Goal: Task Accomplishment & Management: Use online tool/utility

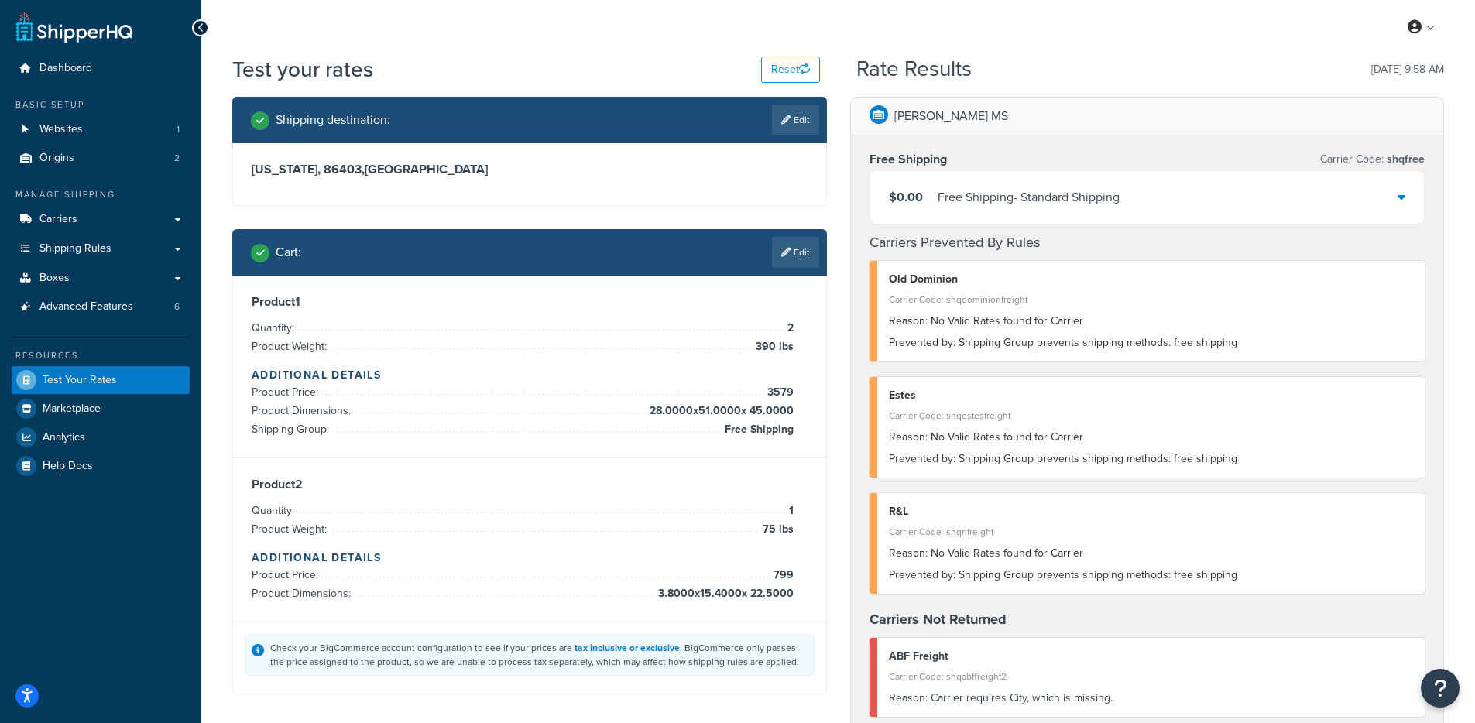
click at [630, 254] on div "Cart : Edit" at bounding box center [535, 252] width 569 height 31
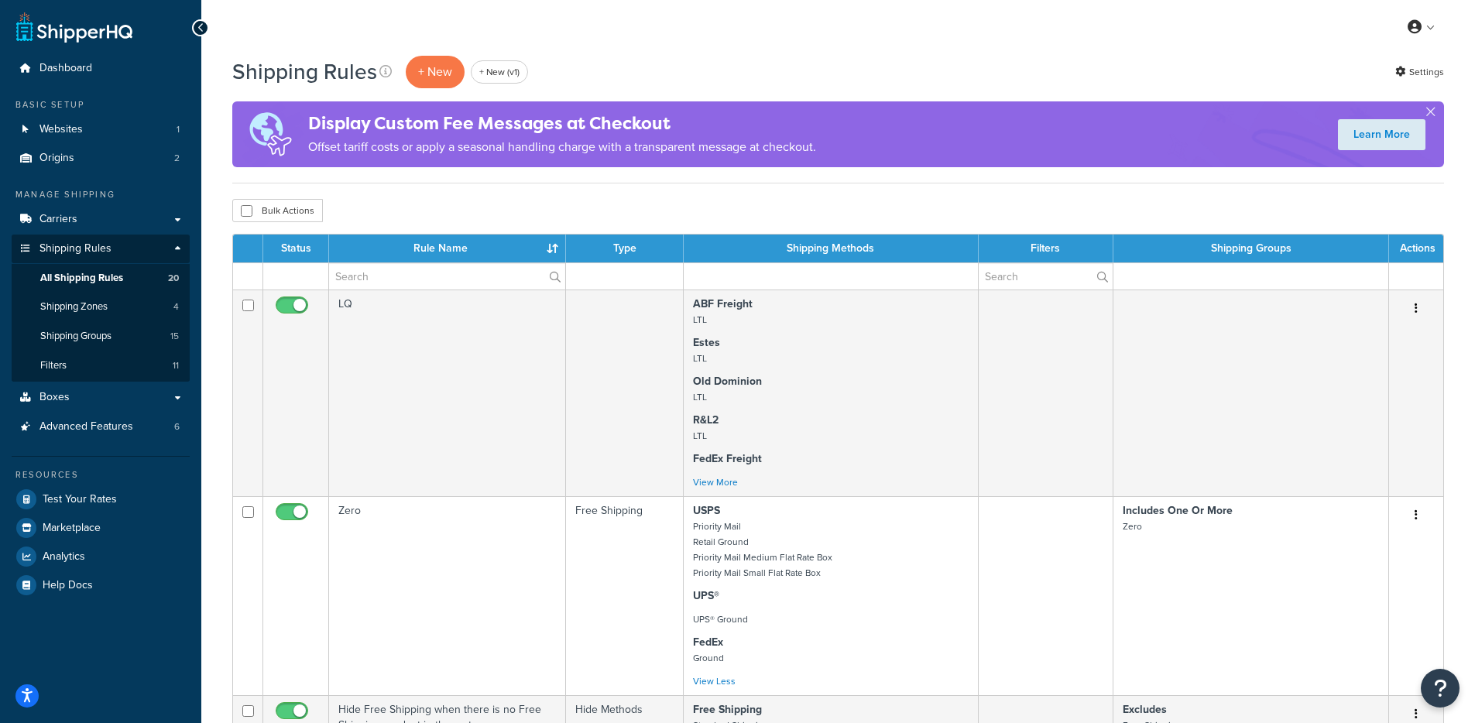
select select "1000"
click at [578, 202] on div "Bulk Actions Duplicate Delete" at bounding box center [838, 210] width 1212 height 23
drag, startPoint x: 817, startPoint y: 123, endPoint x: 792, endPoint y: 122, distance: 24.8
click at [737, 129] on h4 "Display Custom Fee Messages at Checkout" at bounding box center [562, 124] width 508 height 26
click at [911, 143] on div "Display Custom Fee Messages at Checkout Offset tariff costs or apply a seasonal…" at bounding box center [838, 134] width 1212 height 66
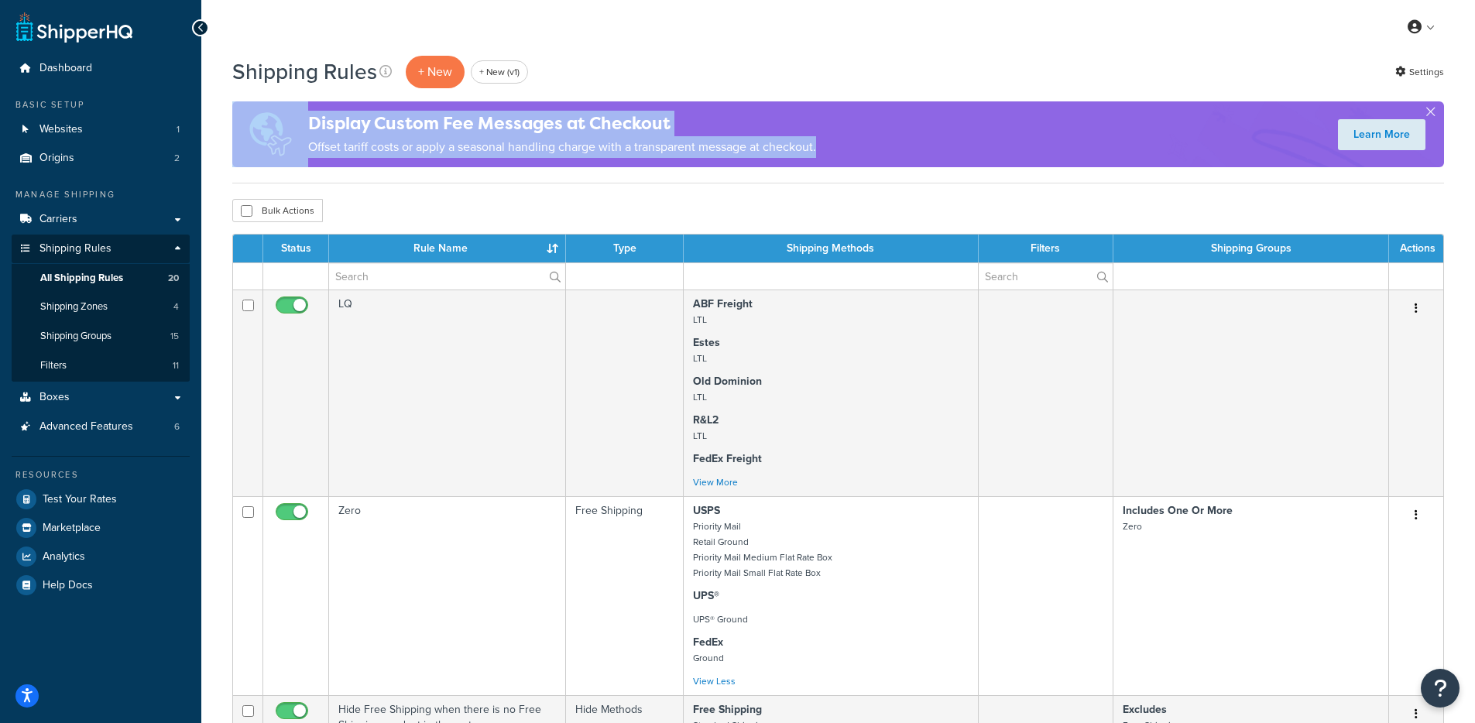
drag, startPoint x: 769, startPoint y: 149, endPoint x: 459, endPoint y: 96, distance: 315.0
click at [459, 96] on div "Shipping Rules + New + New (v1) Settings Display Custom Fee Messages at Checkou…" at bounding box center [838, 118] width 1212 height 129
click at [505, 136] on p "Offset tariff costs or apply a seasonal handling charge with a transparent mess…" at bounding box center [562, 147] width 508 height 22
drag, startPoint x: 862, startPoint y: 153, endPoint x: 434, endPoint y: 115, distance: 429.9
click at [435, 113] on div "Display Custom Fee Messages at Checkout Offset tariff costs or apply a seasonal…" at bounding box center [838, 134] width 1212 height 66
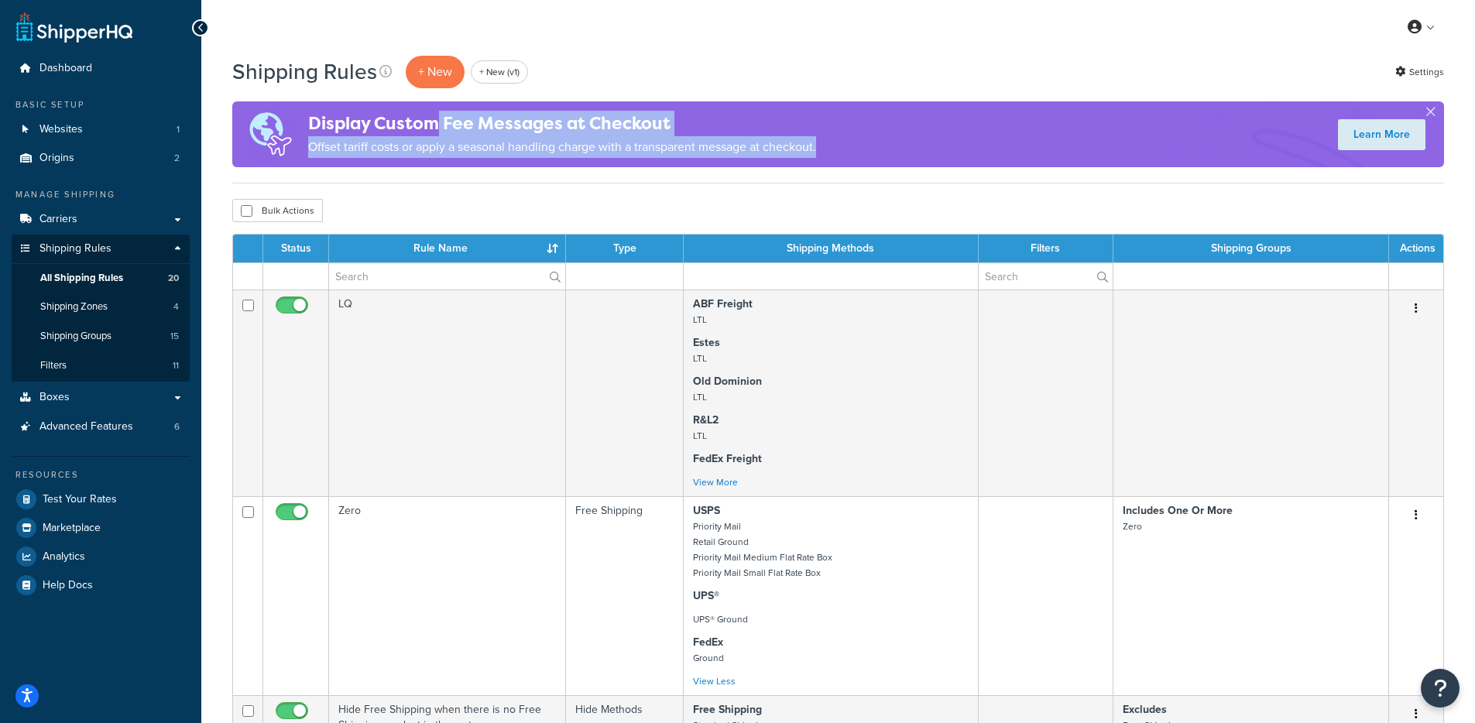
click at [434, 115] on h4 "Display Custom Fee Messages at Checkout" at bounding box center [562, 124] width 508 height 26
drag, startPoint x: 382, startPoint y: 125, endPoint x: 755, endPoint y: 147, distance: 374.0
click at [755, 147] on div "Display Custom Fee Messages at Checkout Offset tariff costs or apply a seasonal…" at bounding box center [562, 134] width 508 height 63
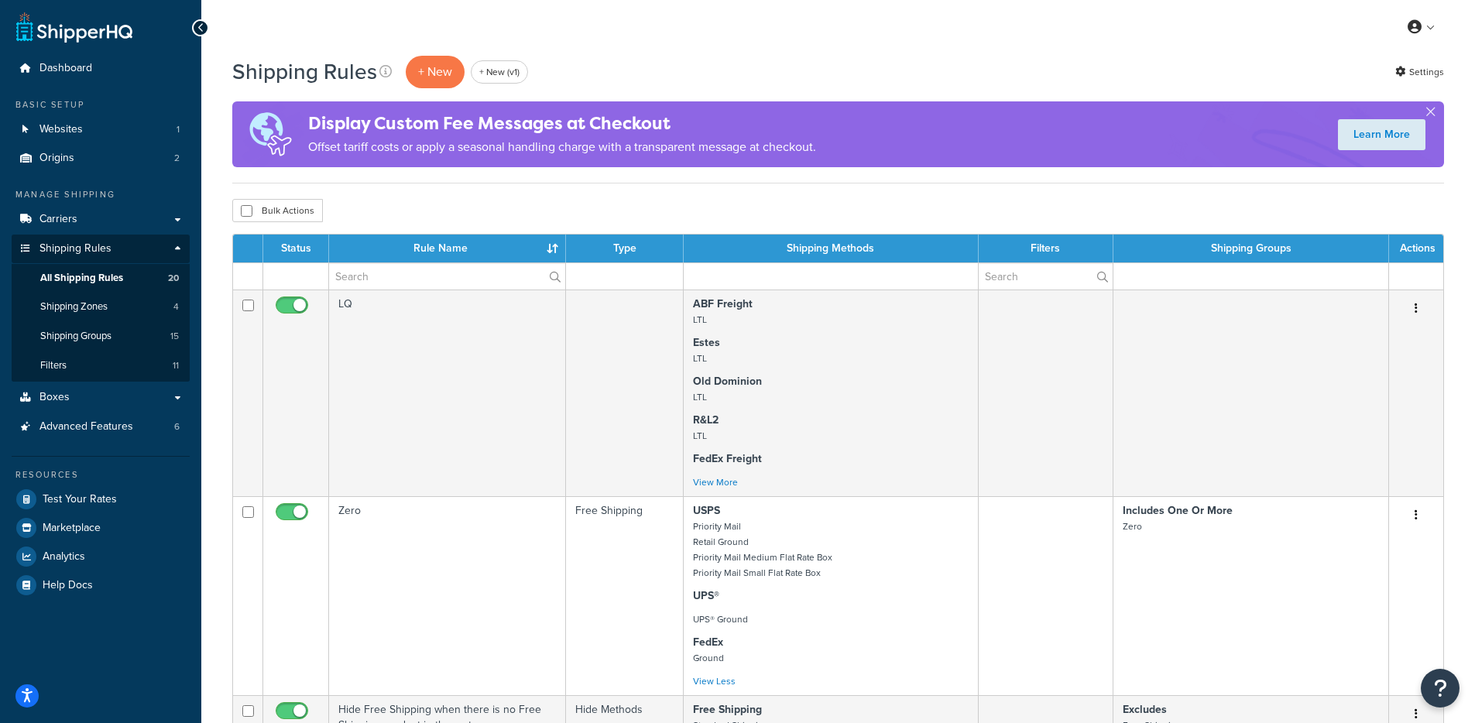
click at [761, 144] on p "Offset tariff costs or apply a seasonal handling charge with a transparent mess…" at bounding box center [562, 147] width 508 height 22
click at [124, 337] on link "Shipping Groups 15" at bounding box center [101, 336] width 178 height 29
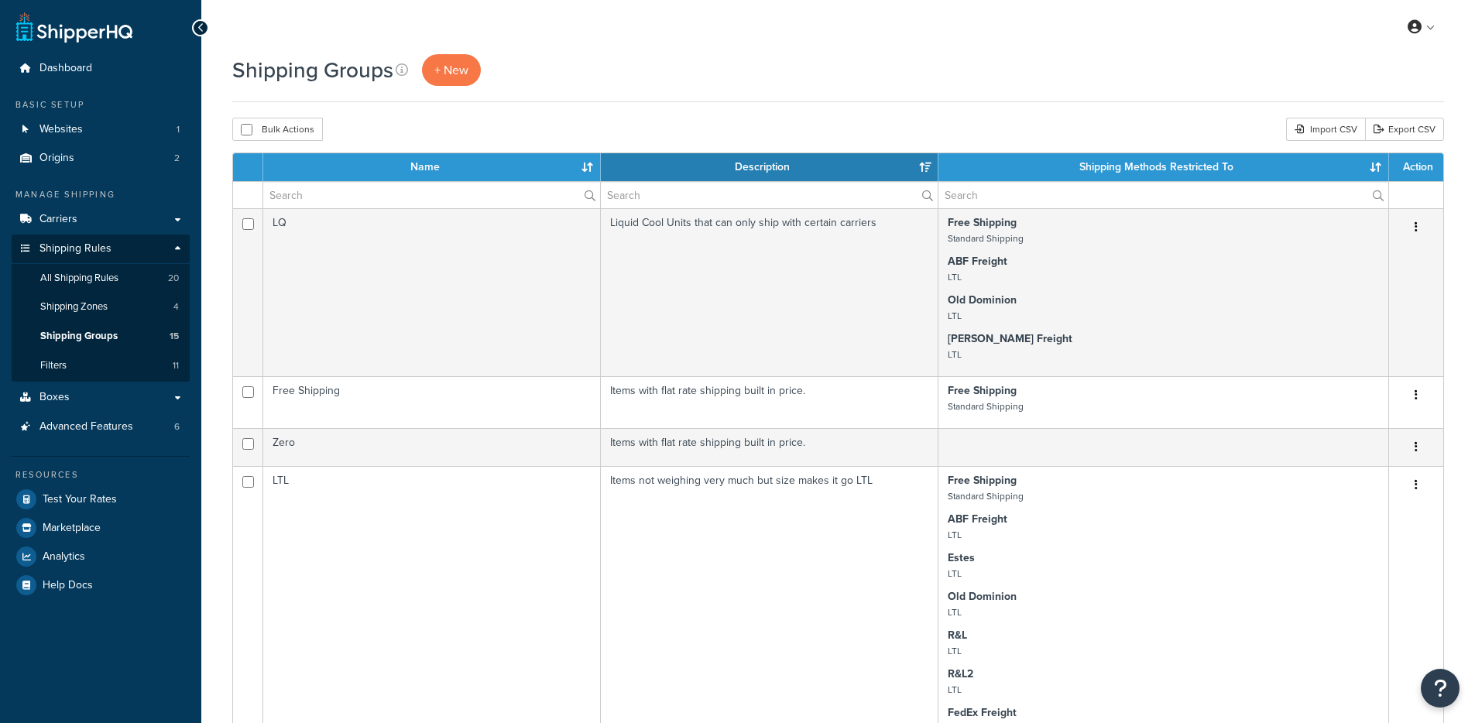
select select "15"
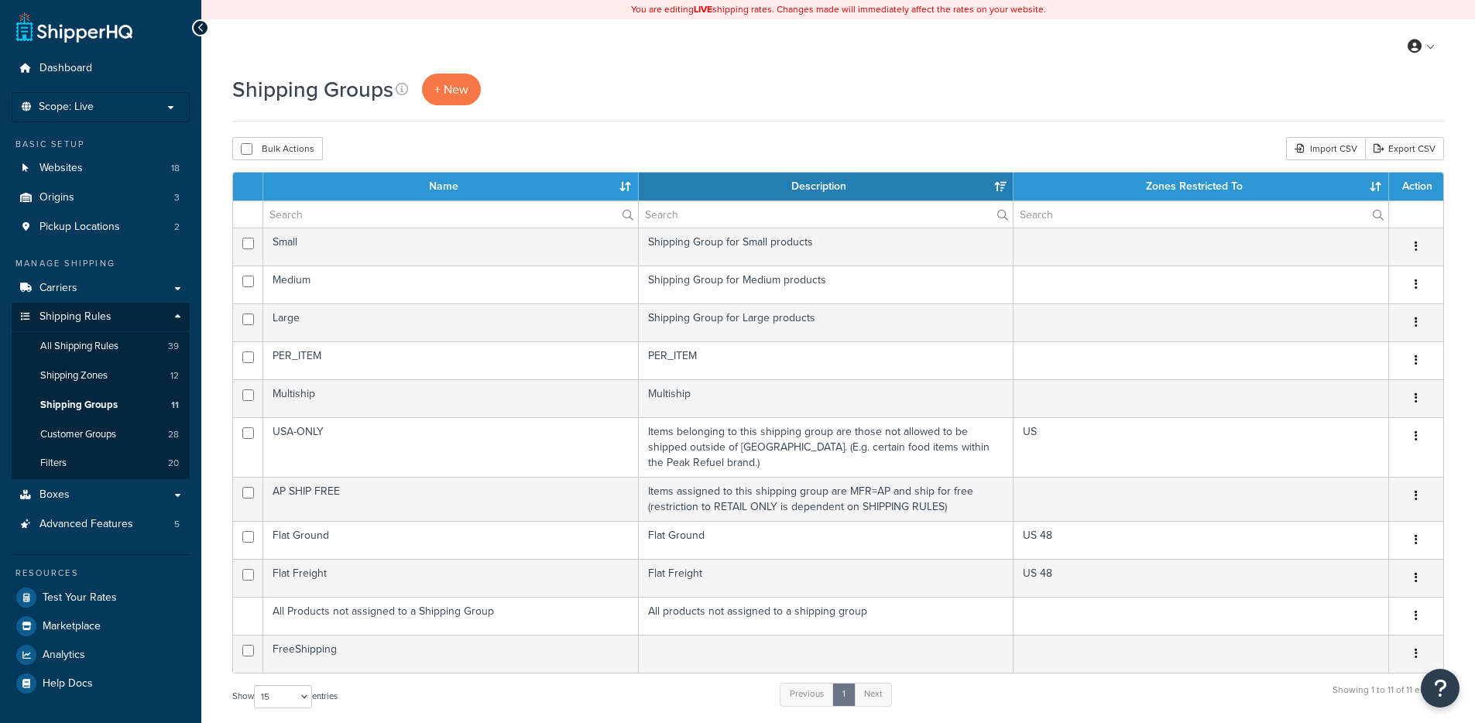
select select "15"
click at [115, 498] on link "Boxes" at bounding box center [101, 495] width 178 height 29
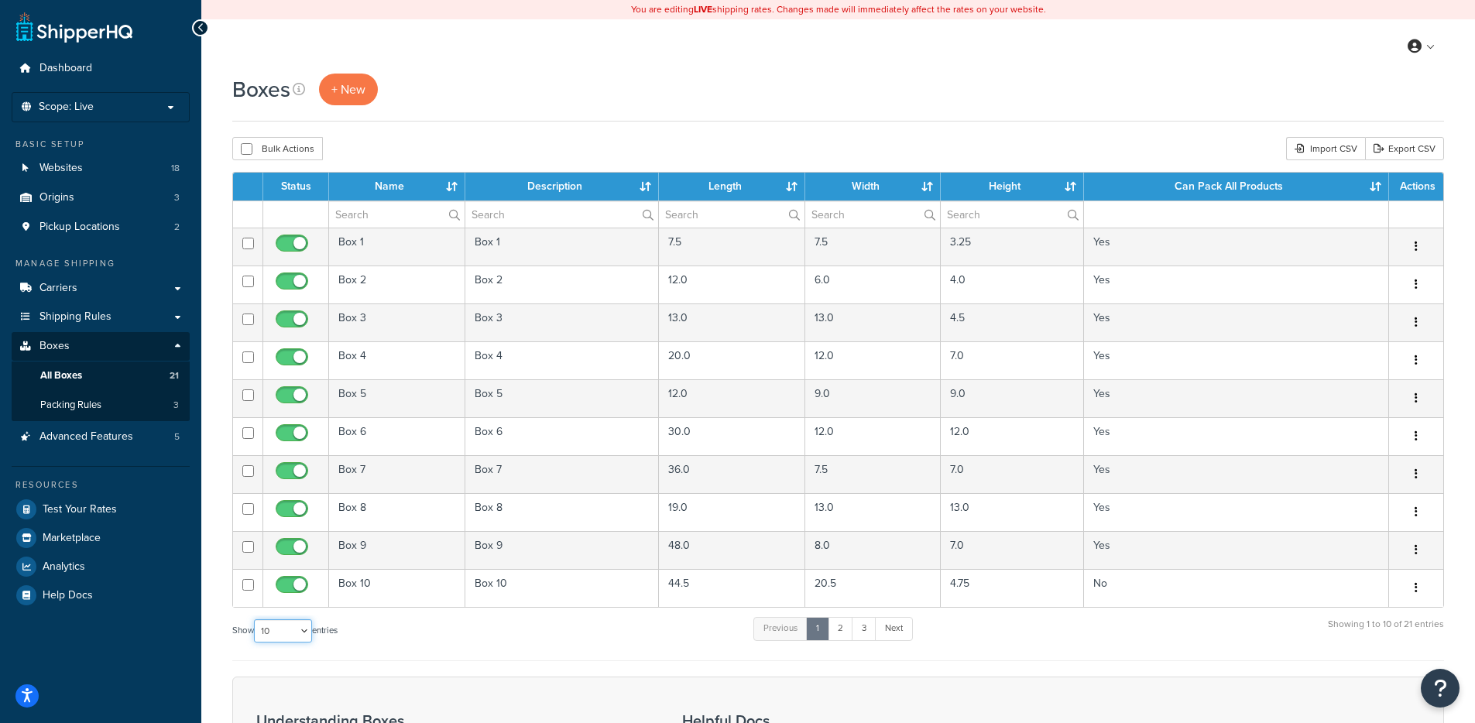
click at [271, 636] on select "10 15 25 50 100 1000" at bounding box center [283, 631] width 58 height 23
select select "100"
click at [256, 620] on select "10 15 25 50 100 1000" at bounding box center [283, 631] width 58 height 23
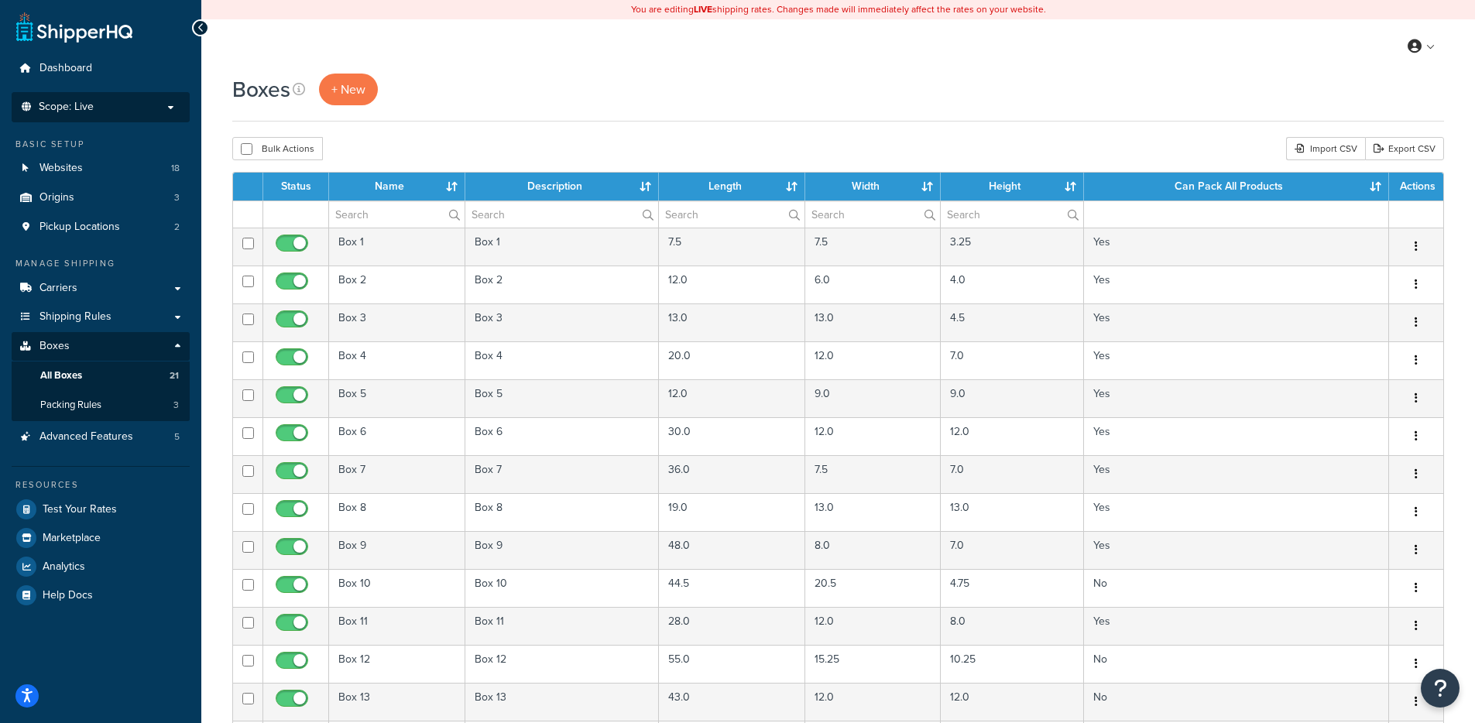
click at [153, 112] on p "Scope: Live" at bounding box center [101, 107] width 164 height 13
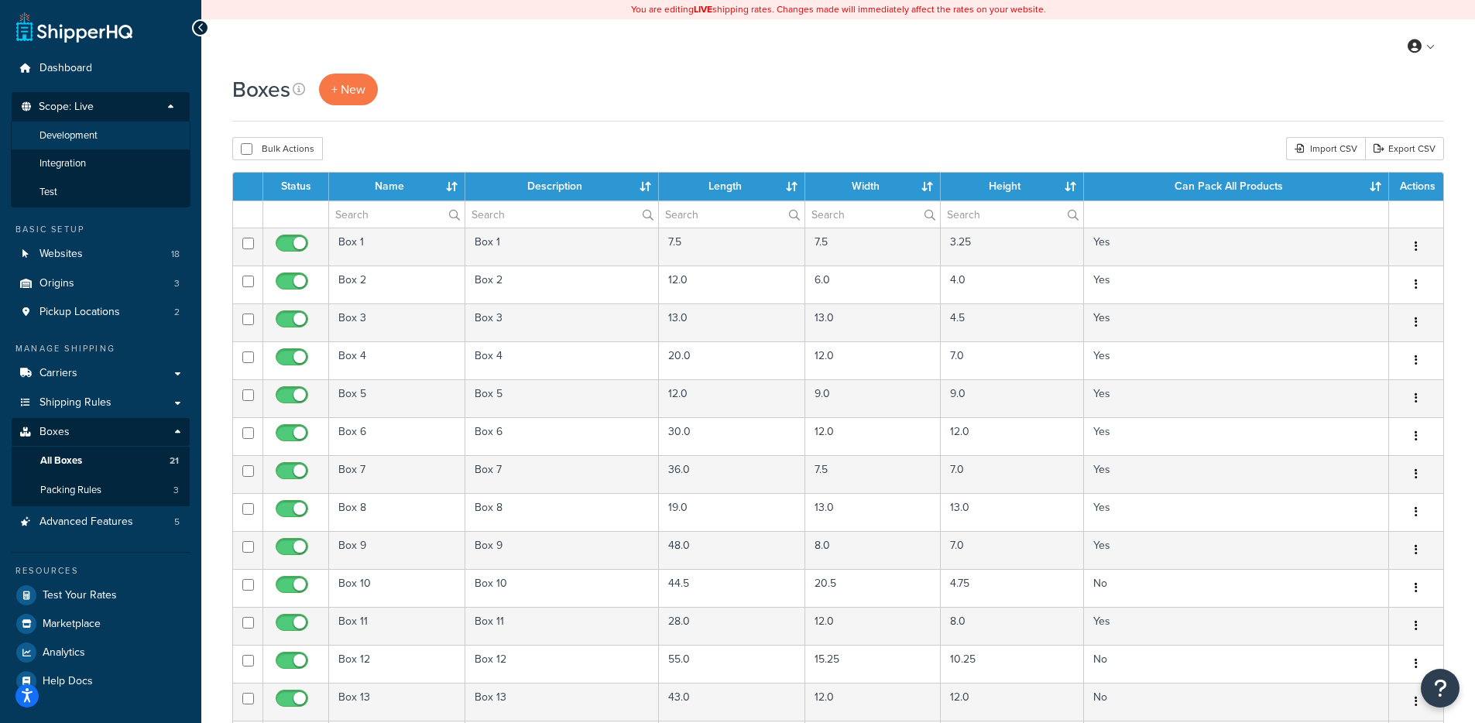
click at [125, 141] on li "Development" at bounding box center [101, 136] width 180 height 29
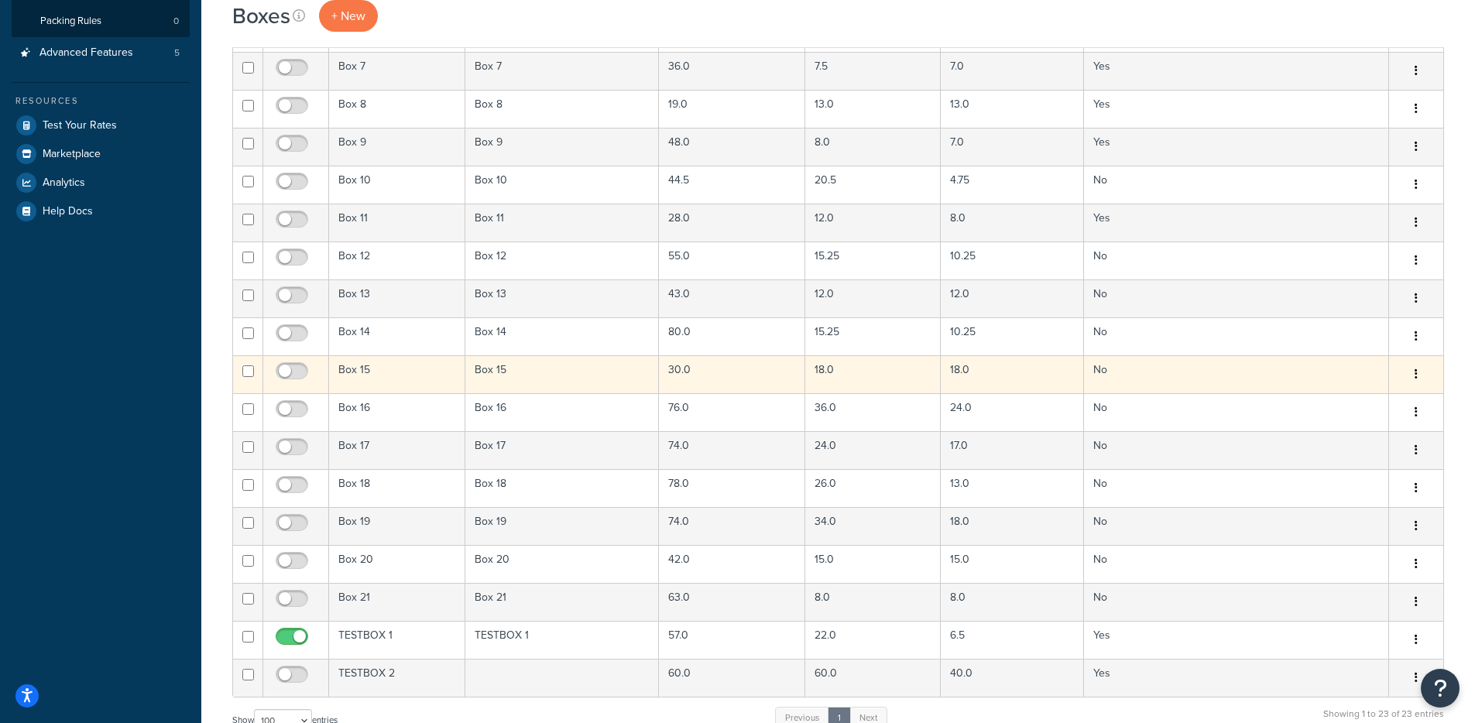
scroll to position [777, 0]
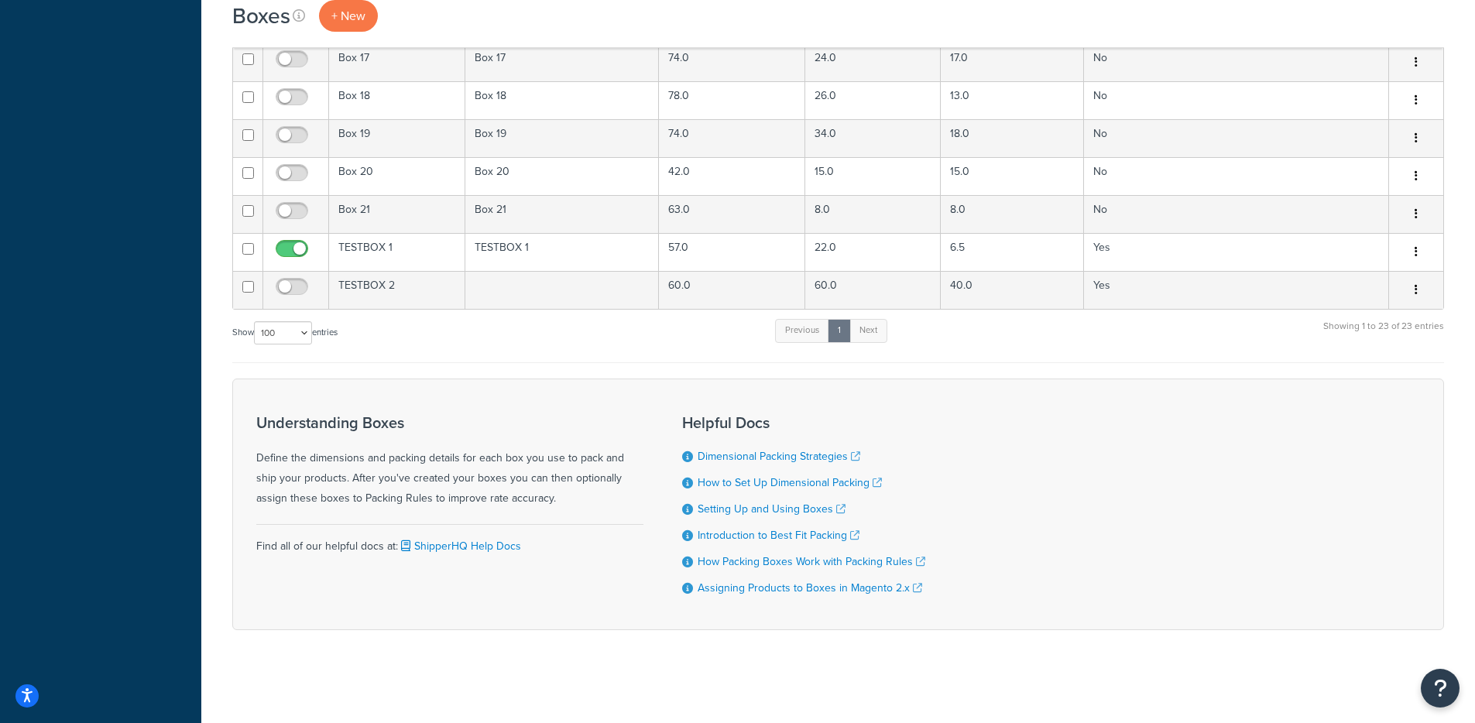
click at [295, 318] on div "Show 10 15 25 50 100 1000 entries" at bounding box center [284, 334] width 105 height 33
click at [301, 324] on select "10 15 25 50 100 1000" at bounding box center [283, 332] width 58 height 23
select select "1000"
click at [256, 321] on select "10 15 25 50 100 1000" at bounding box center [283, 332] width 58 height 23
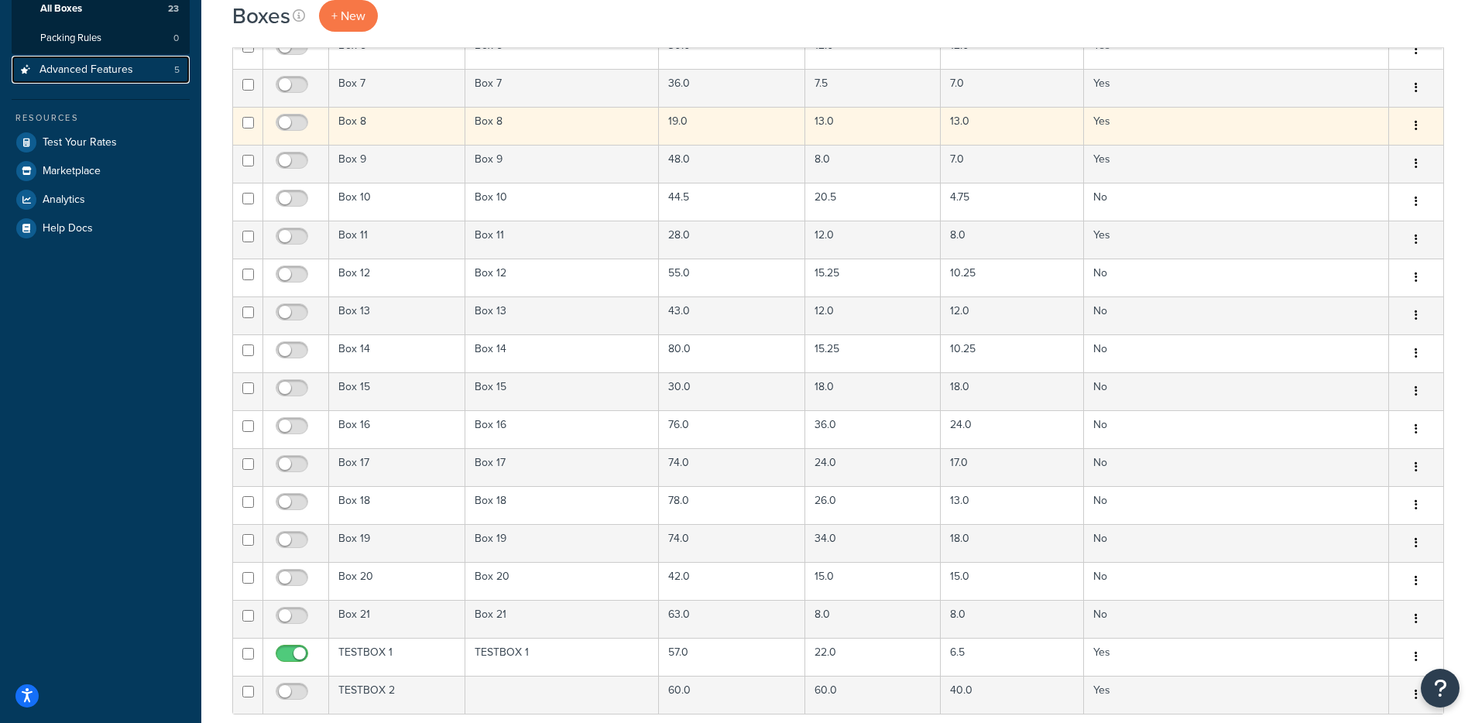
scroll to position [375, 0]
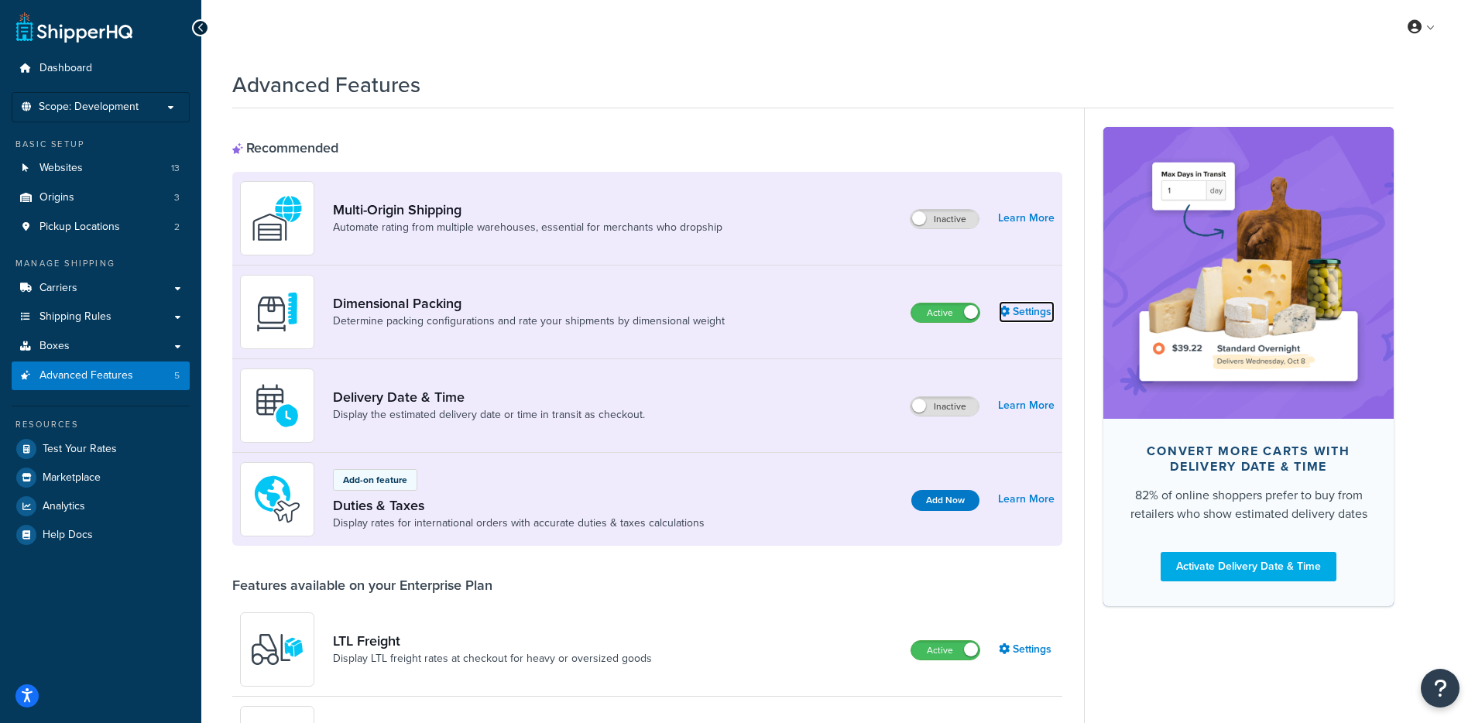
click at [1027, 318] on link "Settings" at bounding box center [1027, 312] width 56 height 22
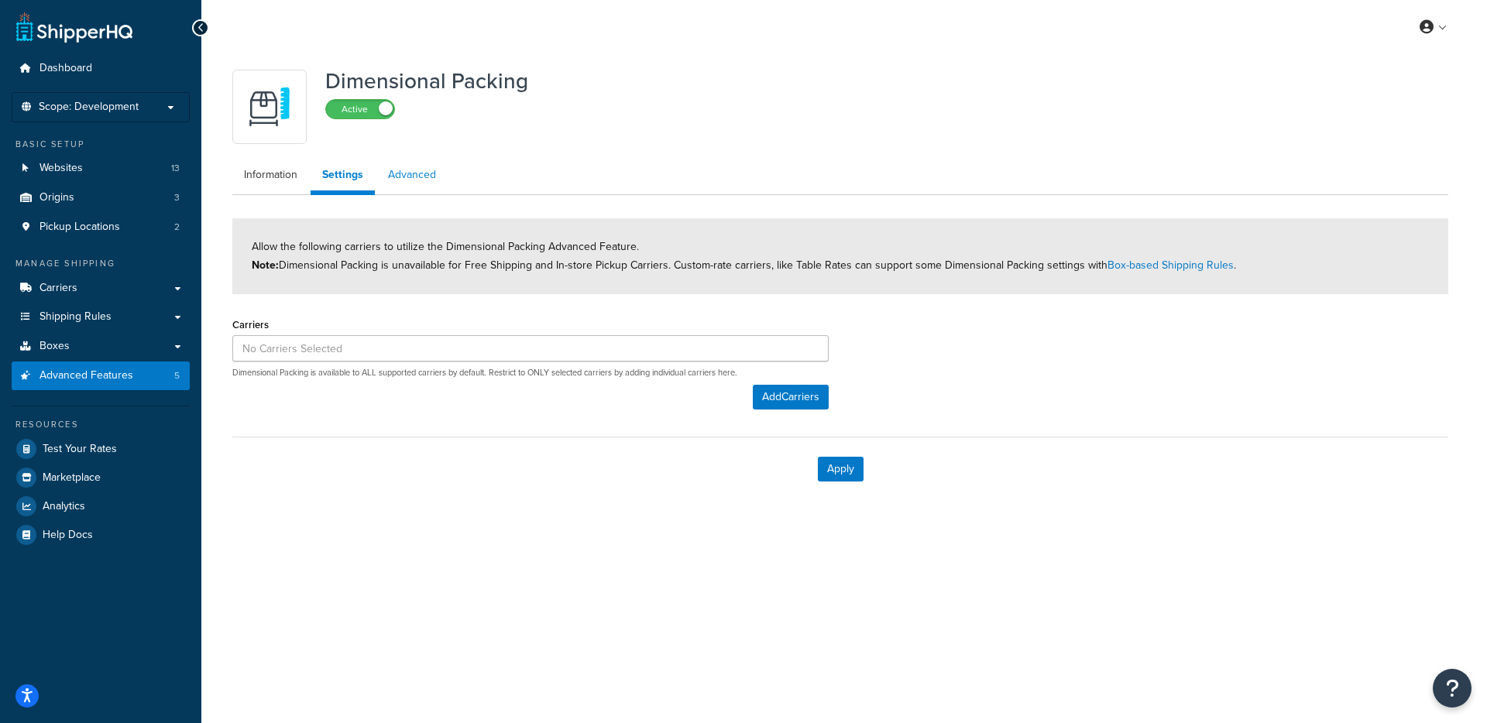
click at [414, 173] on link "Advanced" at bounding box center [411, 175] width 71 height 31
select select "false"
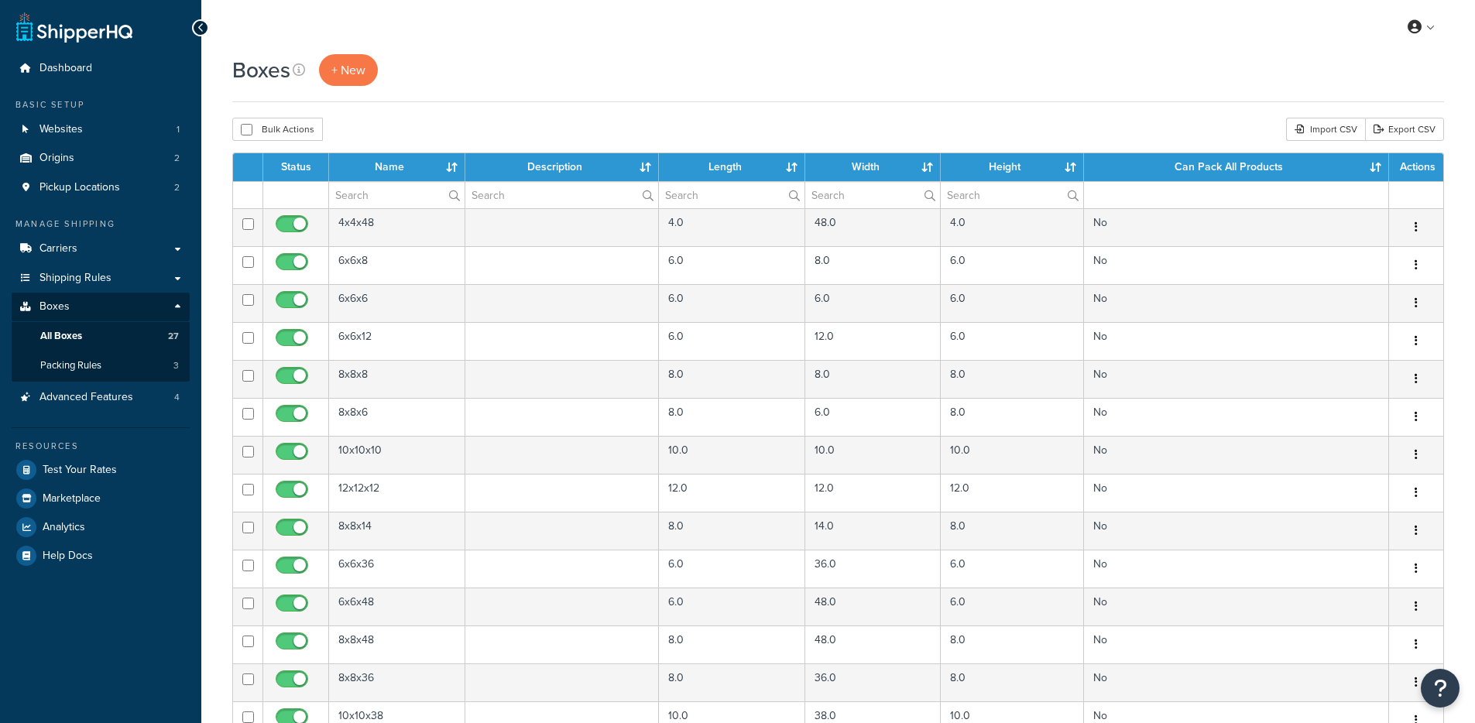
select select "1000"
click at [72, 461] on link "Test Your Rates" at bounding box center [101, 470] width 178 height 28
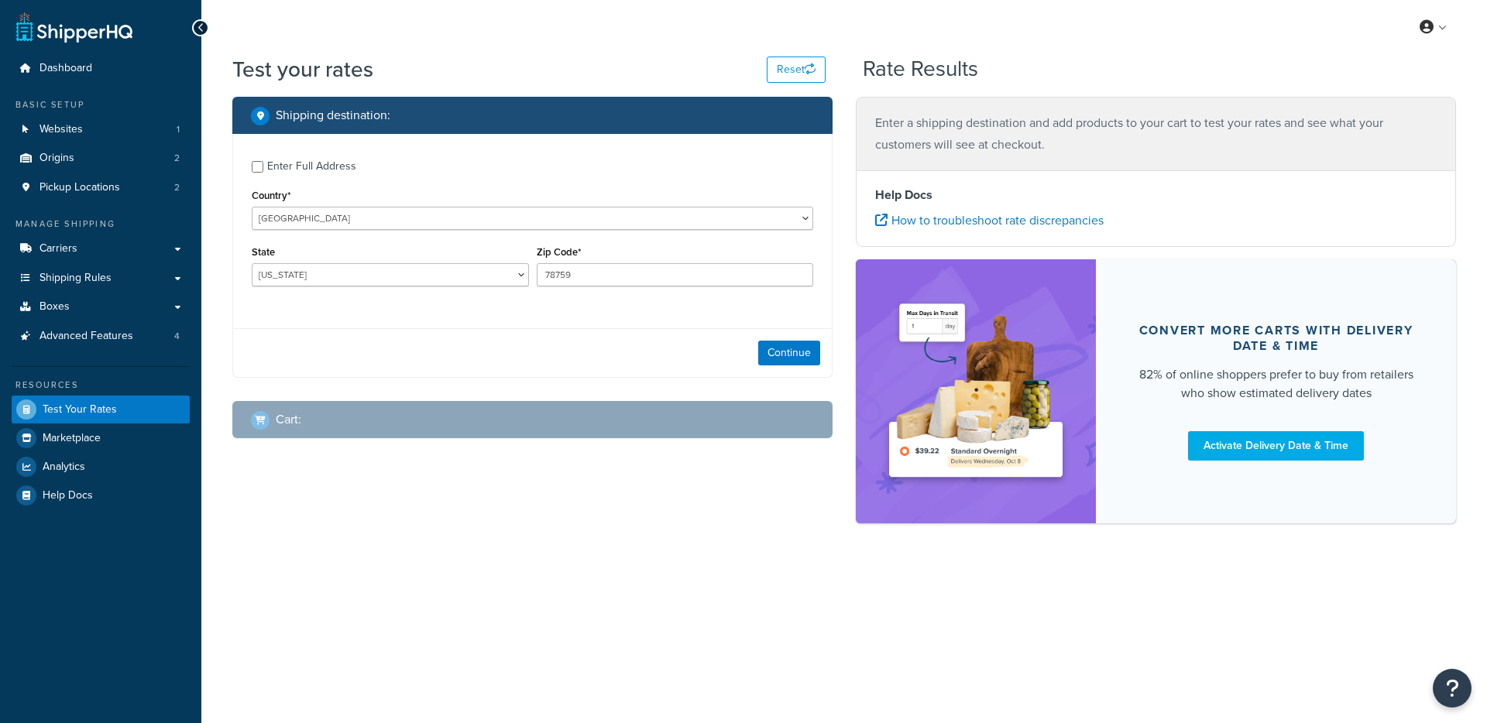
select select "[GEOGRAPHIC_DATA]"
click at [1194, 468] on div "Convert more carts with delivery date & time 82% of online shoppers prefer to b…" at bounding box center [1276, 391] width 360 height 264
checkbox input "true"
type input "72110"
select select "AR"
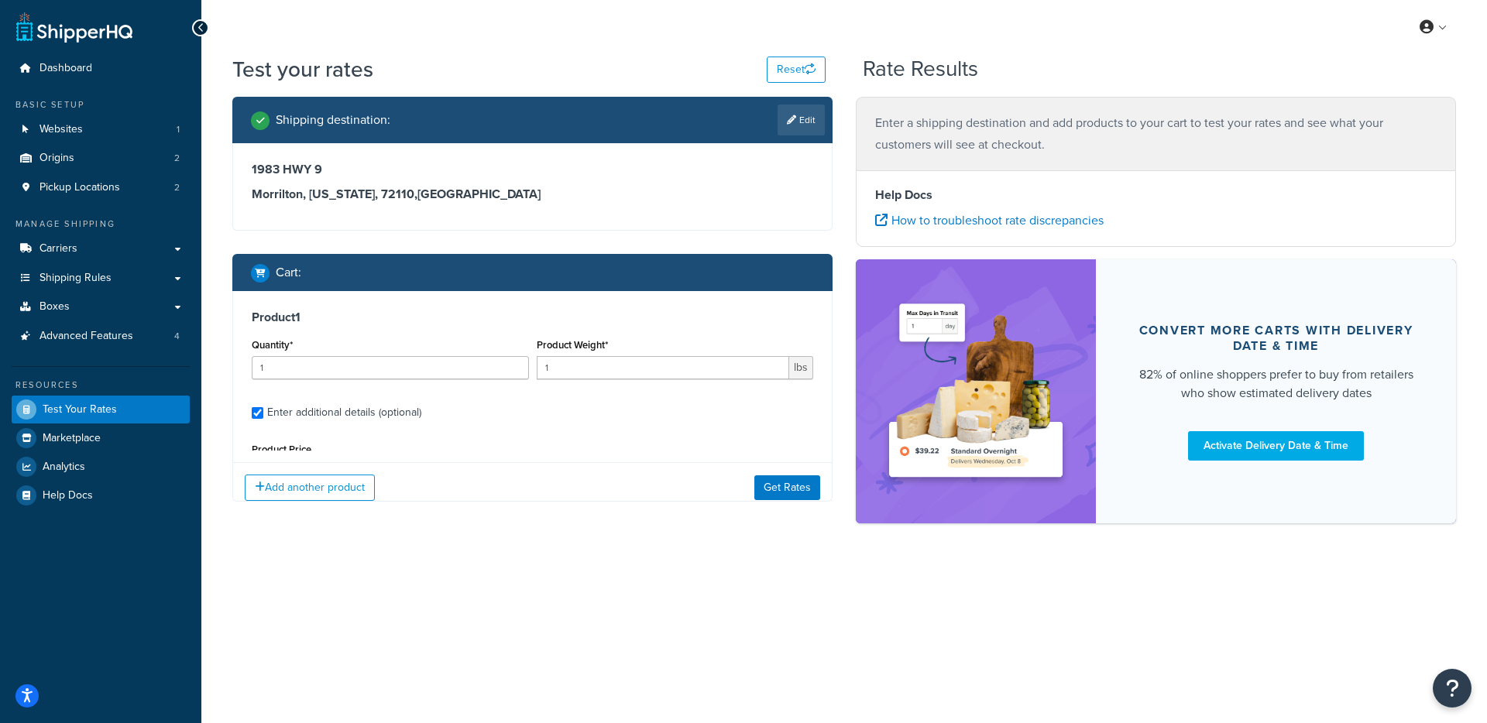
type input "0.5"
type input "6"
type input "4"
type input "6"
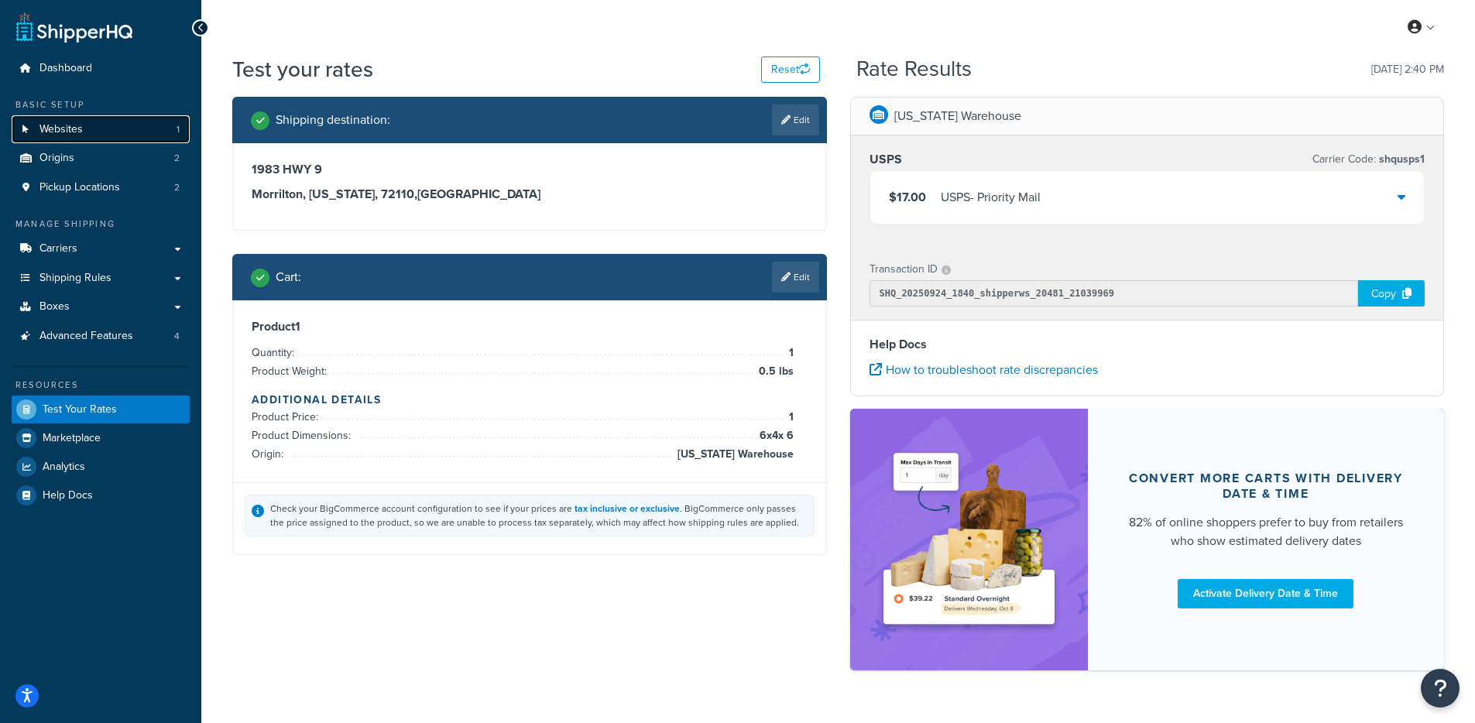
click at [77, 132] on span "Websites" at bounding box center [61, 129] width 43 height 13
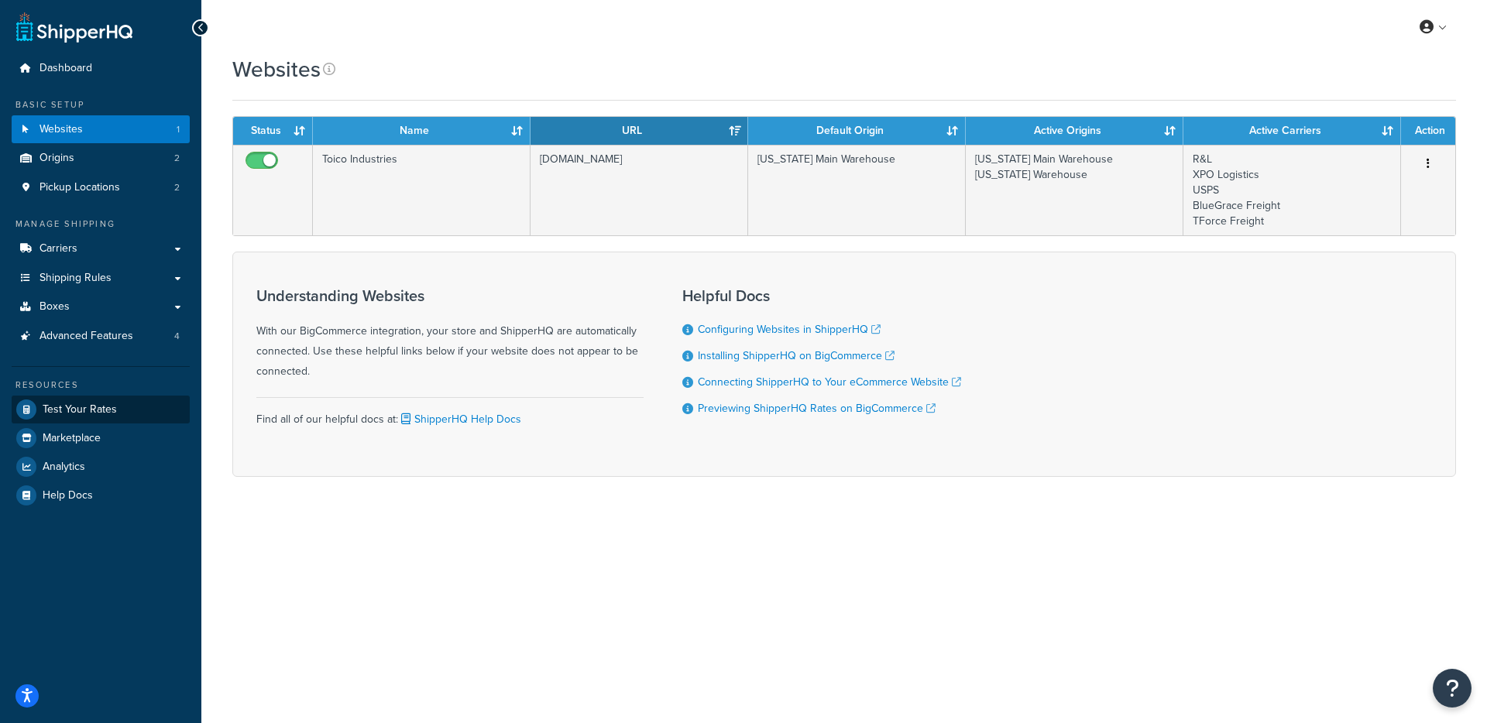
drag, startPoint x: 125, startPoint y: 386, endPoint x: 120, endPoint y: 398, distance: 12.5
click at [124, 388] on div "Resources" at bounding box center [101, 385] width 178 height 13
click at [112, 432] on link "Marketplace" at bounding box center [101, 438] width 178 height 28
click at [125, 410] on link "Test Your Rates" at bounding box center [101, 410] width 178 height 28
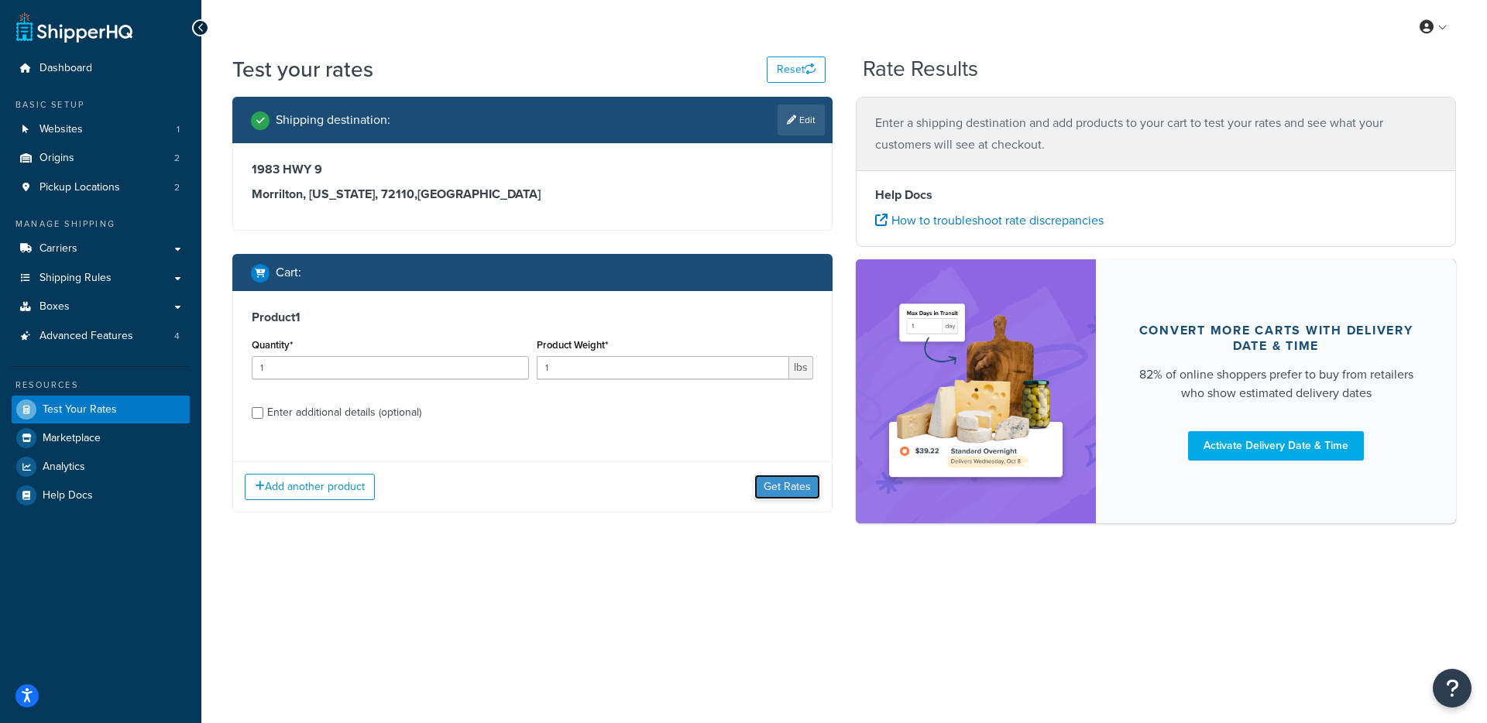
click at [775, 492] on button "Get Rates" at bounding box center [787, 487] width 66 height 25
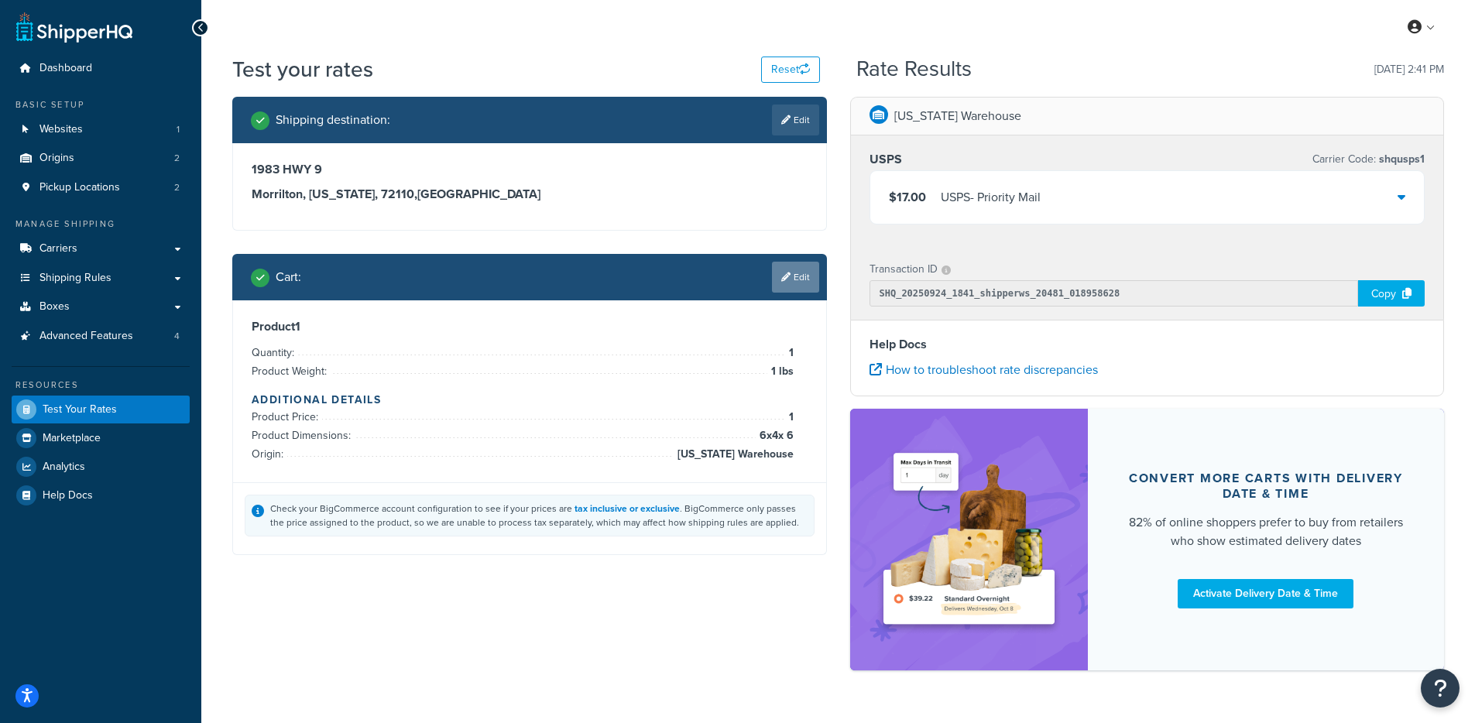
click at [789, 284] on link "Edit" at bounding box center [795, 277] width 47 height 31
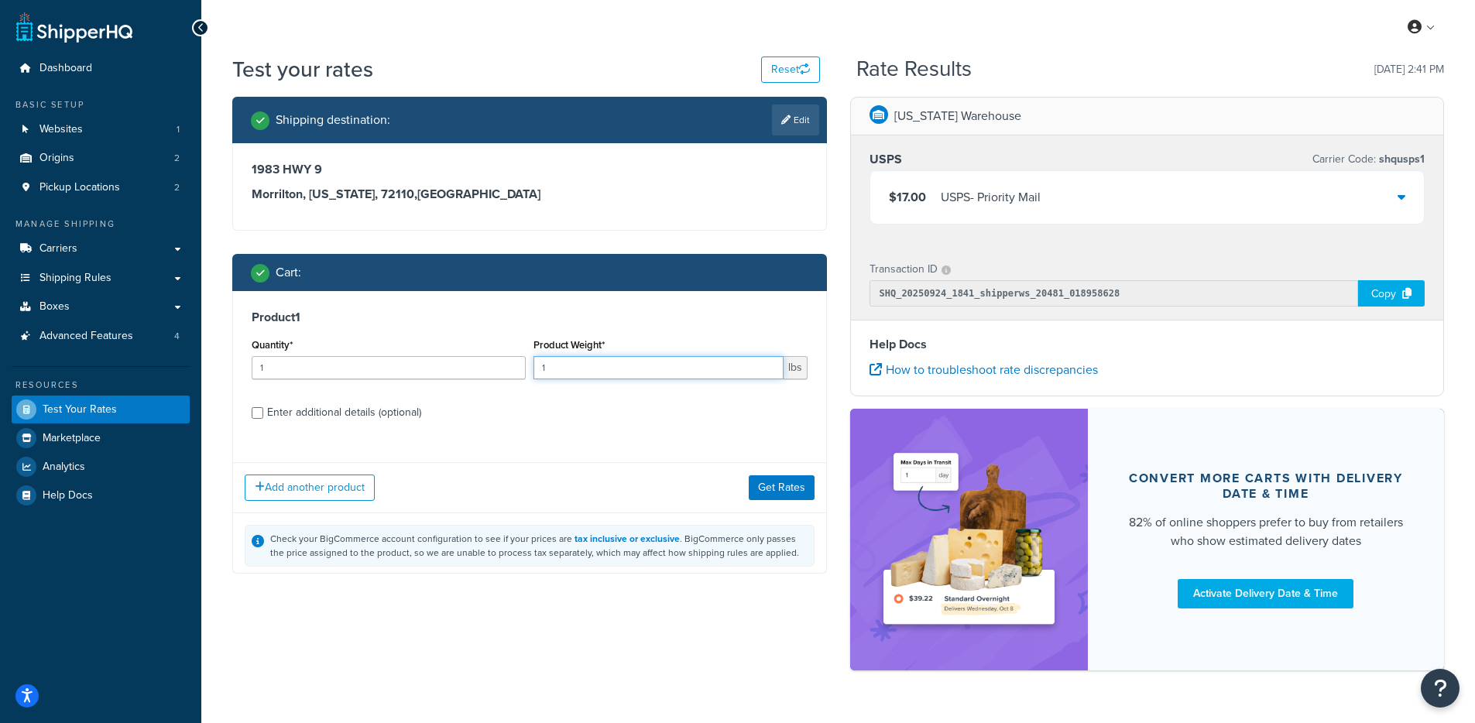
drag, startPoint x: 581, startPoint y: 363, endPoint x: 467, endPoint y: 380, distance: 115.1
click at [467, 380] on div "Quantity* 1 Product Weight* 1 lbs" at bounding box center [530, 363] width 564 height 57
drag, startPoint x: 564, startPoint y: 373, endPoint x: 503, endPoint y: 378, distance: 60.6
click at [503, 378] on div "Quantity* 1 Product Weight* 1 lbs" at bounding box center [530, 363] width 564 height 57
click at [555, 366] on input "1" at bounding box center [659, 367] width 250 height 23
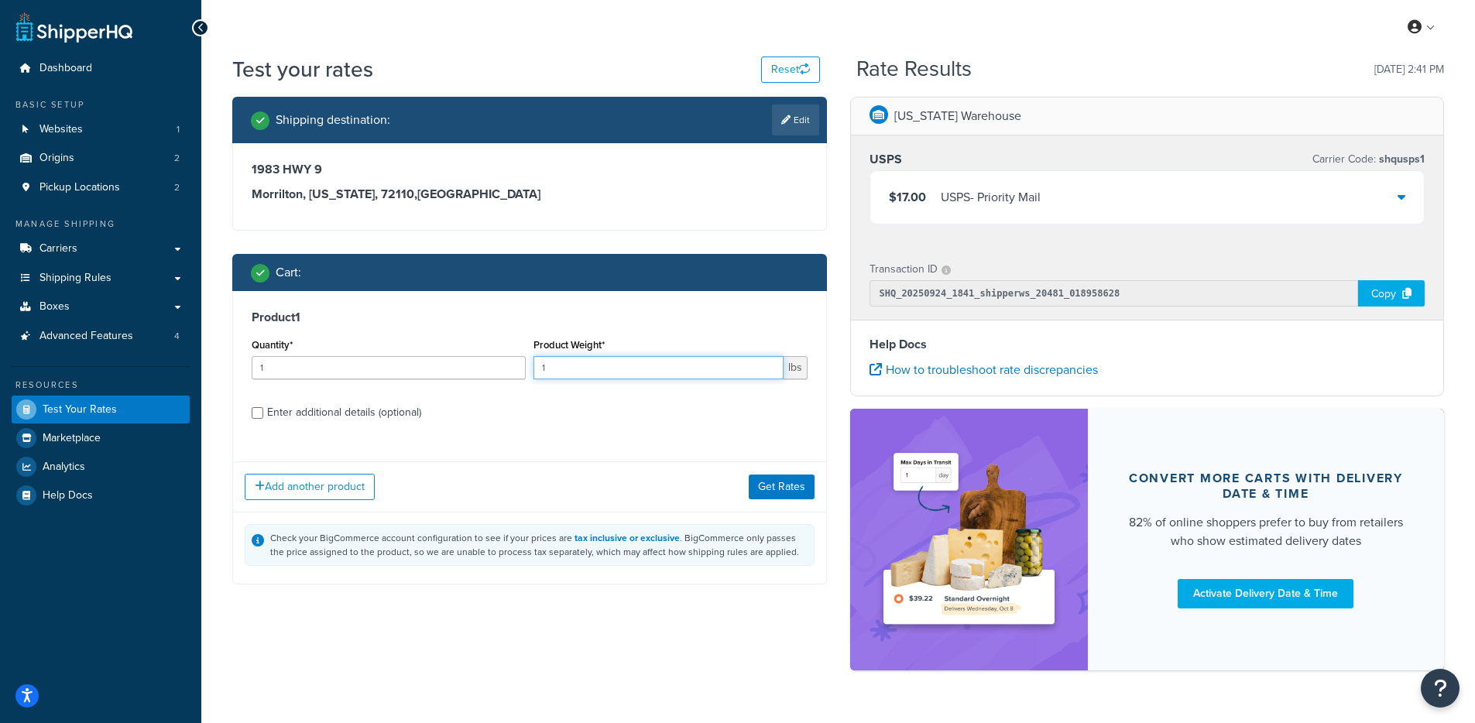
click at [555, 366] on input "1" at bounding box center [659, 367] width 250 height 23
click at [555, 367] on input "1" at bounding box center [659, 367] width 250 height 23
type input ".5"
click at [767, 490] on button "Get Rates" at bounding box center [782, 487] width 66 height 25
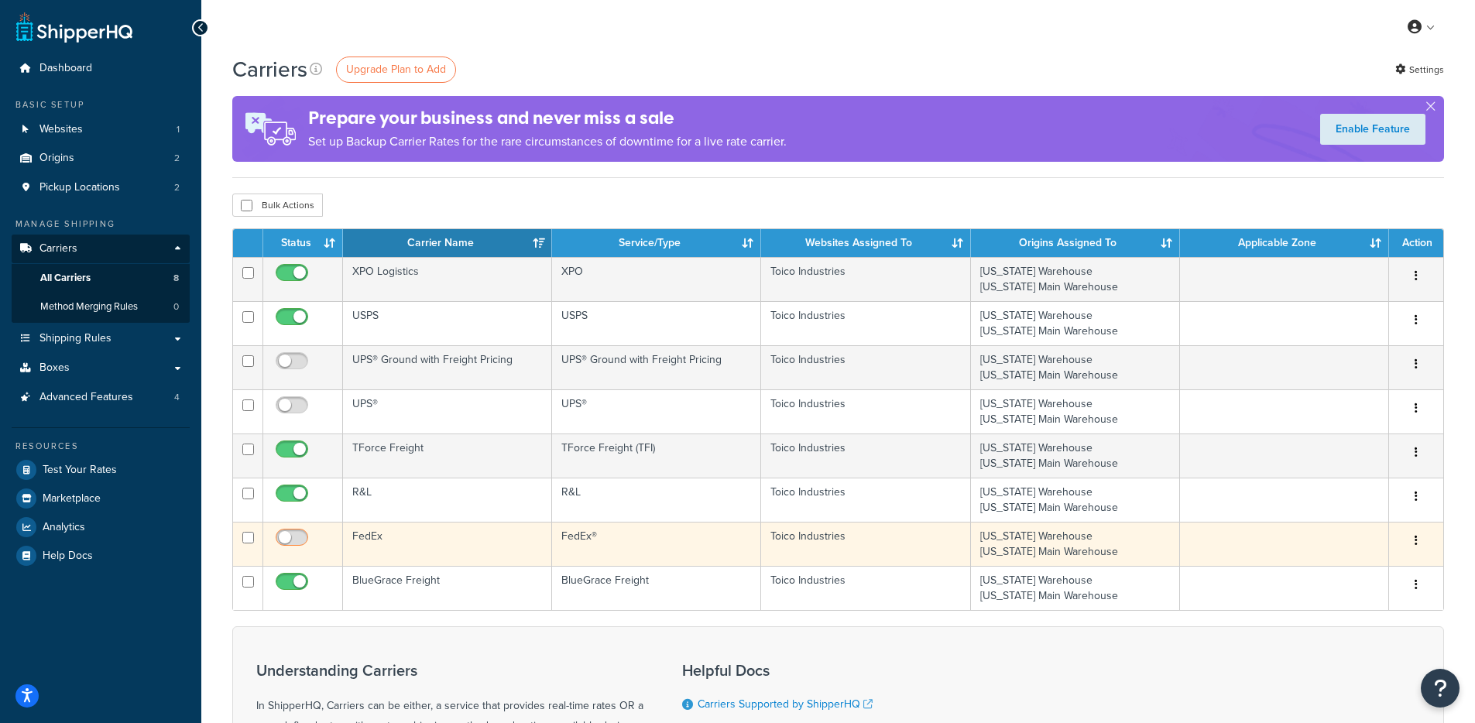
click at [298, 539] on input "checkbox" at bounding box center [294, 541] width 43 height 19
click at [287, 535] on input "checkbox" at bounding box center [294, 541] width 43 height 19
checkbox input "false"
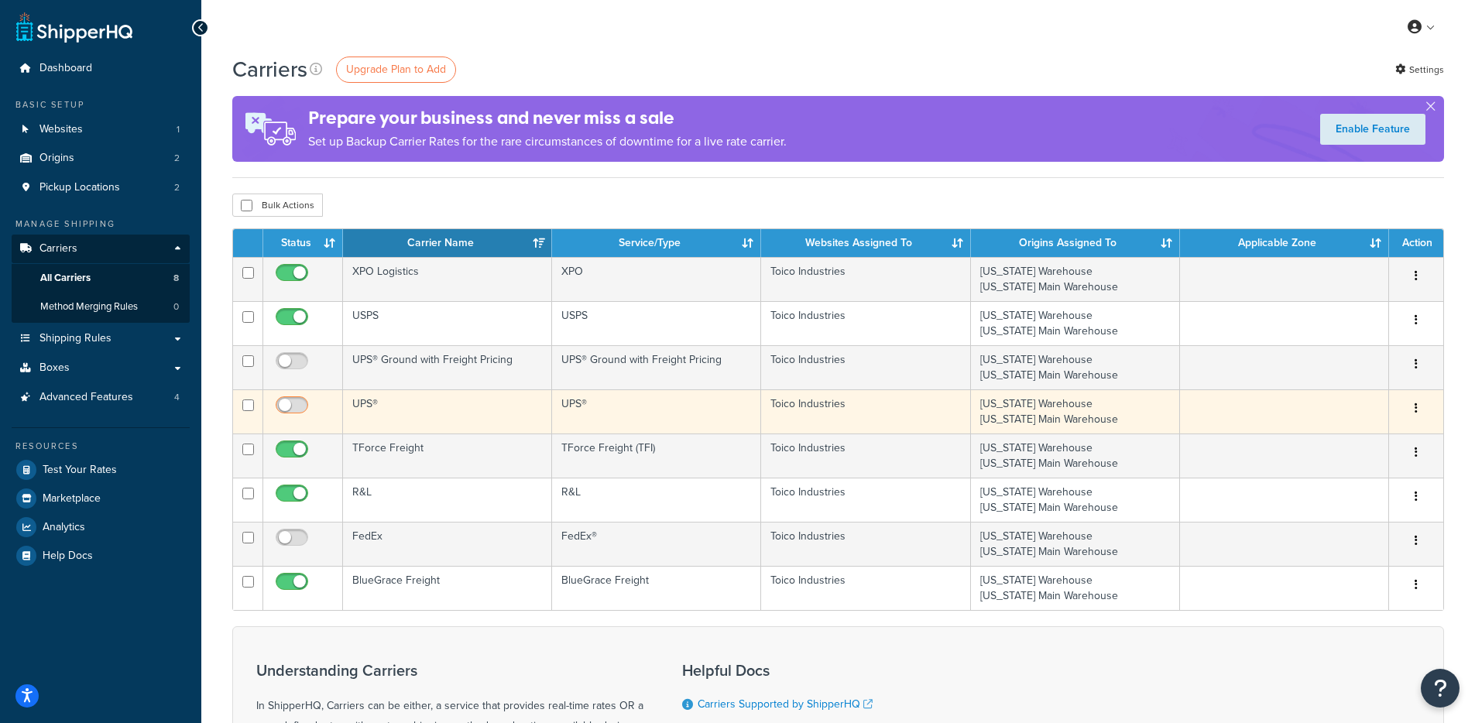
click at [295, 412] on input "checkbox" at bounding box center [294, 409] width 43 height 19
checkbox input "true"
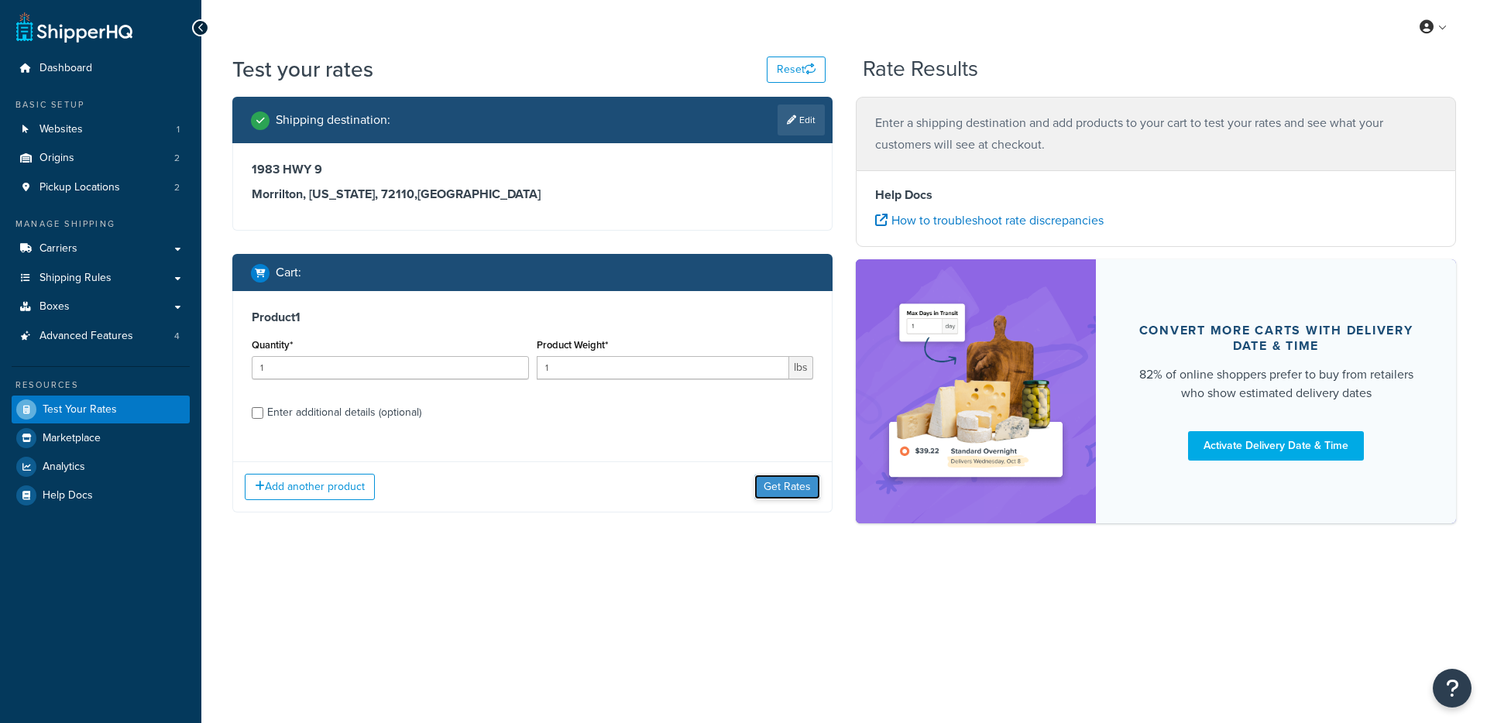
click at [788, 483] on button "Get Rates" at bounding box center [787, 487] width 66 height 25
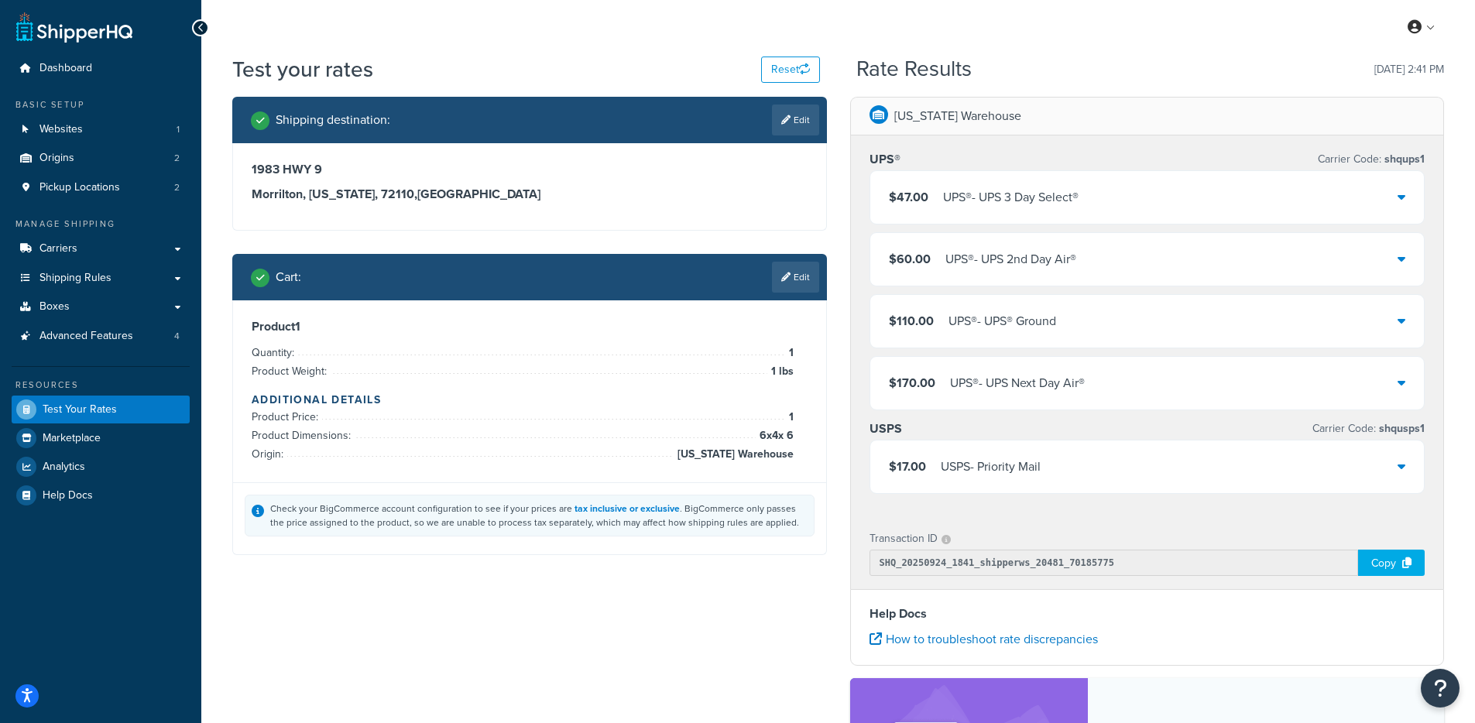
click at [1088, 200] on div "$47.00 UPS® - UPS 3 Day Select®" at bounding box center [1148, 197] width 555 height 53
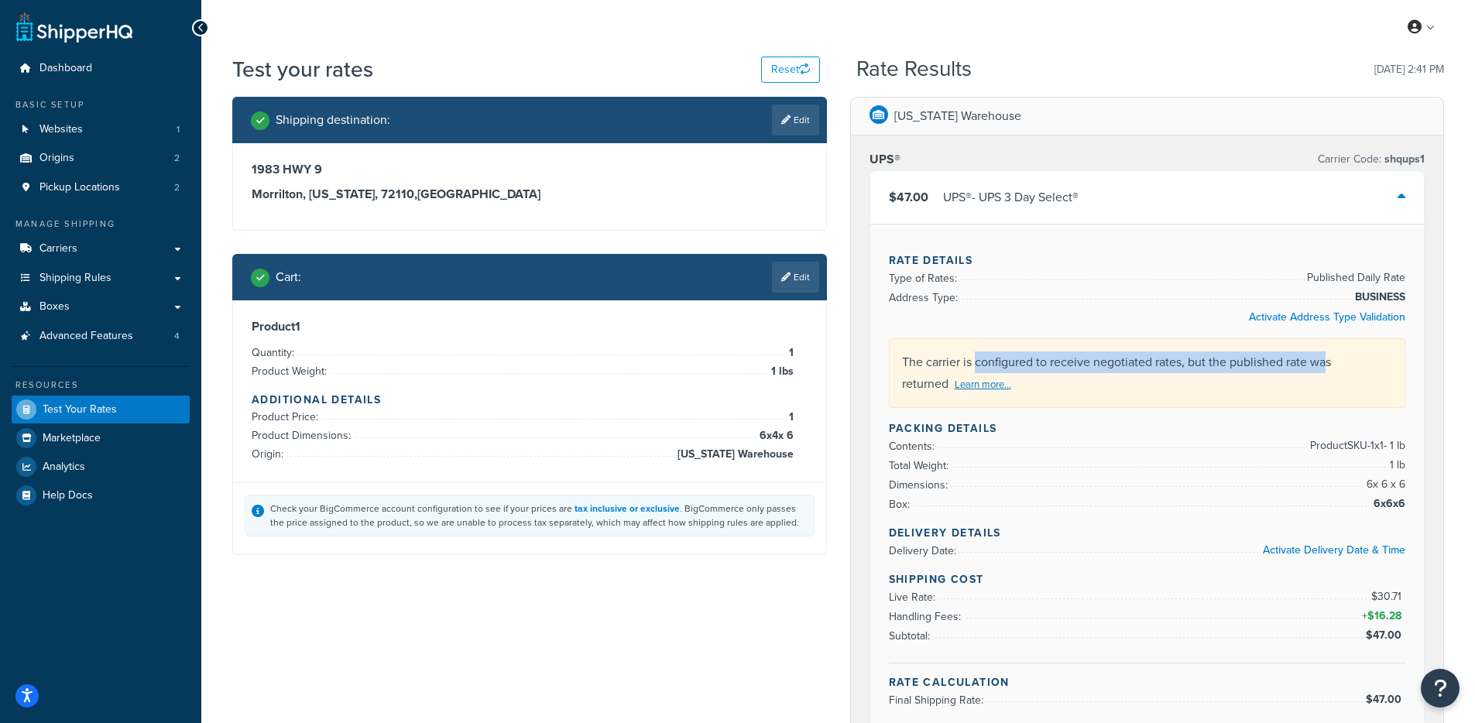
drag, startPoint x: 974, startPoint y: 366, endPoint x: 1327, endPoint y: 370, distance: 352.4
click at [1327, 370] on div "The carrier is configured to receive negotiated rates, but the published rate w…" at bounding box center [1147, 373] width 517 height 70
click at [1328, 370] on div "The carrier is configured to receive negotiated rates, but the published rate w…" at bounding box center [1147, 373] width 517 height 70
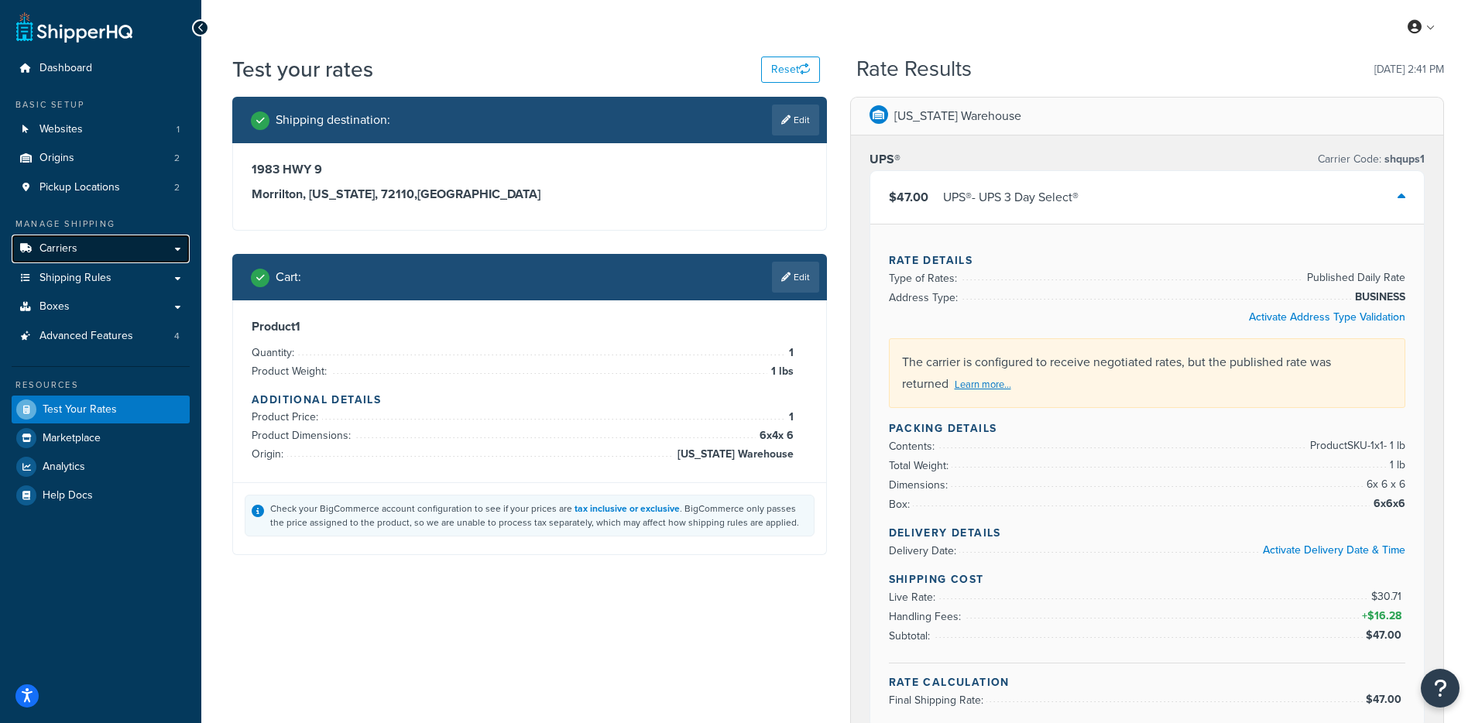
click at [73, 243] on span "Carriers" at bounding box center [59, 248] width 38 height 13
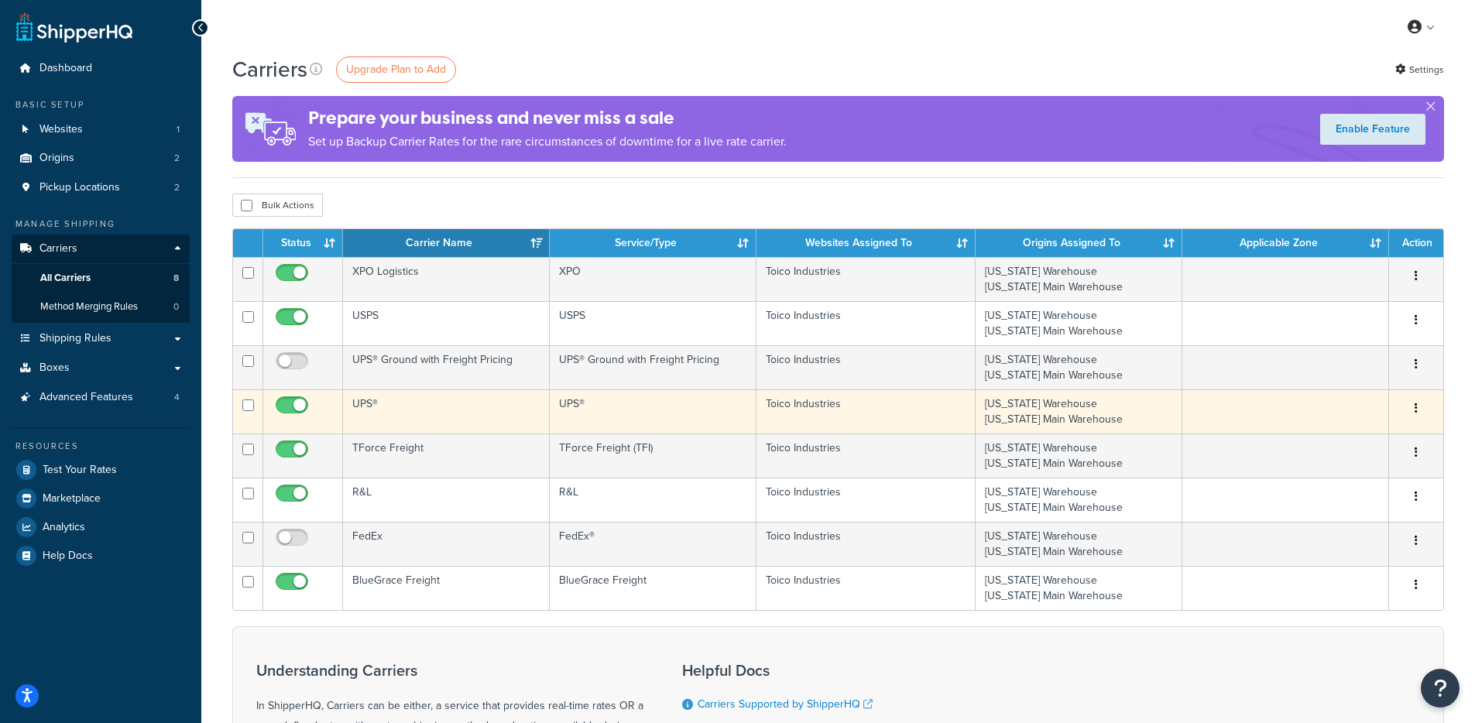
click at [437, 409] on td "UPS®" at bounding box center [446, 412] width 207 height 44
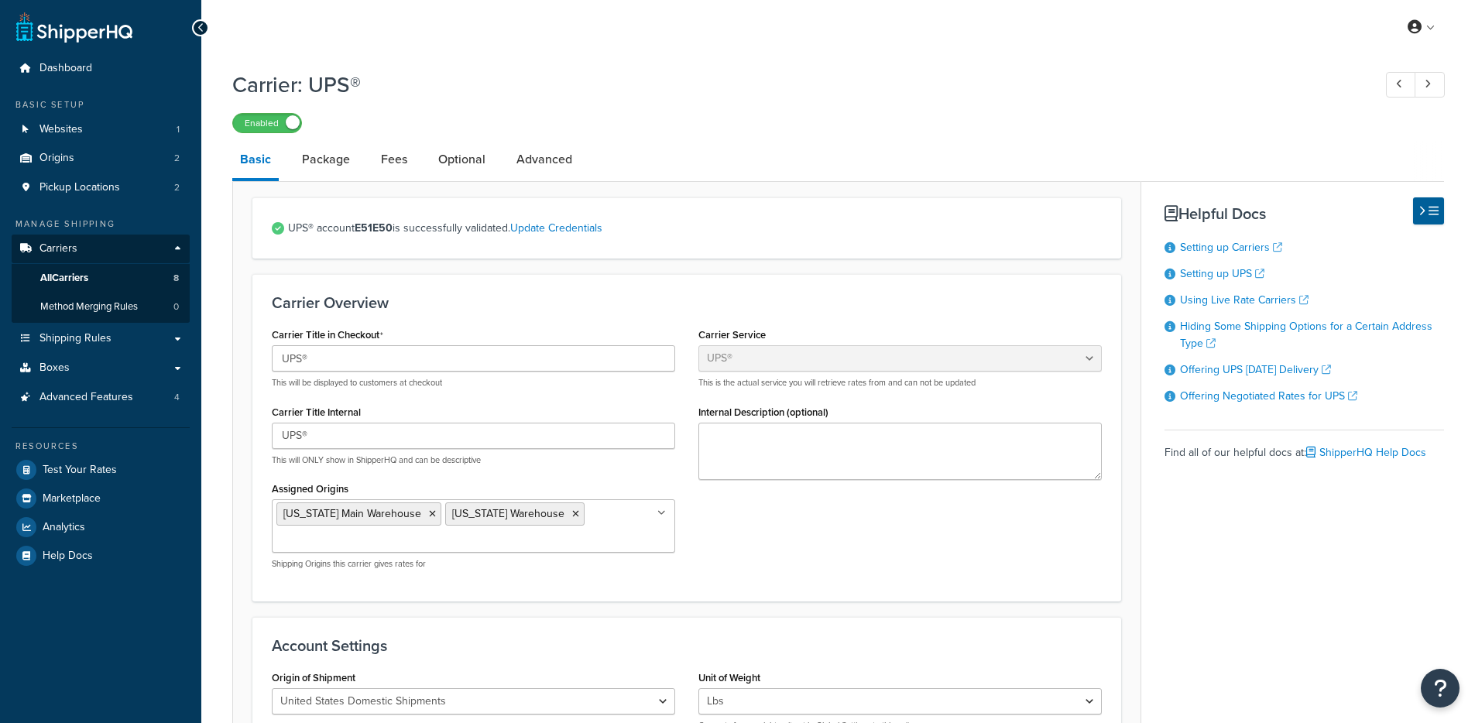
select select "ups"
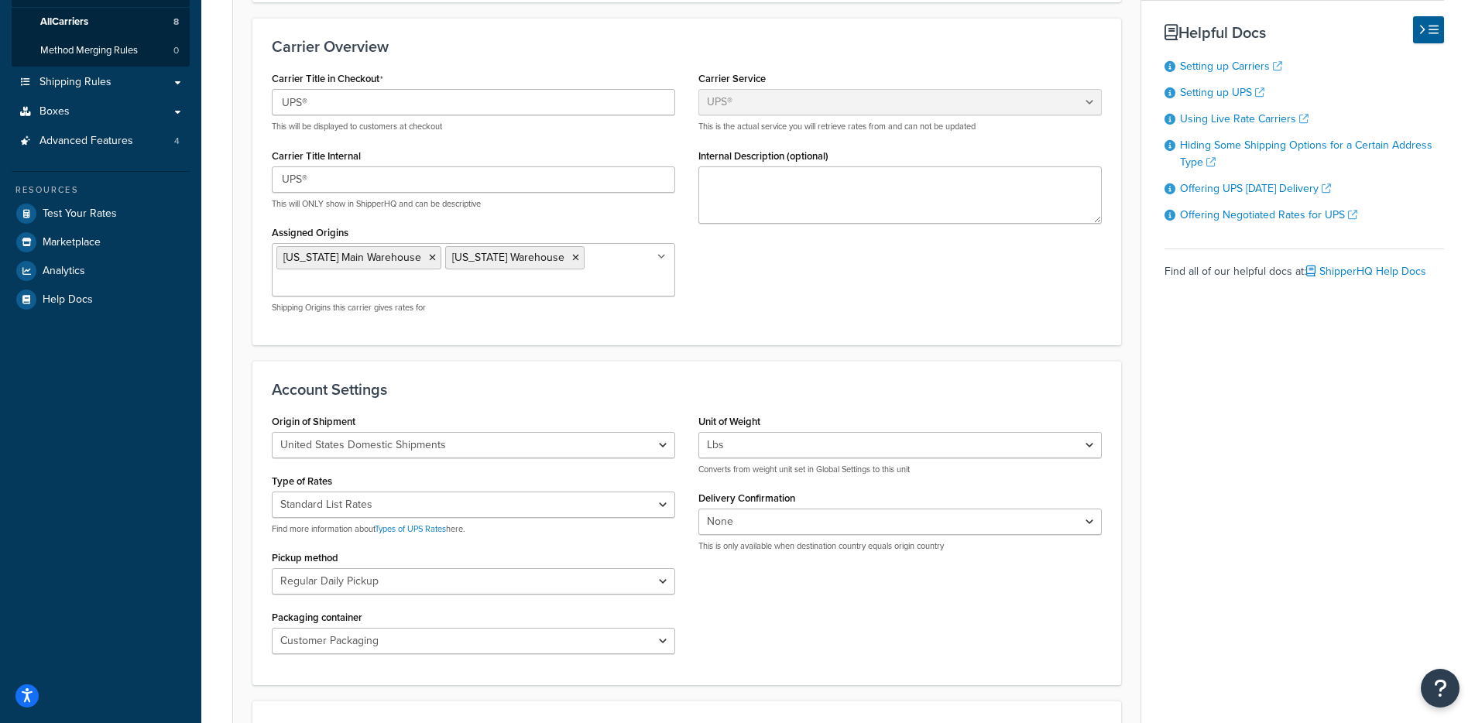
scroll to position [266, 0]
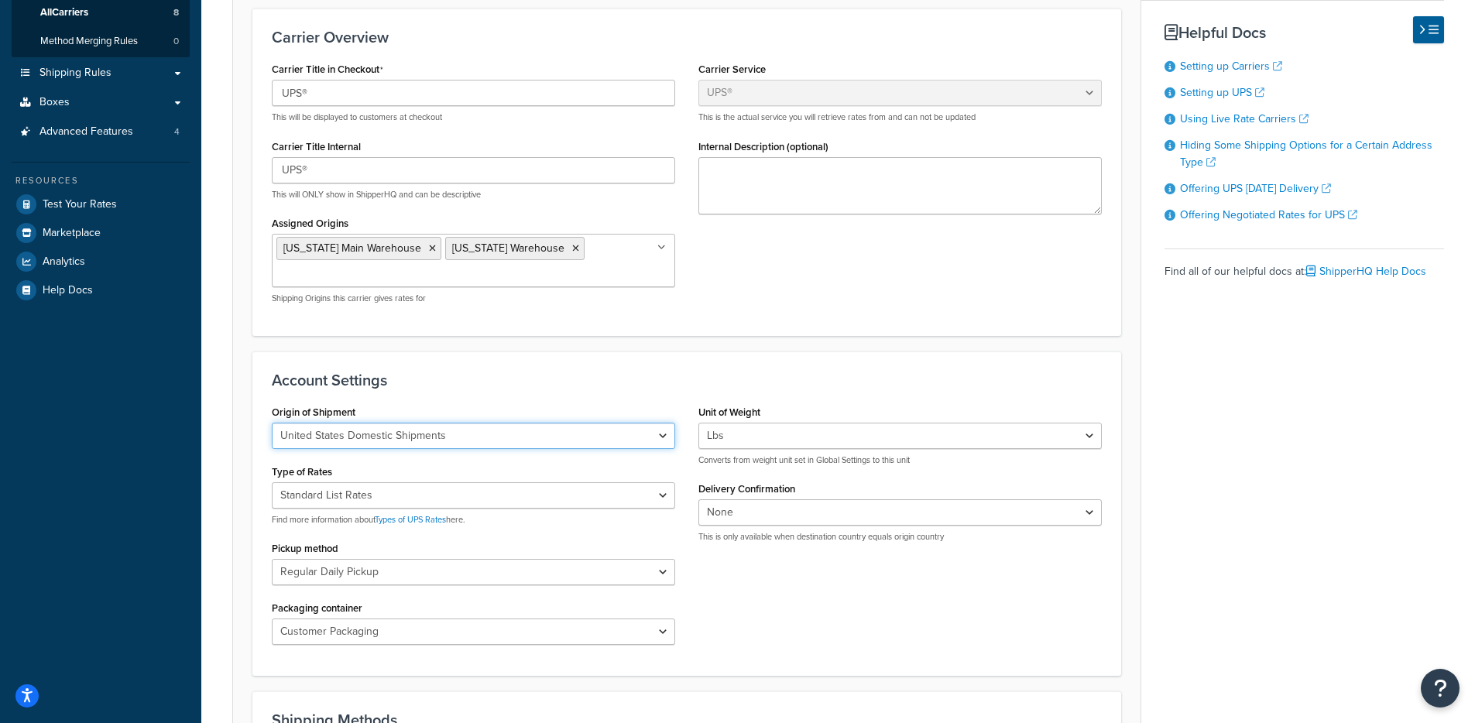
click at [429, 442] on select "United States Domestic Shipments Shipments Originating in [GEOGRAPHIC_DATA] Shi…" at bounding box center [474, 436] width 404 height 26
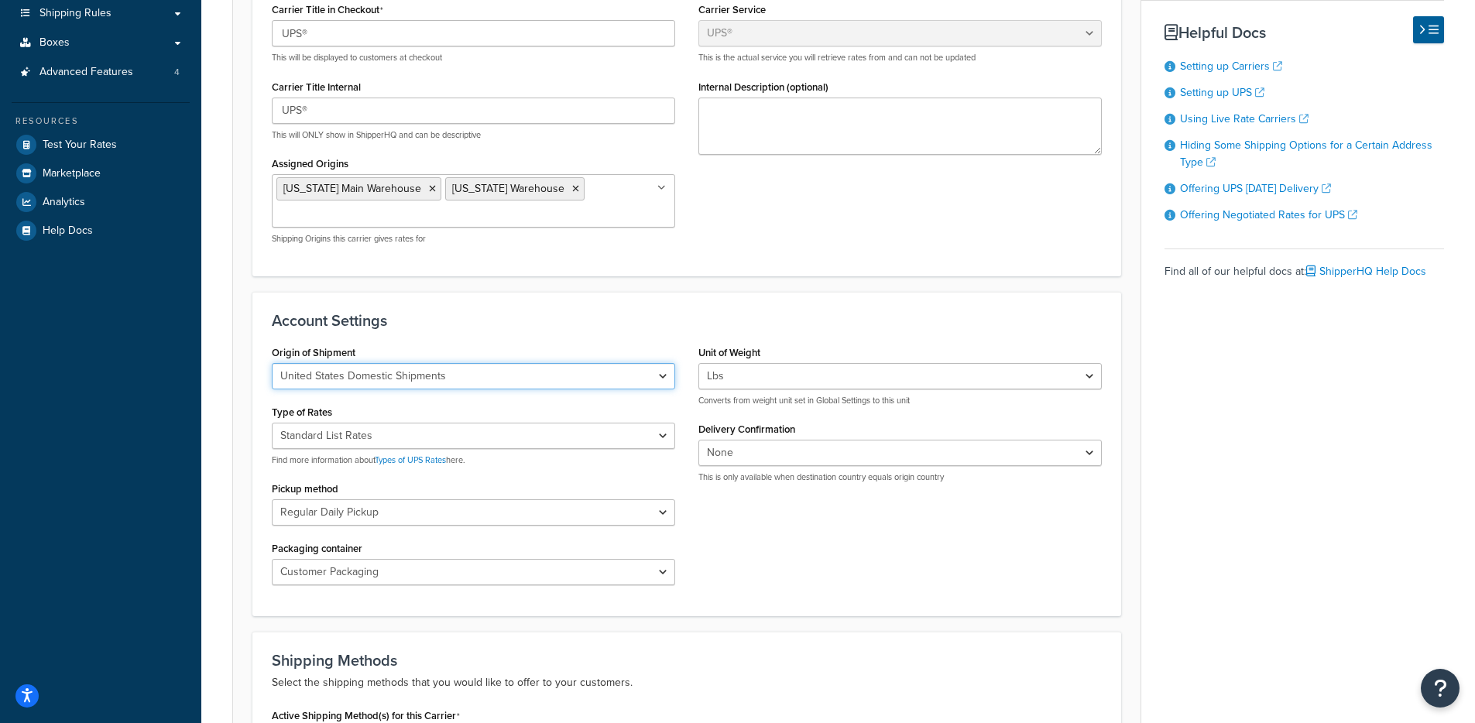
scroll to position [397, 0]
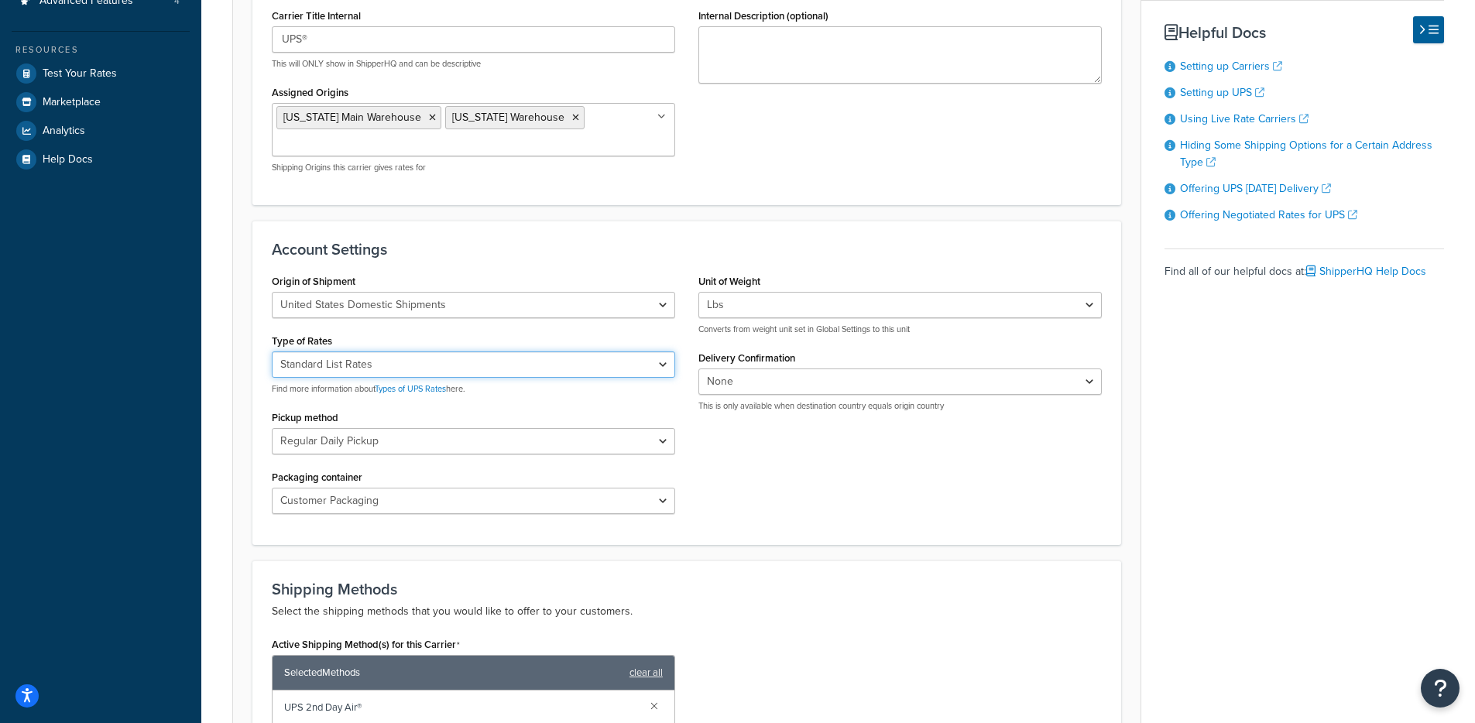
click at [535, 369] on select "Negotiated Rates (Rates Associated with Shipper Number) Daily Rates Retail Rate…" at bounding box center [474, 365] width 404 height 26
select select "00"
click at [272, 352] on select "Negotiated Rates (Rates Associated with Shipper Number) Daily Rates Retail Rate…" at bounding box center [474, 365] width 404 height 26
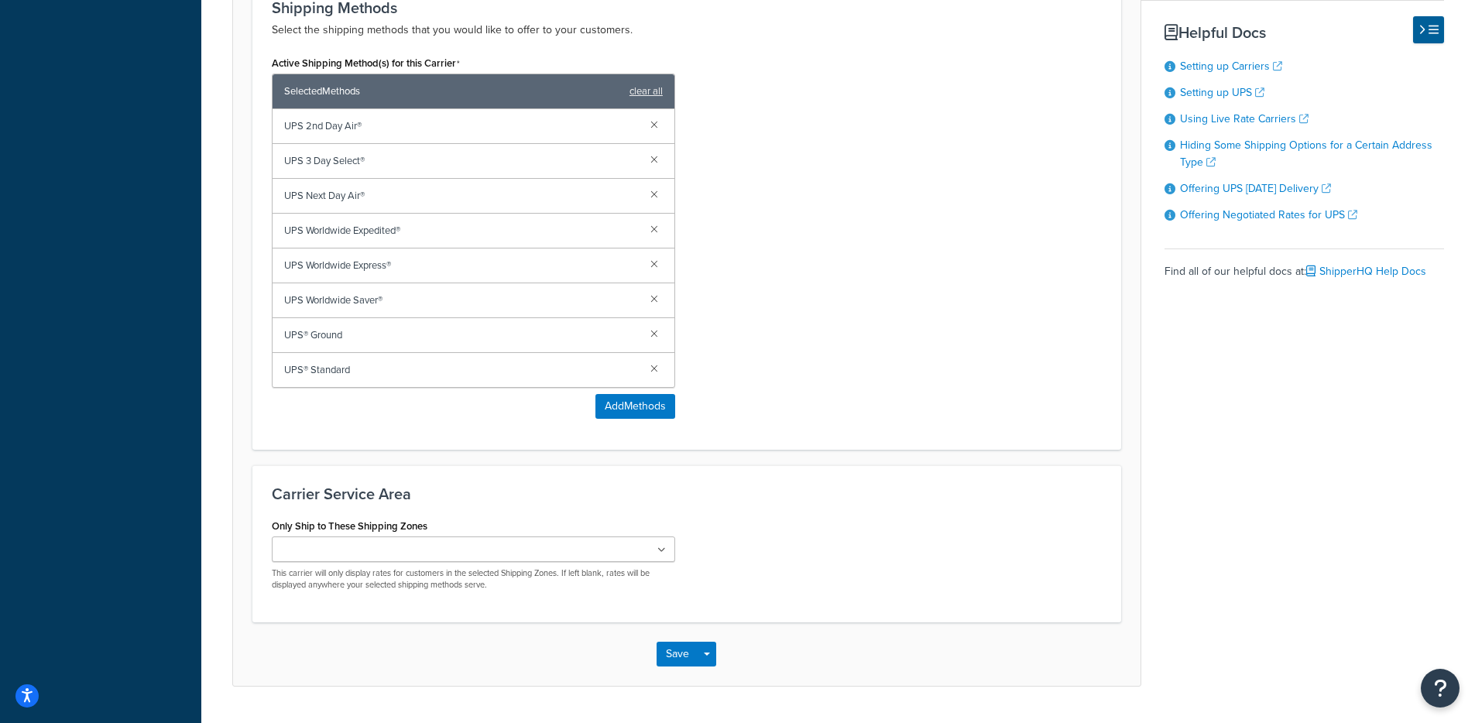
scroll to position [1021, 0]
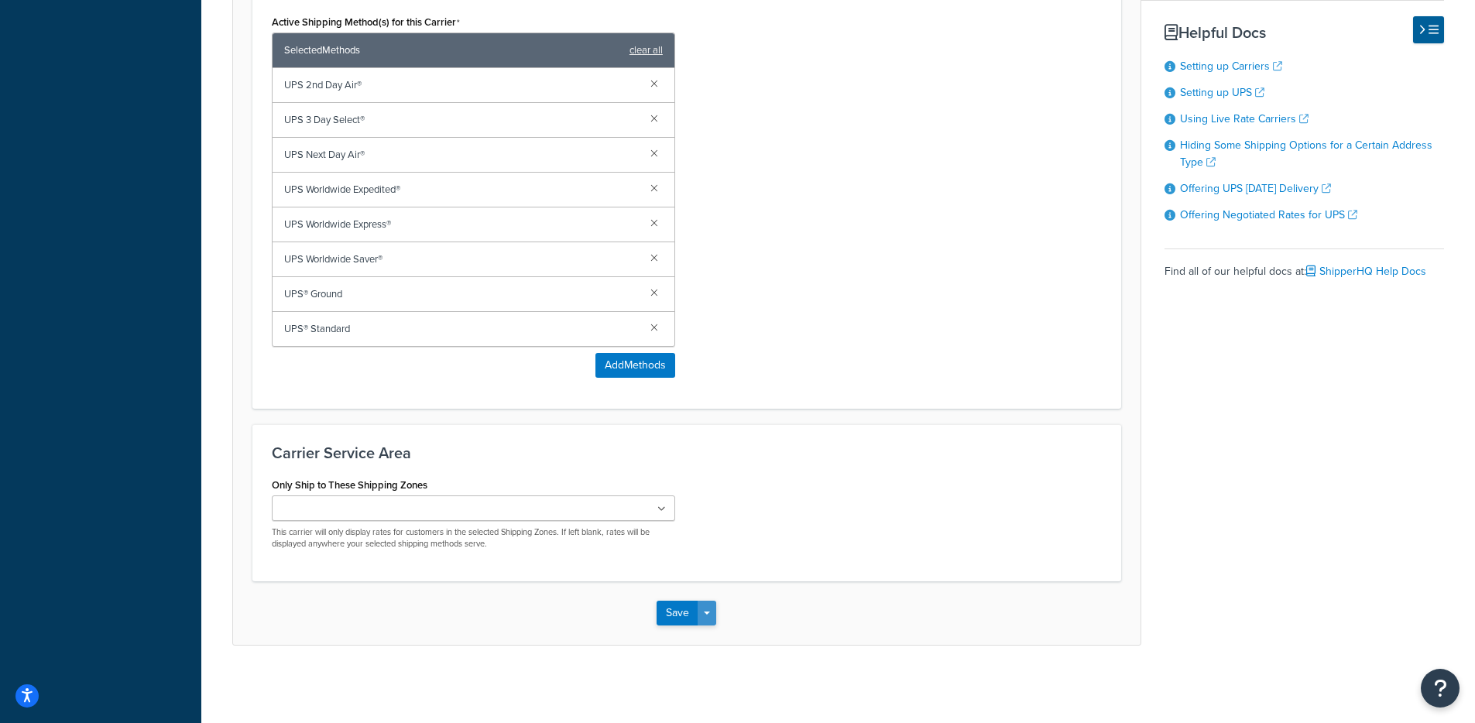
click at [705, 615] on span "button" at bounding box center [707, 613] width 6 height 3
click at [706, 641] on button "Save and Edit" at bounding box center [713, 642] width 113 height 33
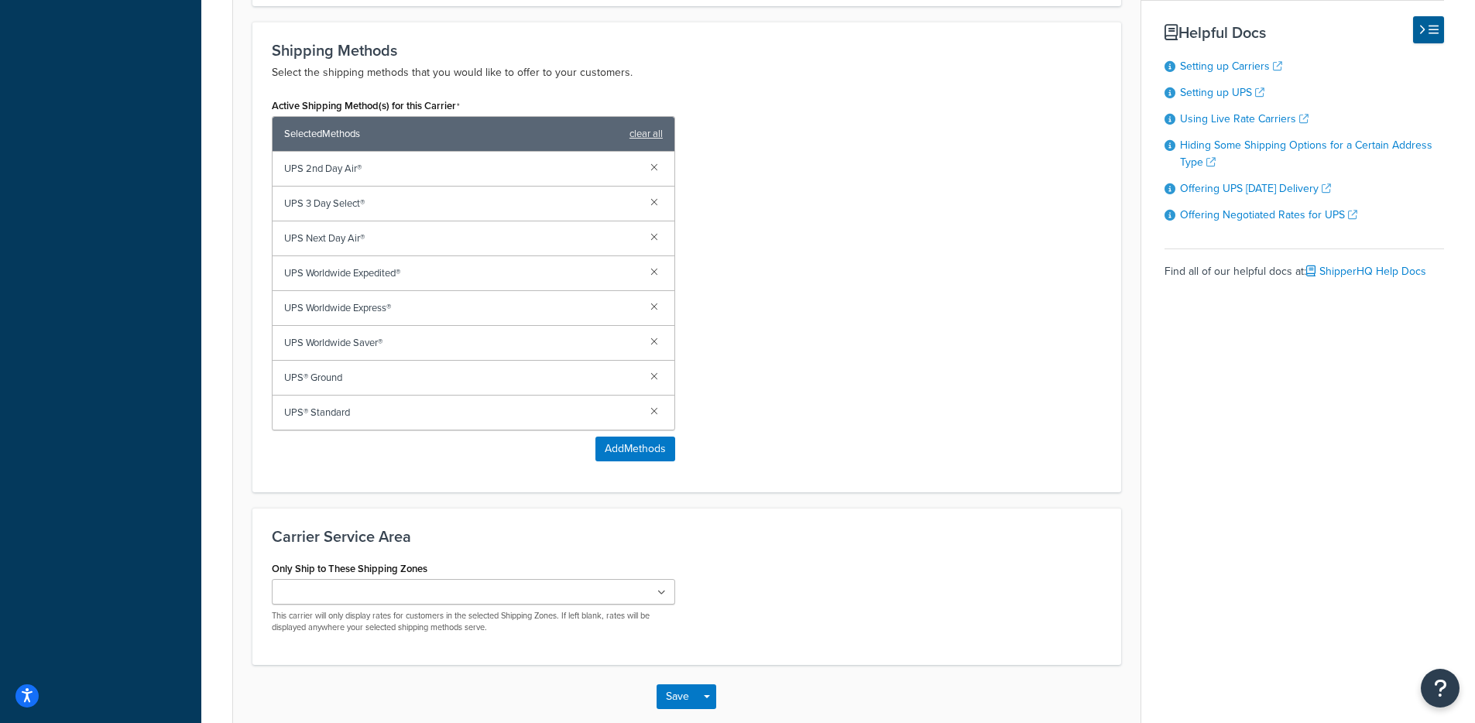
scroll to position [0, 0]
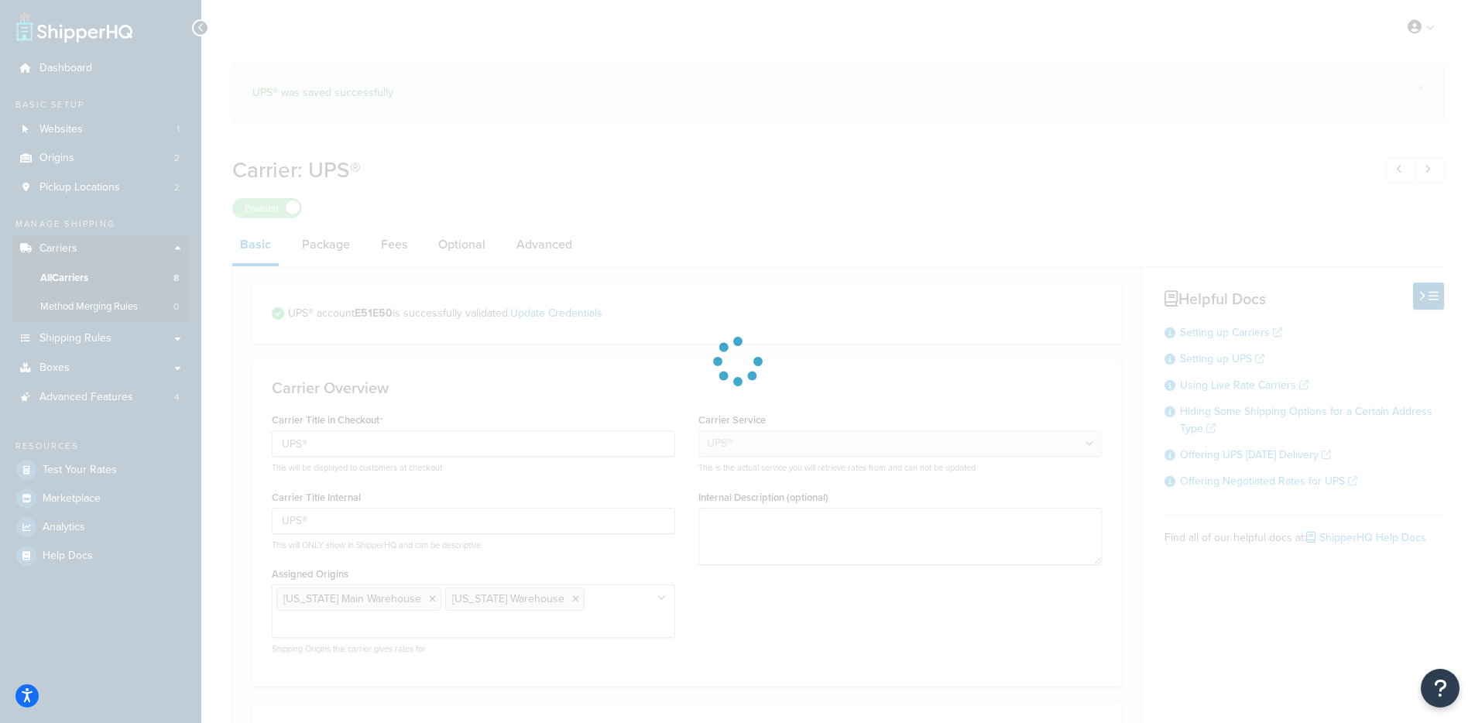
select select "ups"
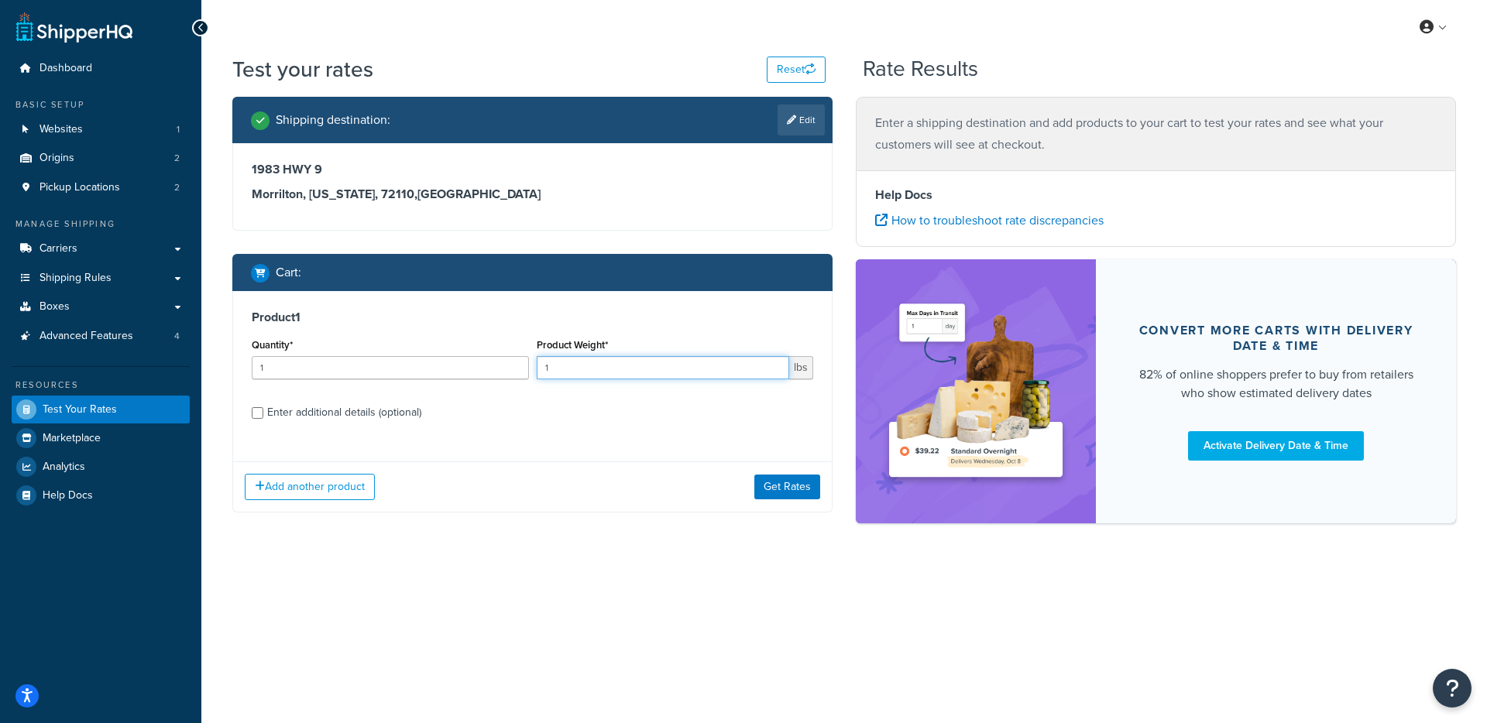
click at [603, 363] on input "1" at bounding box center [663, 367] width 253 height 23
click at [602, 362] on input "1" at bounding box center [663, 367] width 253 height 23
type input ".5"
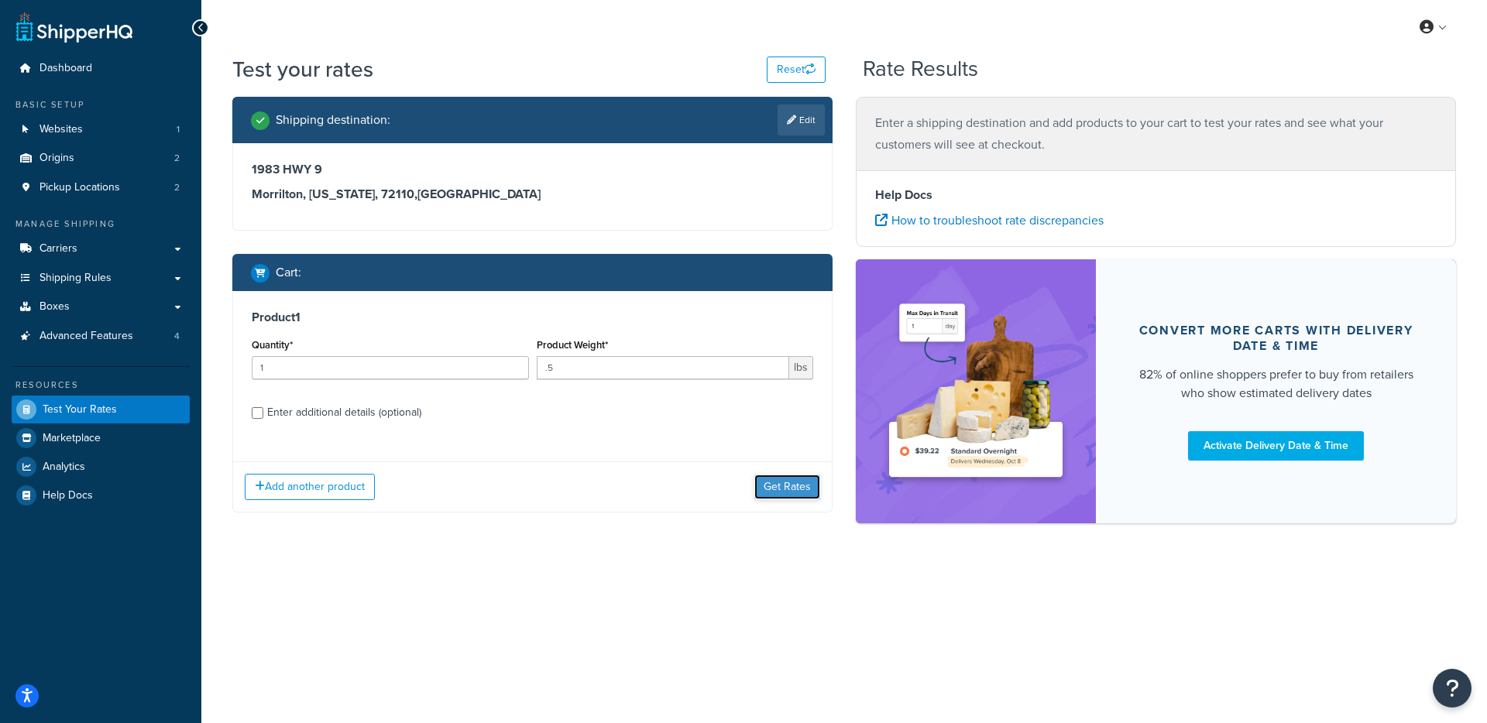
click at [785, 479] on button "Get Rates" at bounding box center [787, 487] width 66 height 25
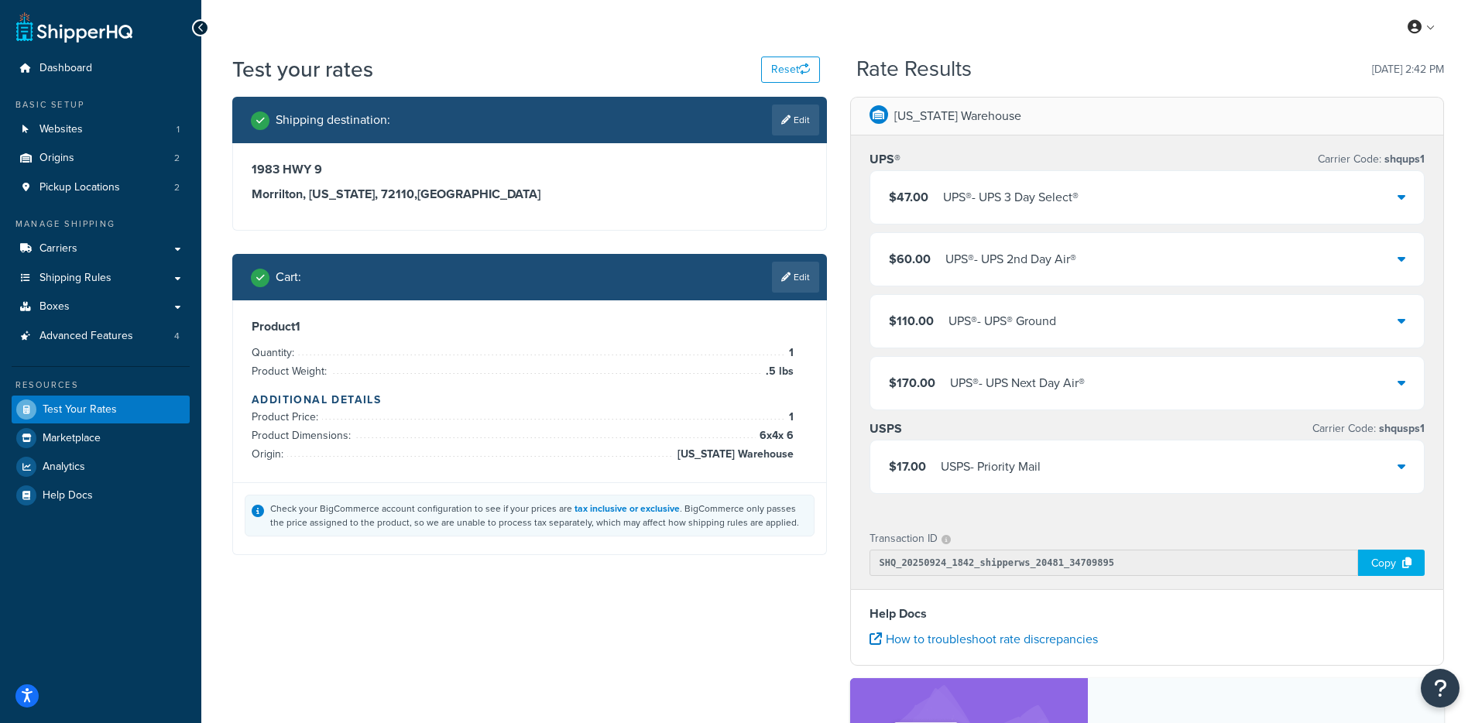
click at [1001, 195] on div "UPS® - UPS 3 Day Select®" at bounding box center [1011, 198] width 136 height 22
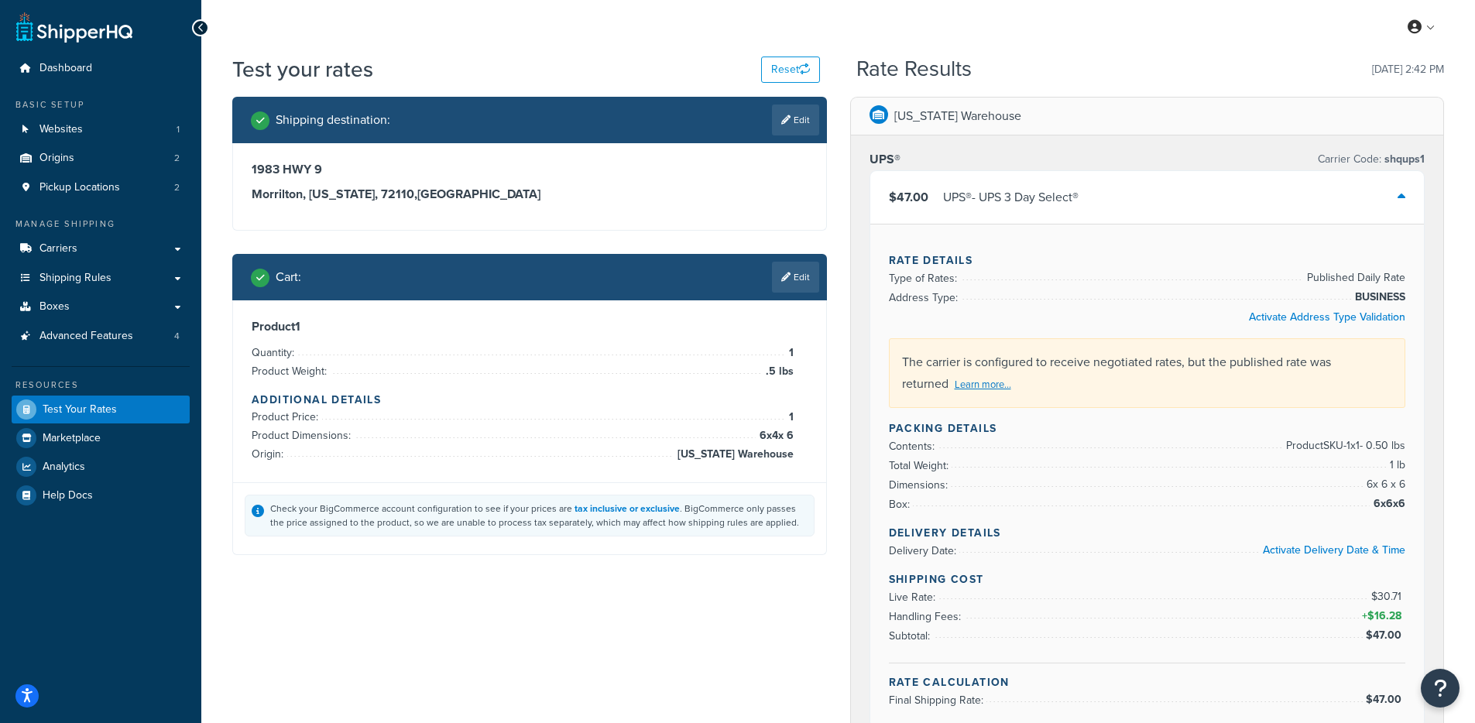
click at [998, 198] on div "UPS® - UPS 3 Day Select®" at bounding box center [1011, 198] width 136 height 22
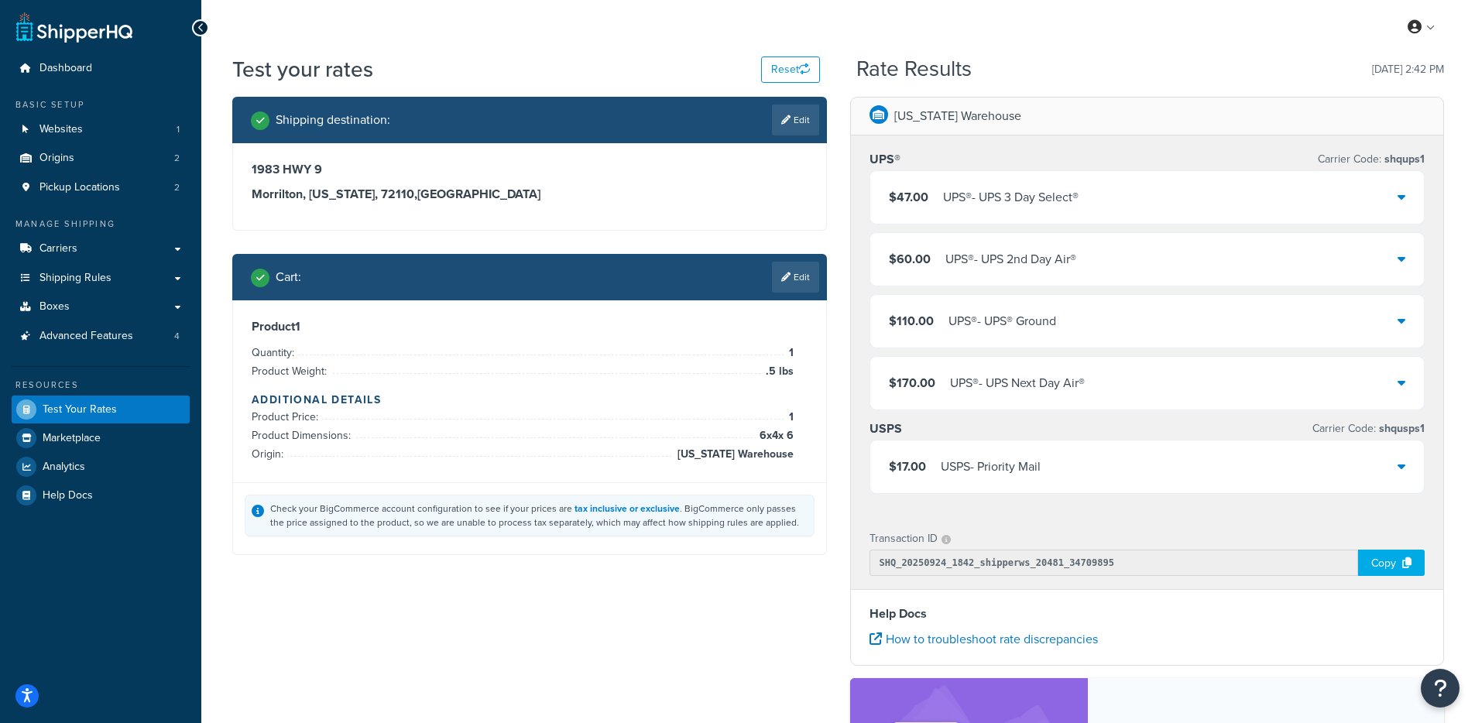
click at [1077, 250] on div "UPS® - UPS 2nd Day Air®" at bounding box center [1011, 260] width 131 height 22
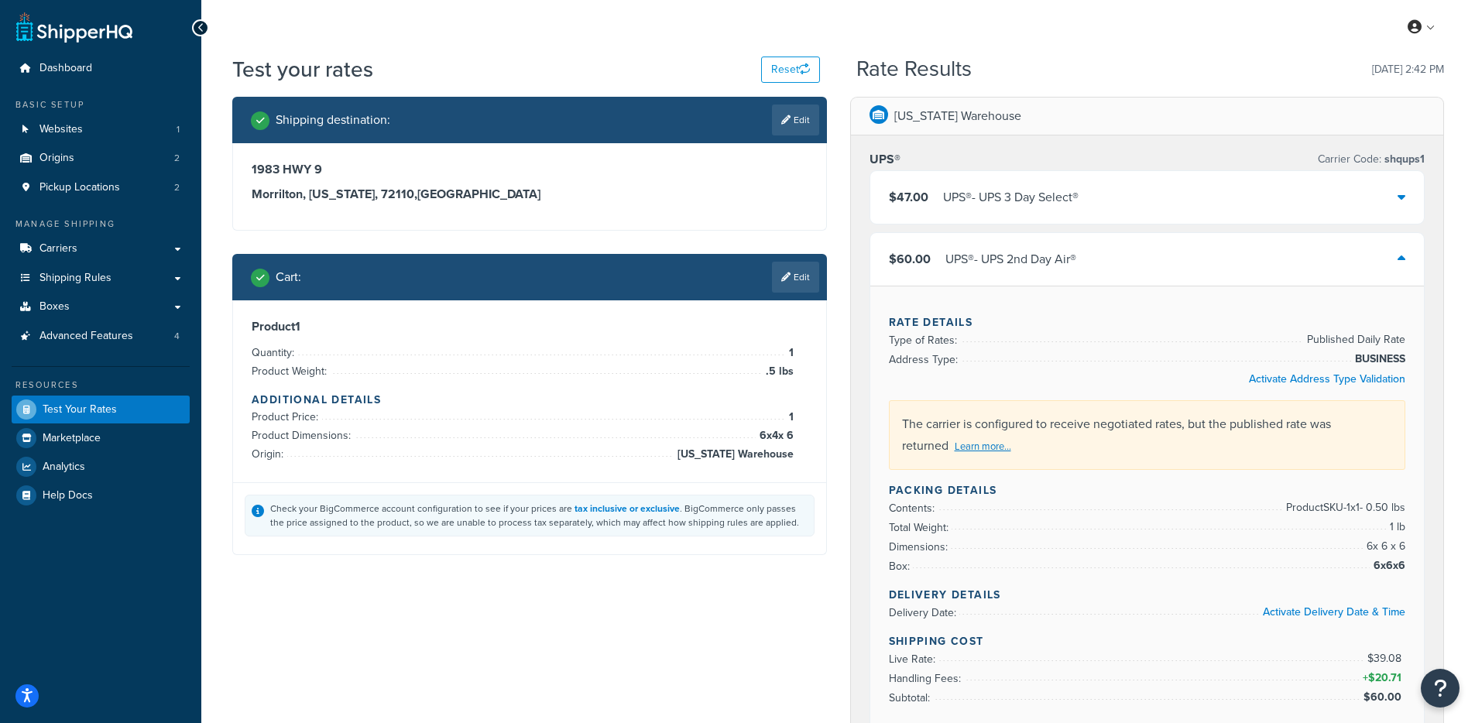
click at [1077, 260] on div "UPS® - UPS 2nd Day Air®" at bounding box center [1011, 260] width 131 height 22
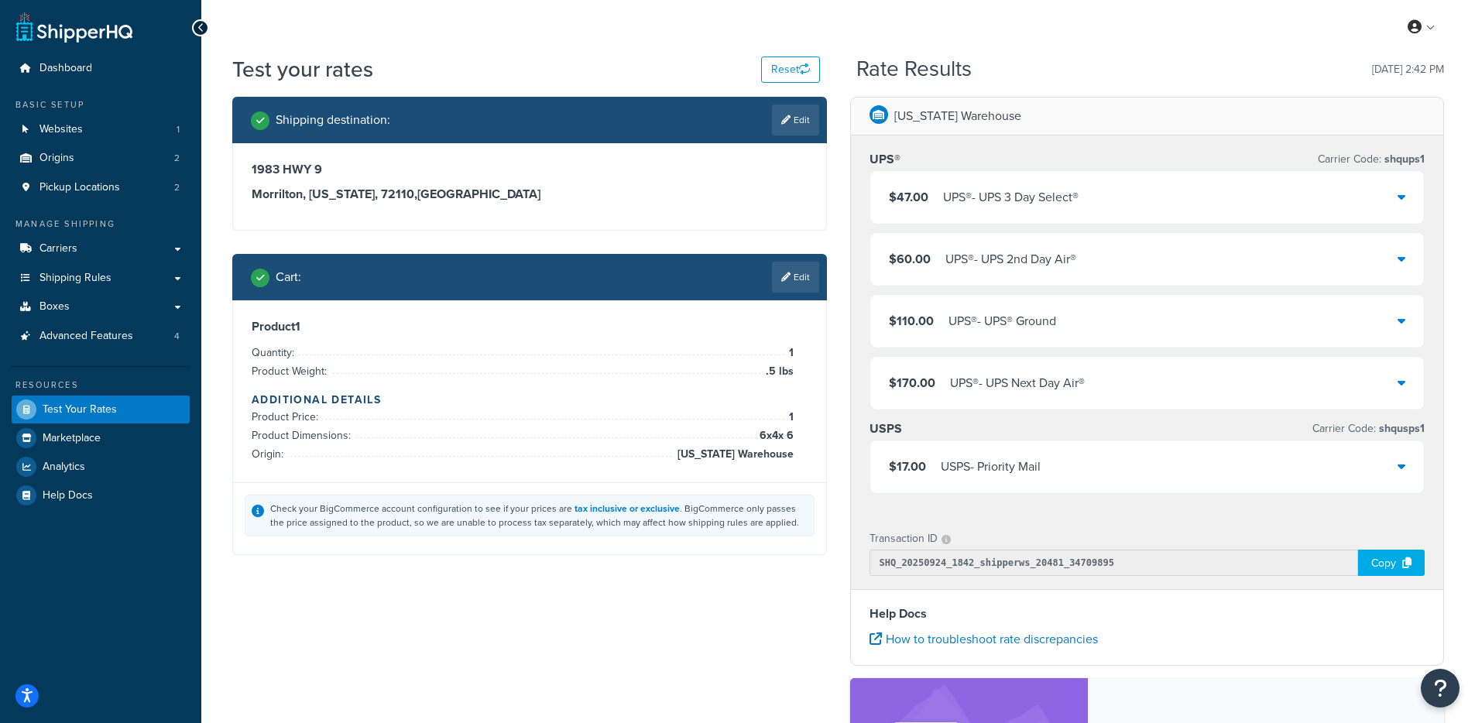
click at [647, 299] on div "Cart : Edit" at bounding box center [529, 277] width 595 height 46
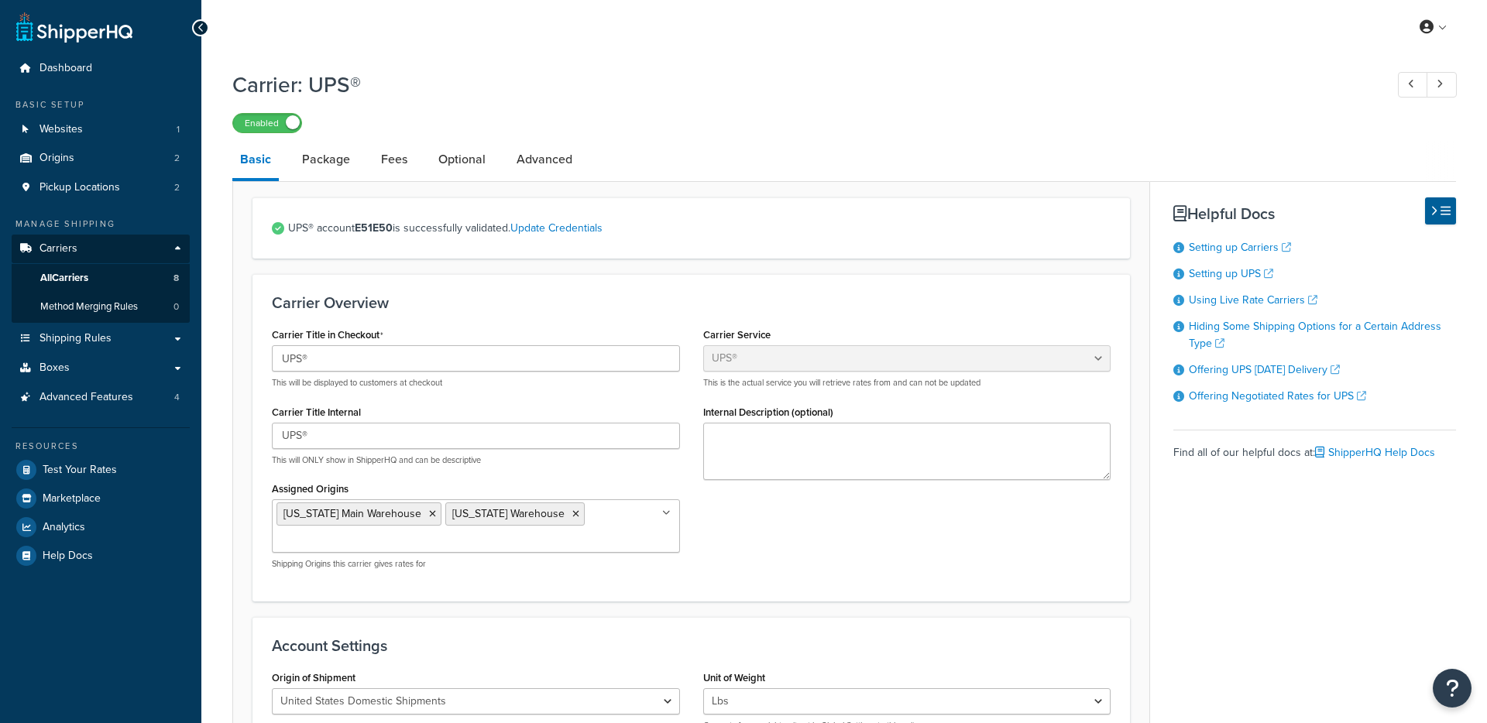
select select "ups"
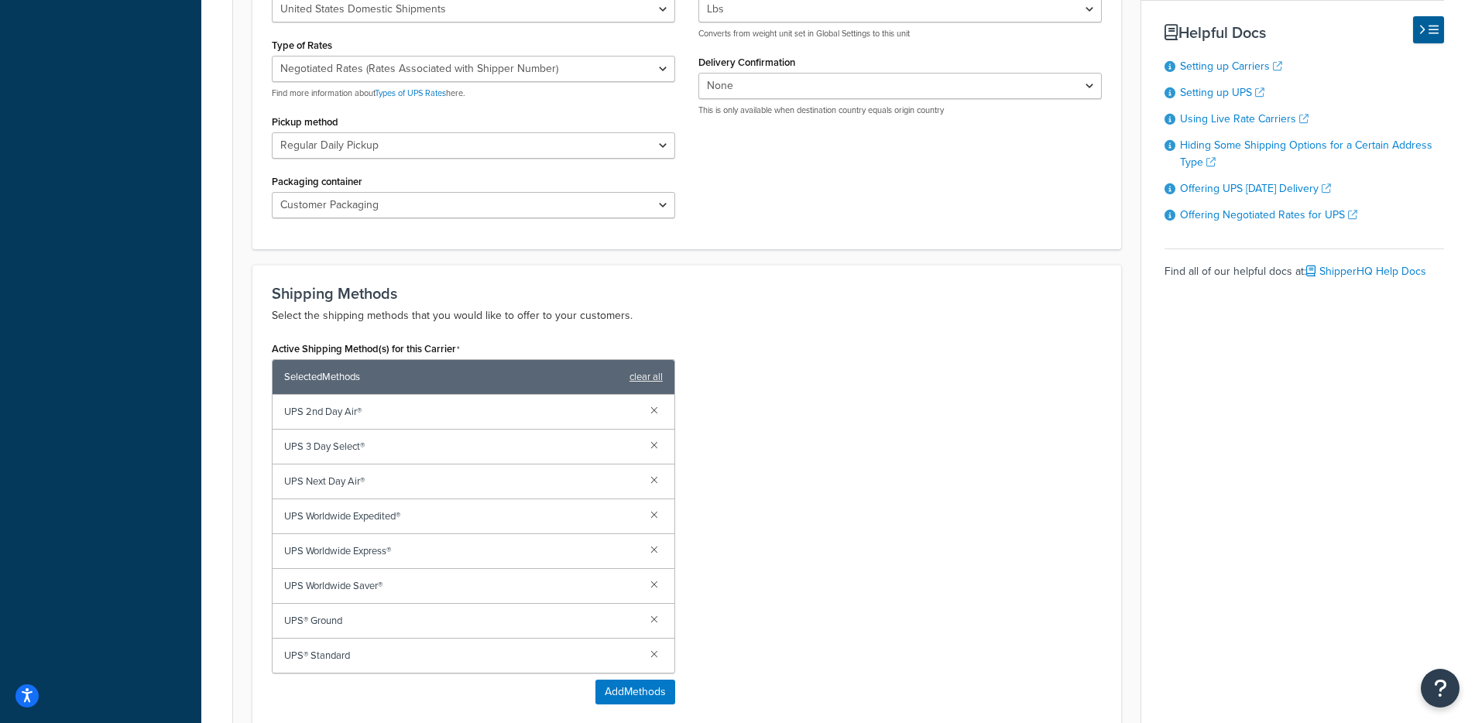
scroll to position [18, 0]
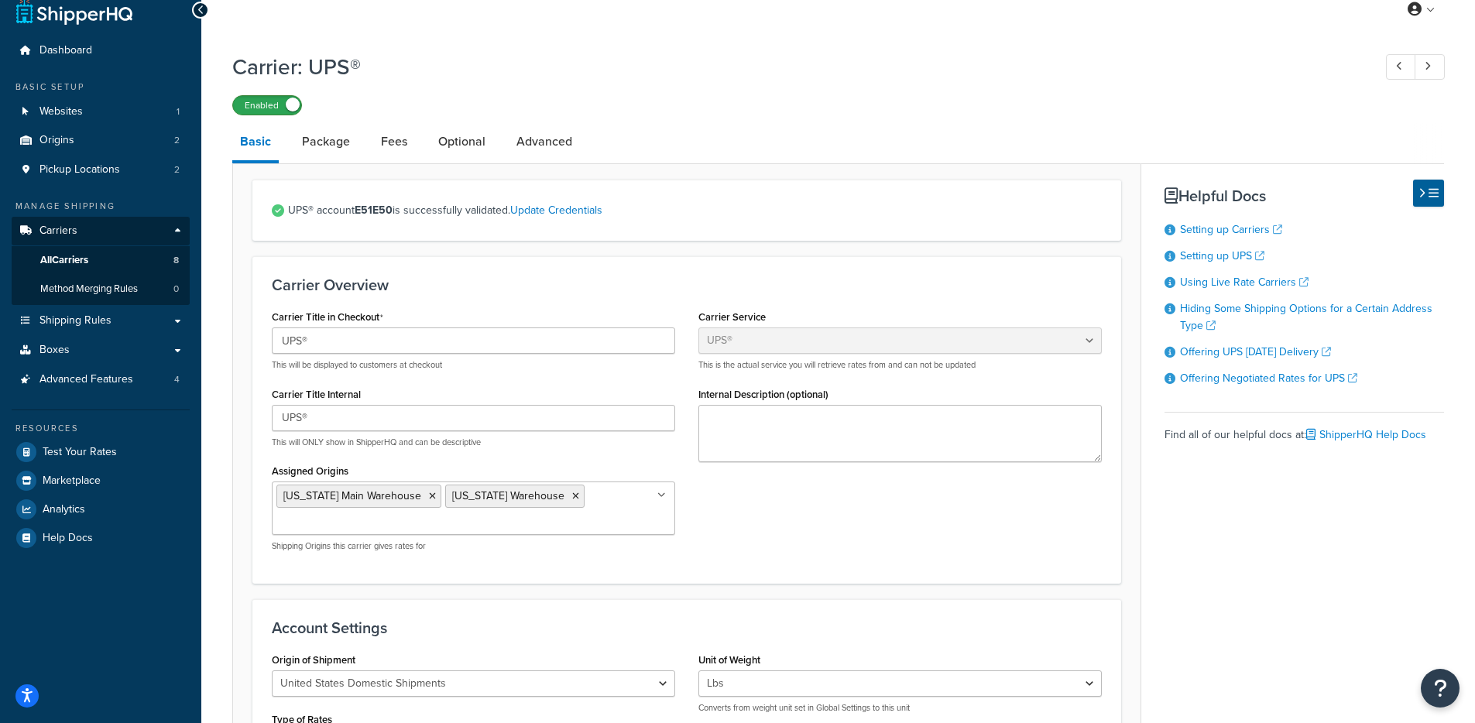
click at [269, 106] on label "Enabled" at bounding box center [267, 105] width 68 height 19
drag, startPoint x: 106, startPoint y: 254, endPoint x: 212, endPoint y: 268, distance: 107.0
click at [106, 255] on link "All Carriers 8" at bounding box center [101, 260] width 178 height 29
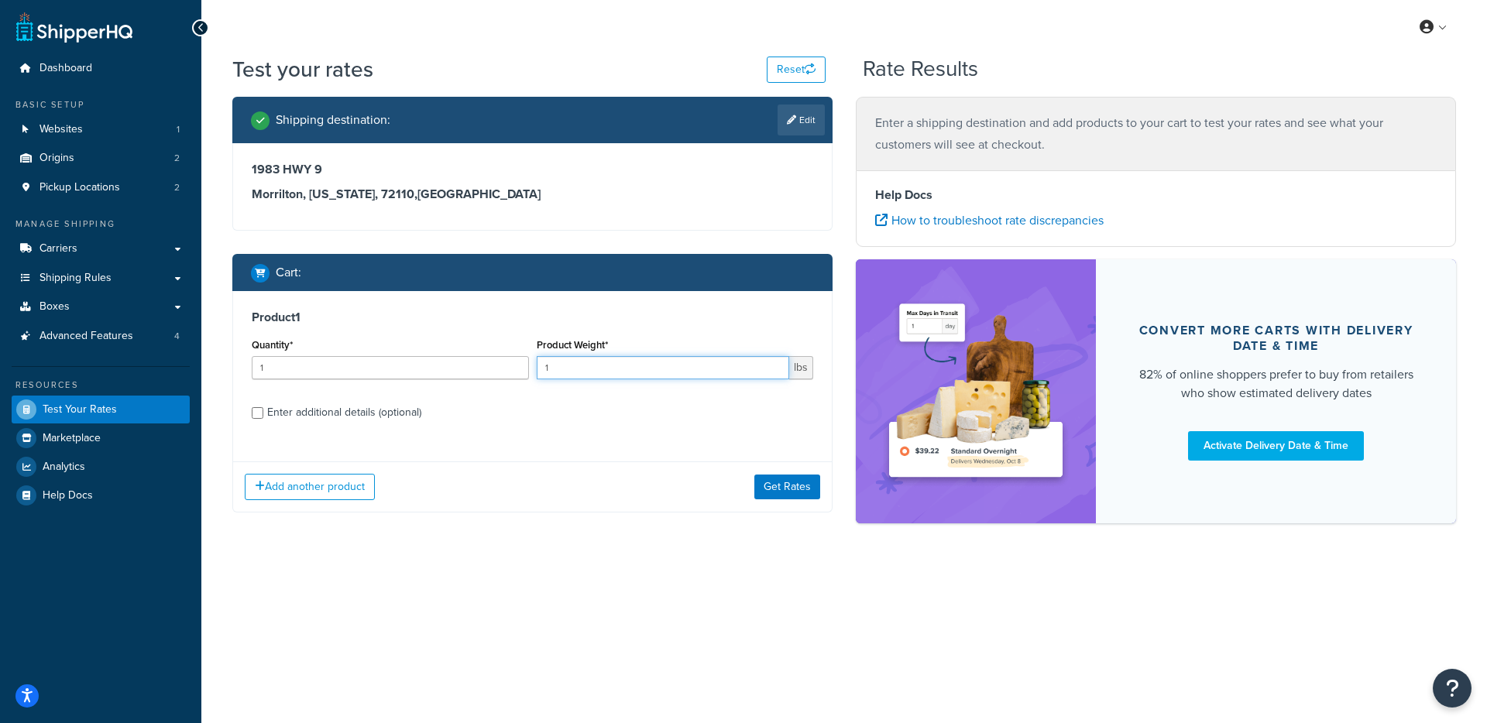
click at [651, 373] on input "1" at bounding box center [663, 367] width 253 height 23
type input ".5"
click at [797, 494] on button "Get Rates" at bounding box center [787, 487] width 66 height 25
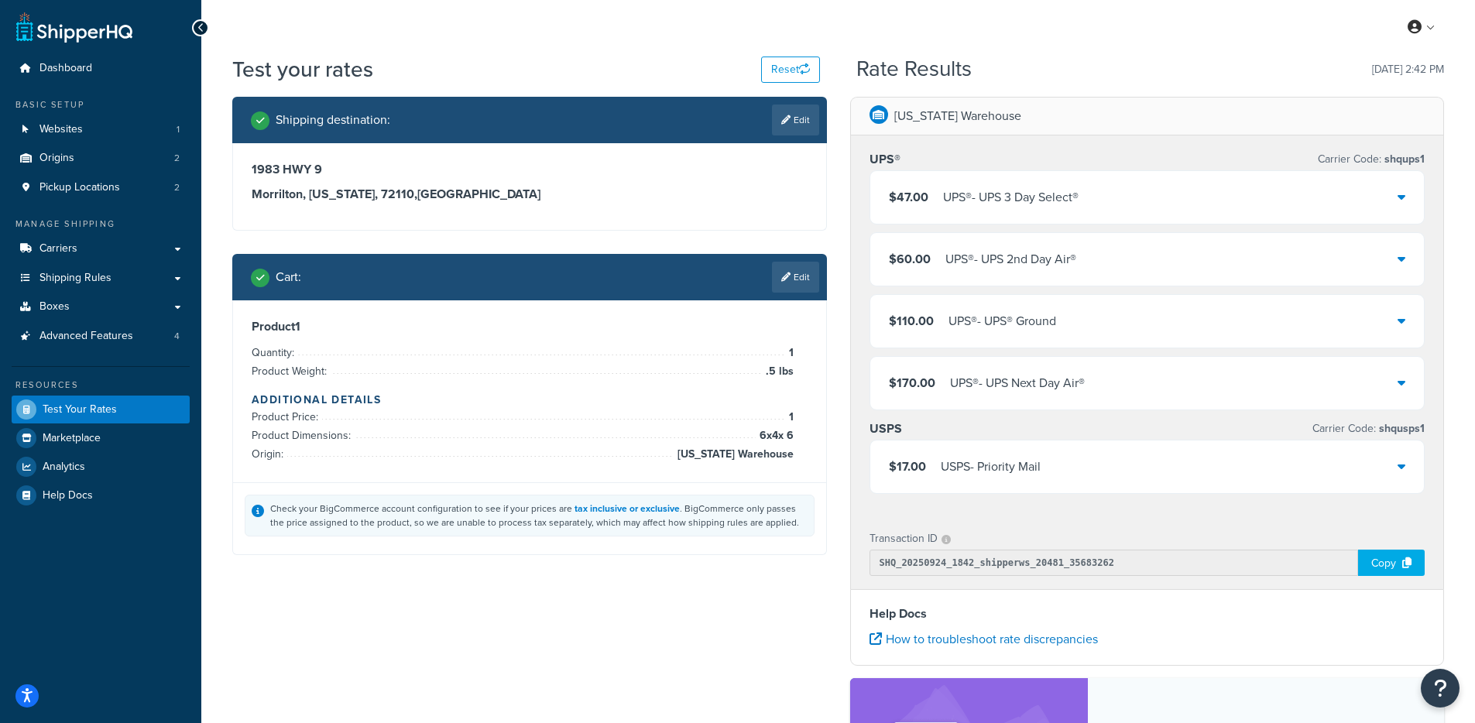
click at [1089, 193] on div "$47.00 UPS® - UPS 3 Day Select®" at bounding box center [1148, 197] width 555 height 53
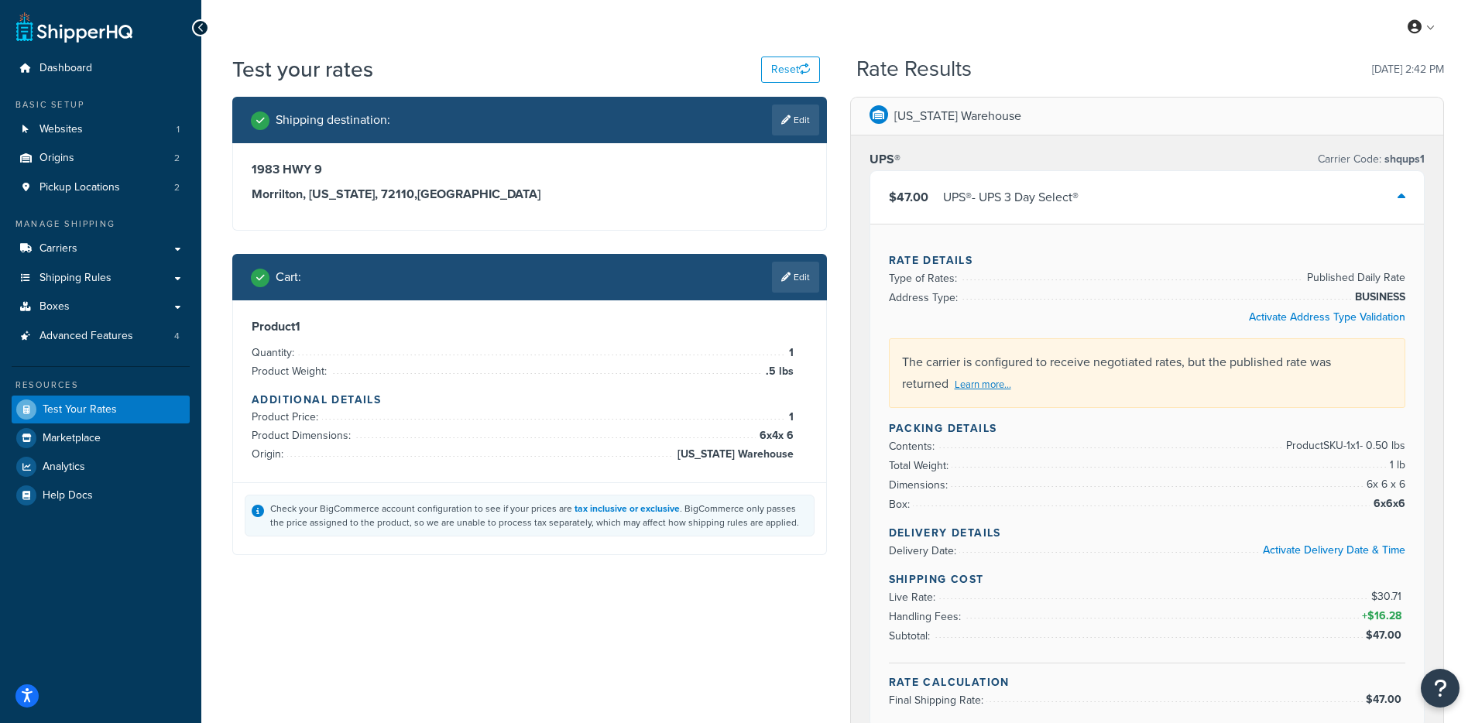
click at [1091, 193] on div "$47.00 UPS® - UPS 3 Day Select®" at bounding box center [1148, 197] width 555 height 53
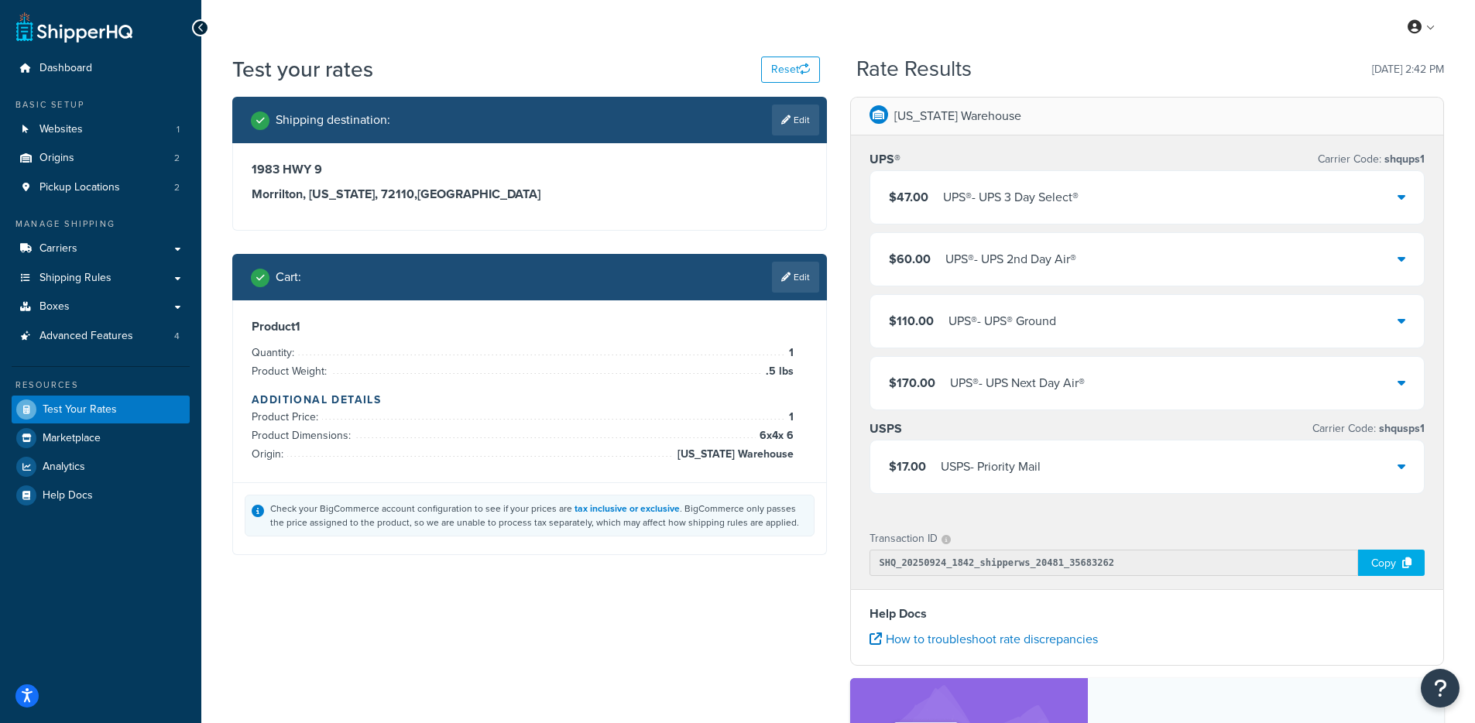
click at [1091, 193] on div "$47.00 UPS® - UPS 3 Day Select®" at bounding box center [1148, 197] width 555 height 53
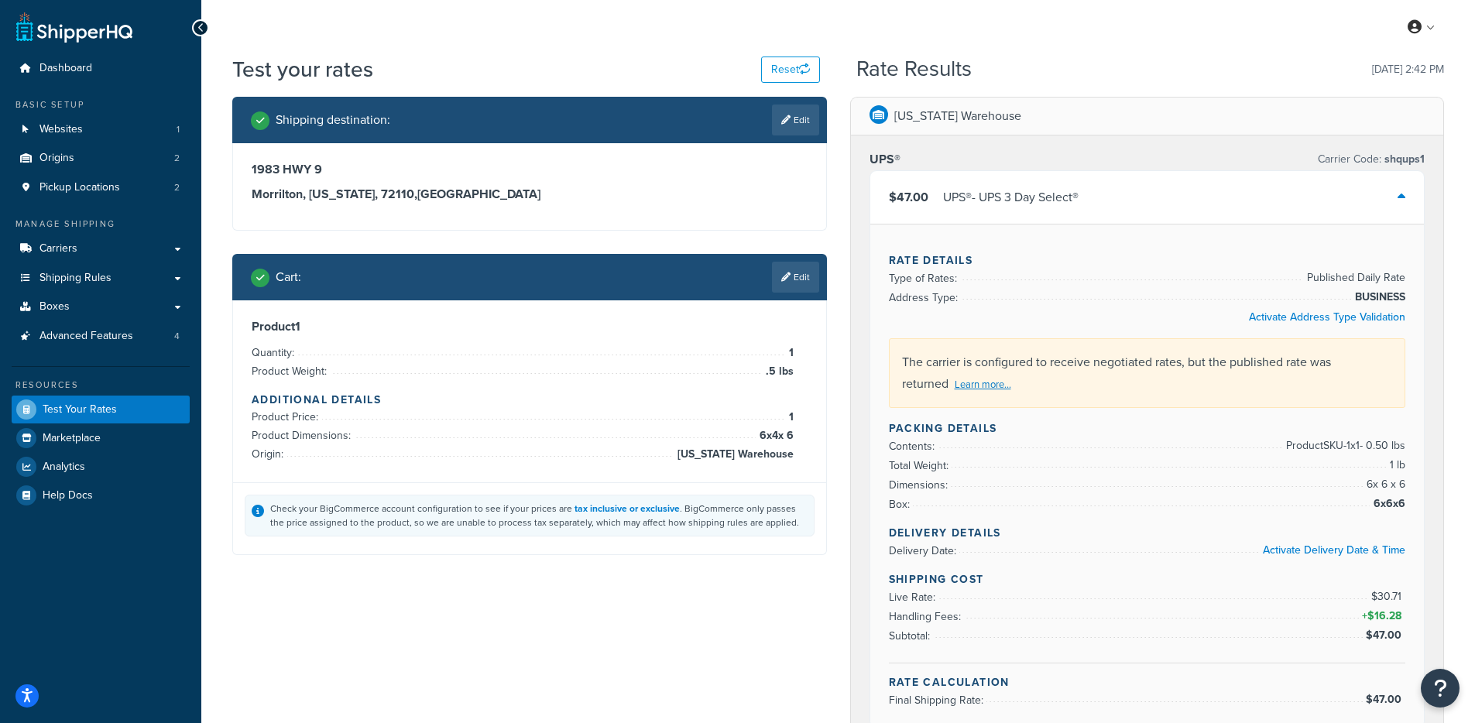
click at [1091, 193] on div "$47.00 UPS® - UPS 3 Day Select®" at bounding box center [1148, 197] width 555 height 53
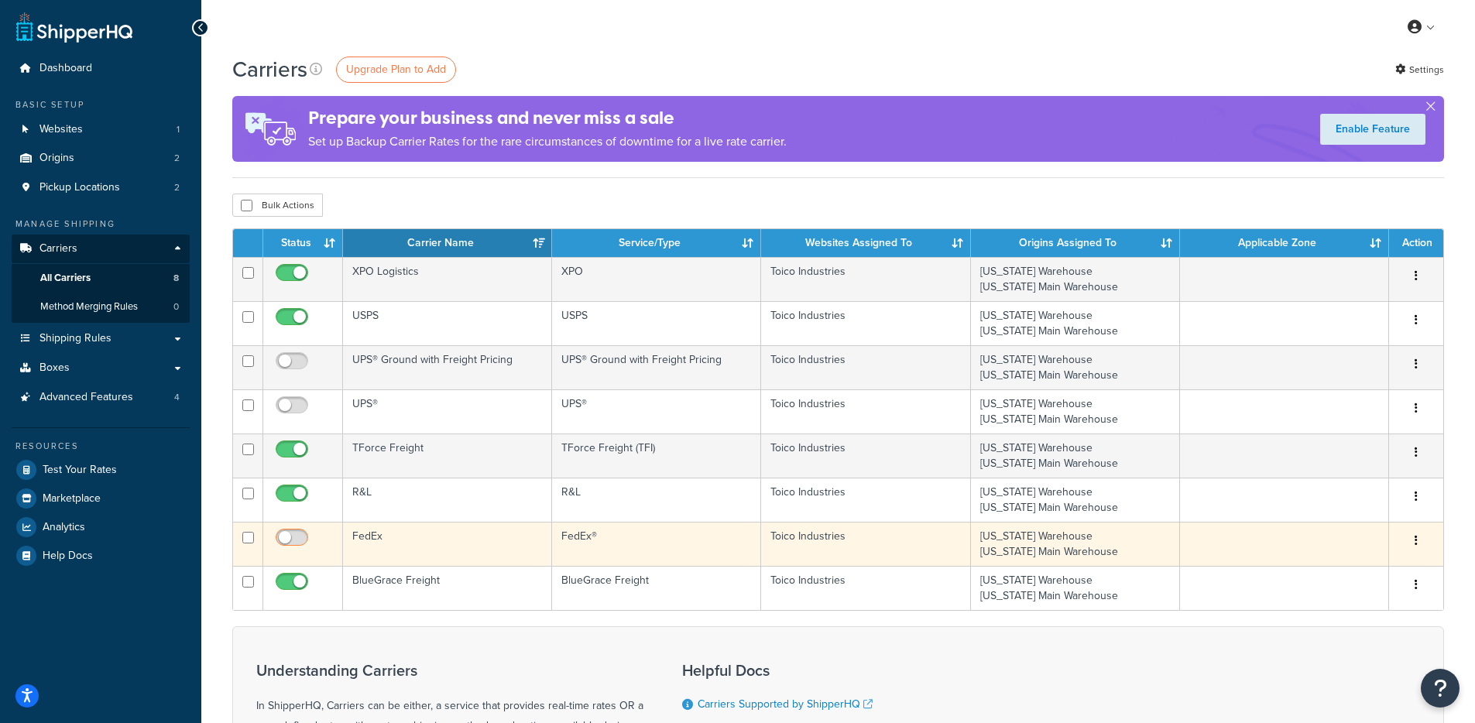
click at [288, 544] on input "checkbox" at bounding box center [294, 541] width 43 height 19
click at [297, 544] on input "checkbox" at bounding box center [294, 541] width 43 height 19
checkbox input "false"
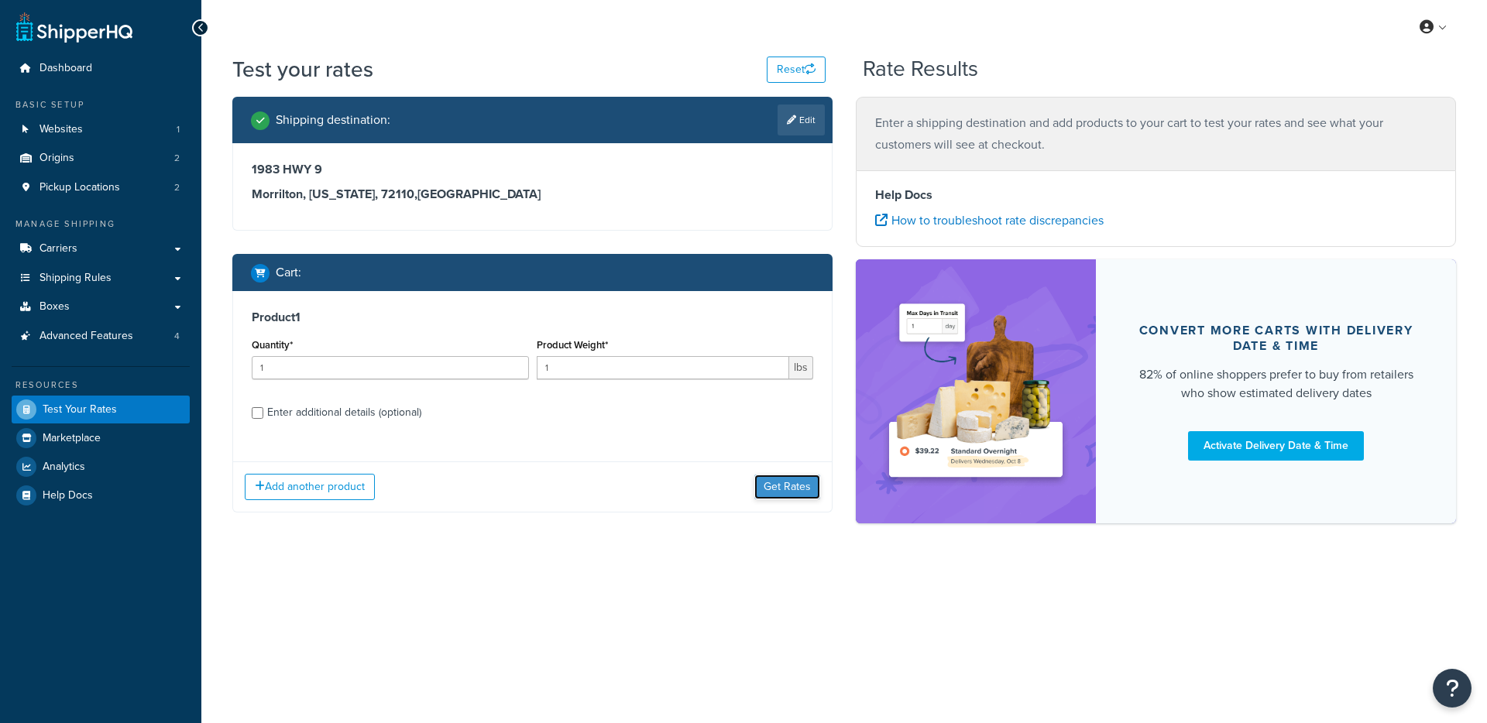
click at [797, 490] on button "Get Rates" at bounding box center [787, 487] width 66 height 25
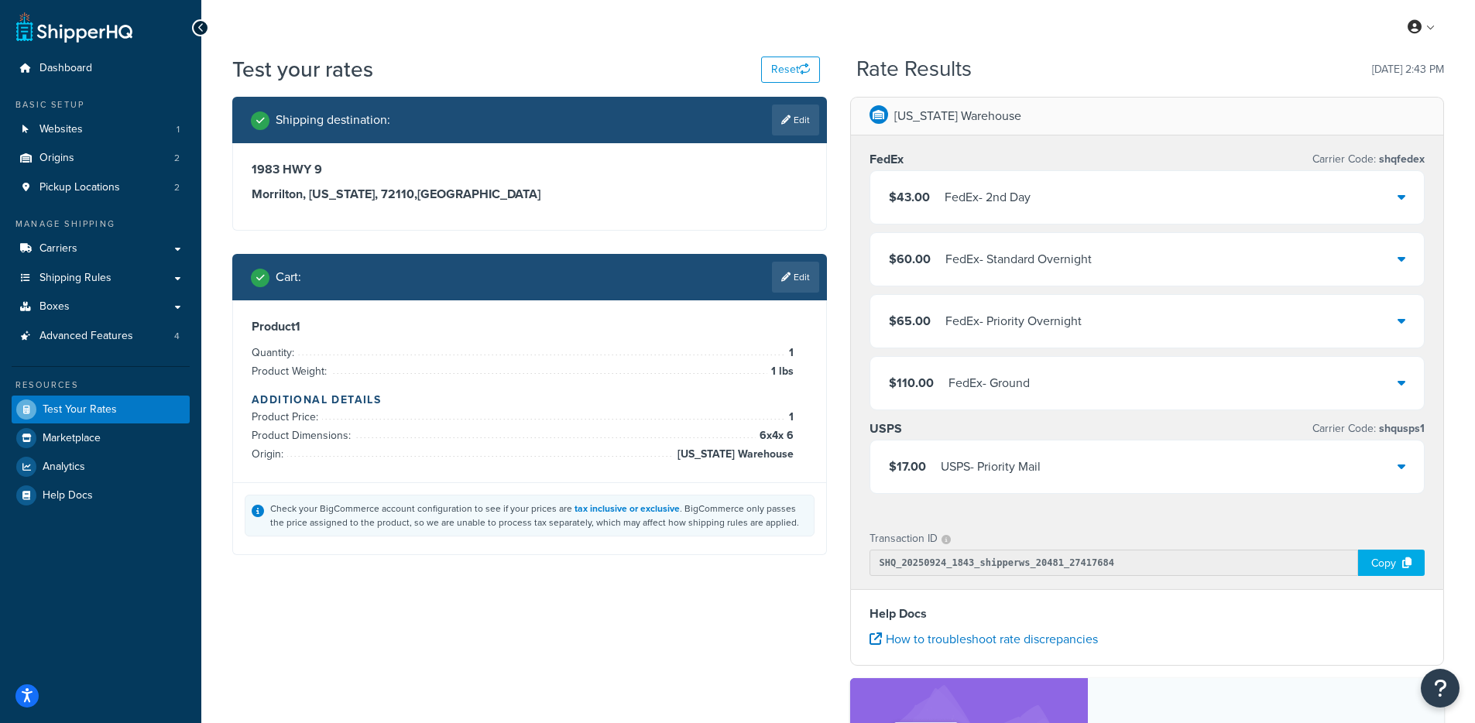
drag, startPoint x: 1026, startPoint y: 400, endPoint x: 1010, endPoint y: 401, distance: 16.3
click at [1025, 400] on div "$110.00 FedEx - Ground" at bounding box center [1148, 383] width 555 height 53
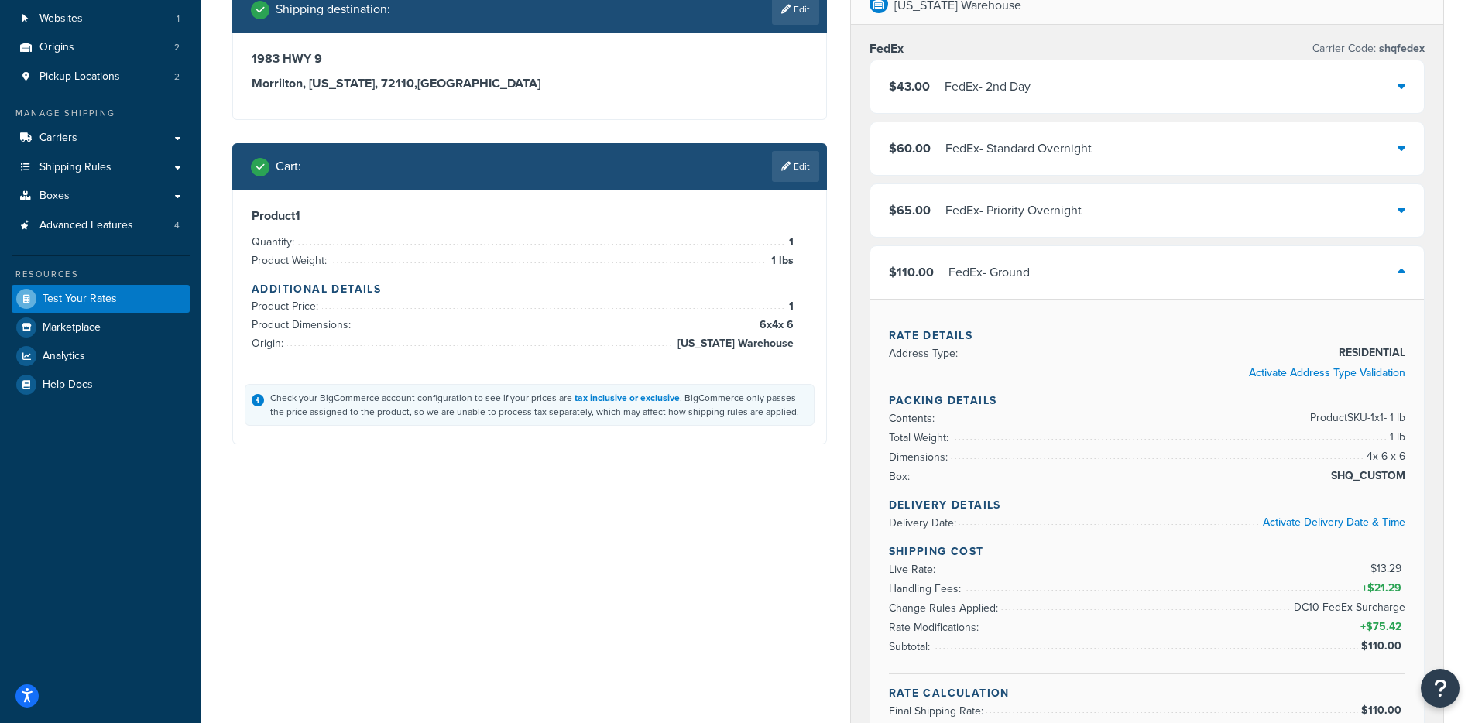
scroll to position [114, 0]
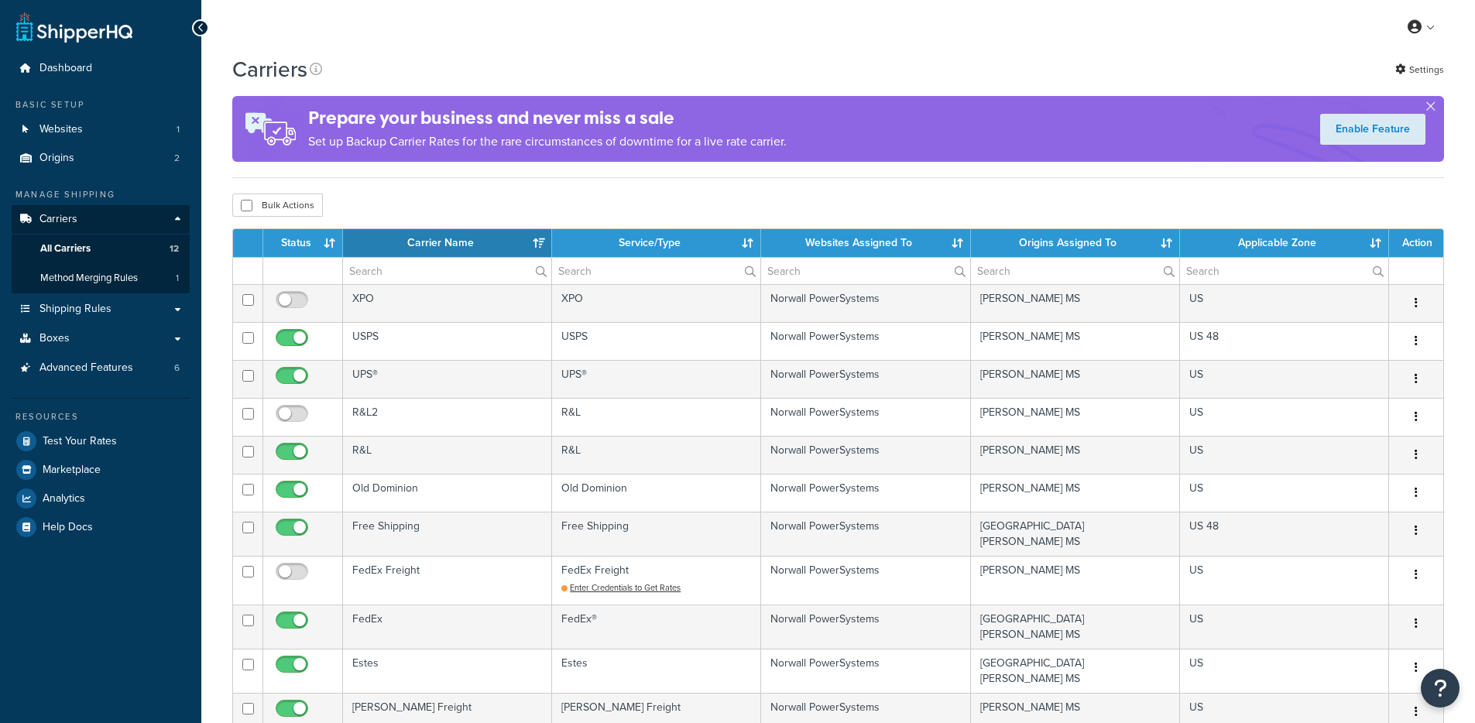
select select "15"
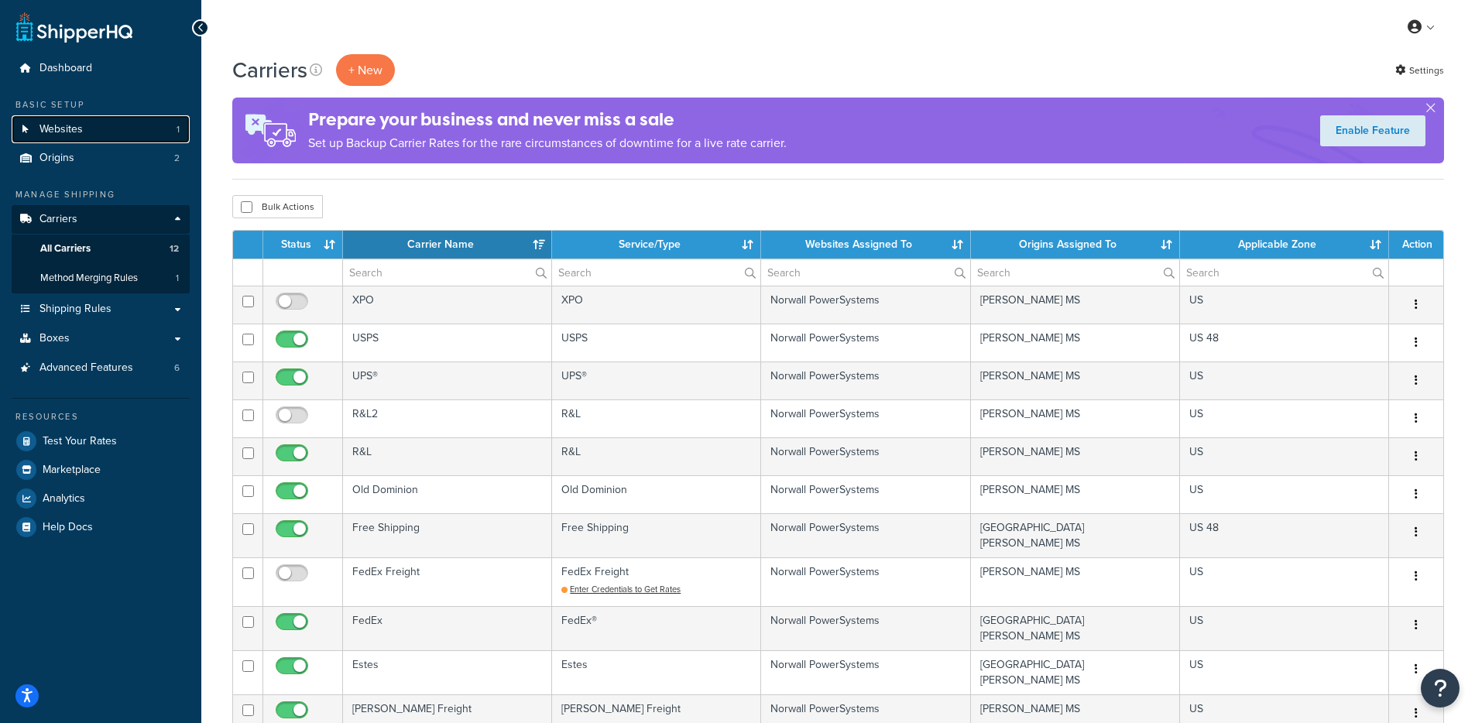
click at [101, 136] on link "Websites 1" at bounding box center [101, 129] width 178 height 29
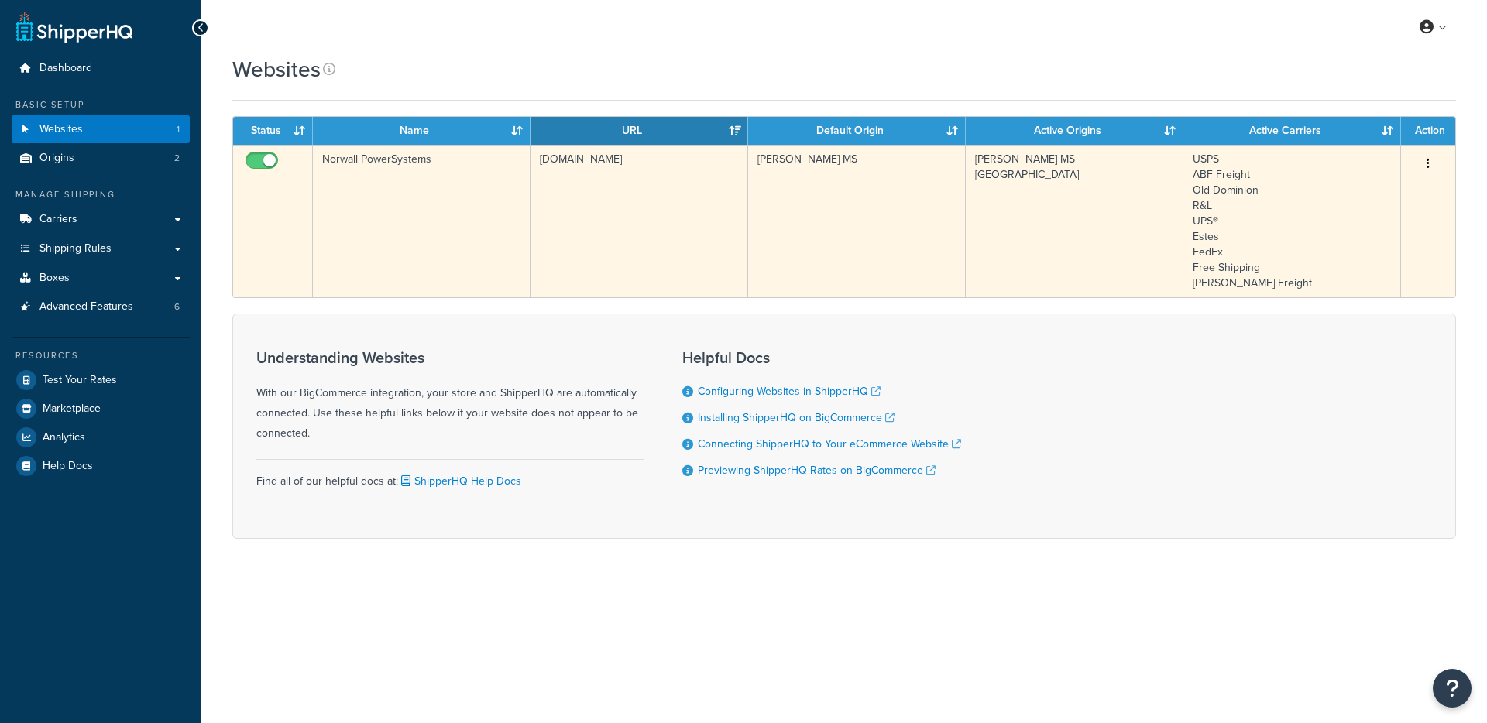
click at [490, 255] on td "Norwall PowerSystems" at bounding box center [422, 221] width 218 height 153
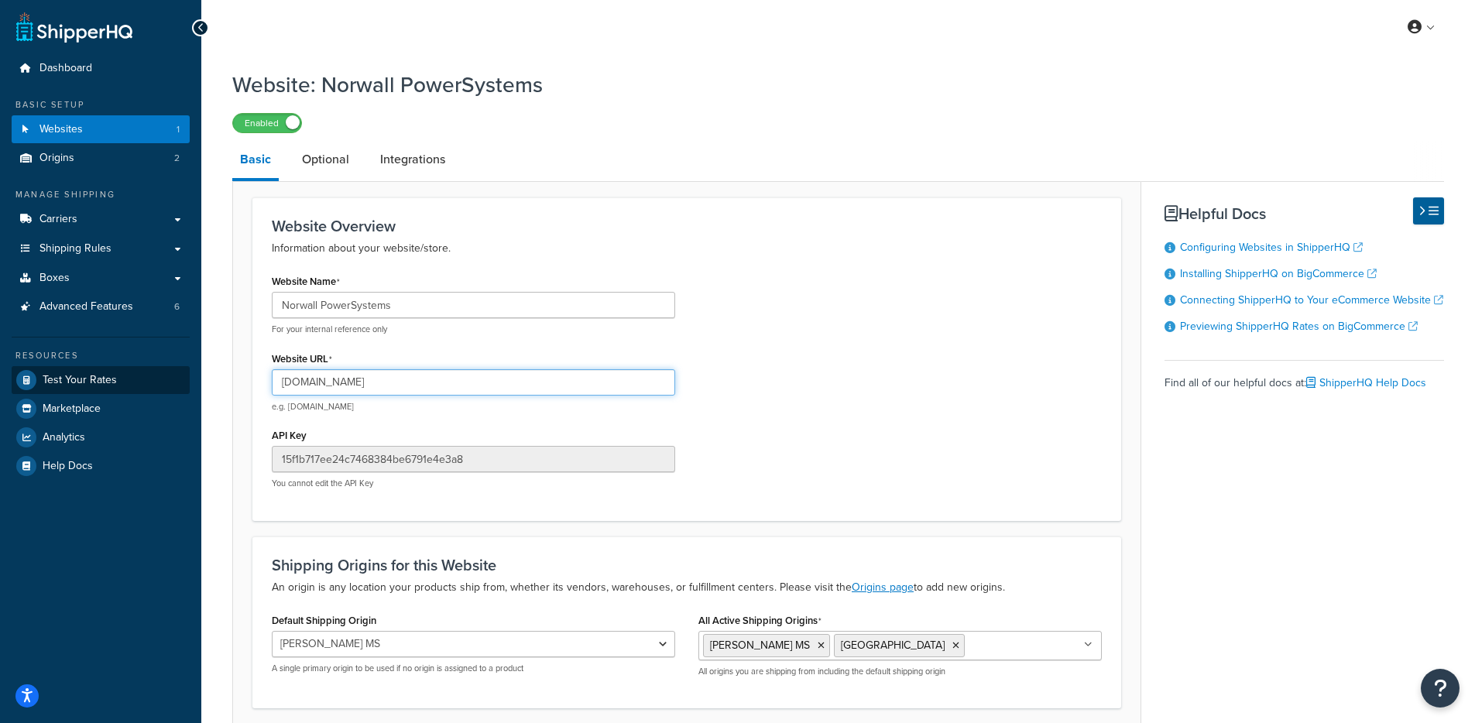
drag, startPoint x: 504, startPoint y: 383, endPoint x: 188, endPoint y: 388, distance: 316.0
click at [188, 388] on div "Dashboard Basic Setup Websites 1 Origins 2 Manage Shipping Carriers Carriers Al…" at bounding box center [737, 425] width 1475 height 850
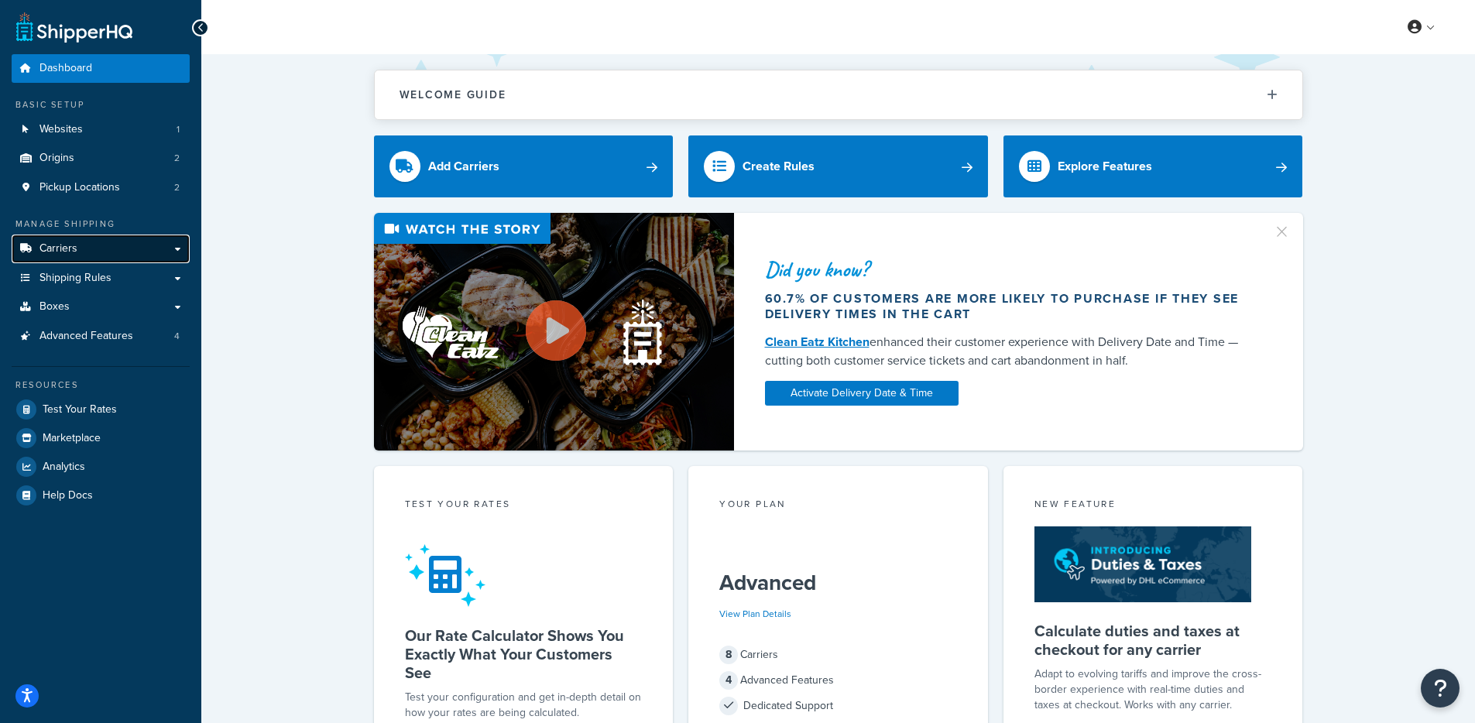
click at [137, 246] on link "Carriers" at bounding box center [101, 249] width 178 height 29
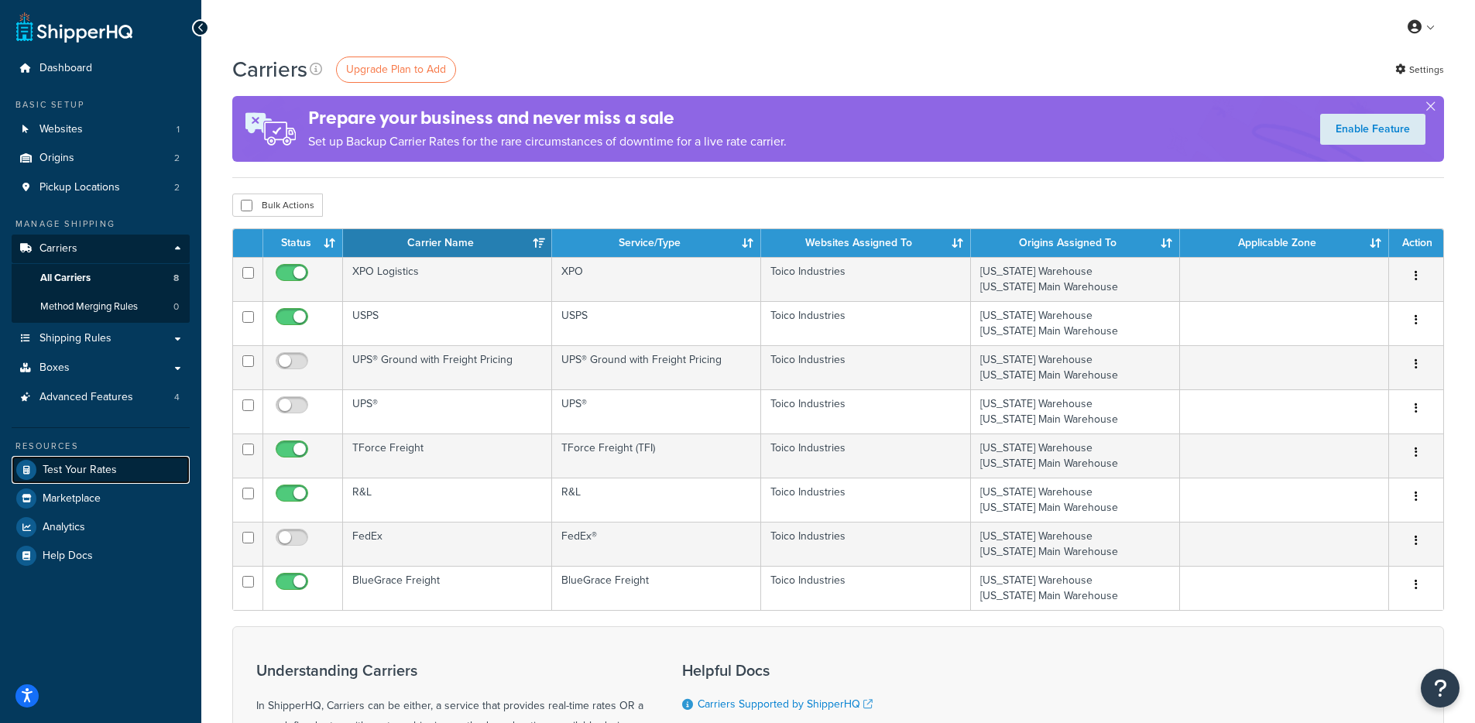
click at [90, 476] on span "Test Your Rates" at bounding box center [80, 470] width 74 height 13
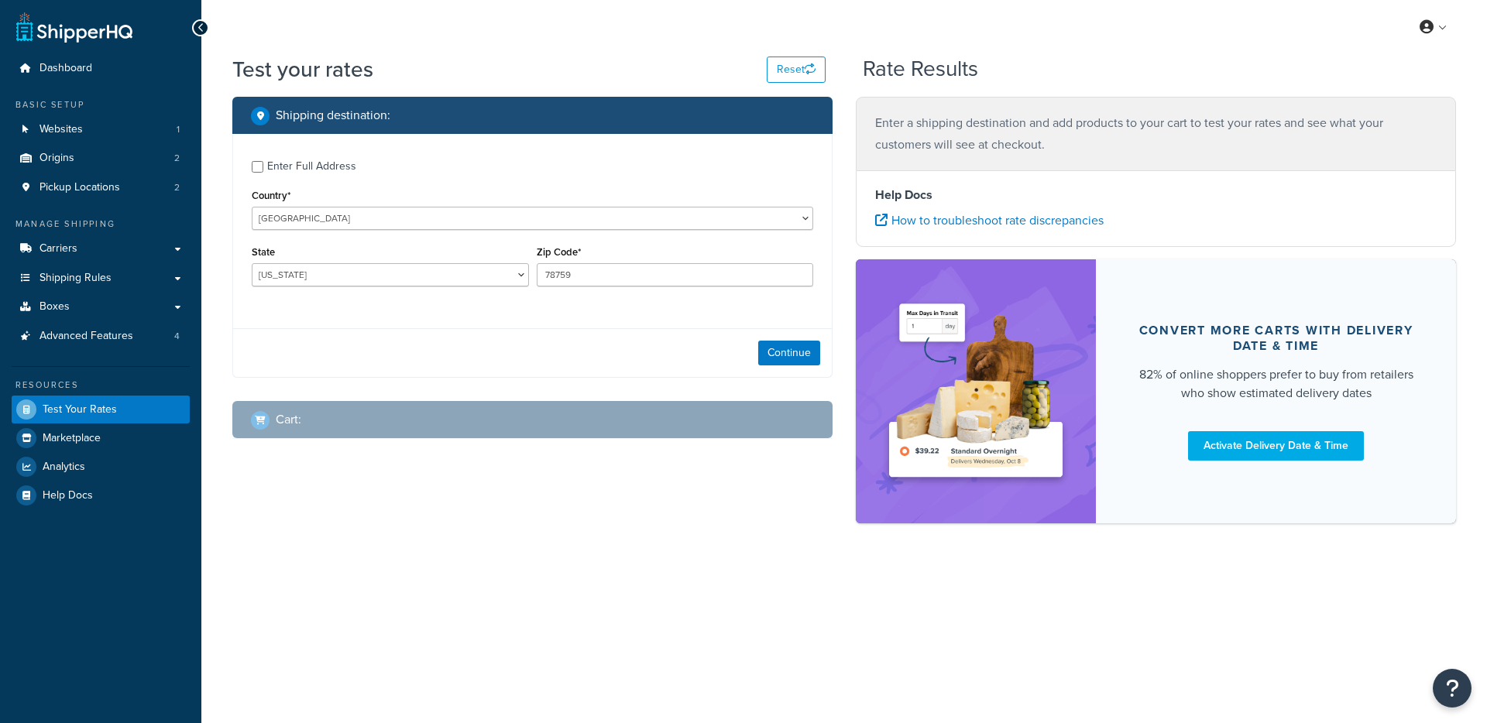
select select "[GEOGRAPHIC_DATA]"
checkbox input "true"
type input "72110"
select select "AR"
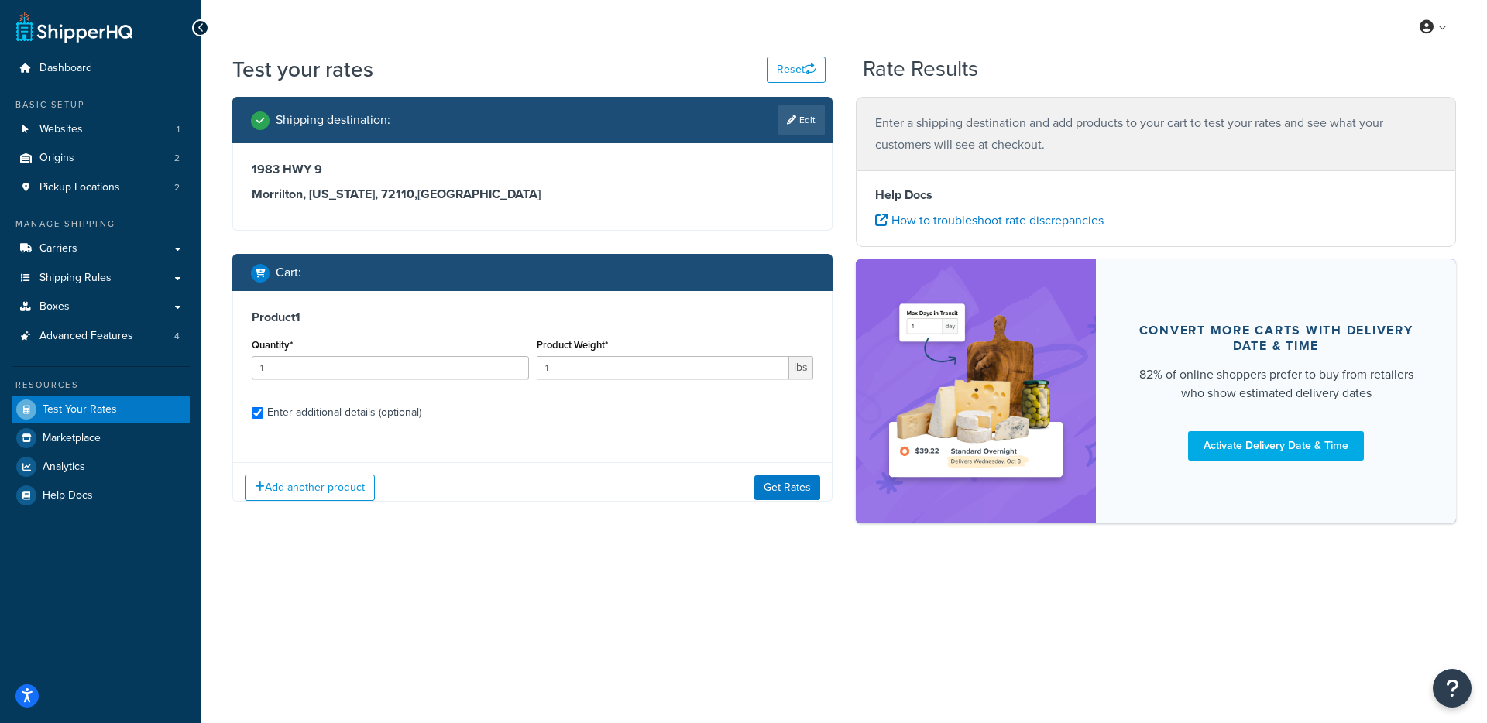
checkbox input "true"
type input "0.5"
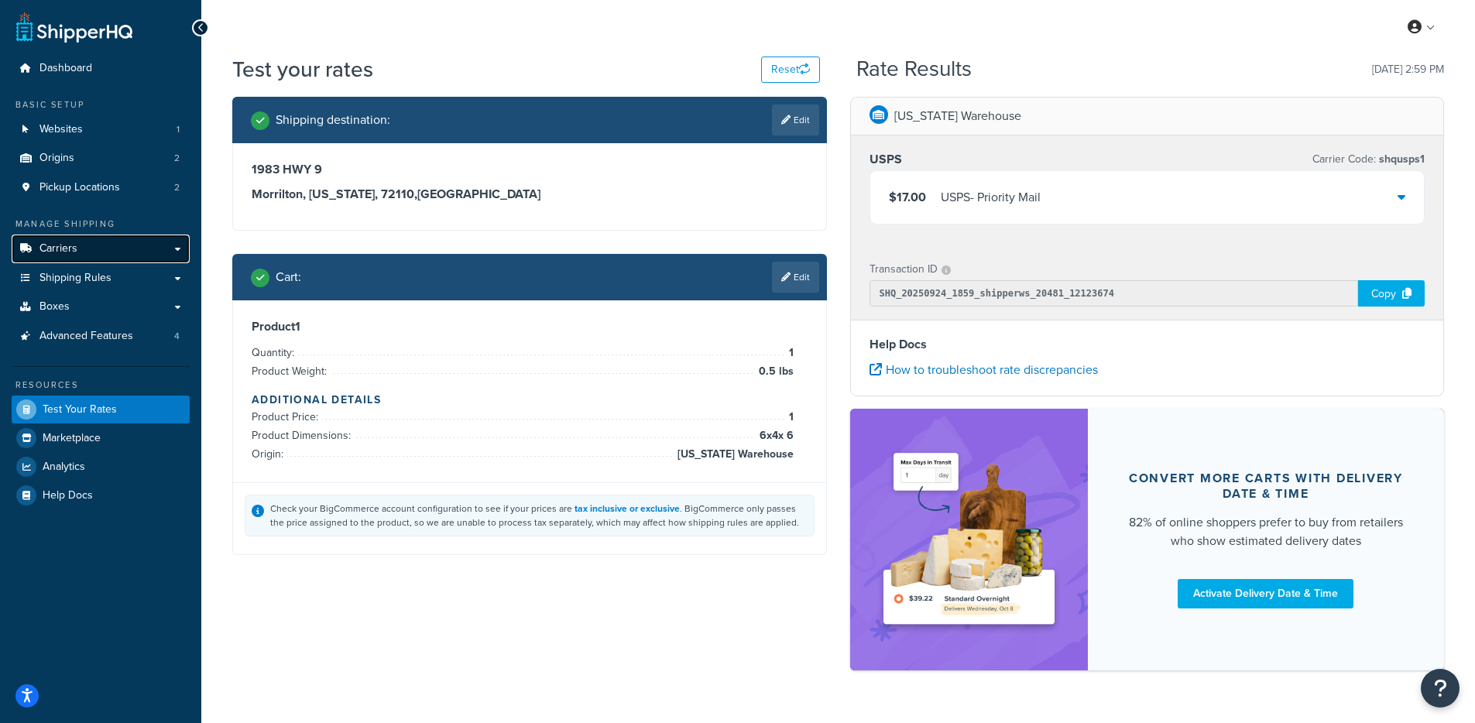
click at [100, 256] on link "Carriers" at bounding box center [101, 249] width 178 height 29
select select "TX"
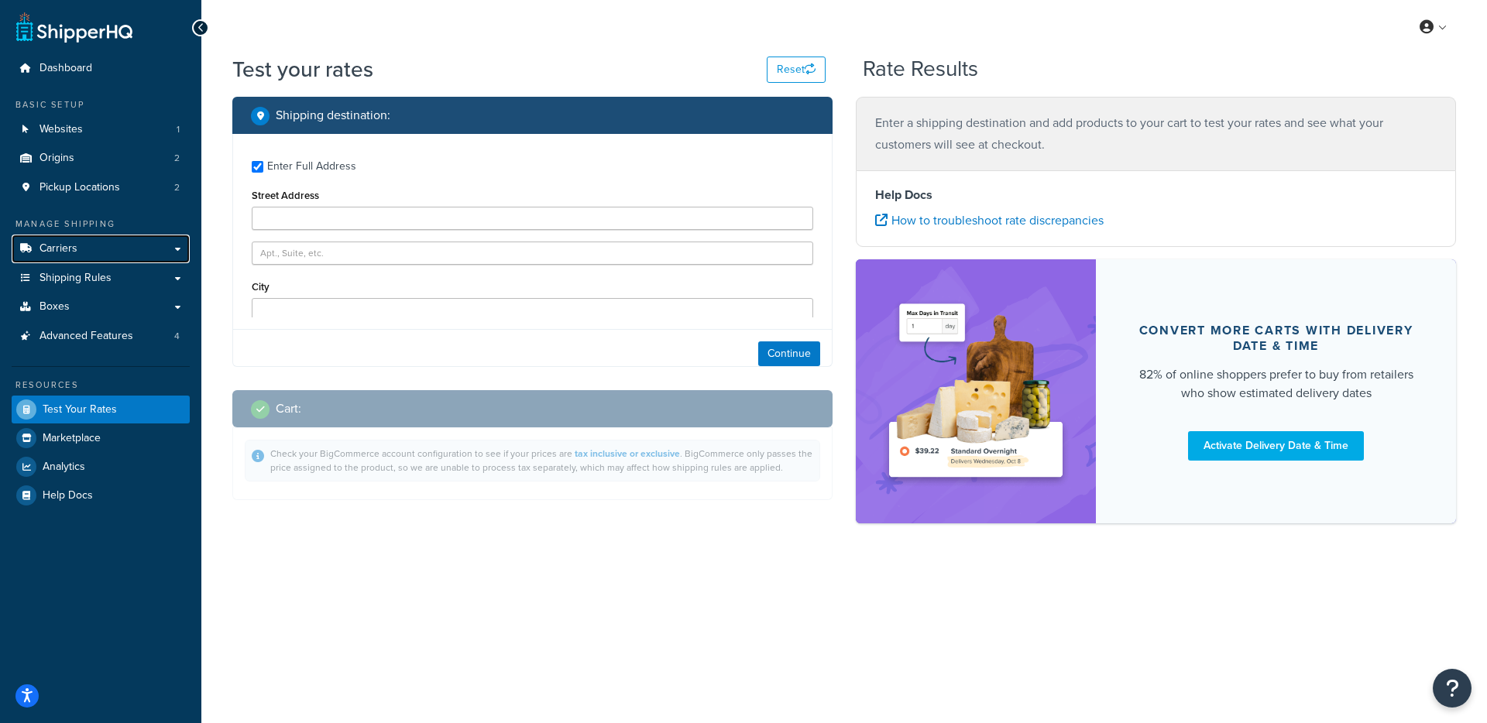
type input "1983 HWY 9"
type input "Morrilton"
type input "72110"
select select "AR"
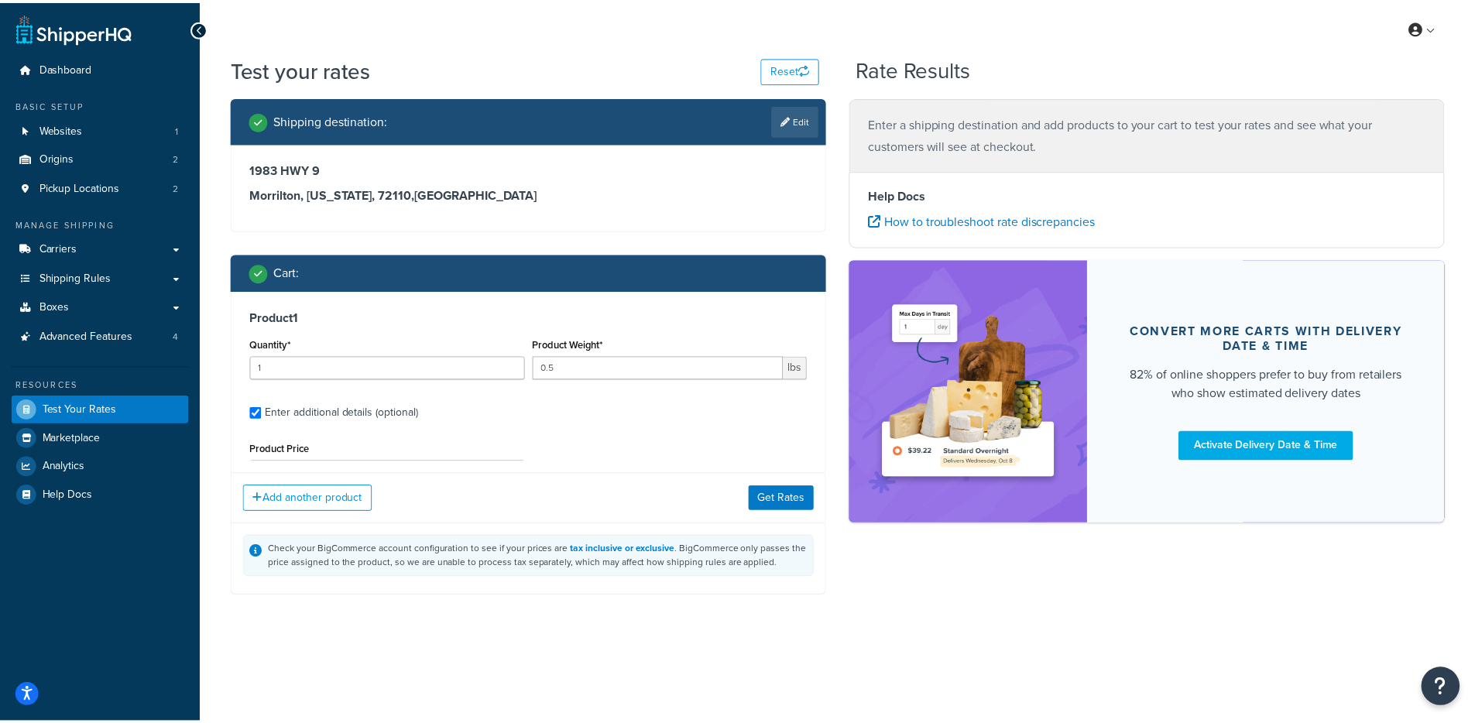
scroll to position [146, 0]
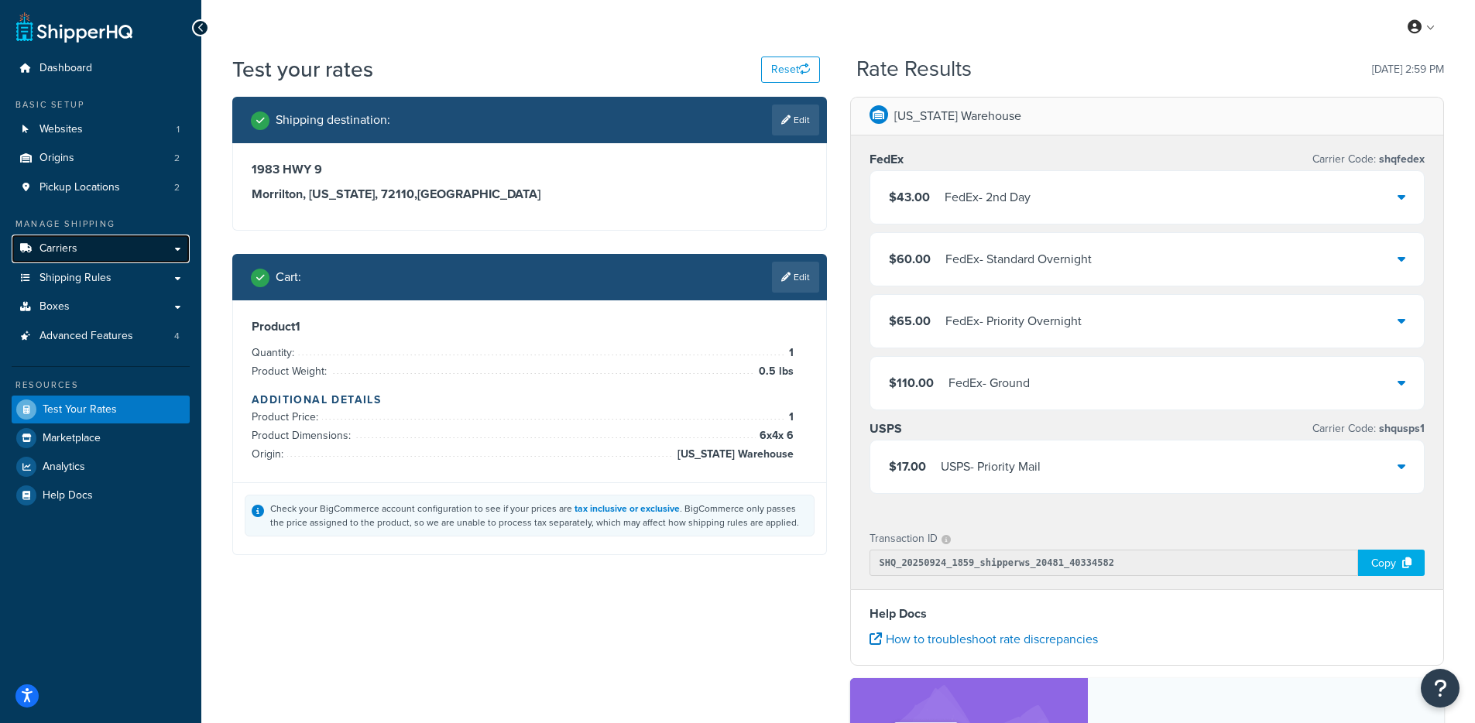
click at [167, 248] on link "Carriers" at bounding box center [101, 249] width 178 height 29
click at [1035, 220] on div "$43.00 FedEx - 2nd Day $60.00 FedEx - Standard Overnight $65.00 FedEx - Priorit…" at bounding box center [1148, 290] width 556 height 240
click at [1038, 204] on div "$43.00 FedEx - 2nd Day" at bounding box center [1148, 197] width 555 height 53
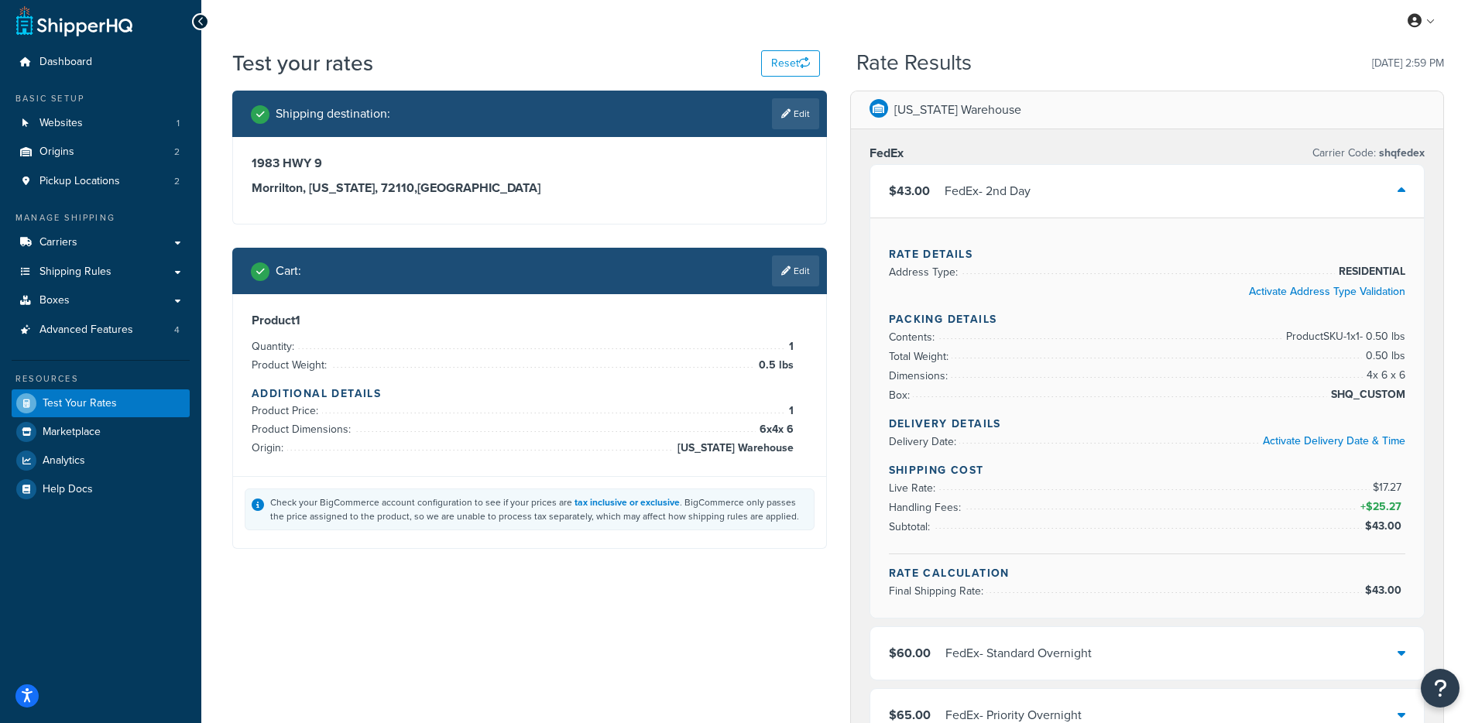
scroll to position [7, 0]
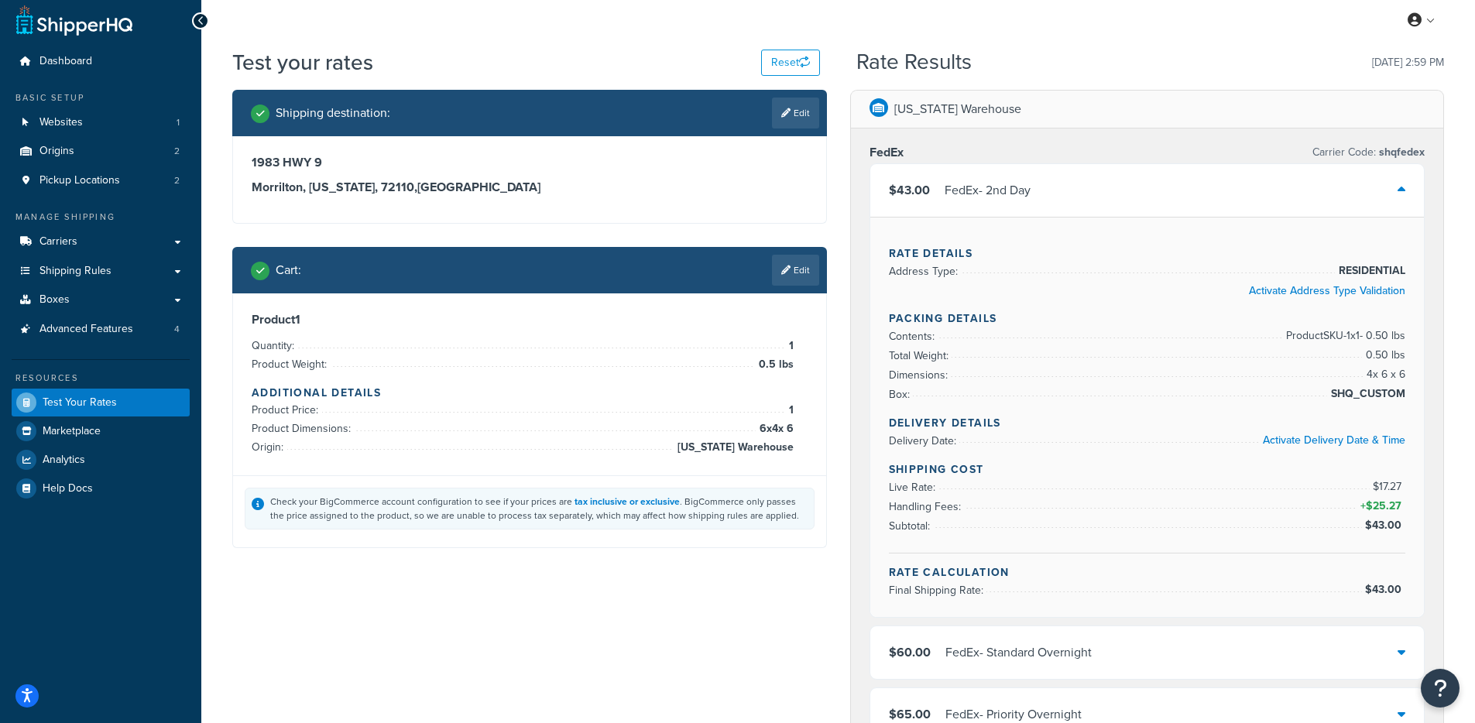
click at [1046, 186] on div "$43.00 FedEx - 2nd Day" at bounding box center [1148, 190] width 555 height 53
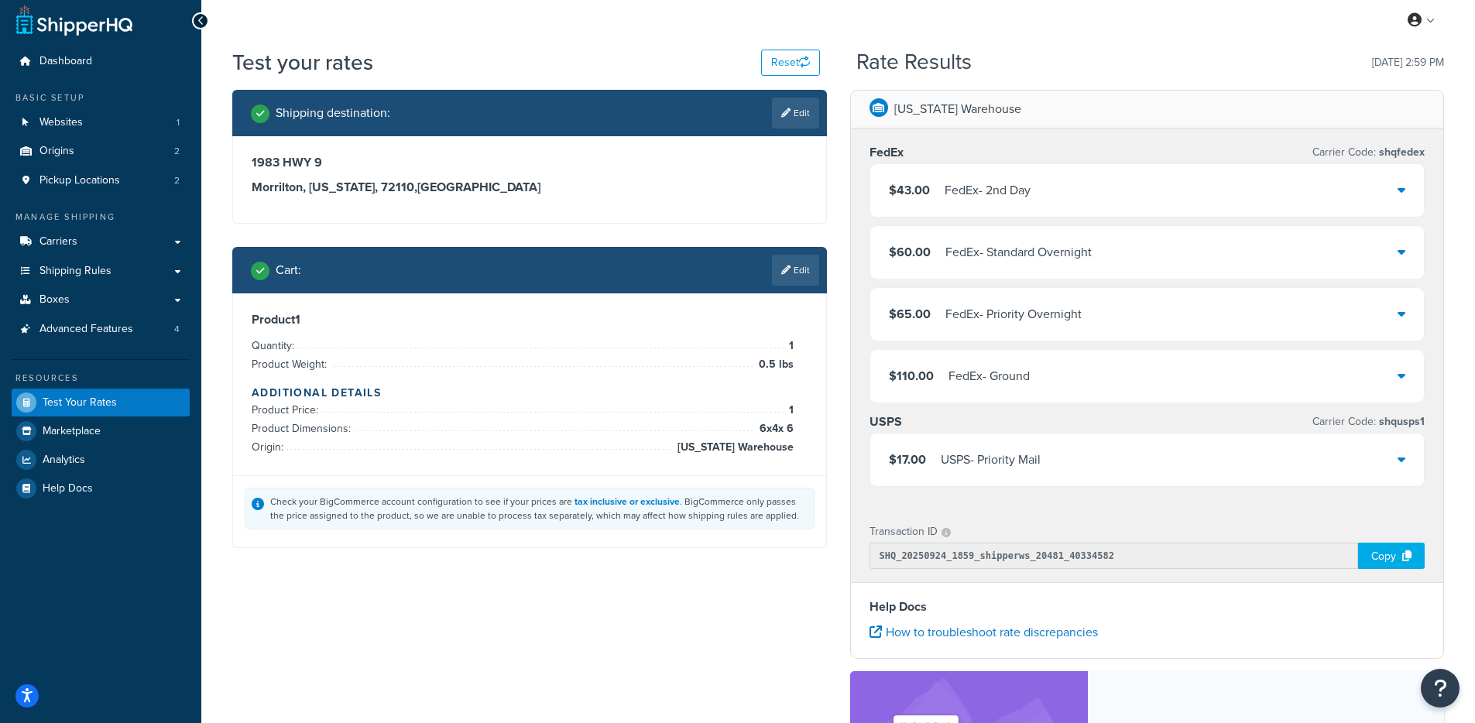
click at [1042, 272] on div "$60.00 FedEx - Standard Overnight" at bounding box center [1148, 252] width 555 height 53
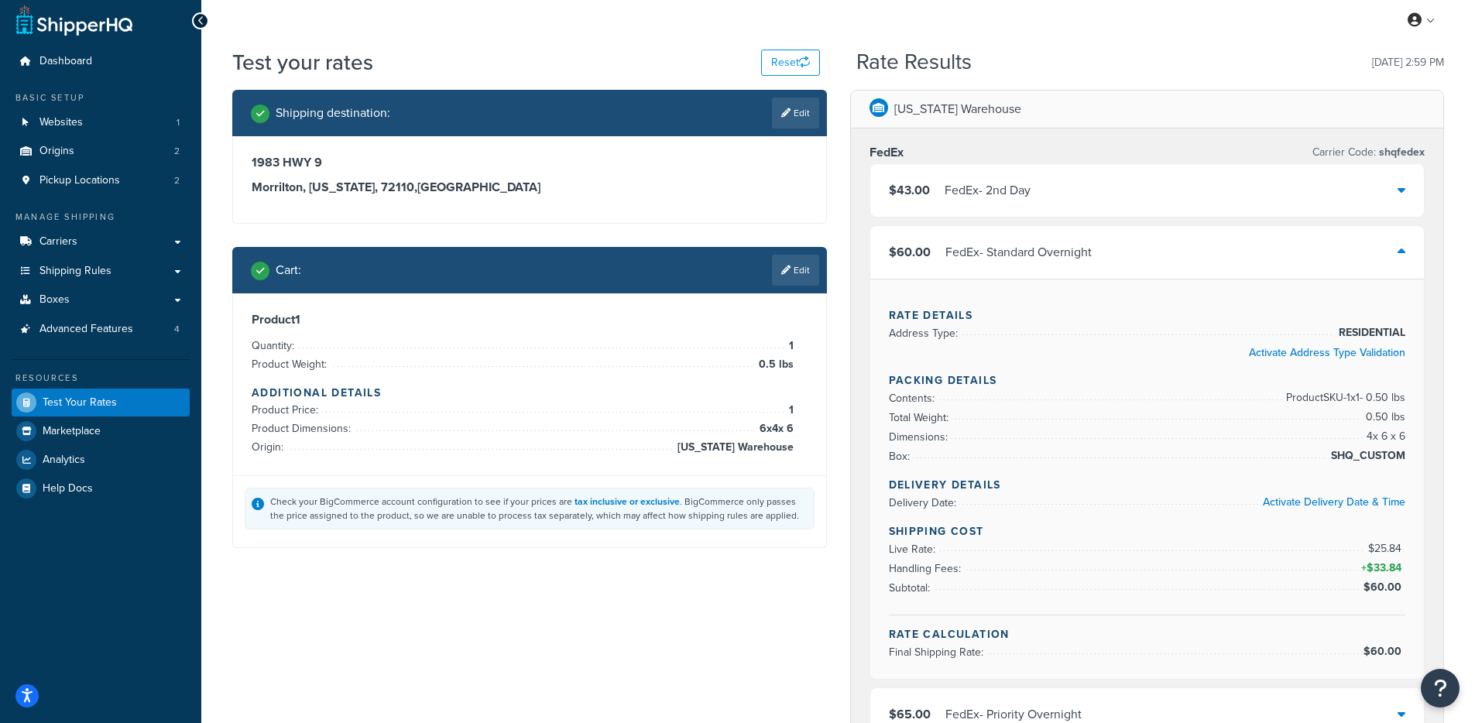
click at [1042, 259] on div "FedEx - Standard Overnight" at bounding box center [1019, 253] width 146 height 22
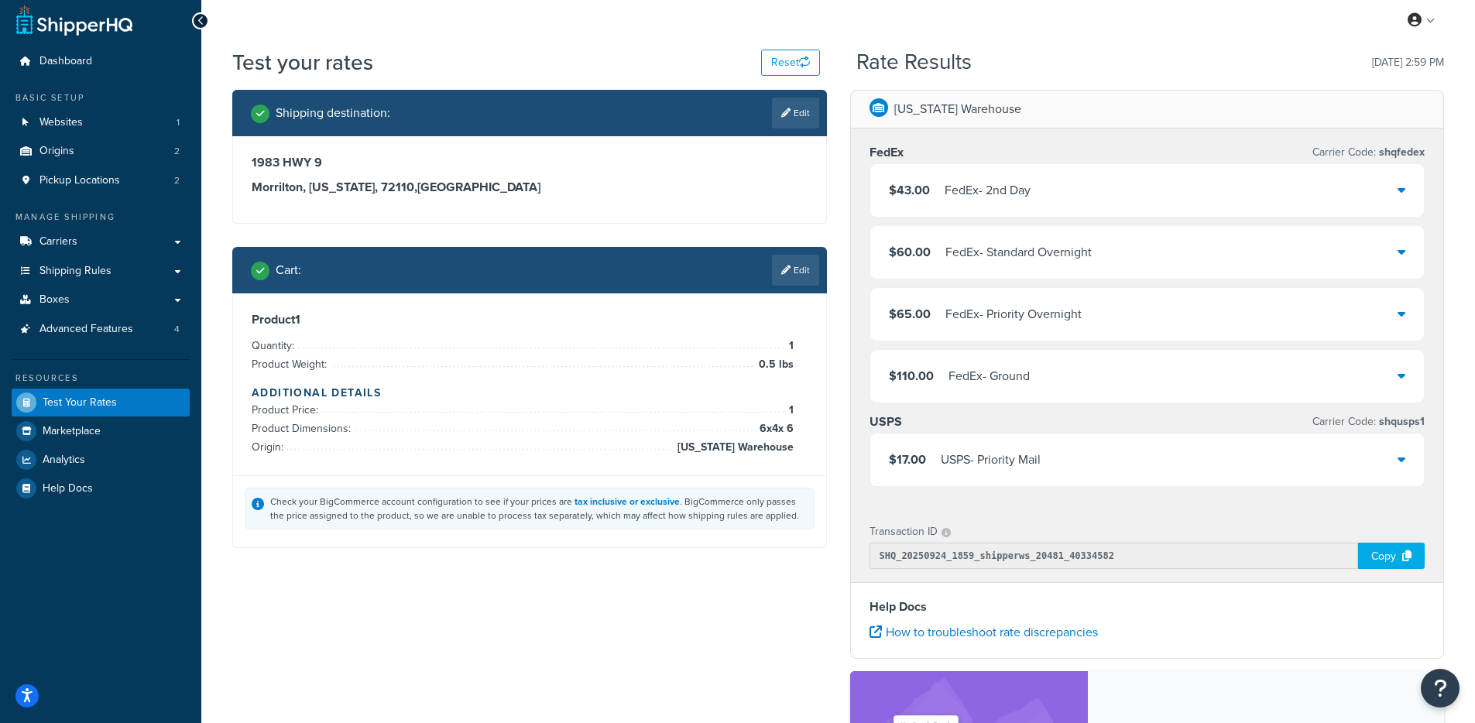
click at [1032, 394] on div "$110.00 FedEx - Ground" at bounding box center [1148, 376] width 555 height 53
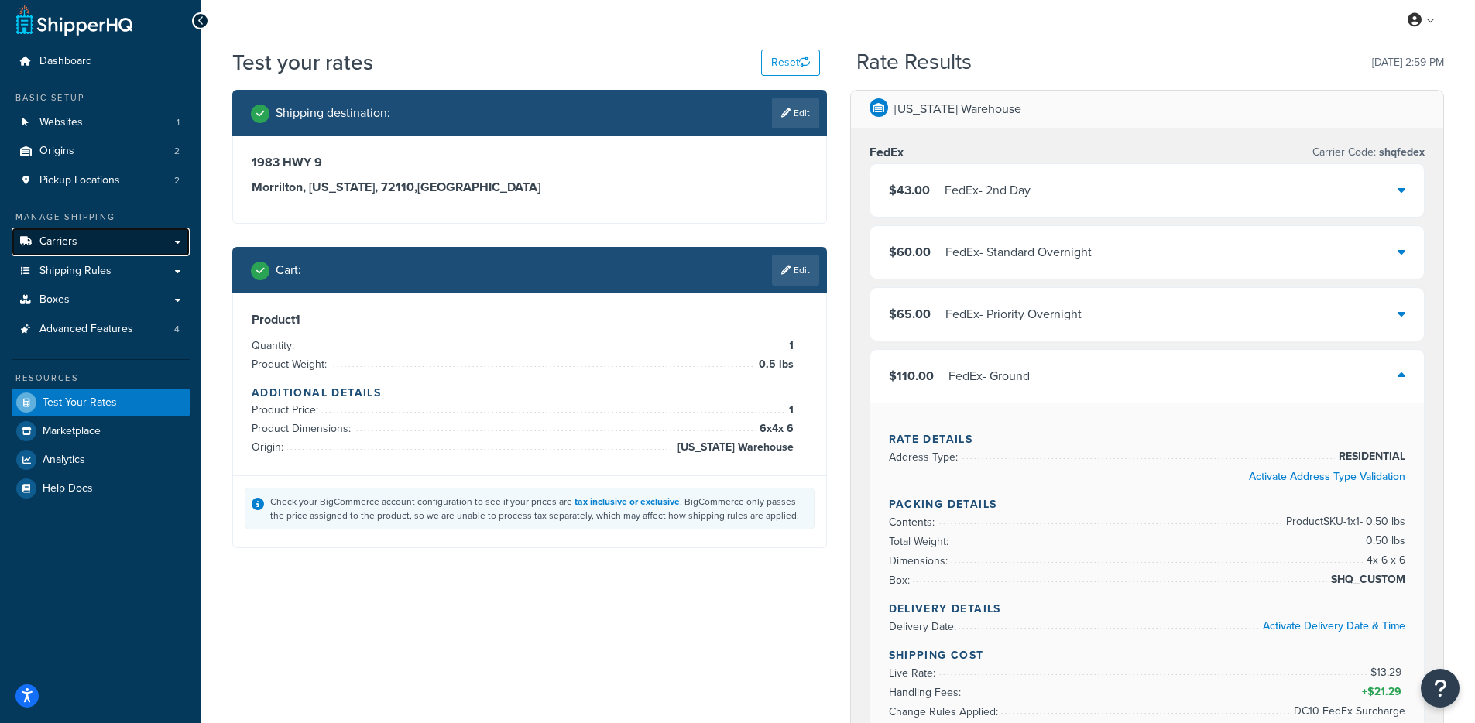
click at [93, 249] on link "Carriers" at bounding box center [101, 242] width 178 height 29
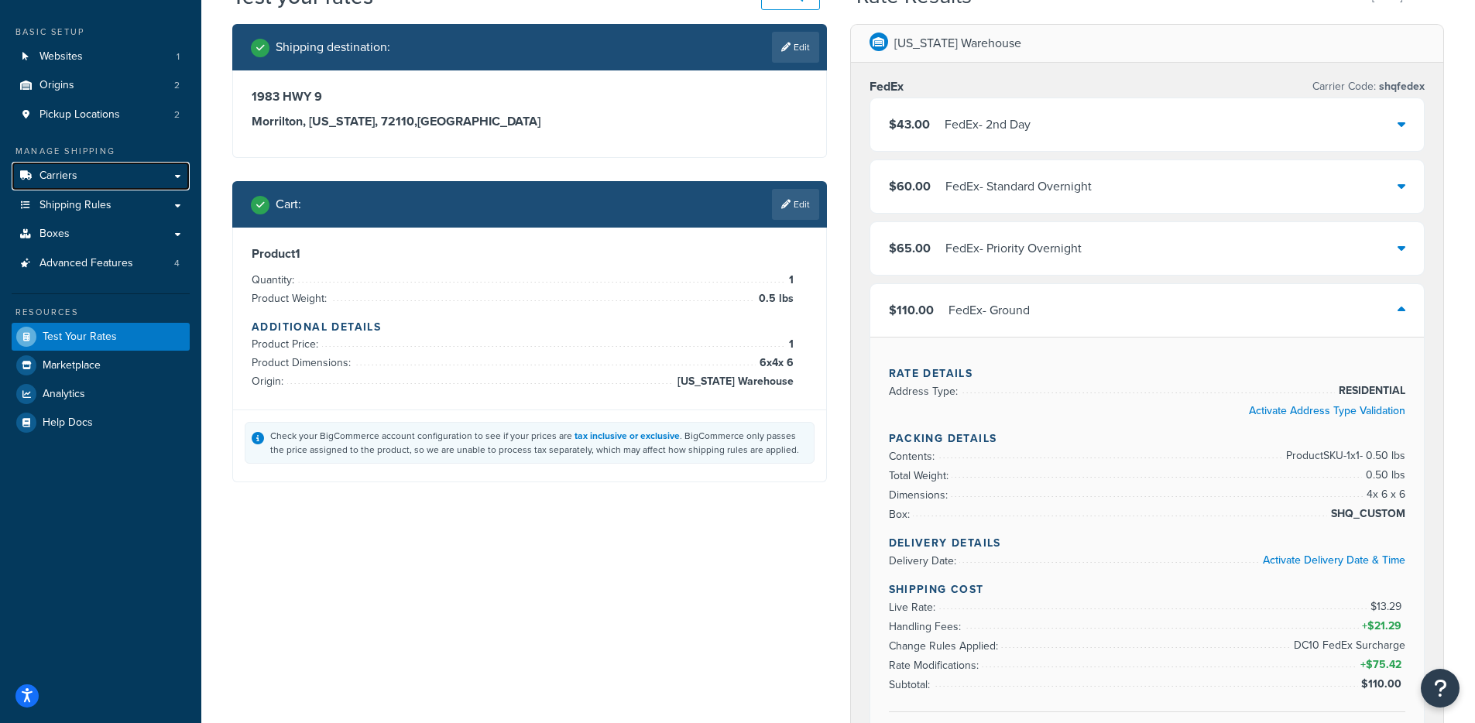
scroll to position [90, 0]
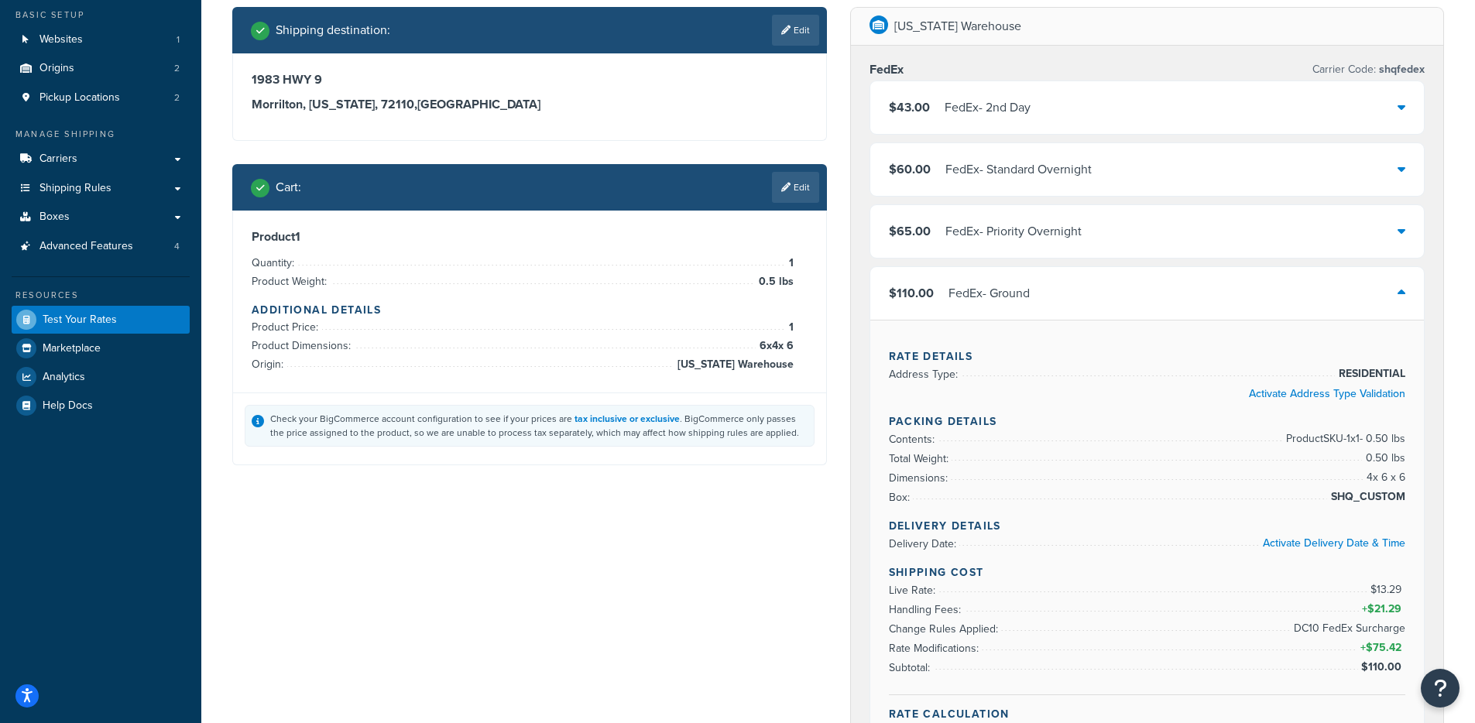
click at [791, 195] on link "Edit" at bounding box center [795, 187] width 47 height 31
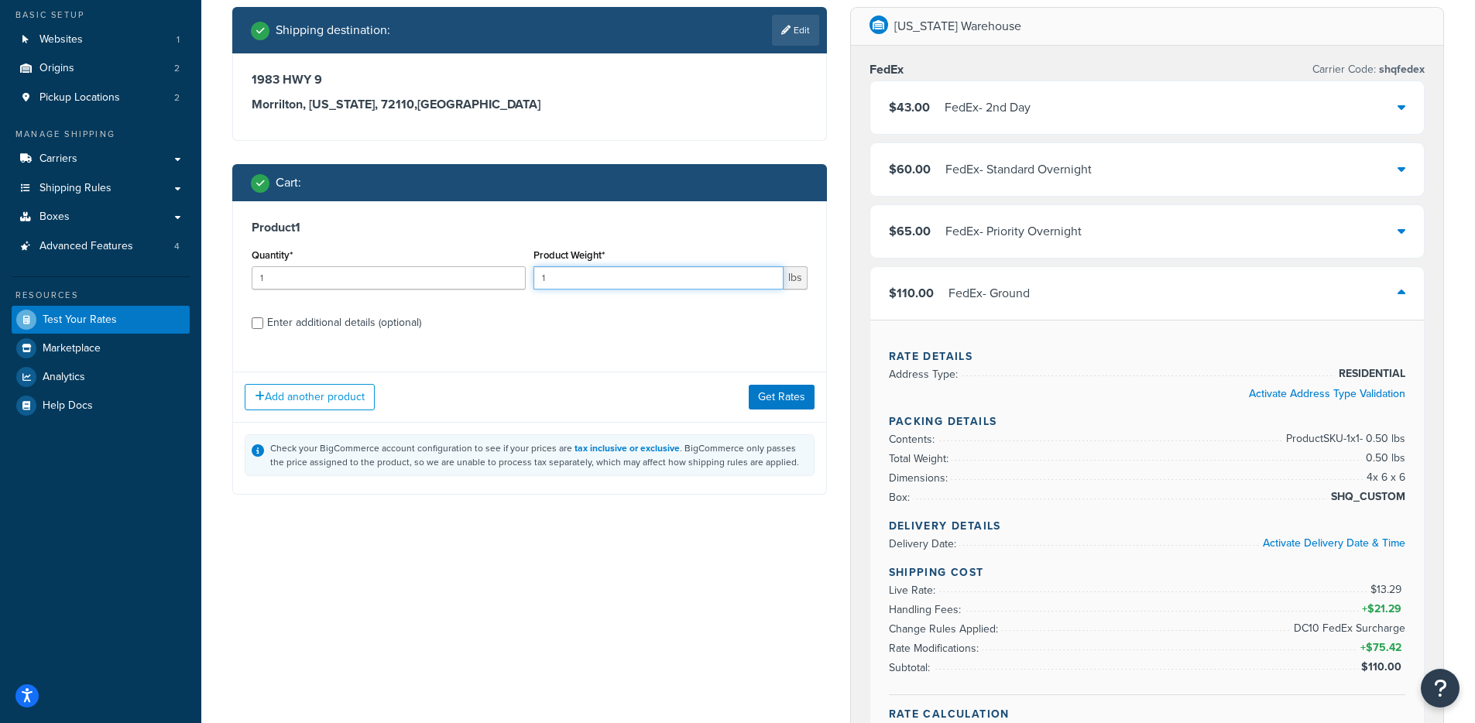
scroll to position [0, 0]
drag, startPoint x: 575, startPoint y: 278, endPoint x: 518, endPoint y: 283, distance: 57.6
click at [520, 282] on div "Quantity* 1 Product Weight* 1 lbs" at bounding box center [530, 273] width 564 height 57
type input "1.5"
click at [802, 398] on button "Get Rates" at bounding box center [782, 397] width 66 height 25
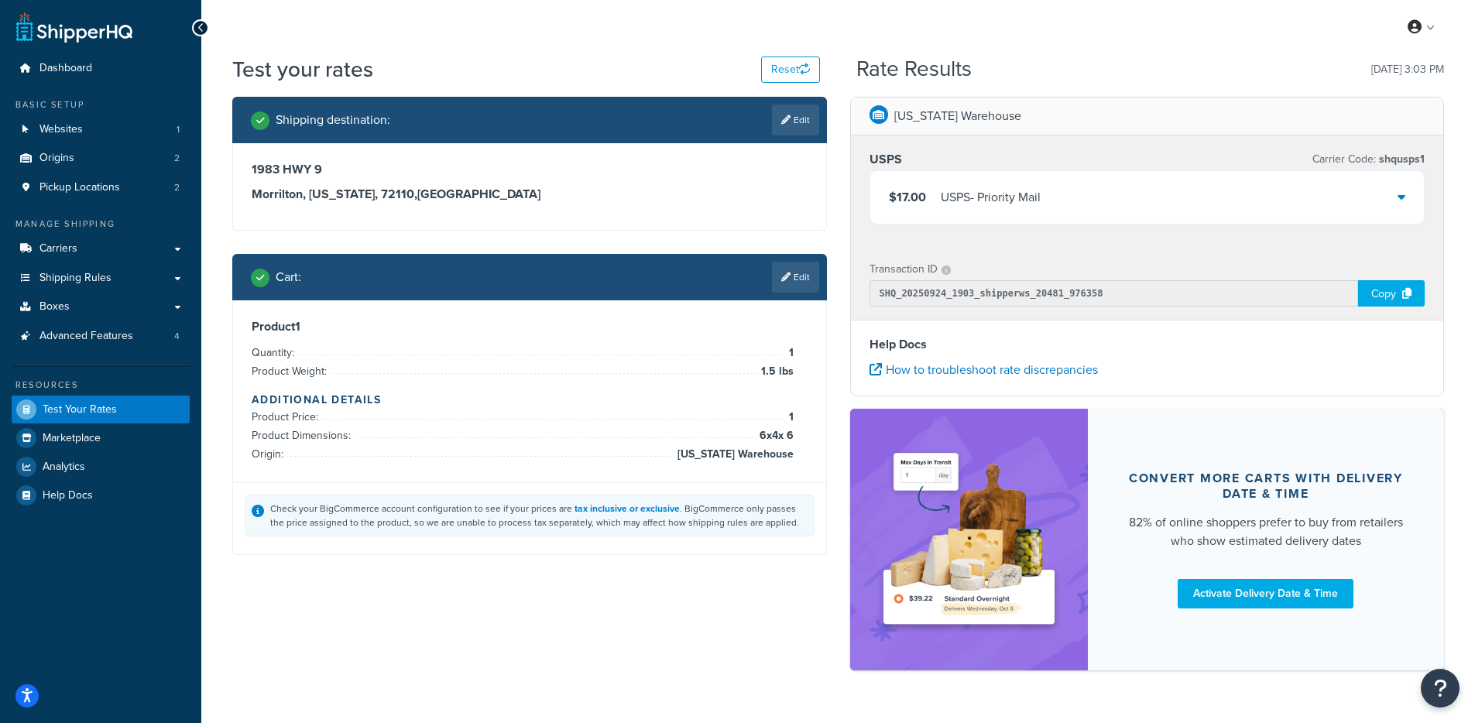
click at [1024, 187] on div "USPS - Priority Mail" at bounding box center [991, 198] width 100 height 22
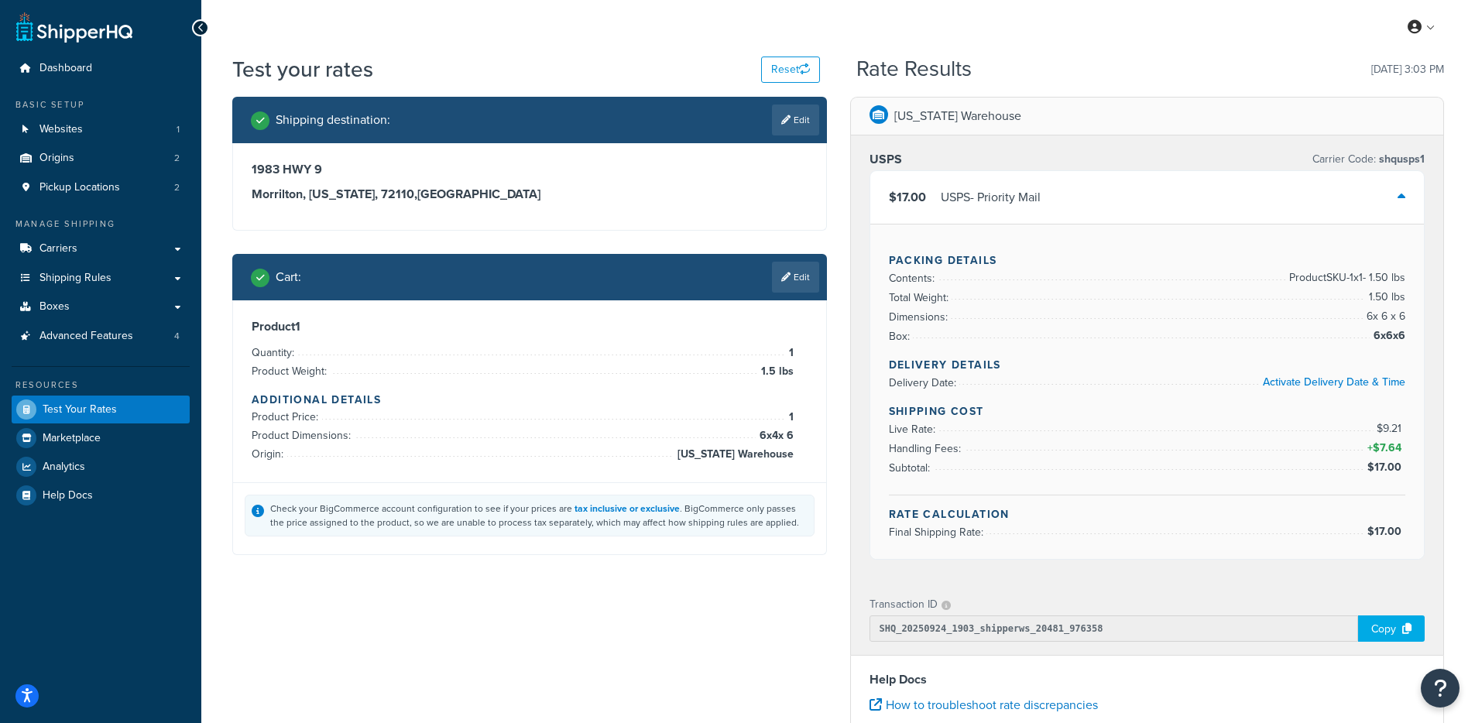
click at [974, 204] on div "USPS - Priority Mail" at bounding box center [991, 198] width 100 height 22
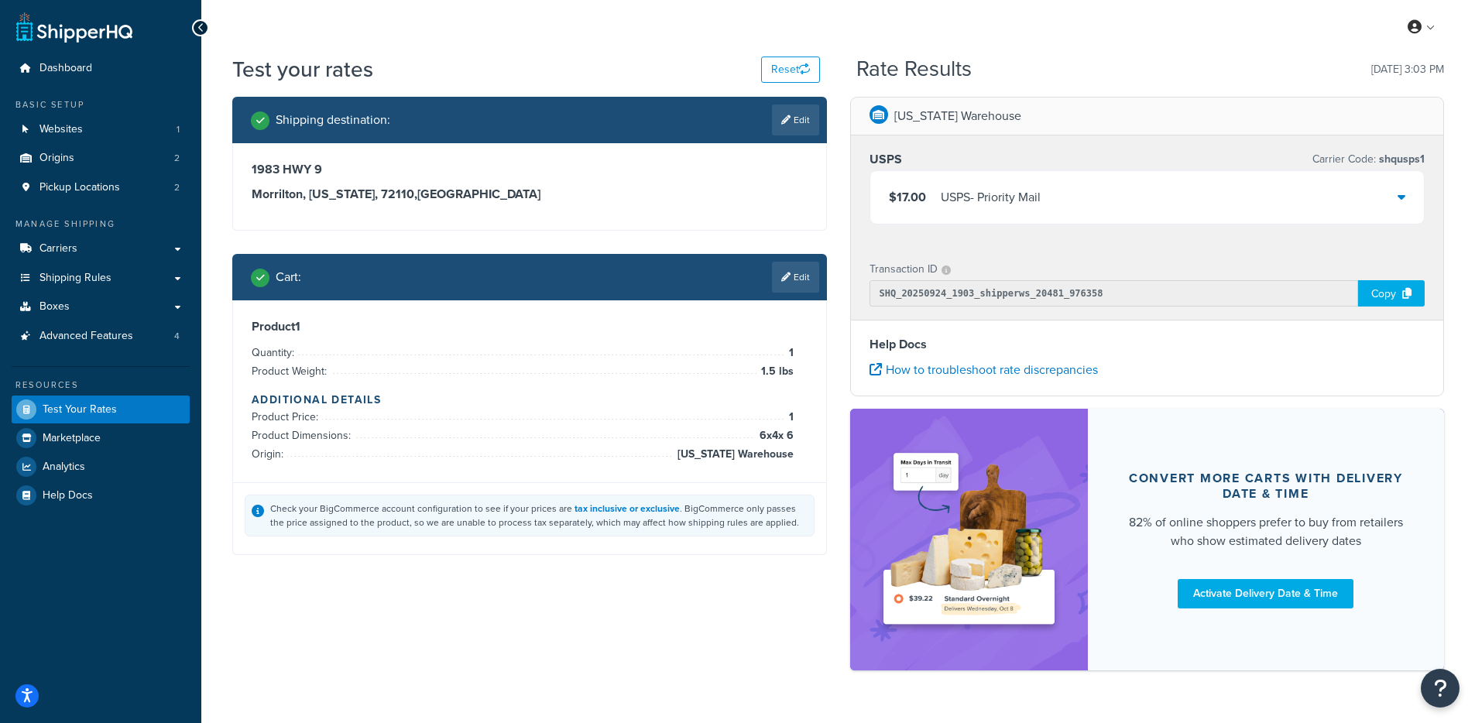
click at [799, 283] on link "Edit" at bounding box center [795, 277] width 47 height 31
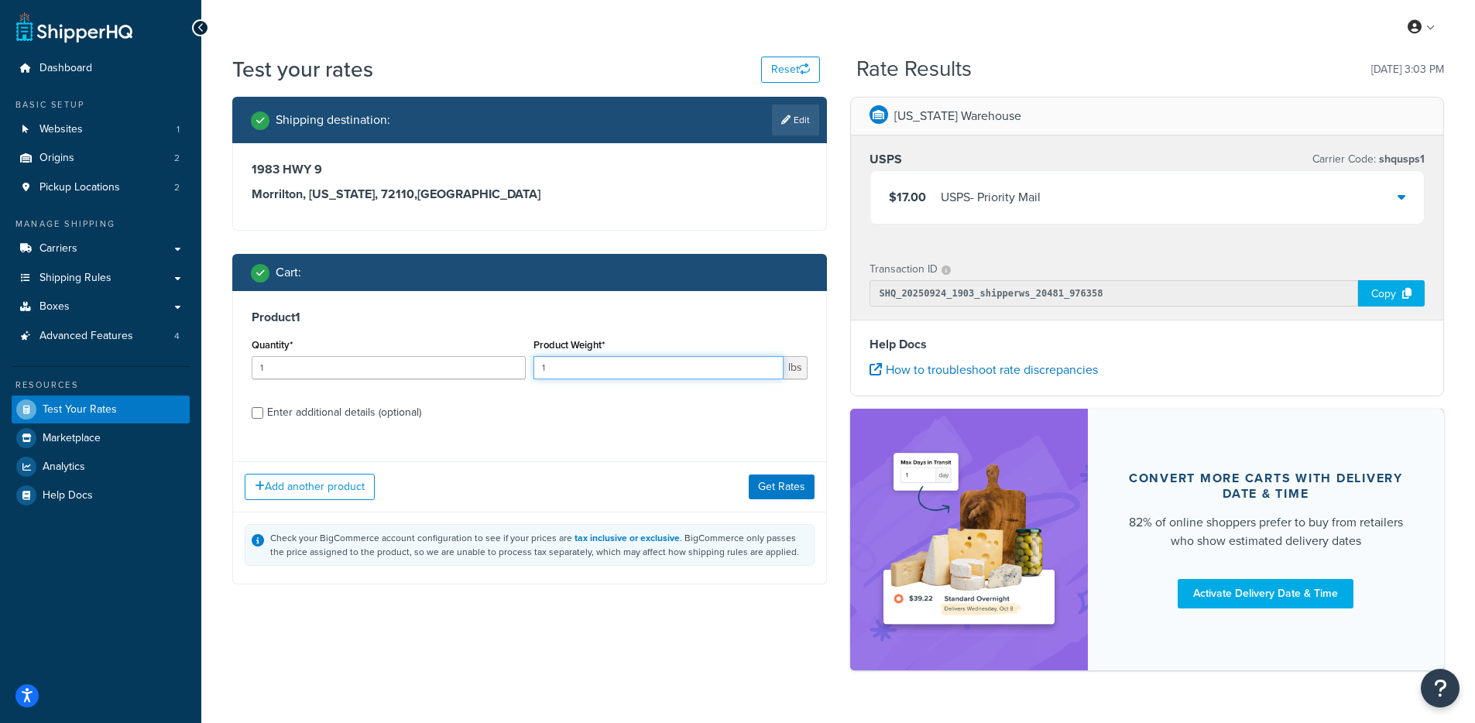
drag, startPoint x: 651, startPoint y: 367, endPoint x: 656, endPoint y: 361, distance: 8.2
click at [651, 367] on input "1" at bounding box center [659, 367] width 250 height 23
type input "1.5"
click at [796, 490] on button "Get Rates" at bounding box center [782, 487] width 66 height 25
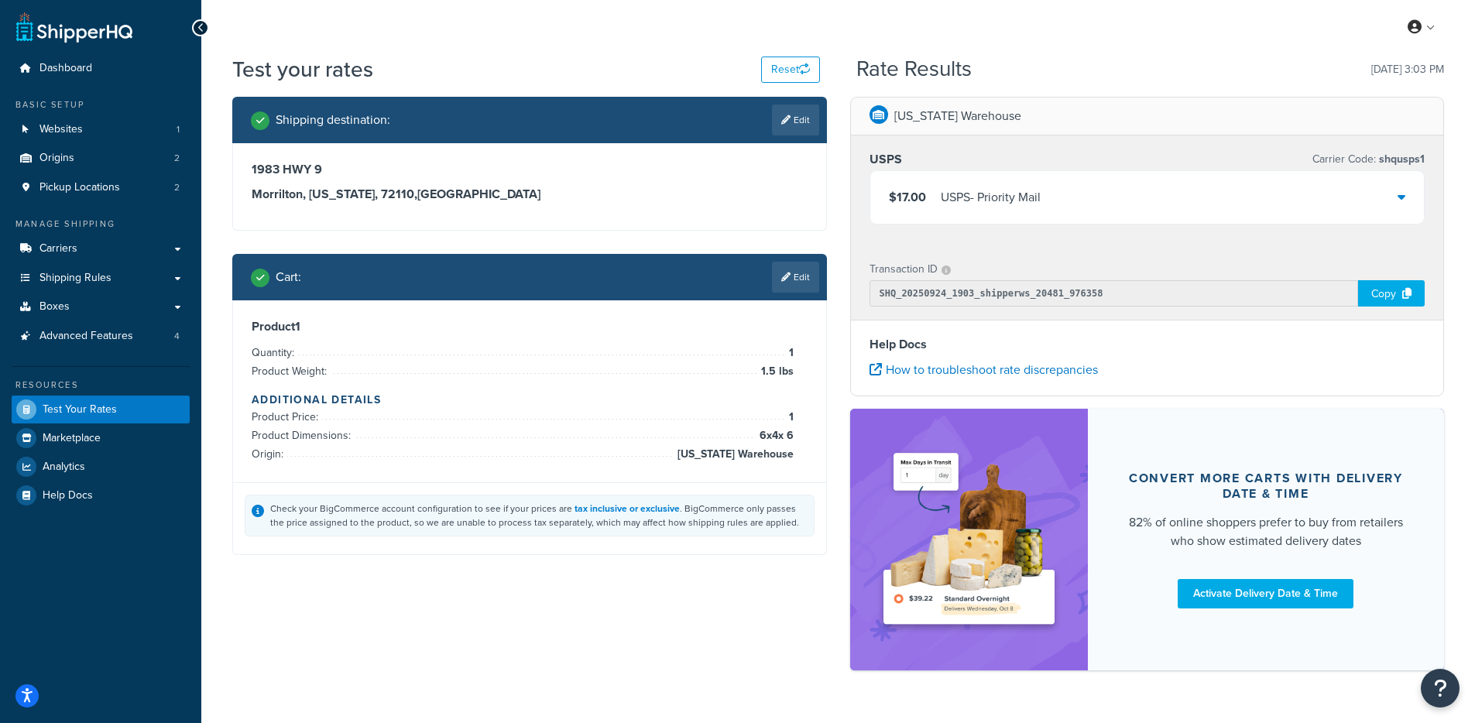
click at [925, 201] on span "$17.00" at bounding box center [907, 197] width 37 height 18
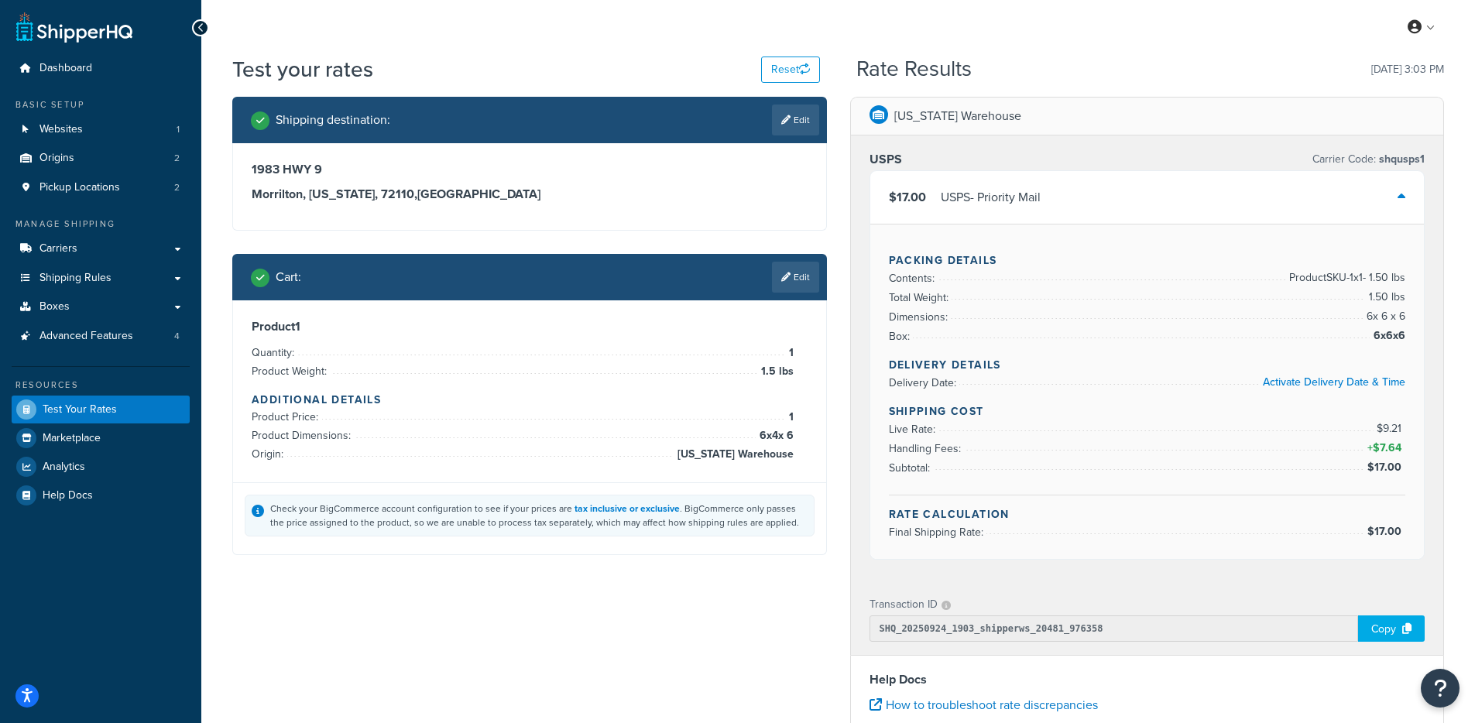
click at [925, 201] on span "$17.00" at bounding box center [907, 197] width 37 height 18
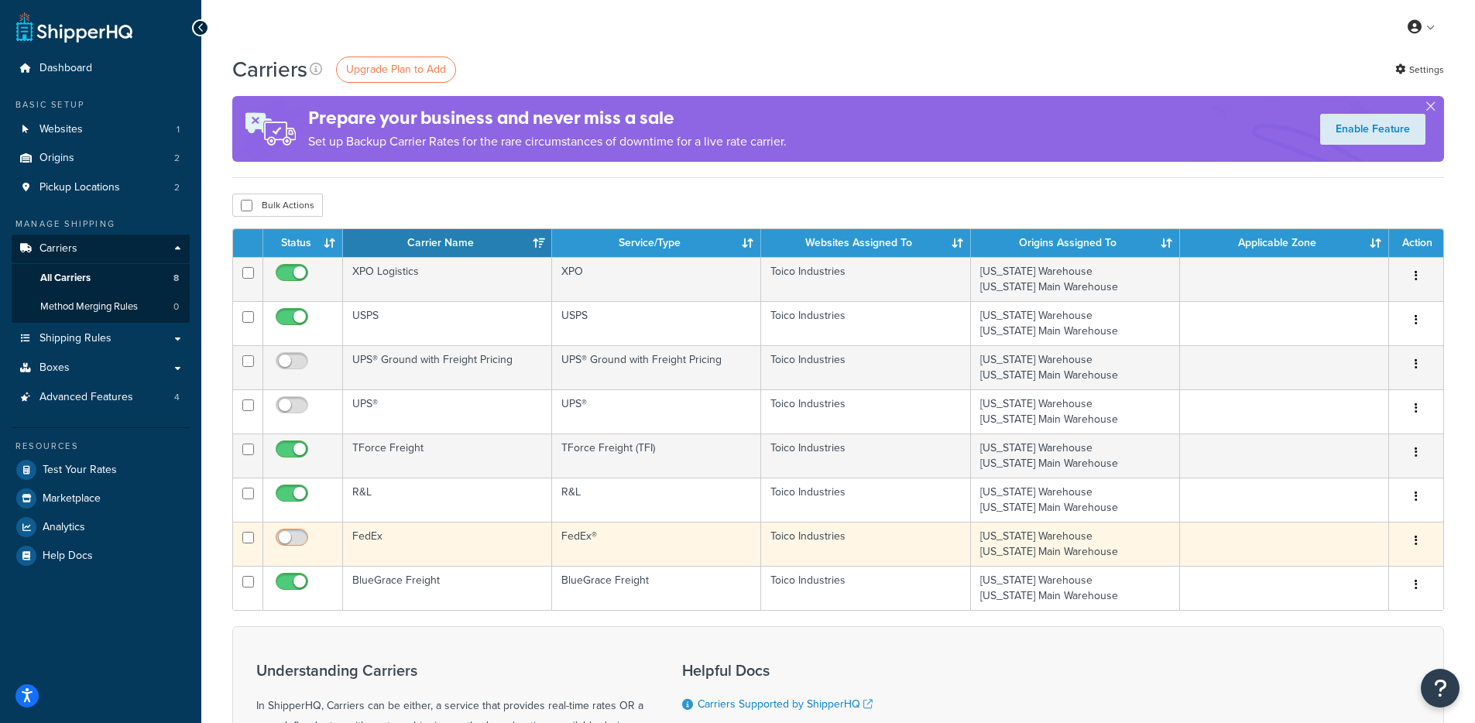
click at [287, 540] on input "checkbox" at bounding box center [294, 541] width 43 height 19
checkbox input "true"
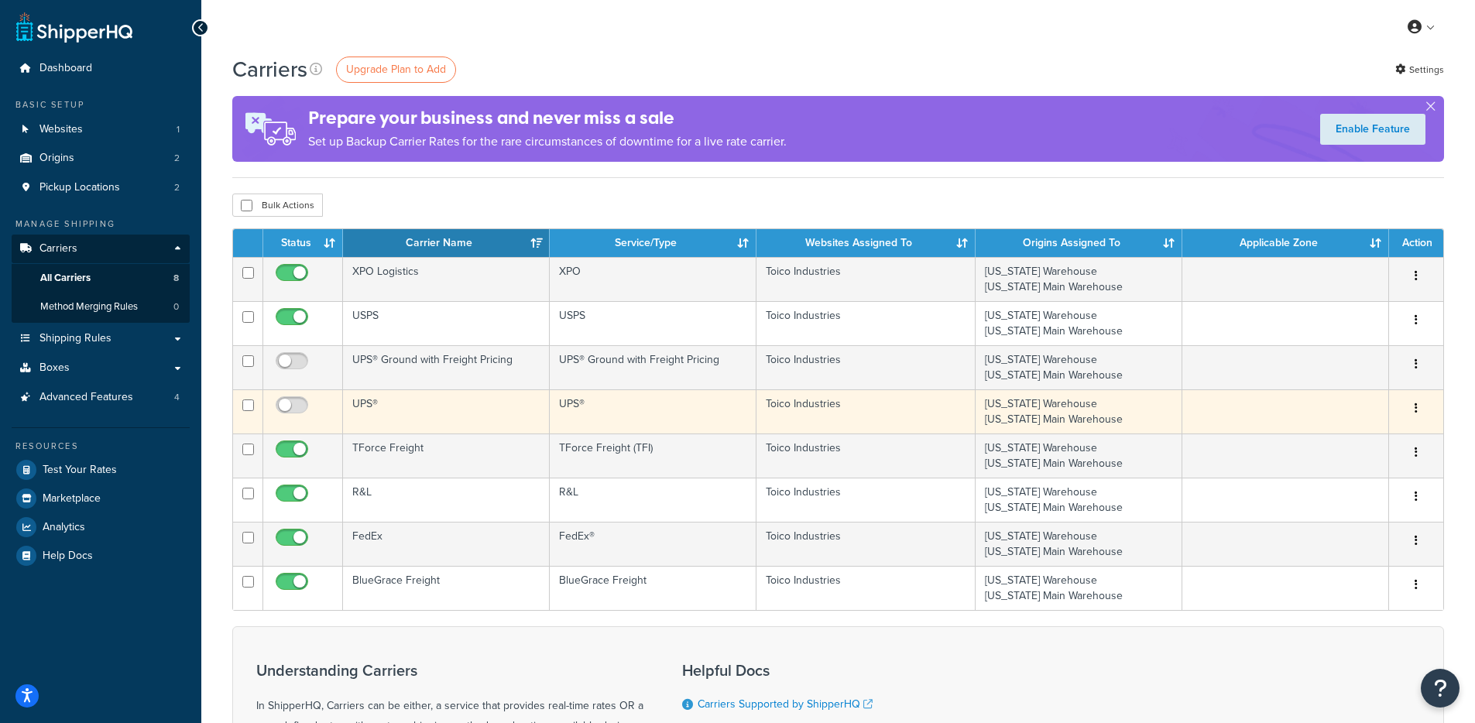
drag, startPoint x: 283, startPoint y: 535, endPoint x: 362, endPoint y: 430, distance: 131.7
click at [283, 535] on input "checkbox" at bounding box center [294, 541] width 43 height 19
checkbox input "false"
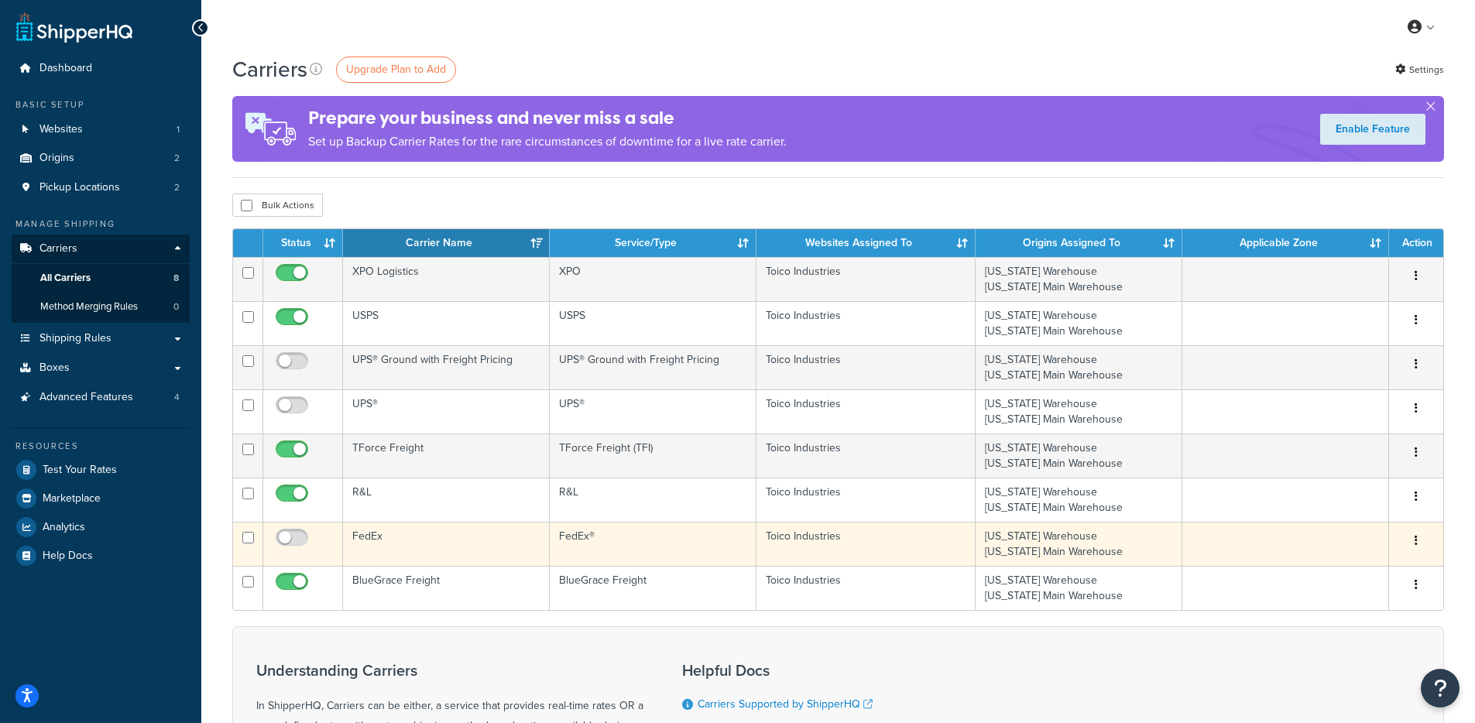
click at [487, 541] on td "FedEx" at bounding box center [446, 544] width 207 height 44
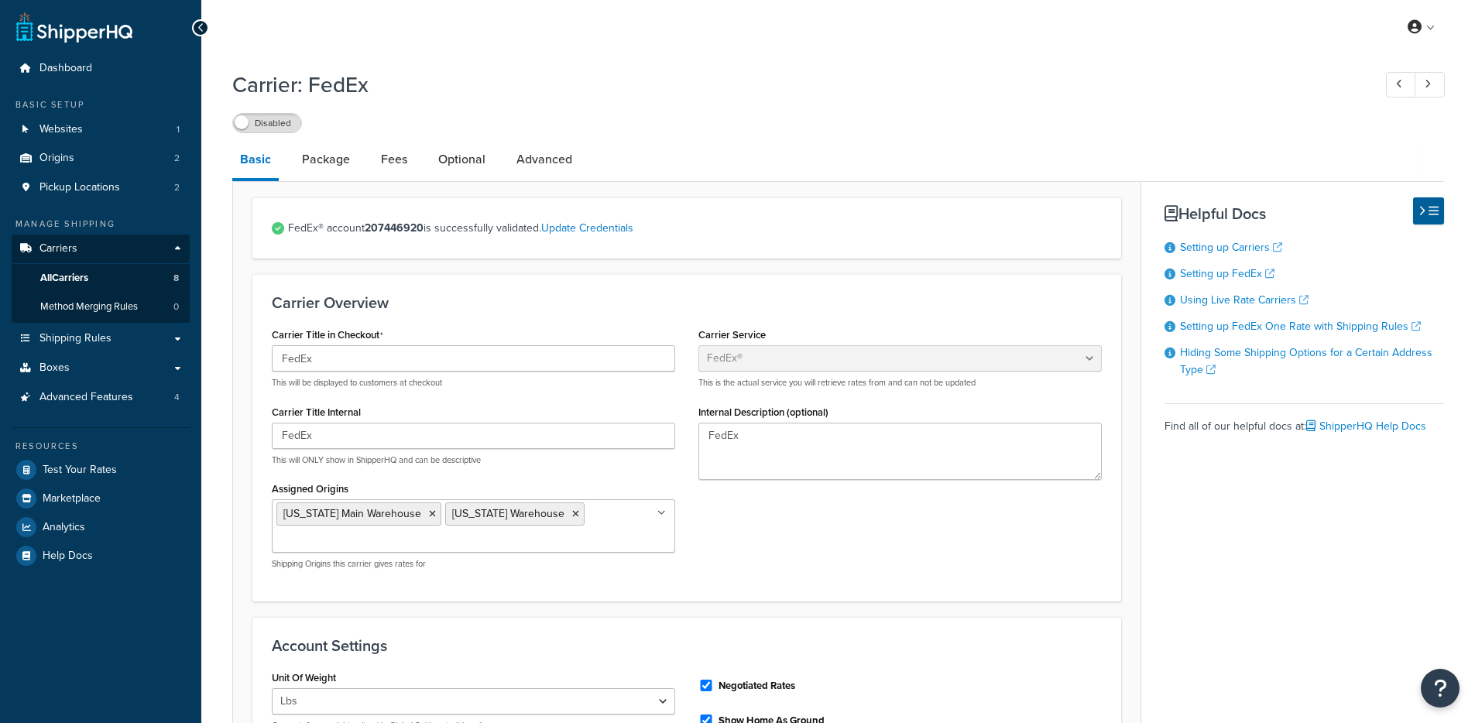
select select "fedEx"
select select "REGULAR_PICKUP"
select select "YOUR_PACKAGING"
click at [393, 160] on link "Fees" at bounding box center [394, 159] width 42 height 37
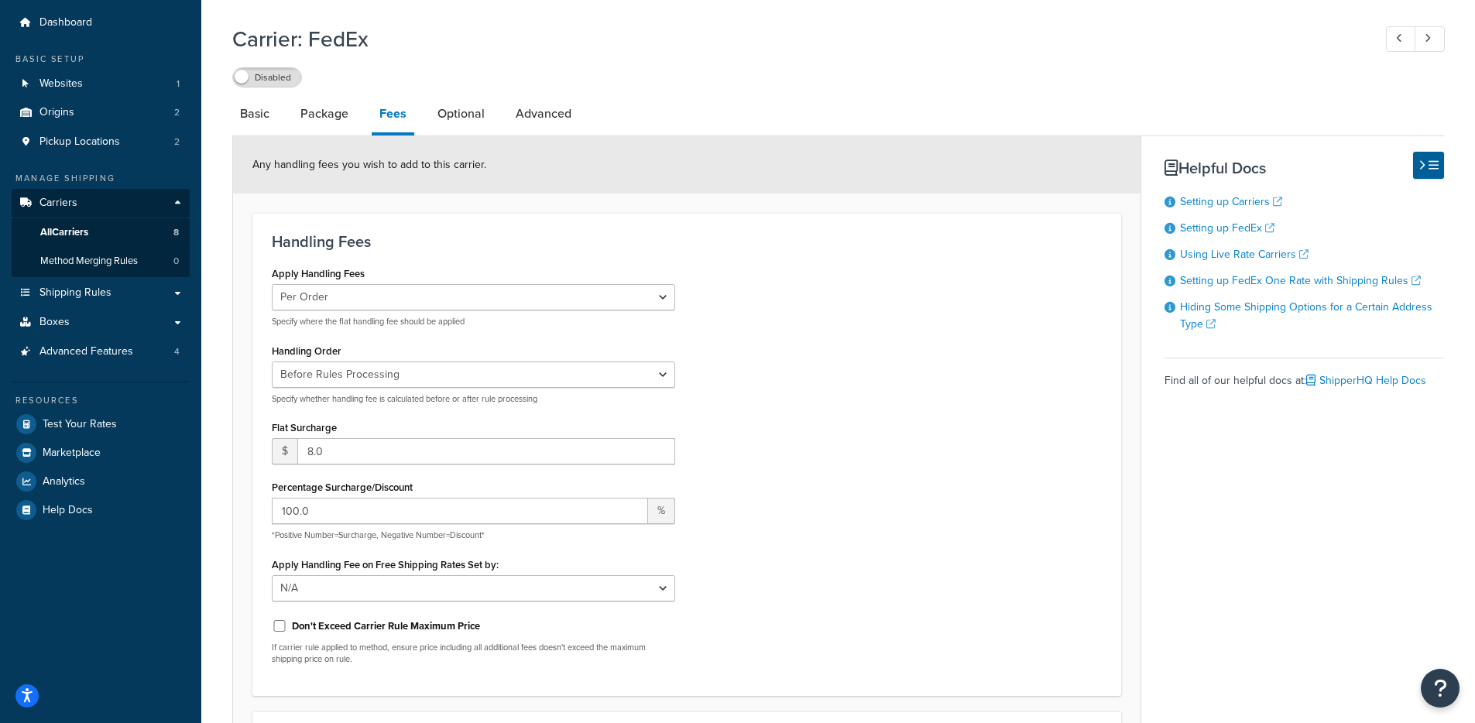
scroll to position [40, 0]
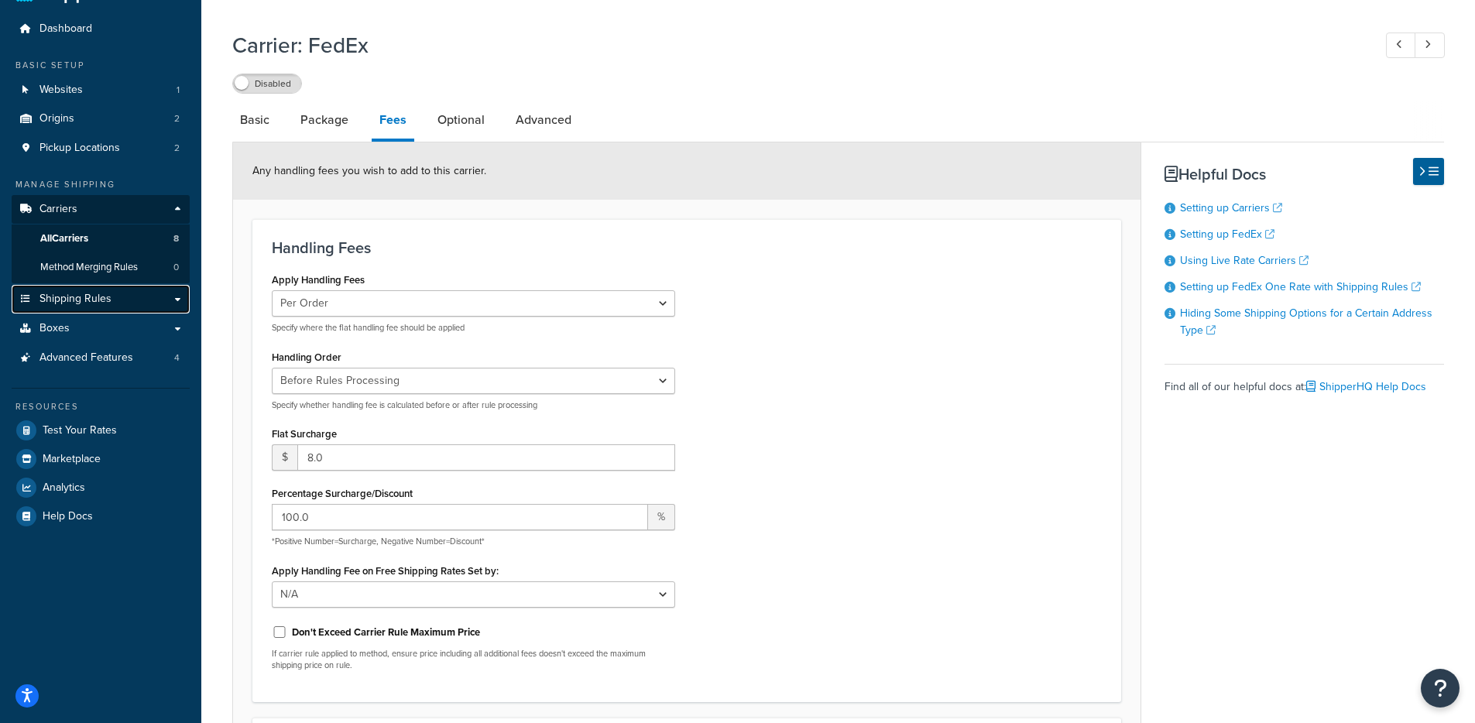
drag, startPoint x: 111, startPoint y: 294, endPoint x: 517, endPoint y: 113, distance: 444.5
click at [111, 294] on link "Shipping Rules" at bounding box center [101, 299] width 178 height 29
drag, startPoint x: 284, startPoint y: 91, endPoint x: 344, endPoint y: 58, distance: 67.9
click at [284, 91] on label "Disabled" at bounding box center [267, 83] width 68 height 19
drag, startPoint x: 250, startPoint y: 89, endPoint x: 263, endPoint y: 86, distance: 13.5
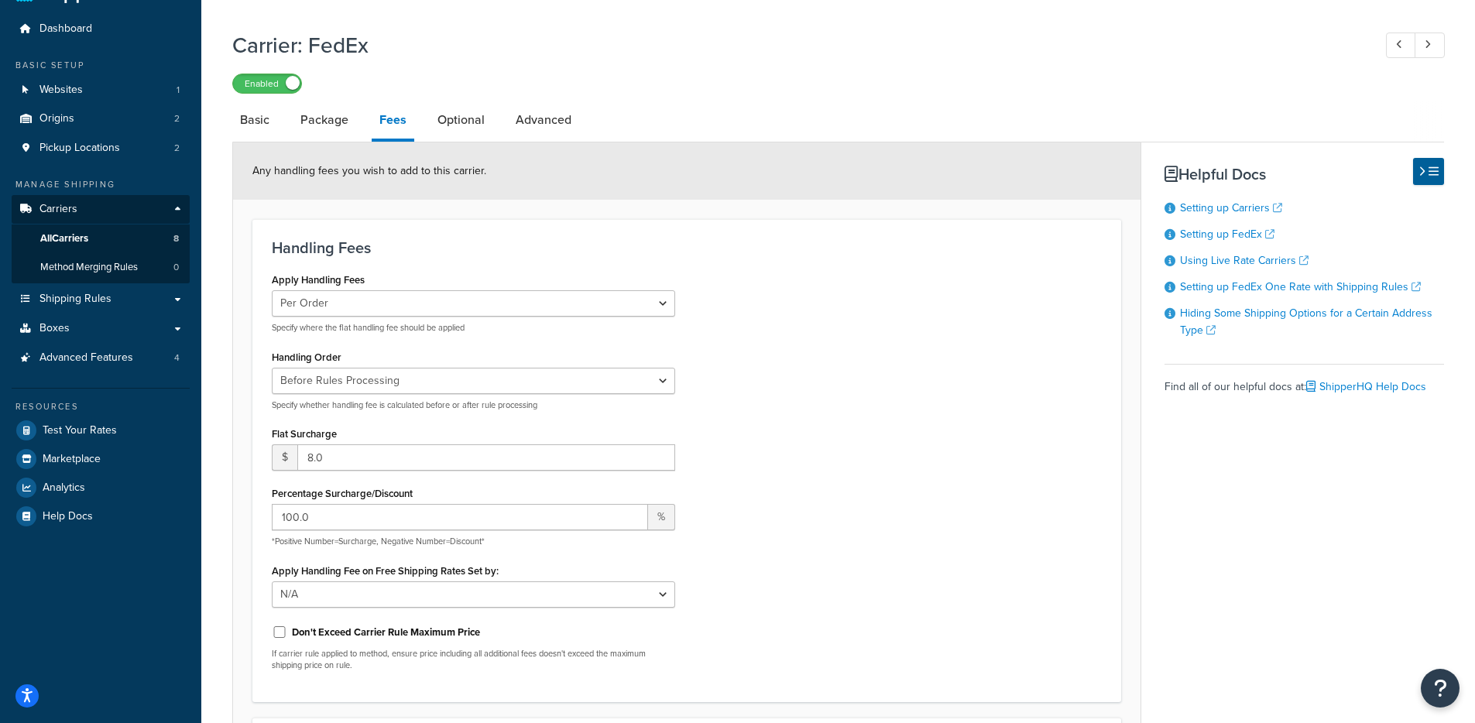
click at [250, 89] on label "Enabled" at bounding box center [267, 83] width 68 height 19
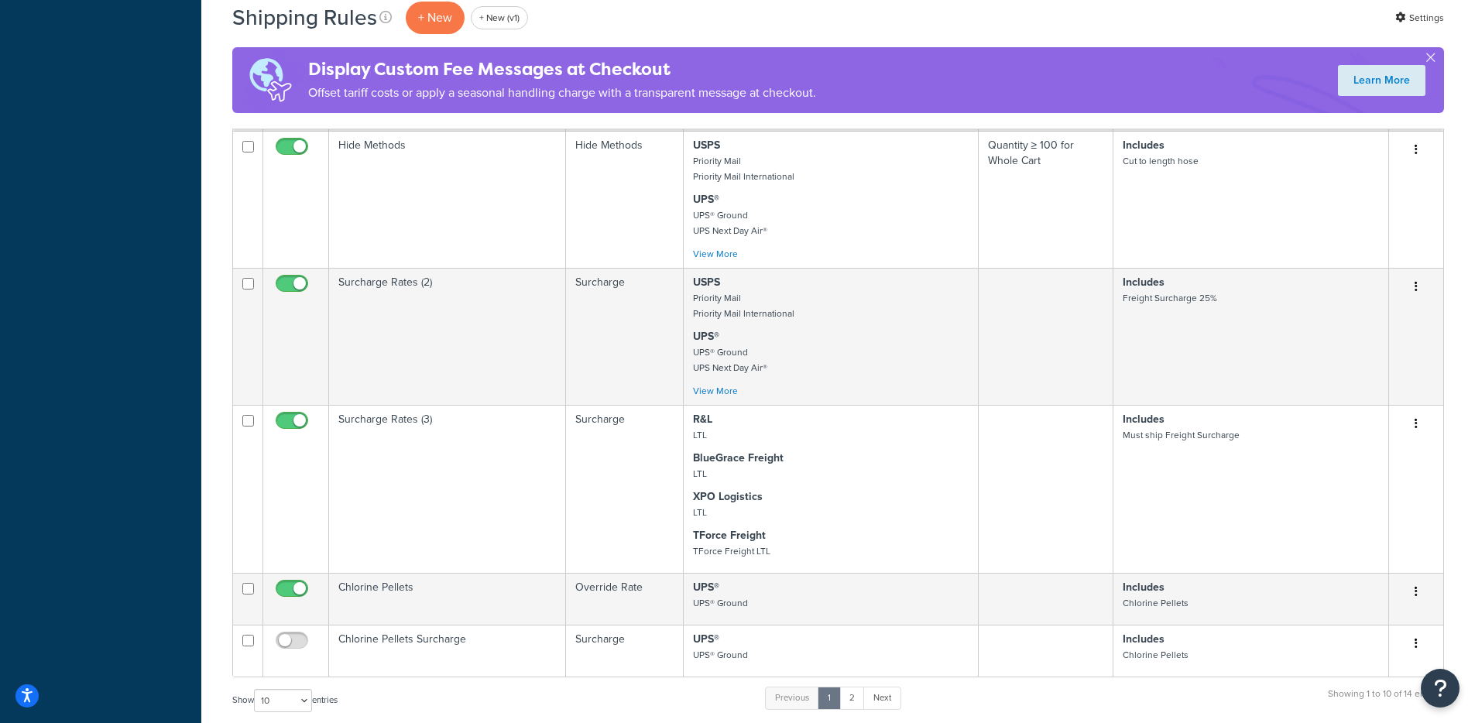
scroll to position [1089, 0]
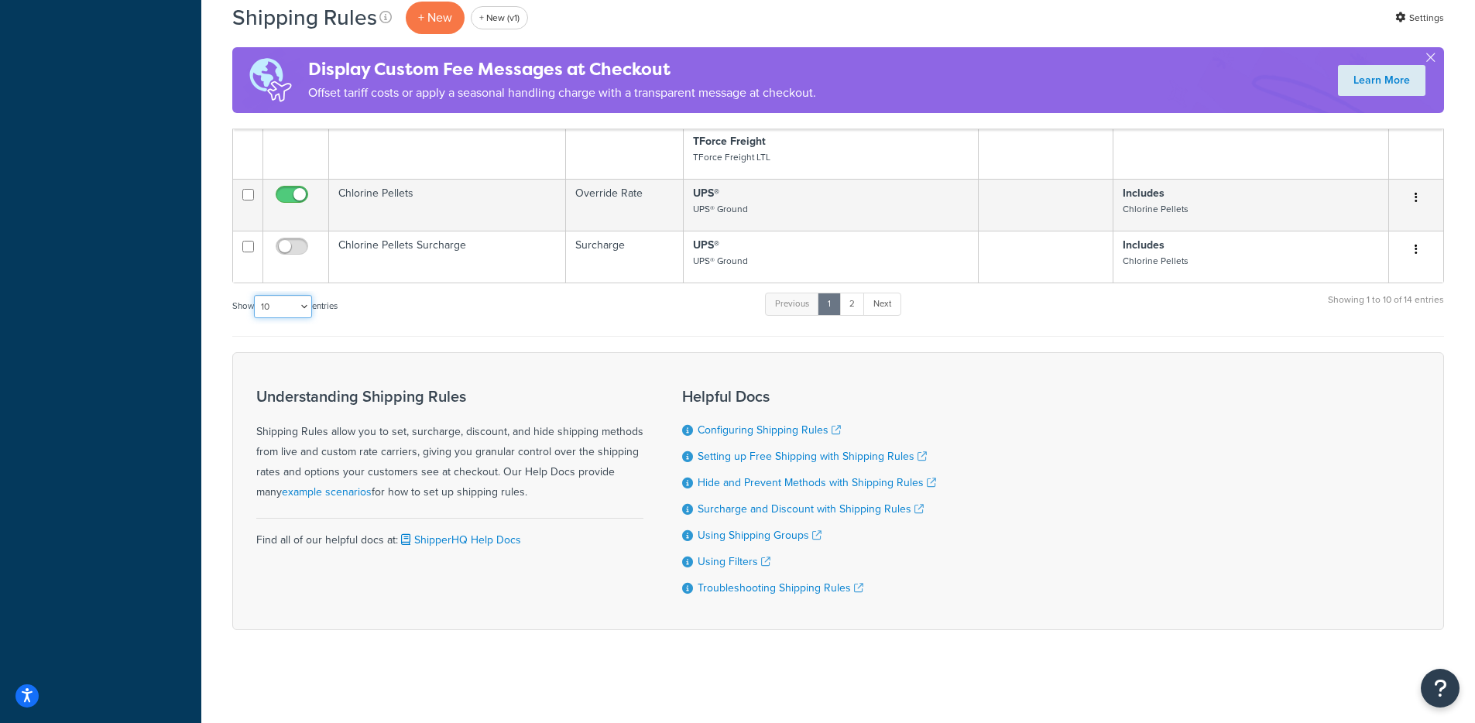
click at [265, 304] on select "10 15 25 50 100 1000" at bounding box center [283, 306] width 58 height 23
select select "100"
click at [256, 295] on select "10 15 25 50 100 1000" at bounding box center [283, 306] width 58 height 23
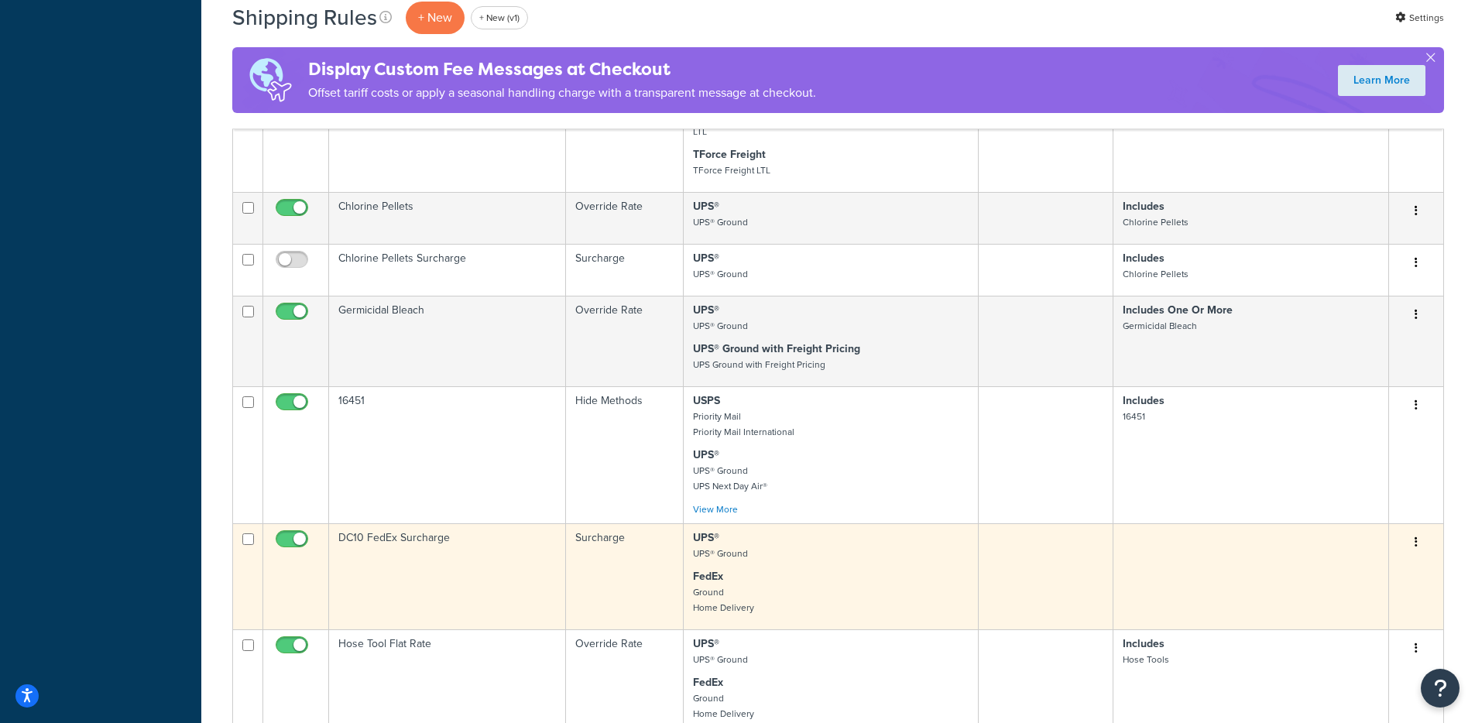
scroll to position [1070, 0]
click at [437, 562] on td "DC10 FedEx Surcharge" at bounding box center [447, 577] width 237 height 106
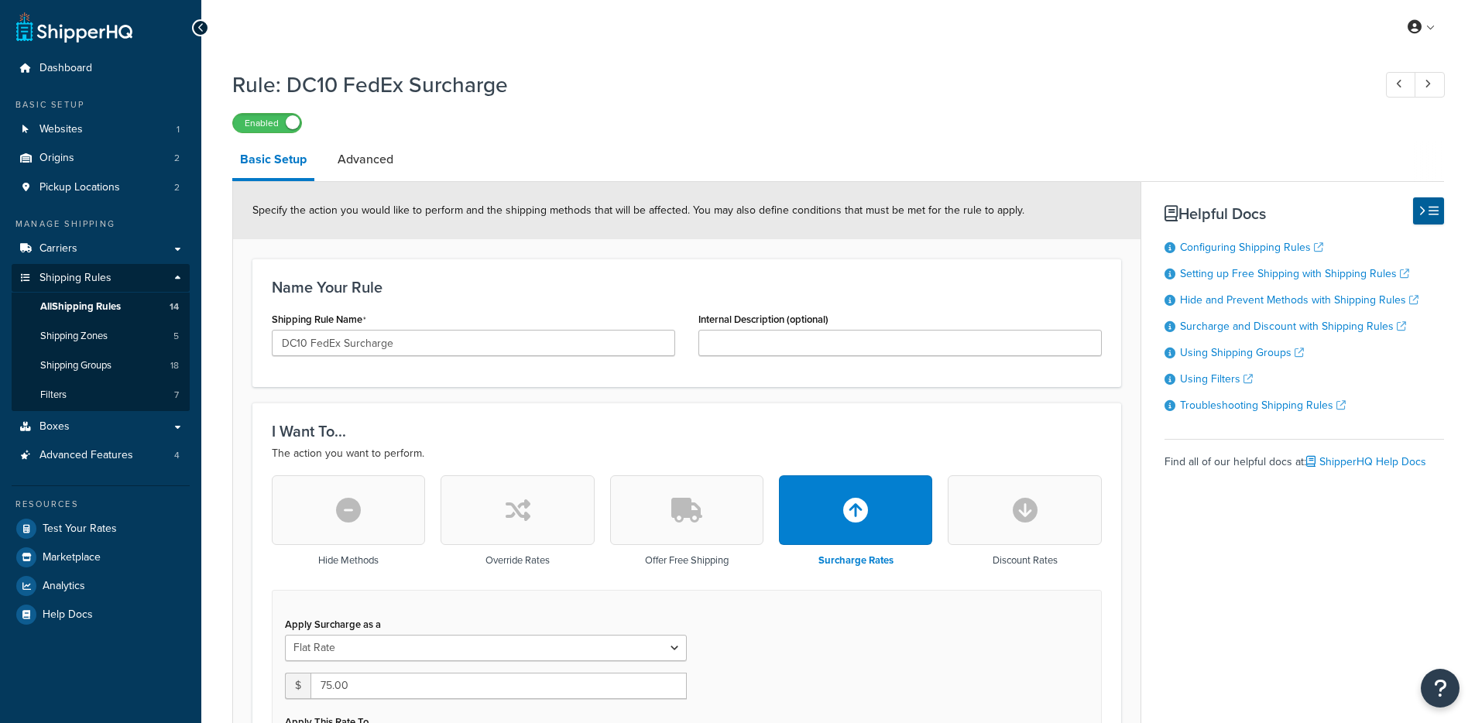
select select "CART"
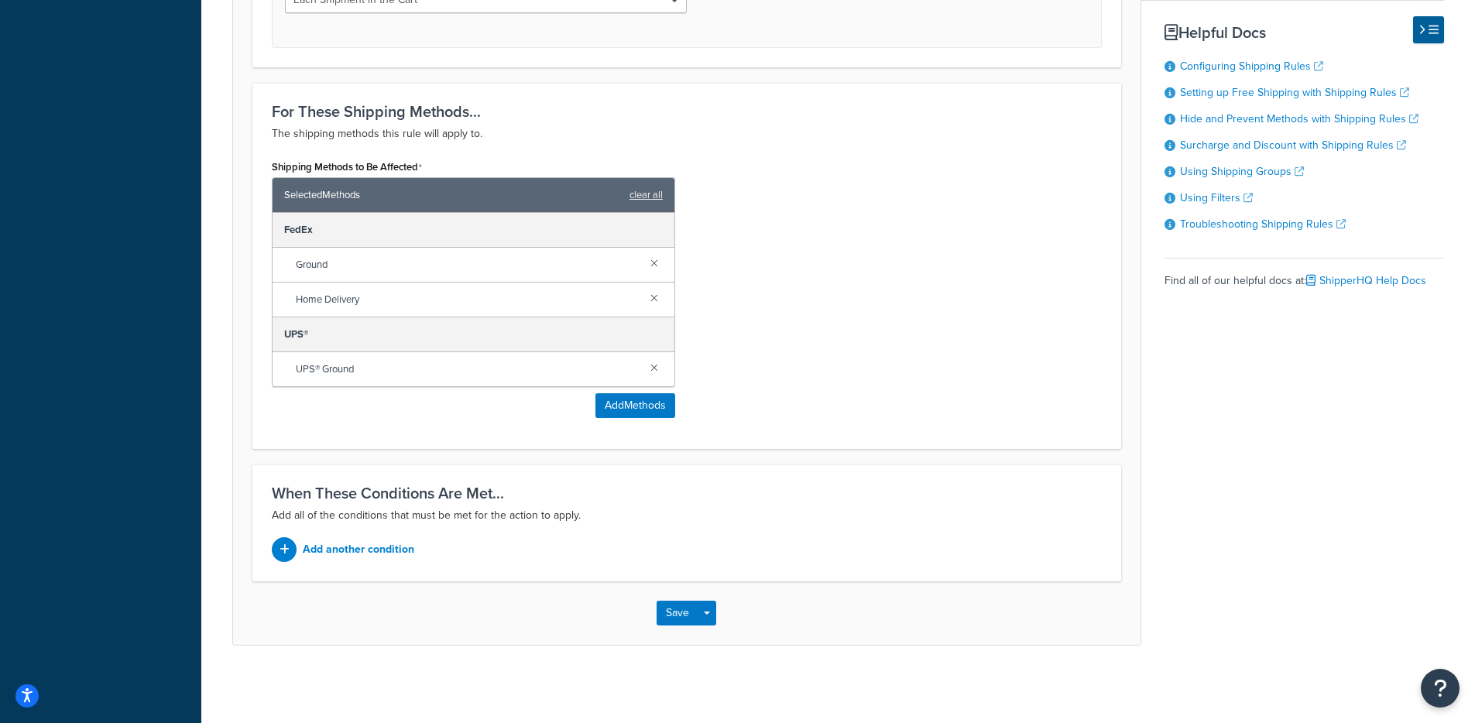
scroll to position [596, 0]
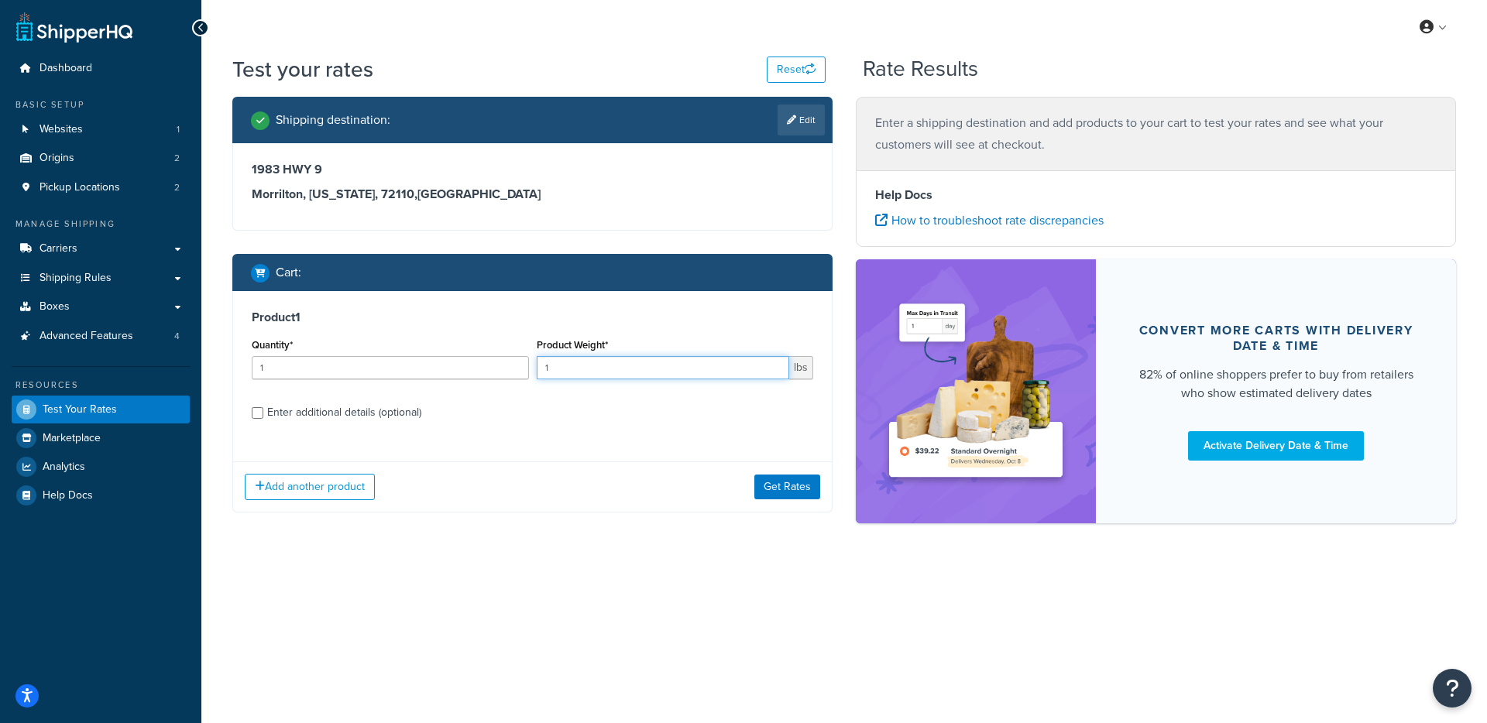
click at [678, 363] on input "1" at bounding box center [663, 367] width 253 height 23
type input "1.5"
click at [776, 493] on button "Get Rates" at bounding box center [787, 487] width 66 height 25
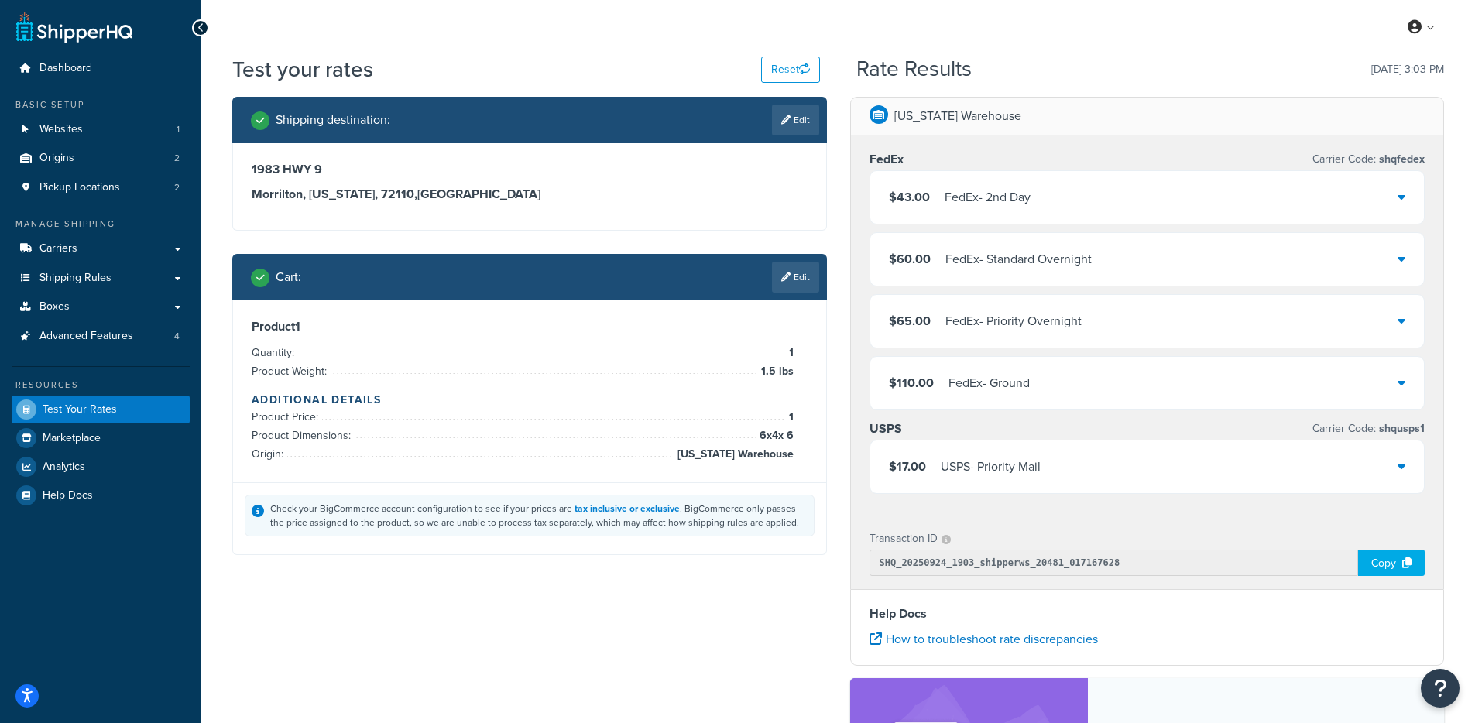
click at [981, 380] on div "FedEx - Ground" at bounding box center [989, 384] width 81 height 22
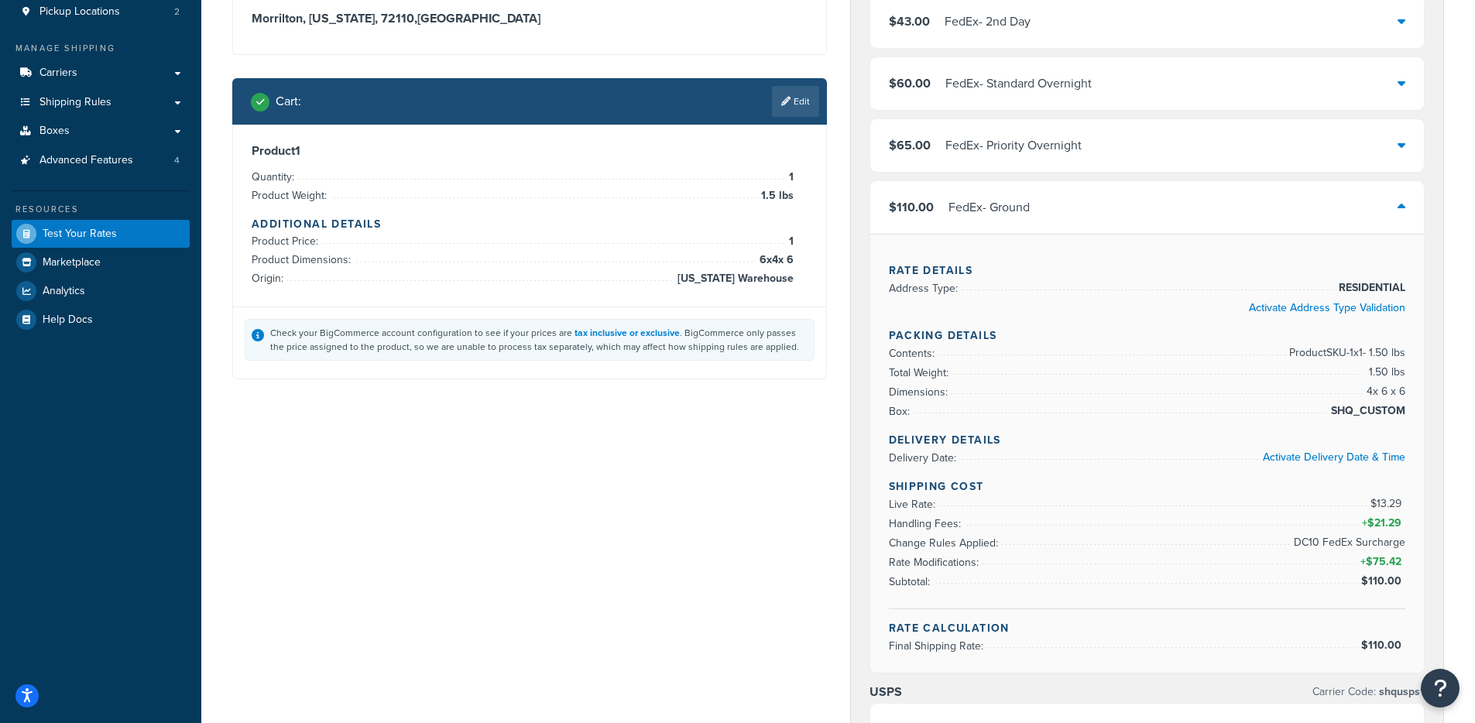
scroll to position [189, 0]
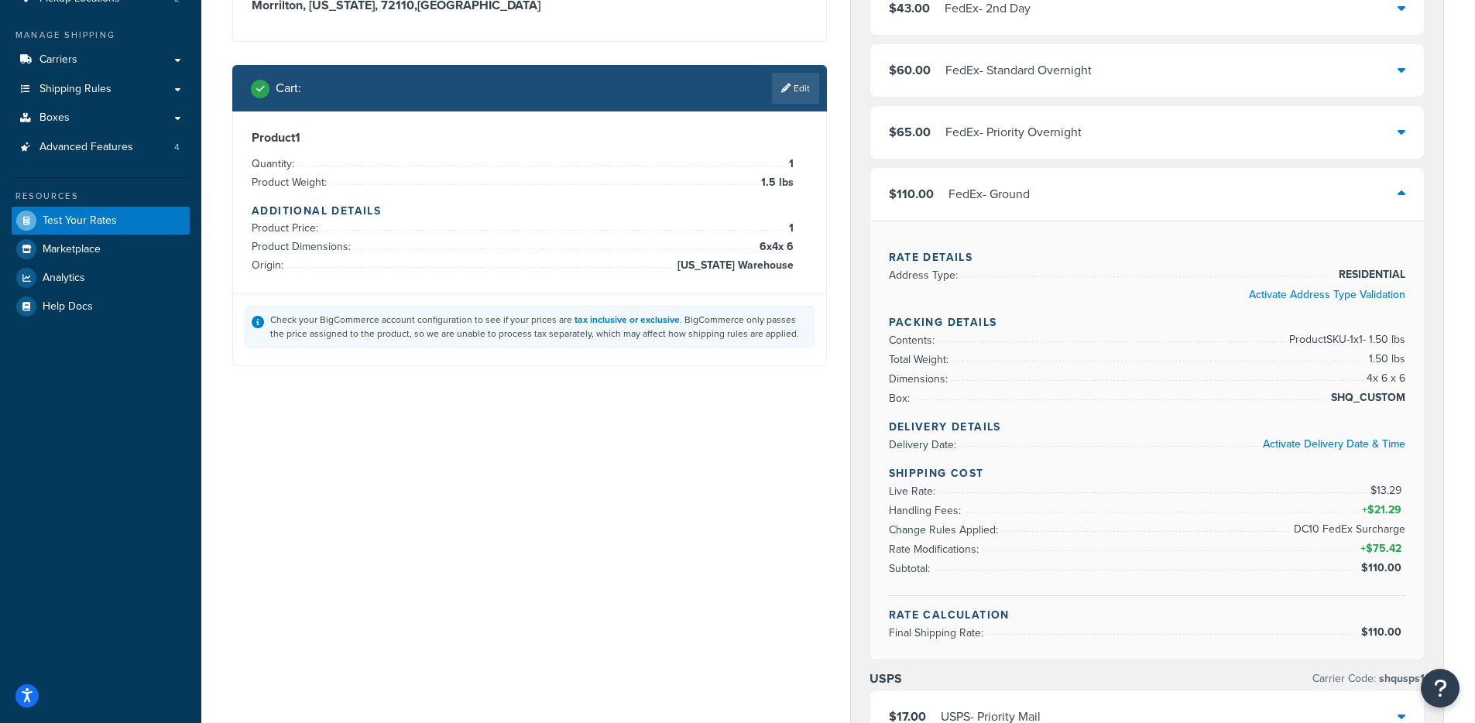
click at [816, 83] on link "Edit" at bounding box center [795, 88] width 47 height 31
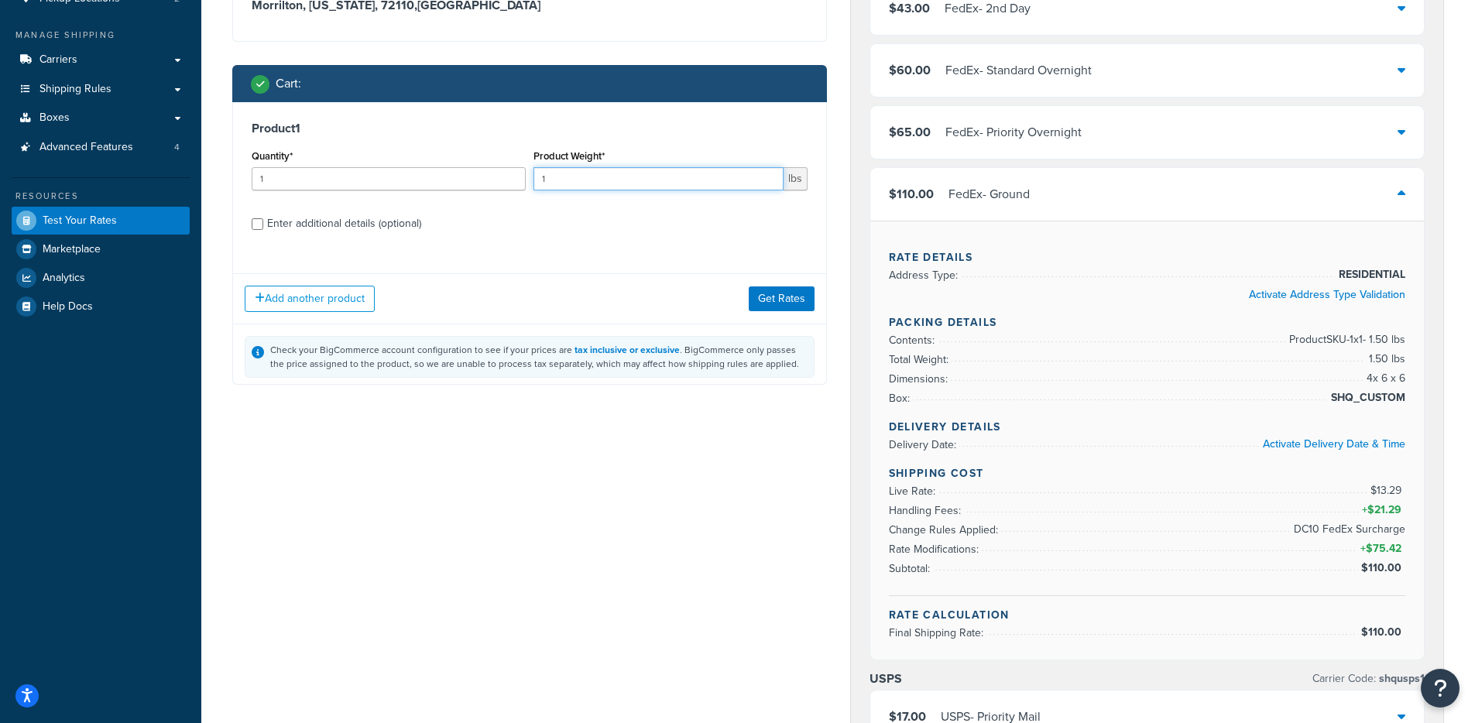
drag, startPoint x: 600, startPoint y: 184, endPoint x: 476, endPoint y: 186, distance: 124.7
click at [477, 186] on div "Quantity* 1 Product Weight* 1 lbs" at bounding box center [530, 174] width 564 height 57
type input ".5"
click at [778, 307] on button "Get Rates" at bounding box center [782, 298] width 66 height 25
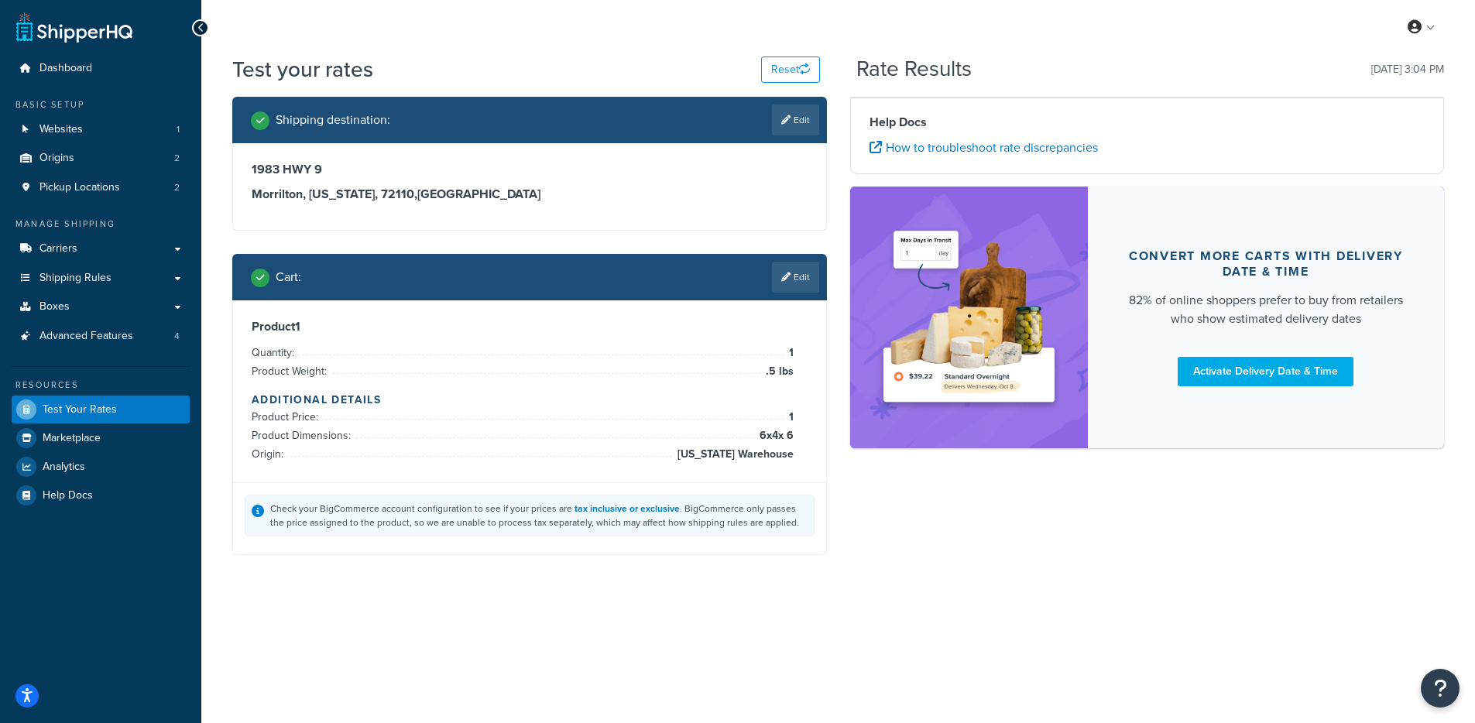
scroll to position [0, 0]
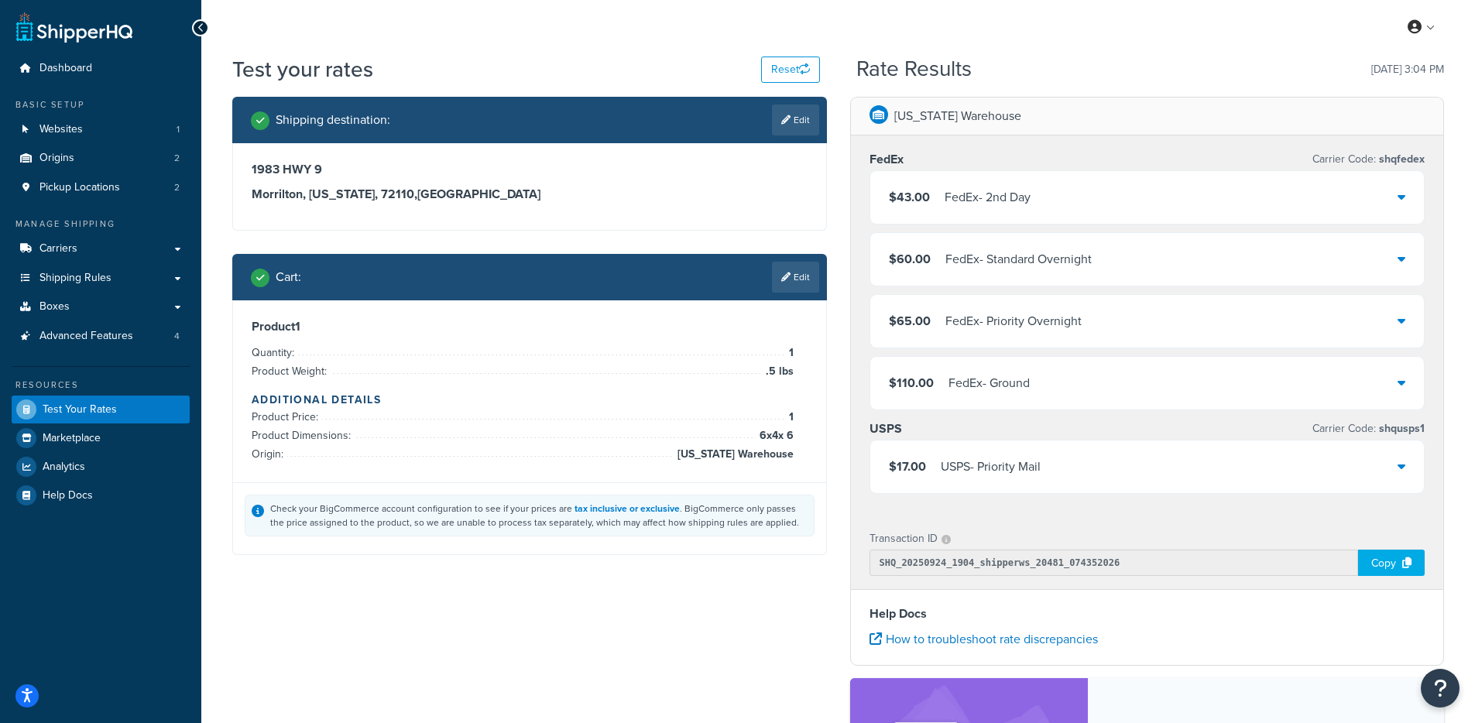
click at [1015, 389] on div "FedEx - Ground" at bounding box center [989, 384] width 81 height 22
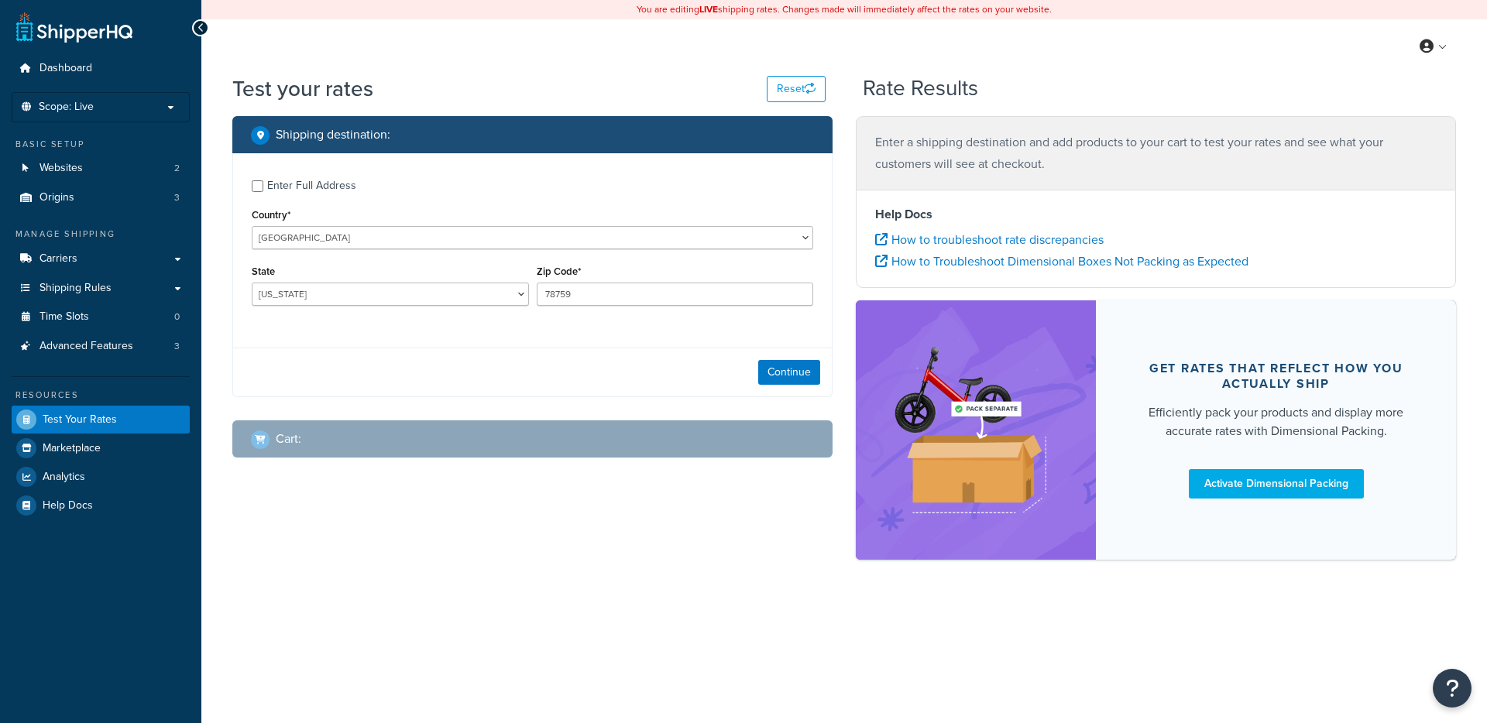
select select "[GEOGRAPHIC_DATA]"
checkbox input "true"
type input "02215"
select select "MA"
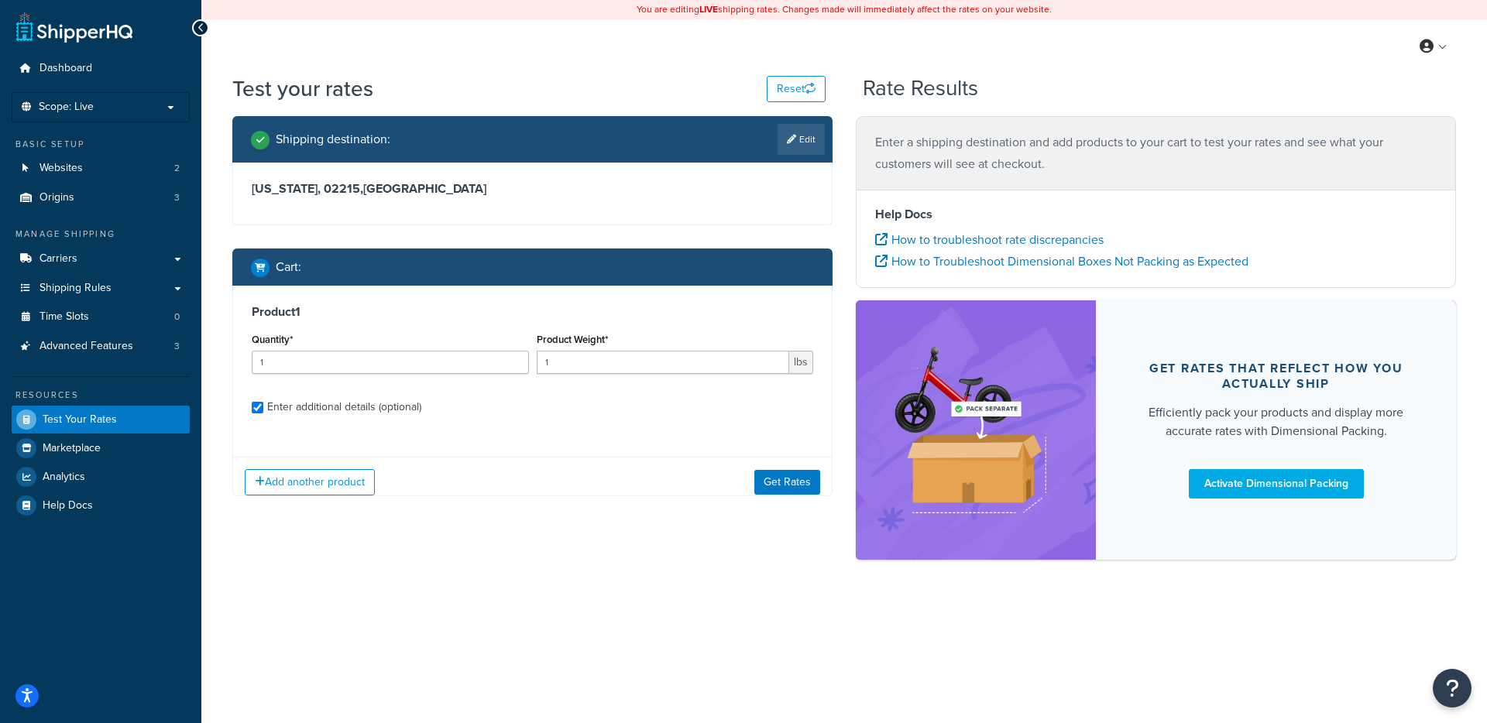
checkbox input "true"
type input "2"
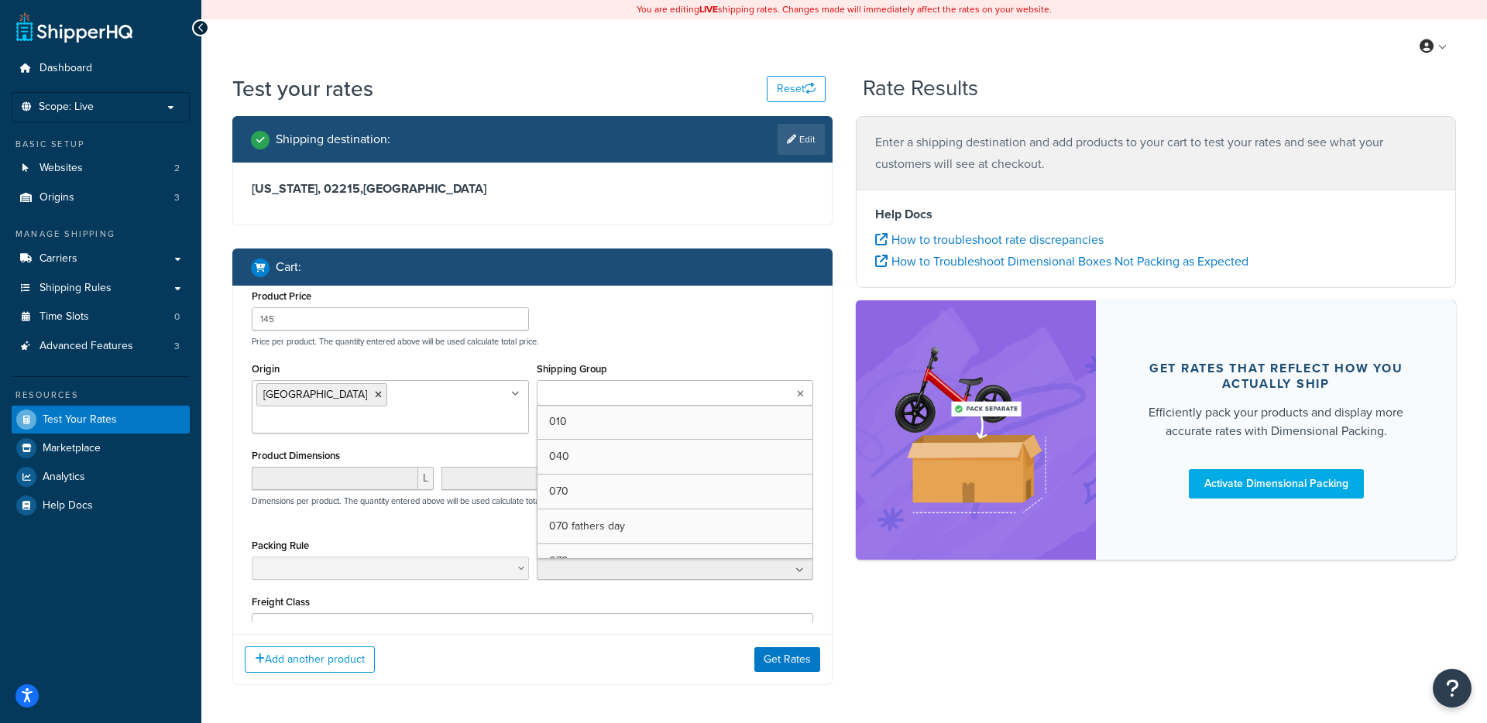
type input "5"
type input "428"
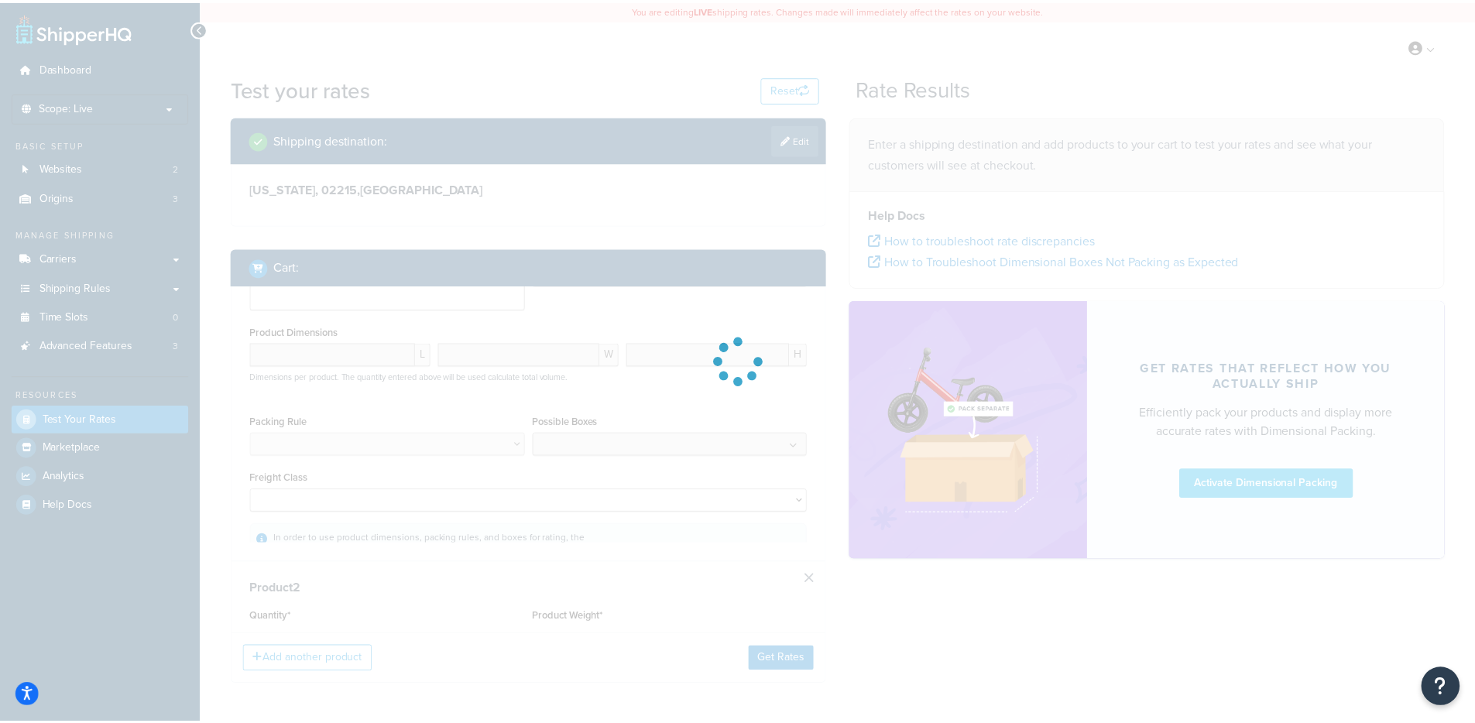
scroll to position [0, 0]
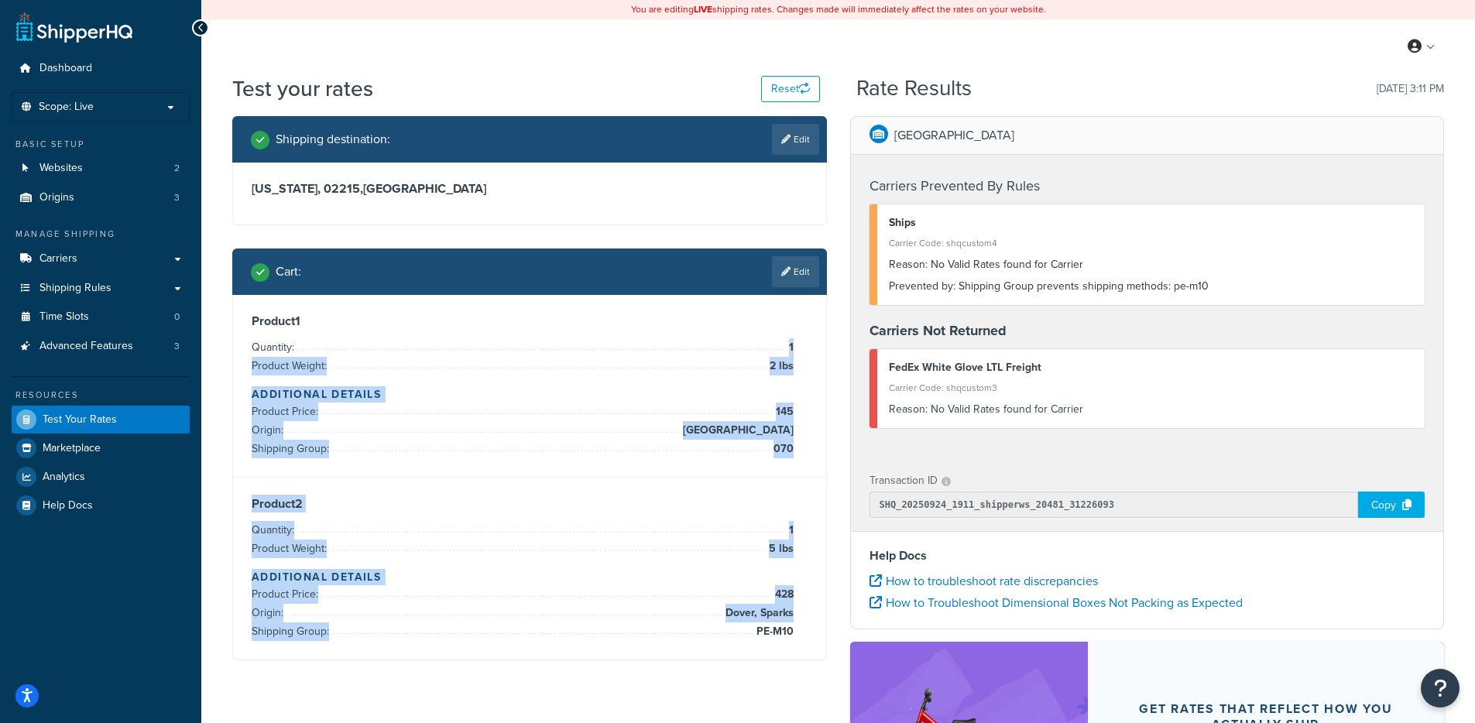
drag, startPoint x: 694, startPoint y: 354, endPoint x: 746, endPoint y: 668, distance: 317.9
click at [746, 668] on div "Shipping destination : Edit [US_STATE], 02215 , [GEOGRAPHIC_DATA] Cart : Edit P…" at bounding box center [530, 400] width 618 height 568
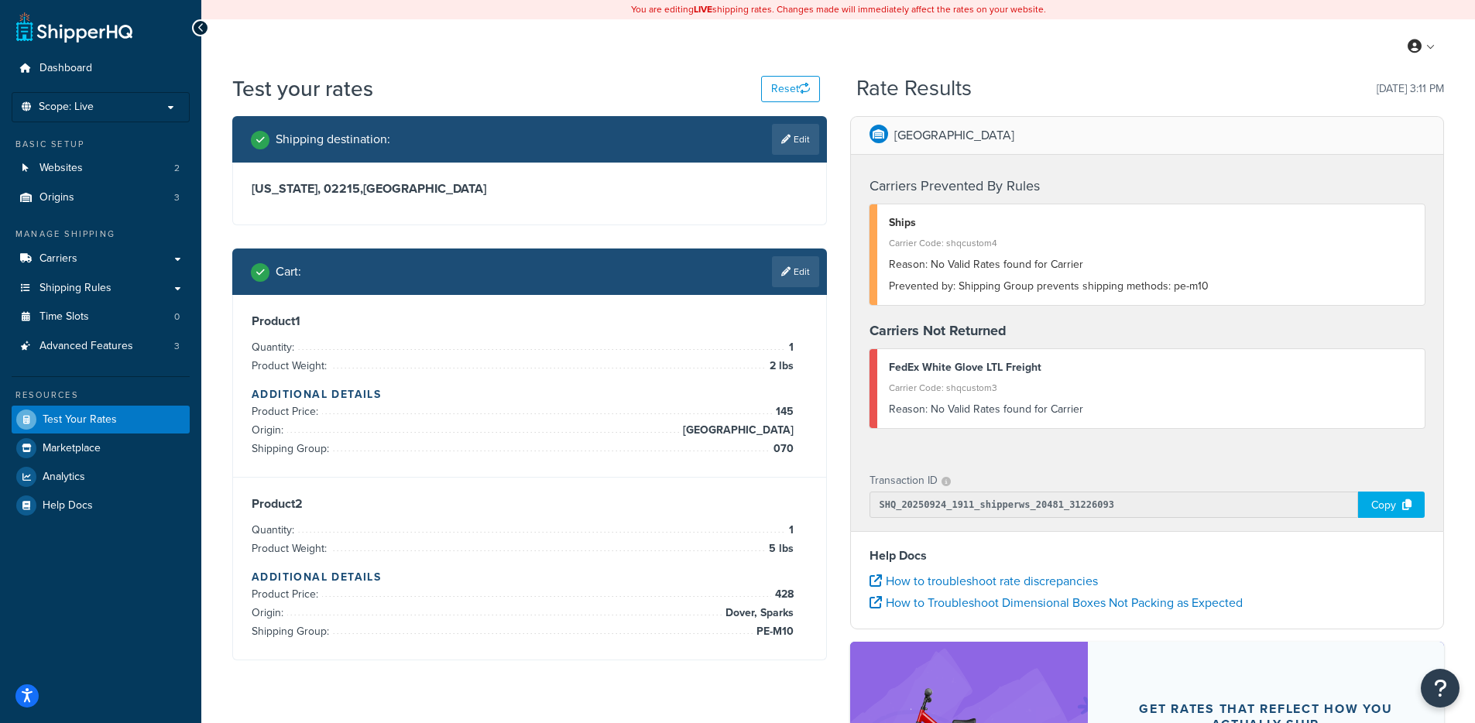
click at [766, 651] on div "Product 2 Quantity: 1 Product Weight: 5 lbs Additional Details Product Price: 4…" at bounding box center [529, 569] width 593 height 182
click at [542, 321] on h3 "Product 1" at bounding box center [530, 321] width 556 height 15
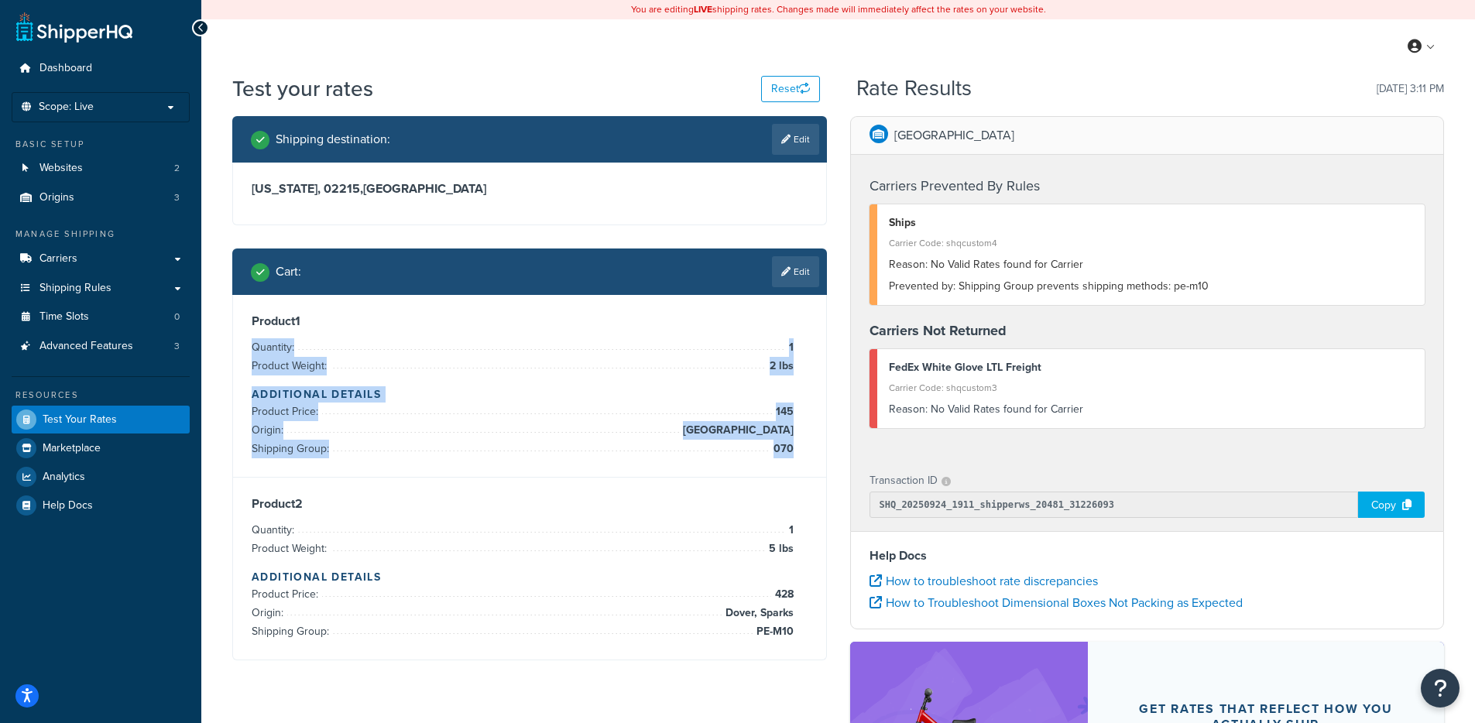
drag, startPoint x: 799, startPoint y: 394, endPoint x: 816, endPoint y: 483, distance: 90.7
click at [816, 482] on div "Product 1 Quantity: 1 Product Weight: 2 lbs Additional Details Product Price: 1…" at bounding box center [529, 477] width 593 height 365
click at [816, 483] on div "Product 2 Quantity: 1 Product Weight: 5 lbs Additional Details Product Price: 4…" at bounding box center [529, 569] width 593 height 182
drag, startPoint x: 796, startPoint y: 451, endPoint x: 757, endPoint y: 350, distance: 108.2
click at [757, 350] on div "Product 1 Quantity: 1 Product Weight: 2 lbs Additional Details Product Price: 1…" at bounding box center [529, 477] width 593 height 365
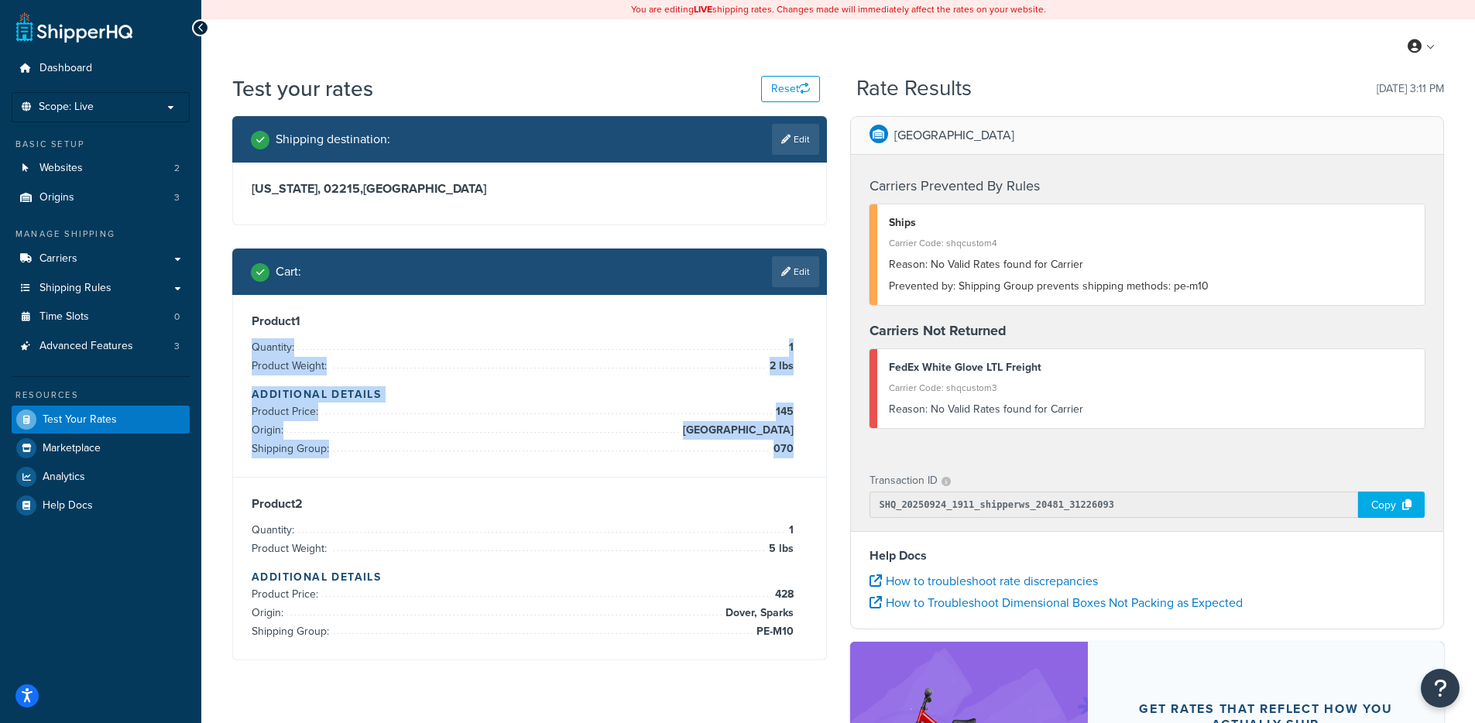
click at [757, 350] on li "Quantity: 1" at bounding box center [523, 347] width 542 height 19
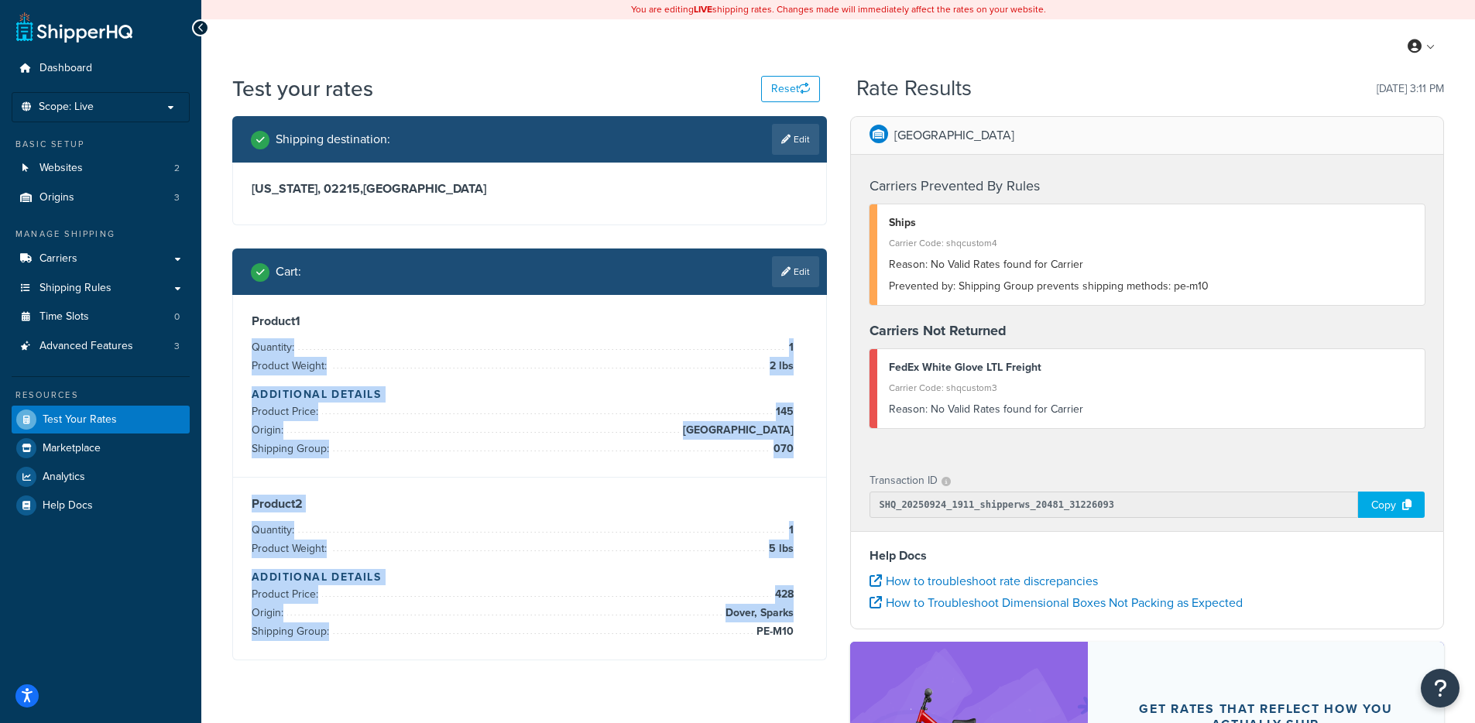
drag, startPoint x: 757, startPoint y: 348, endPoint x: 795, endPoint y: 637, distance: 291.3
click at [795, 637] on div "Product 1 Quantity: 1 Product Weight: 2 lbs Additional Details Product Price: 1…" at bounding box center [529, 477] width 593 height 365
click at [795, 636] on div "Product 2 Quantity: 1 Product Weight: 5 lbs Additional Details Product Price: 4…" at bounding box center [530, 568] width 556 height 145
drag, startPoint x: 795, startPoint y: 637, endPoint x: 785, endPoint y: 347, distance: 290.6
click at [785, 347] on div "Product 1 Quantity: 1 Product Weight: 2 lbs Additional Details Product Price: 1…" at bounding box center [529, 477] width 593 height 365
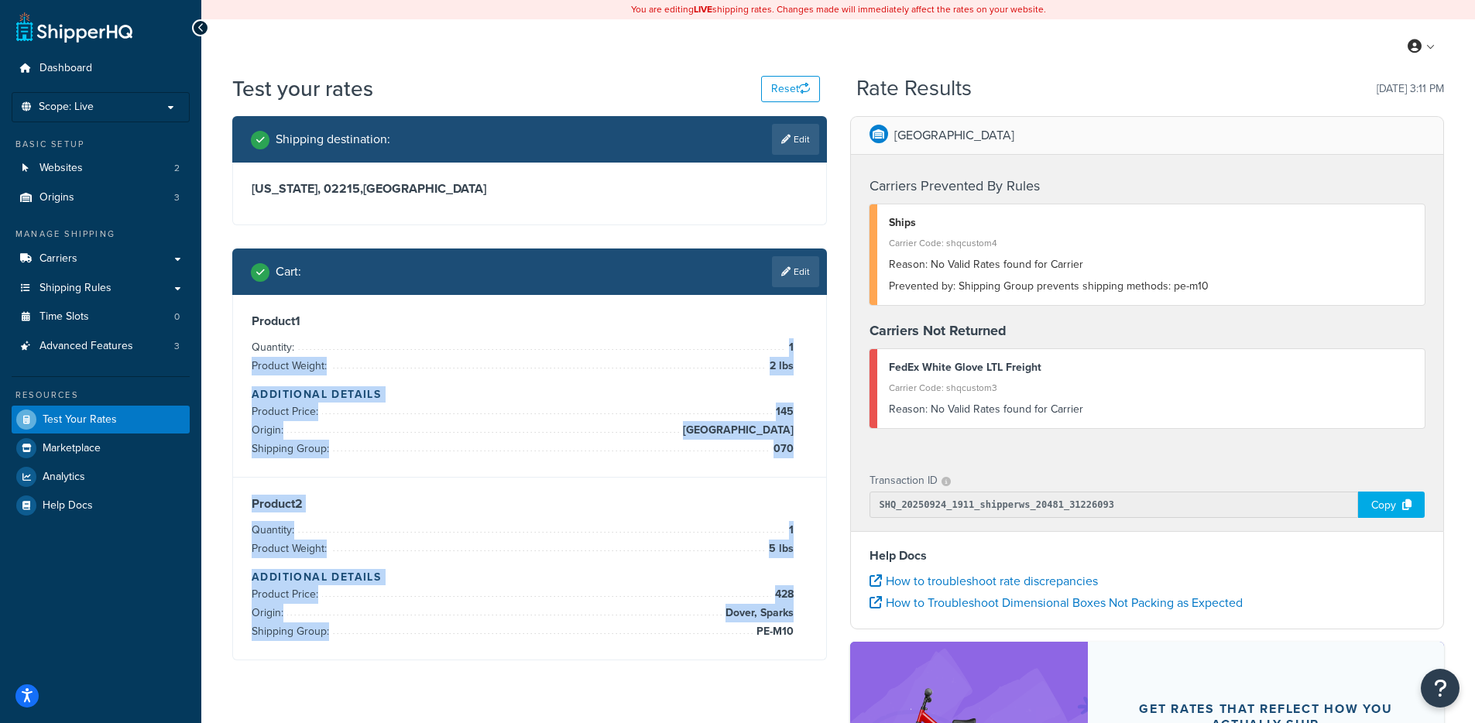
click at [785, 347] on span "1" at bounding box center [789, 347] width 9 height 19
drag, startPoint x: 785, startPoint y: 347, endPoint x: 791, endPoint y: 637, distance: 289.7
click at [791, 637] on div "Product 1 Quantity: 1 Product Weight: 2 lbs Additional Details Product Price: 1…" at bounding box center [529, 477] width 593 height 365
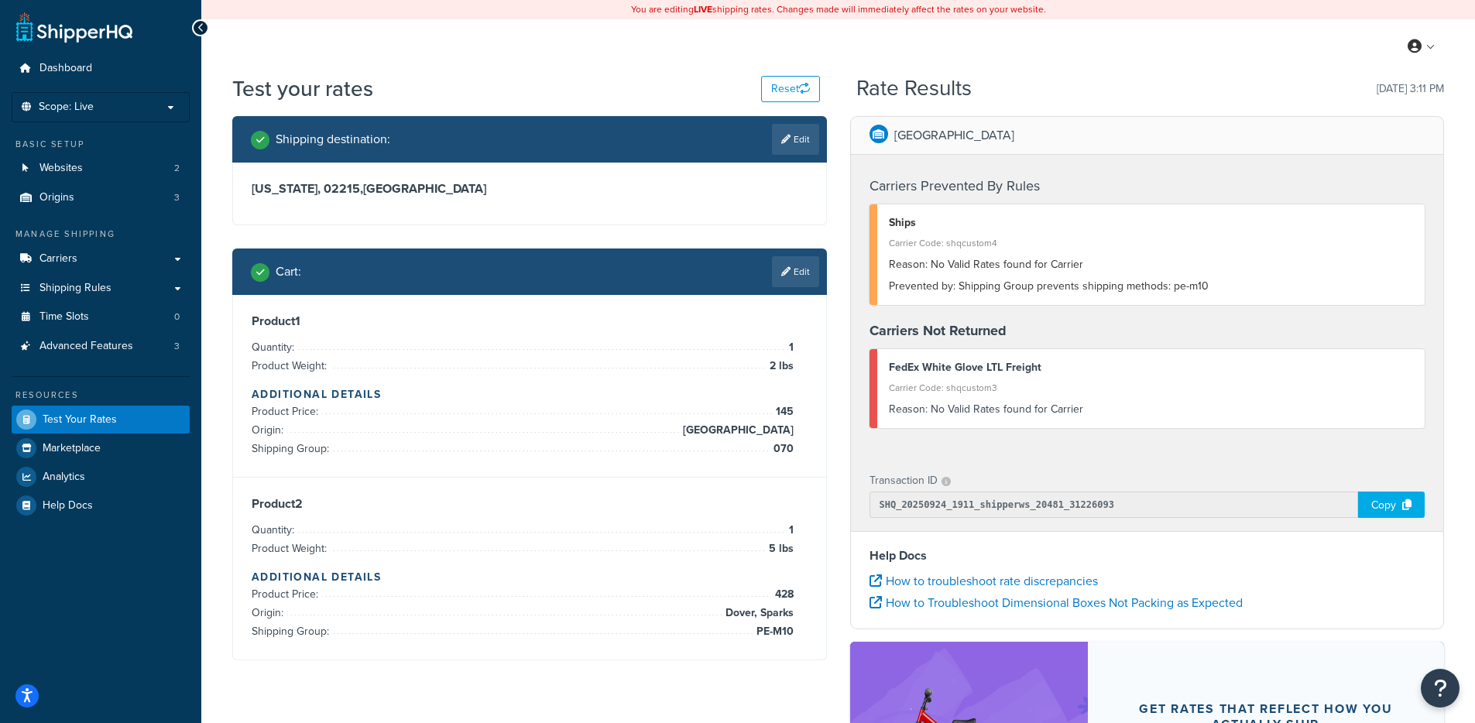
click at [433, 235] on div "Shipping destination : Edit [US_STATE], 02215 , [GEOGRAPHIC_DATA] Cart : Edit P…" at bounding box center [530, 400] width 618 height 568
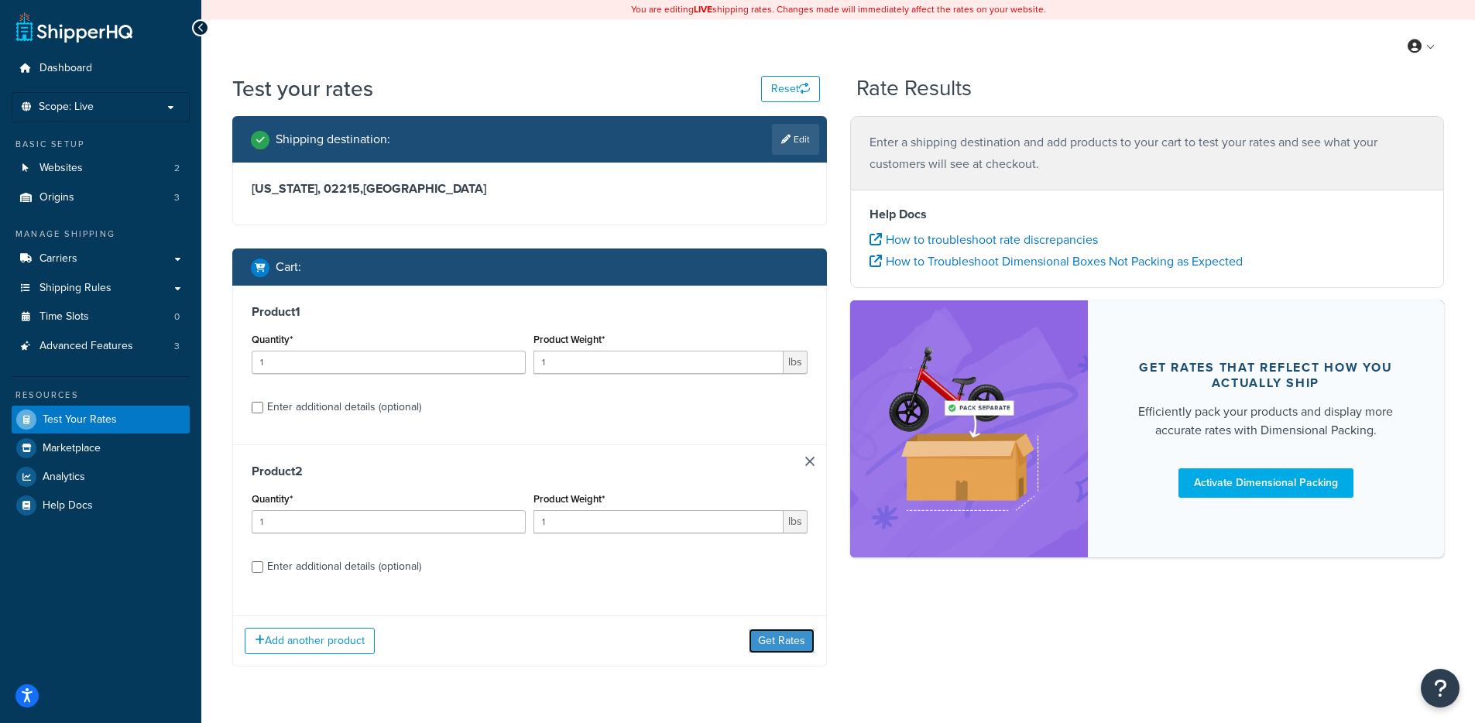
click at [791, 639] on button "Get Rates" at bounding box center [782, 641] width 66 height 25
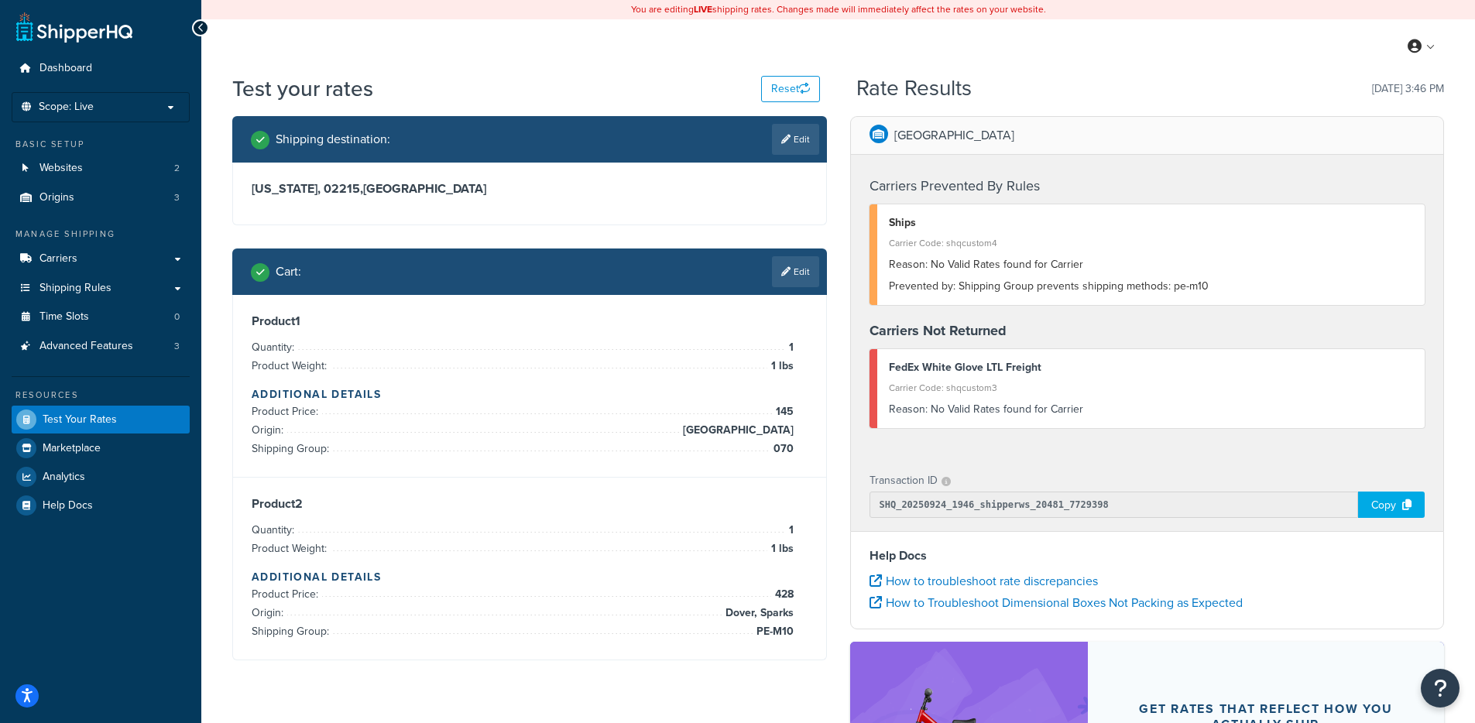
select select "[GEOGRAPHIC_DATA]"
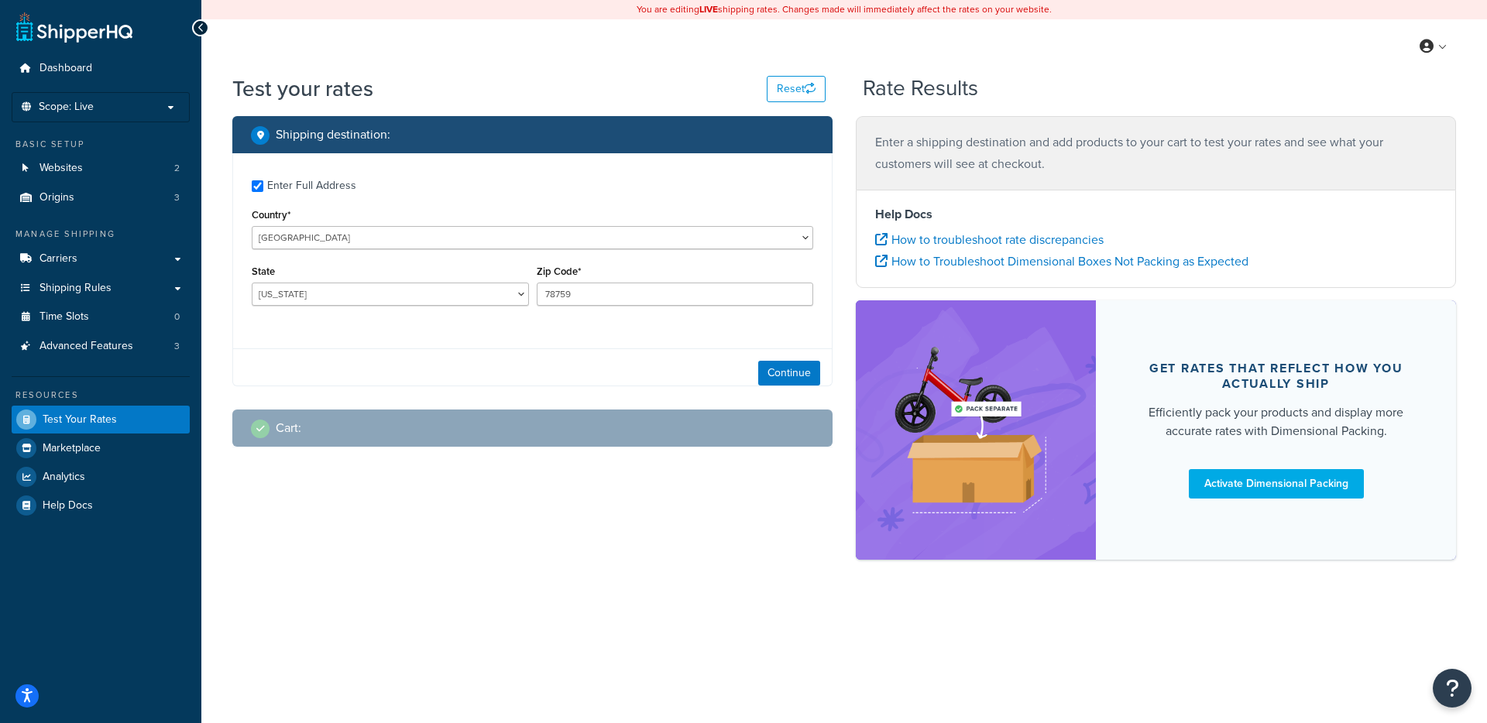
checkbox input "true"
type input "02215"
select select "MA"
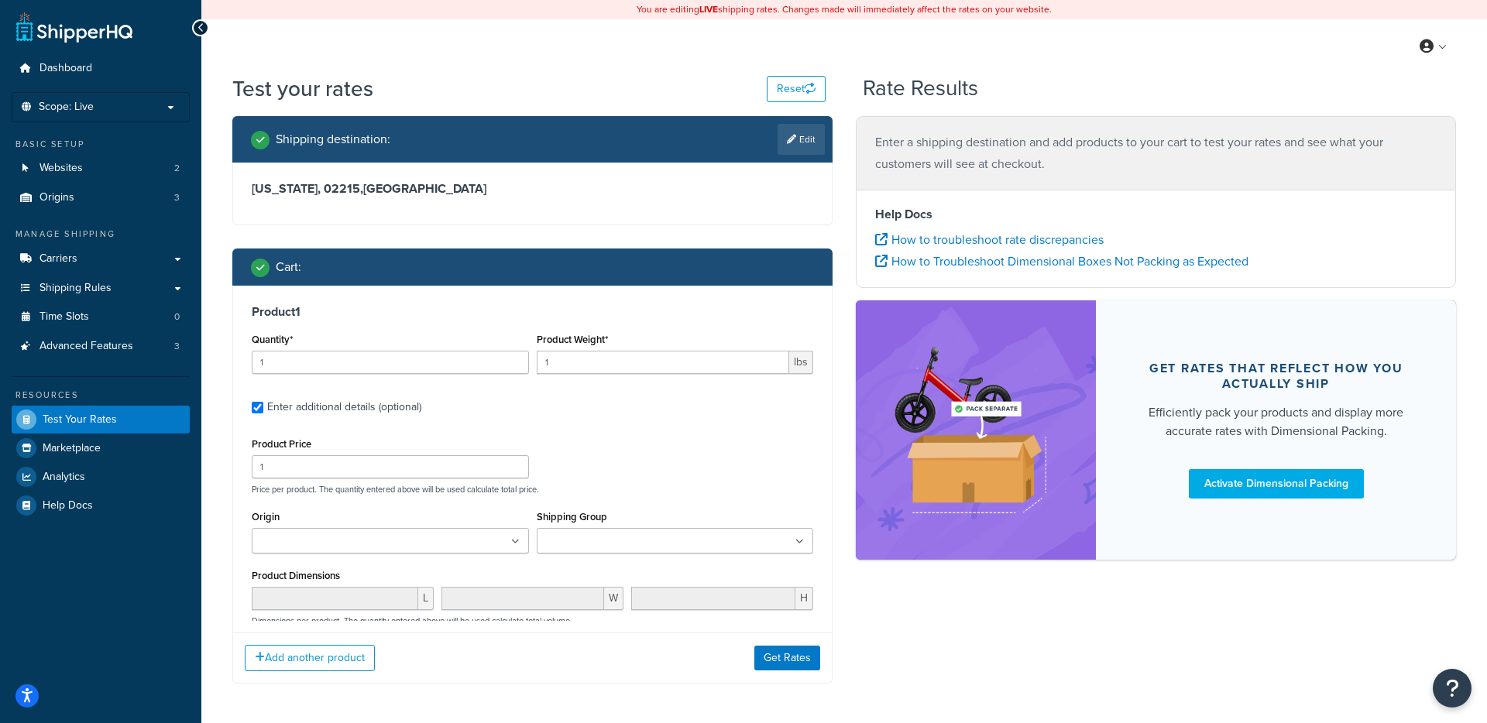
type input "2"
type input "145"
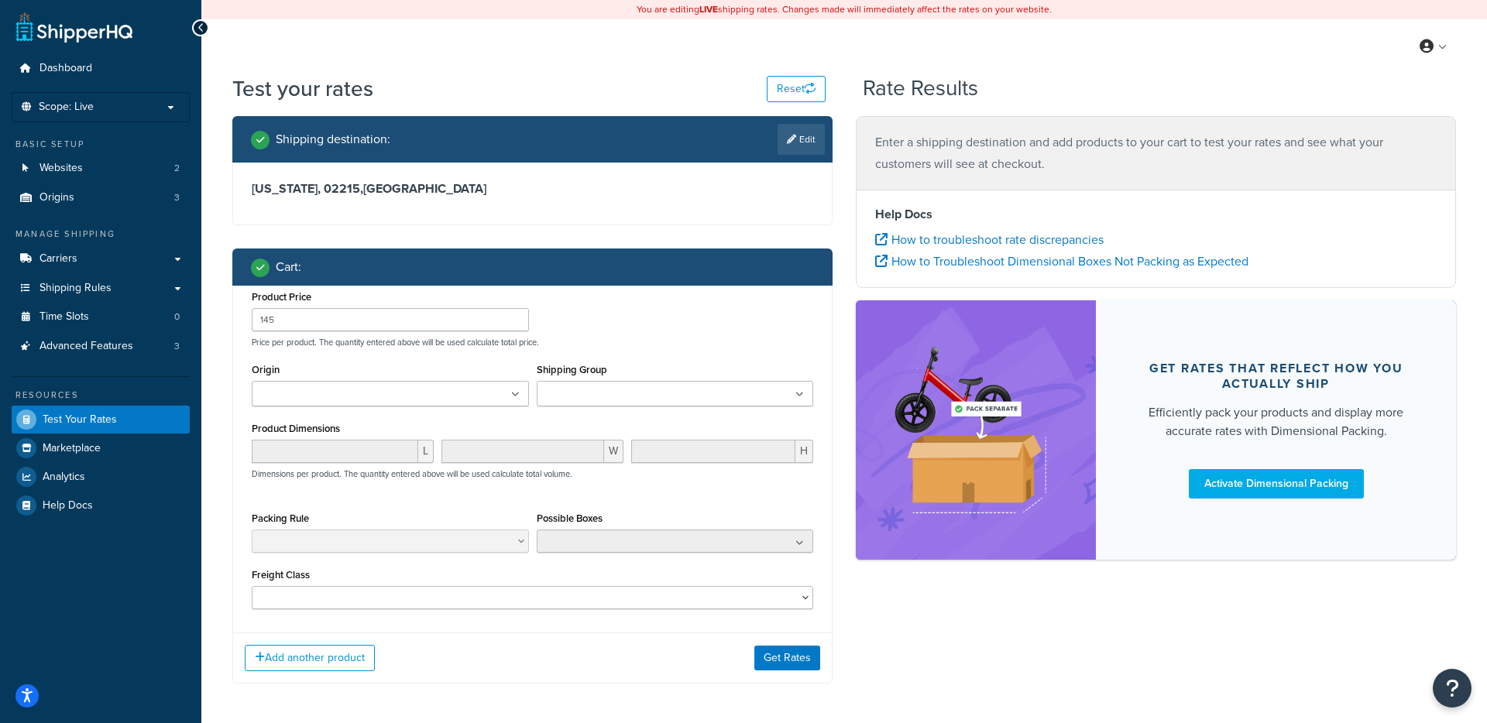
type input "5"
type input "428"
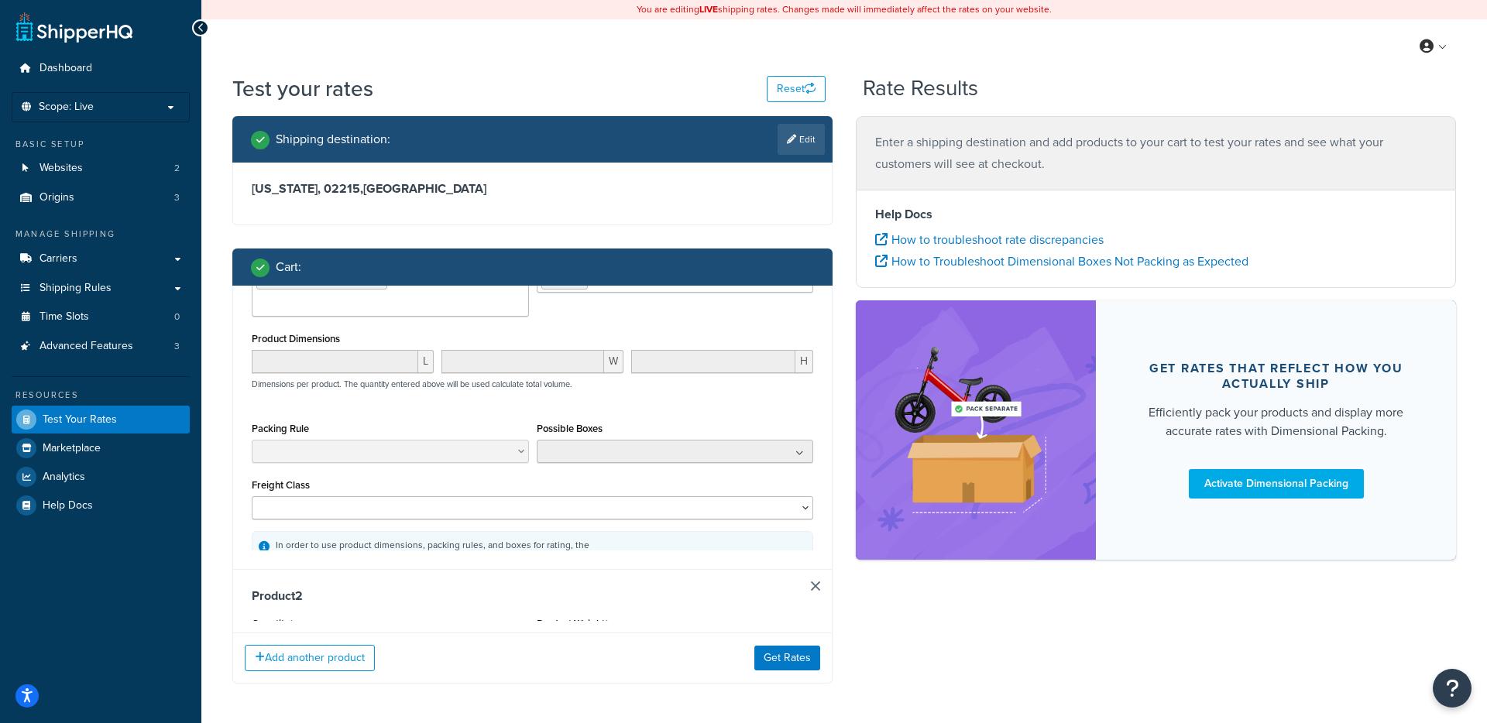
scroll to position [0, 0]
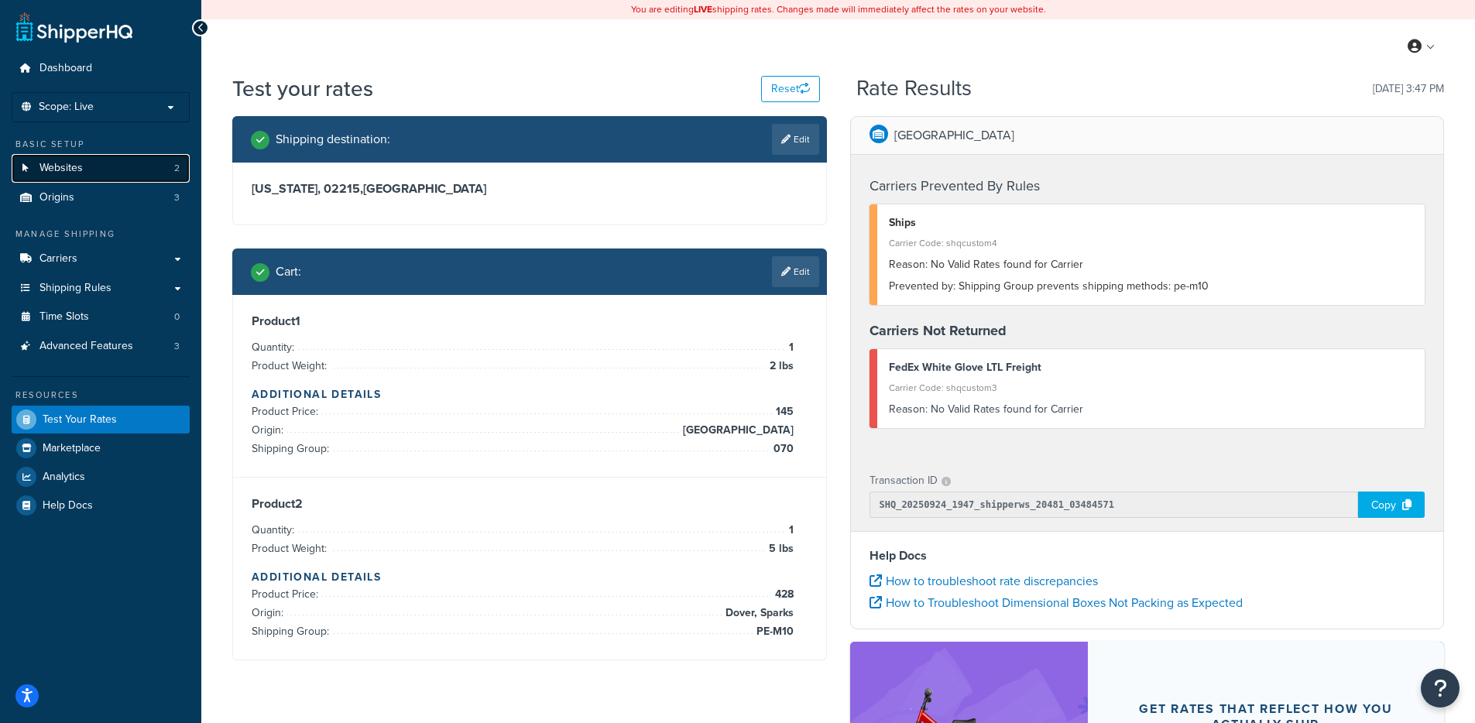
drag, startPoint x: 105, startPoint y: 170, endPoint x: 174, endPoint y: 160, distance: 69.8
click at [105, 170] on link "Websites 2" at bounding box center [101, 168] width 178 height 29
click at [67, 170] on span "Websites" at bounding box center [61, 168] width 43 height 13
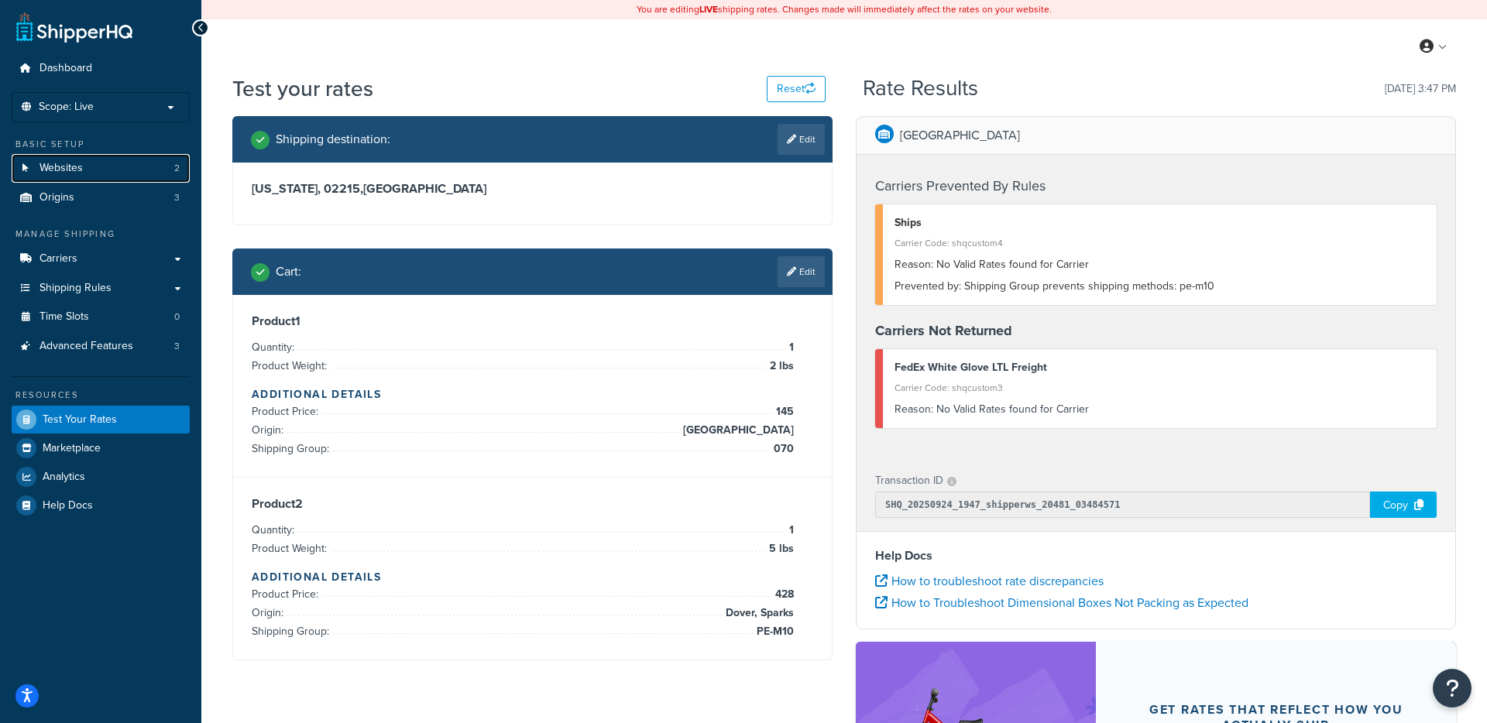
select select "NJ"
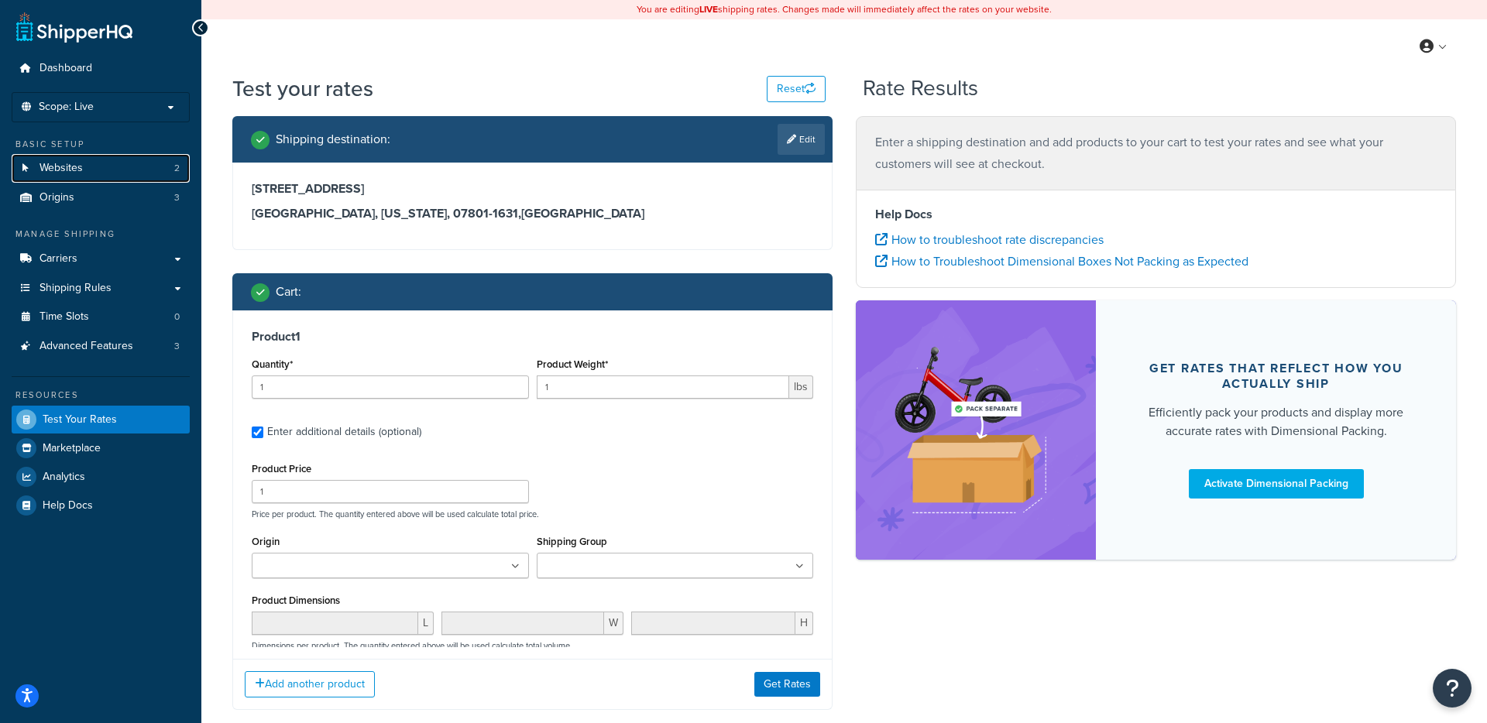
type input "2.850000"
type input "429"
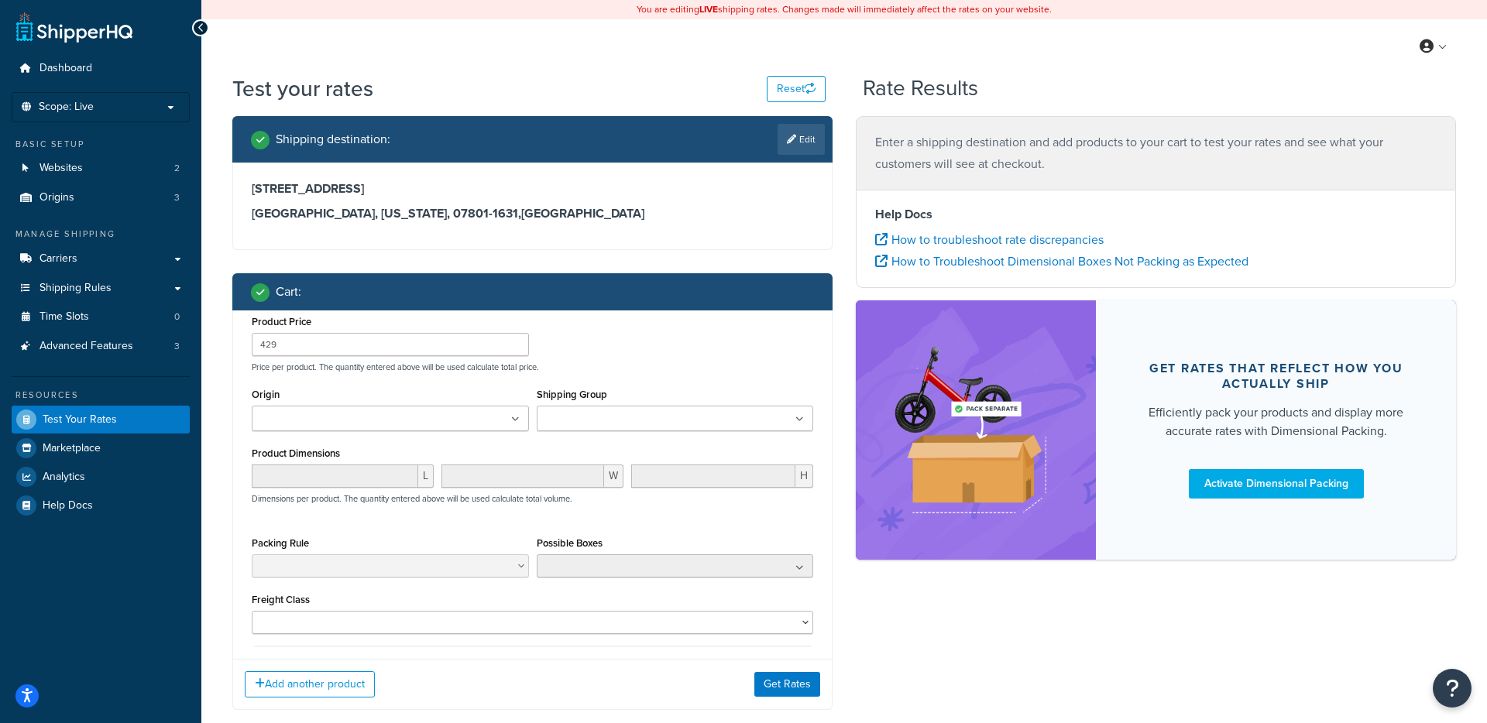
type input "0.350000"
type input "145"
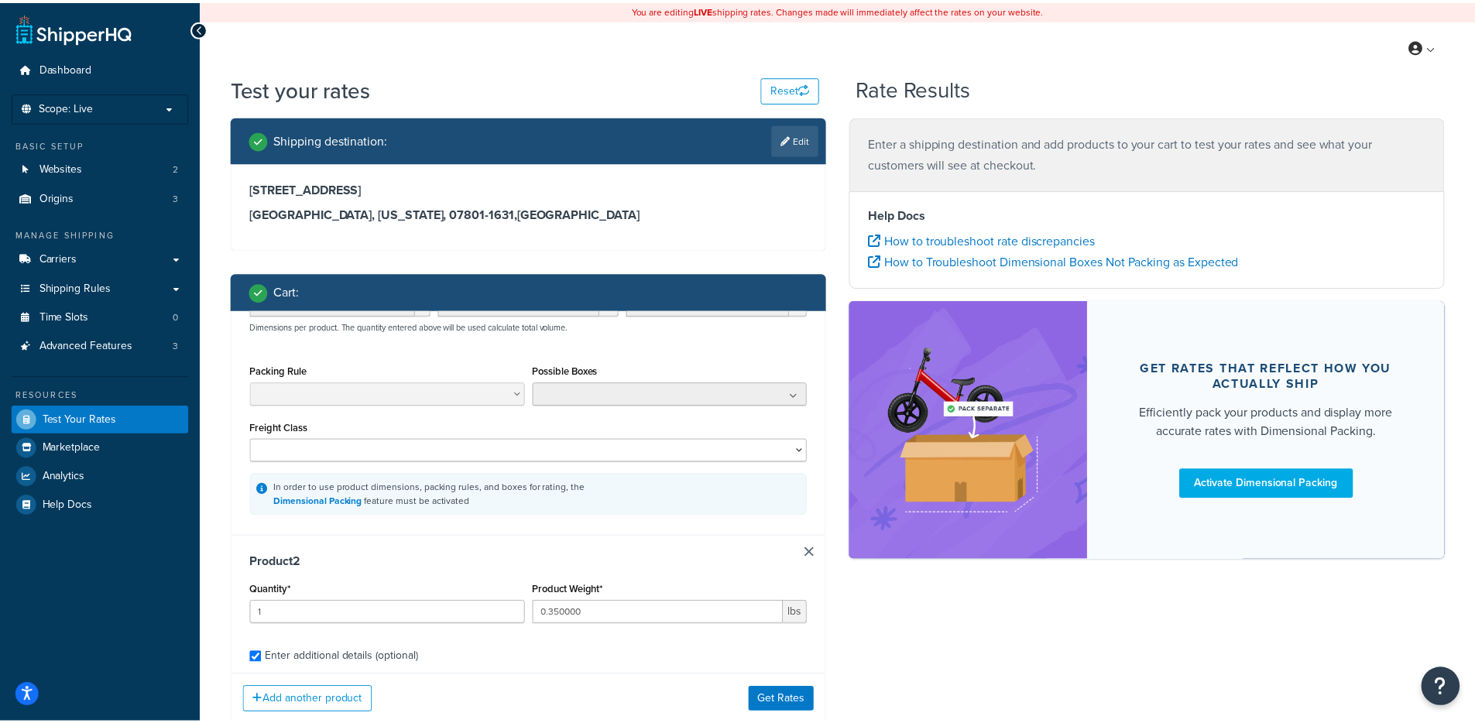
scroll to position [321, 0]
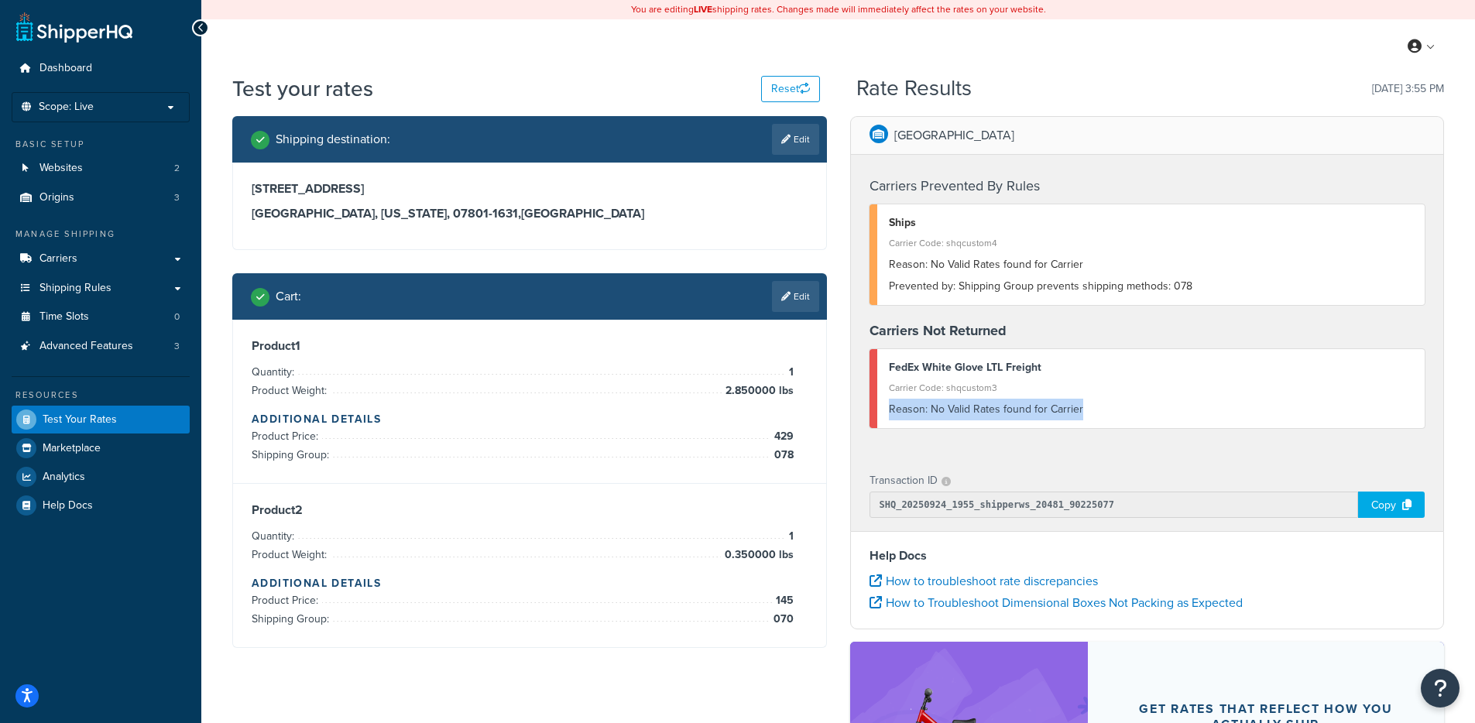
drag, startPoint x: 1126, startPoint y: 409, endPoint x: 1042, endPoint y: 322, distance: 121.0
click at [996, 394] on div "FedEx White Glove LTL Freight Carrier Code: shqcustom3 Reason: No Valid Rates f…" at bounding box center [1148, 388] width 556 height 79
drag, startPoint x: 1055, startPoint y: 300, endPoint x: 973, endPoint y: 293, distance: 82.4
click at [1053, 299] on div "Ships Carrier Code: shqcustom4 Reason: No Valid Rates found for Carrier Prevent…" at bounding box center [1148, 254] width 556 height 101
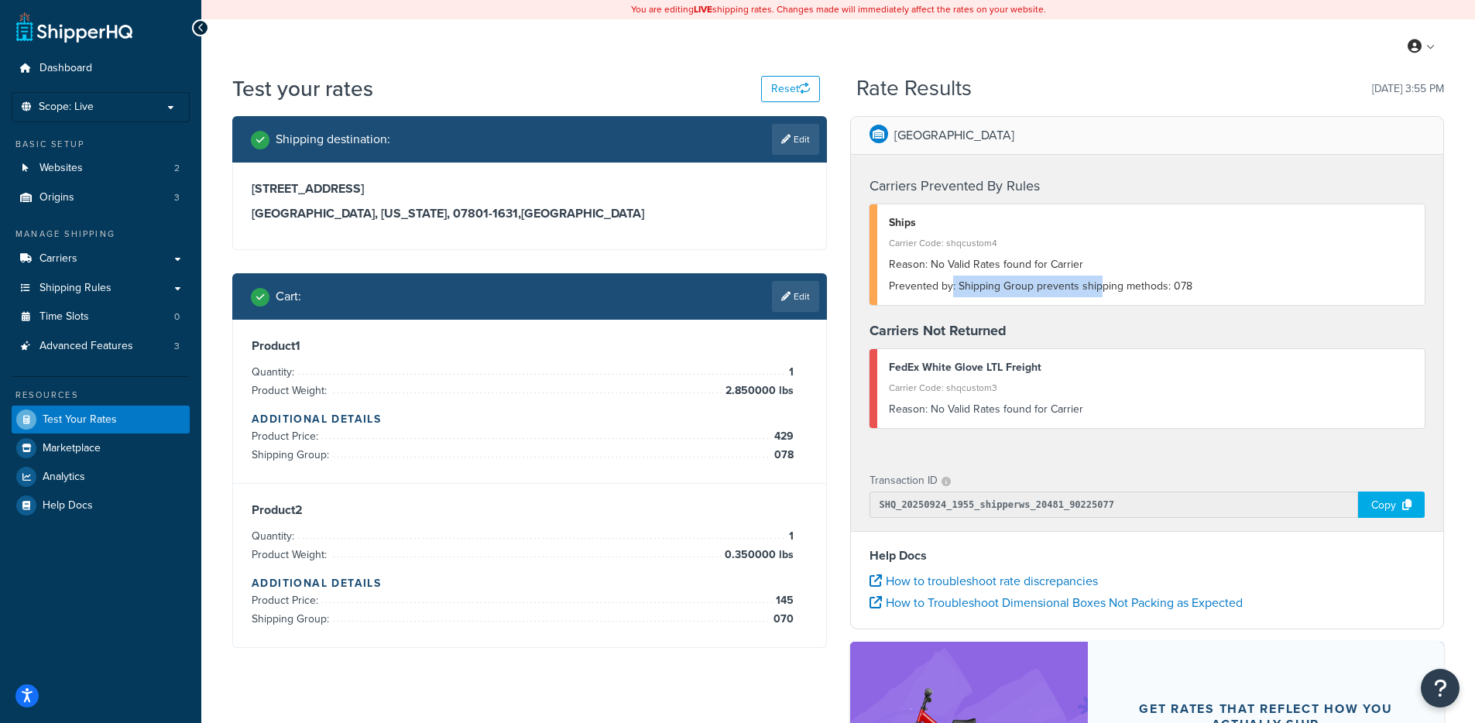
drag, startPoint x: 951, startPoint y: 292, endPoint x: 1097, endPoint y: 287, distance: 145.7
click at [1097, 287] on div "Prevented by: Shipping Group prevents shipping methods: 078" at bounding box center [1151, 287] width 525 height 22
click at [1211, 285] on div "Prevented by: Shipping Group prevents shipping methods: 078" at bounding box center [1151, 287] width 525 height 22
drag, startPoint x: 1203, startPoint y: 285, endPoint x: 1162, endPoint y: 287, distance: 41.1
click at [1161, 286] on div "Prevented by: Shipping Group prevents shipping methods: 078" at bounding box center [1151, 287] width 525 height 22
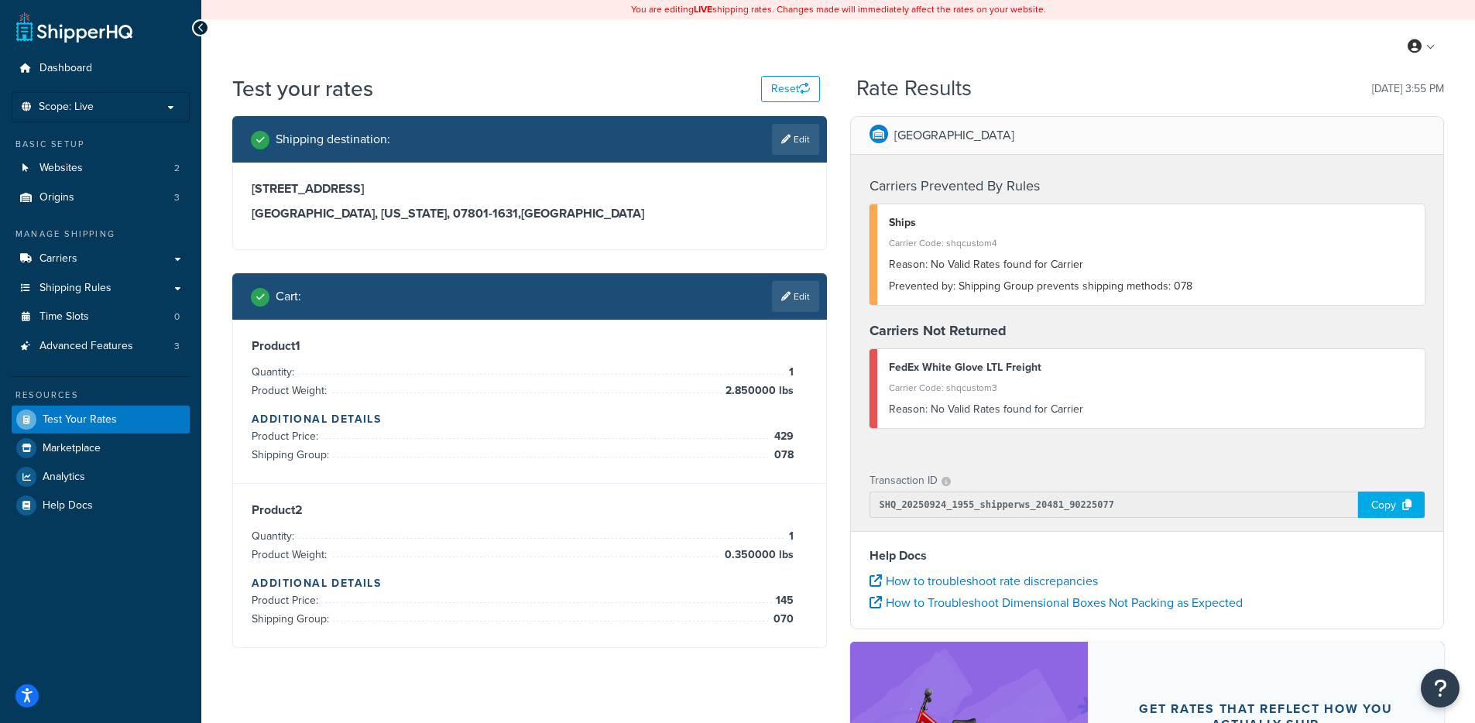
click at [1120, 376] on div "FedEx White Glove LTL Freight" at bounding box center [1151, 368] width 525 height 22
click at [49, 256] on span "Carriers" at bounding box center [59, 258] width 38 height 13
drag, startPoint x: 1146, startPoint y: 418, endPoint x: 964, endPoint y: 417, distance: 182.8
click at [964, 417] on div "Reason: No Valid Rates found for Carrier" at bounding box center [1151, 410] width 525 height 22
drag, startPoint x: 709, startPoint y: 408, endPoint x: 751, endPoint y: 428, distance: 45.4
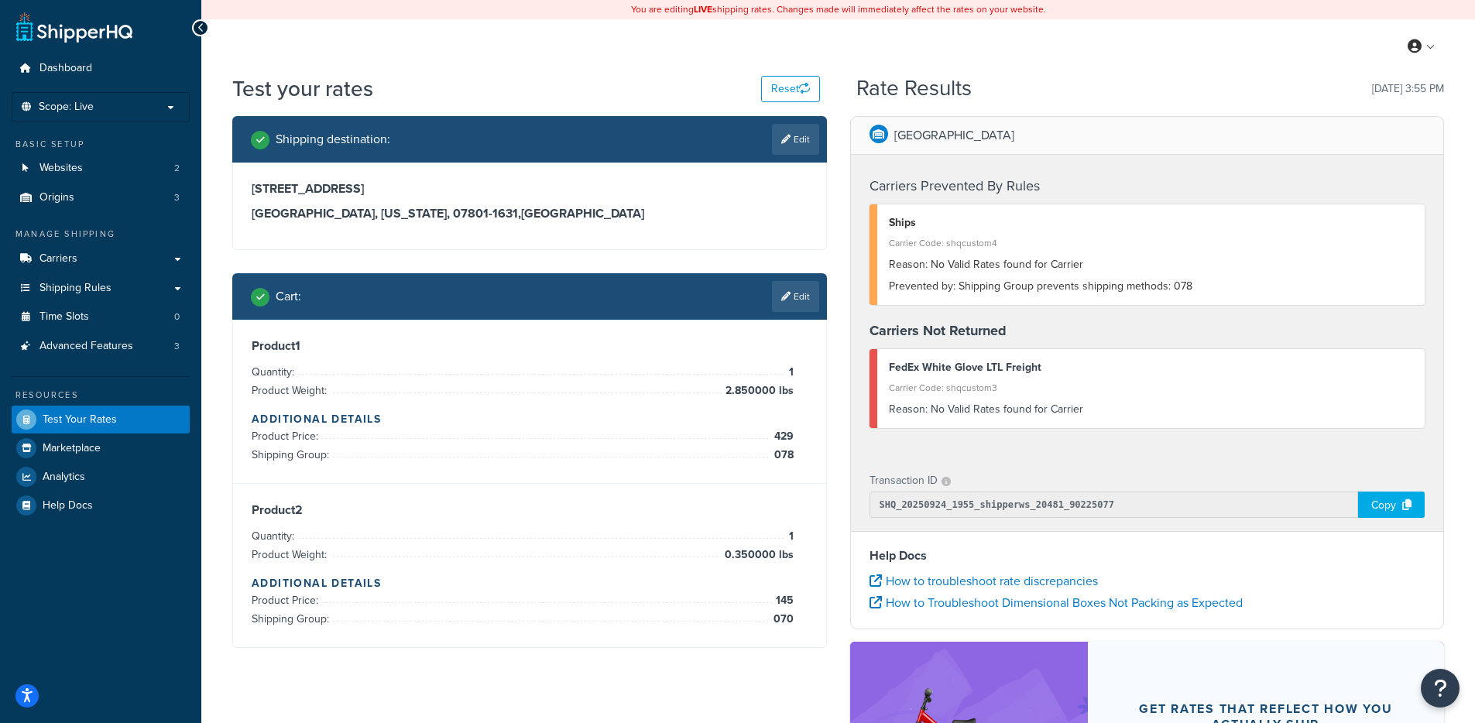
click at [709, 408] on div "Product 1 Quantity: 1 Product Weight: 2.850000 lbs Additional Details Product P…" at bounding box center [530, 401] width 556 height 126
drag, startPoint x: 778, startPoint y: 437, endPoint x: 795, endPoint y: 461, distance: 29.4
click at [792, 458] on ul "Product Price: 429 Shipping Group: 078" at bounding box center [523, 446] width 542 height 37
drag, startPoint x: 791, startPoint y: 493, endPoint x: 775, endPoint y: 544, distance: 53.6
click at [791, 493] on div "Product 2 Quantity: 1 Product Weight: 0.350000 lbs Additional Details Product P…" at bounding box center [529, 565] width 593 height 163
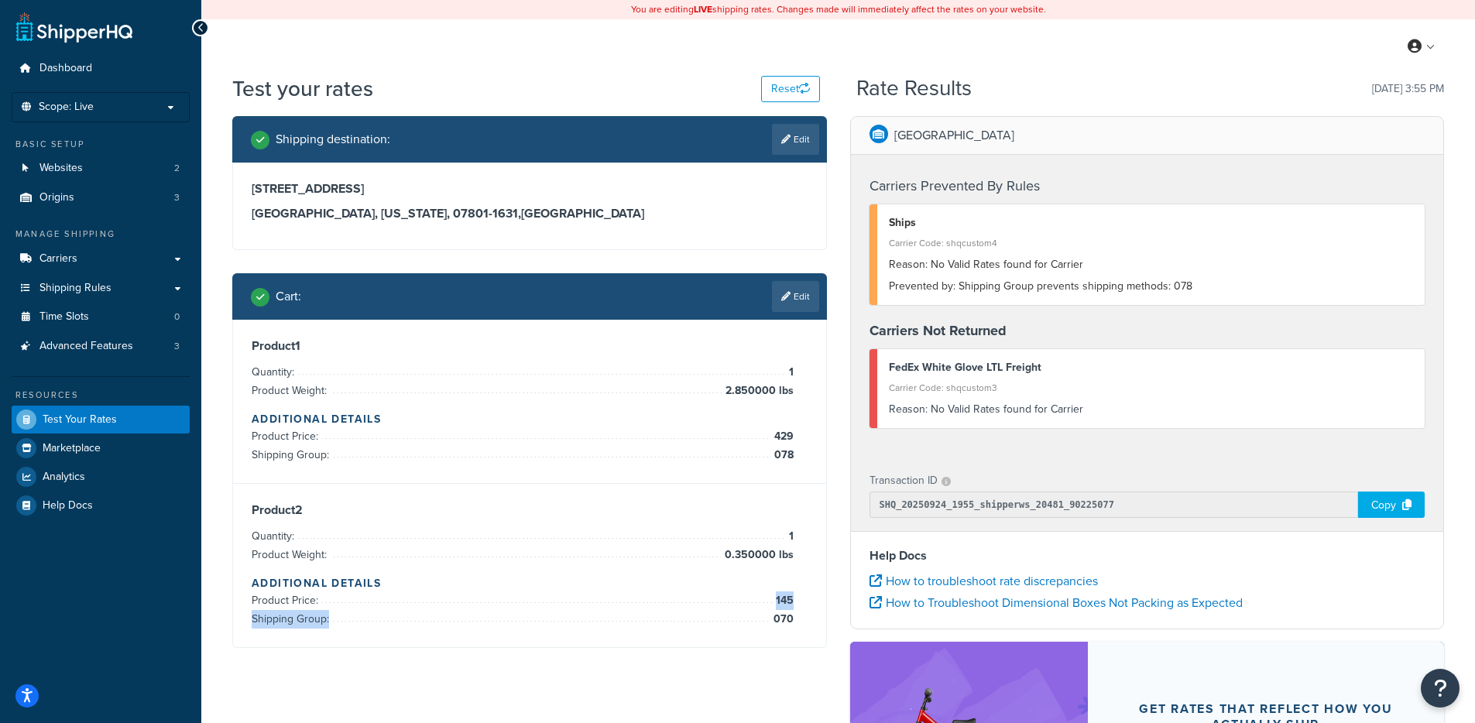
drag, startPoint x: 761, startPoint y: 596, endPoint x: 795, endPoint y: 638, distance: 54.6
click at [793, 640] on div "Product 2 Quantity: 1 Product Weight: 0.350000 lbs Additional Details Product P…" at bounding box center [529, 565] width 593 height 163
click at [795, 638] on div "Product 2 Quantity: 1 Product Weight: 0.350000 lbs Additional Details Product P…" at bounding box center [529, 565] width 593 height 163
drag, startPoint x: 1191, startPoint y: 287, endPoint x: 1171, endPoint y: 286, distance: 20.2
click at [1171, 286] on div "Prevented by: Shipping Group prevents shipping methods: 078" at bounding box center [1151, 287] width 525 height 22
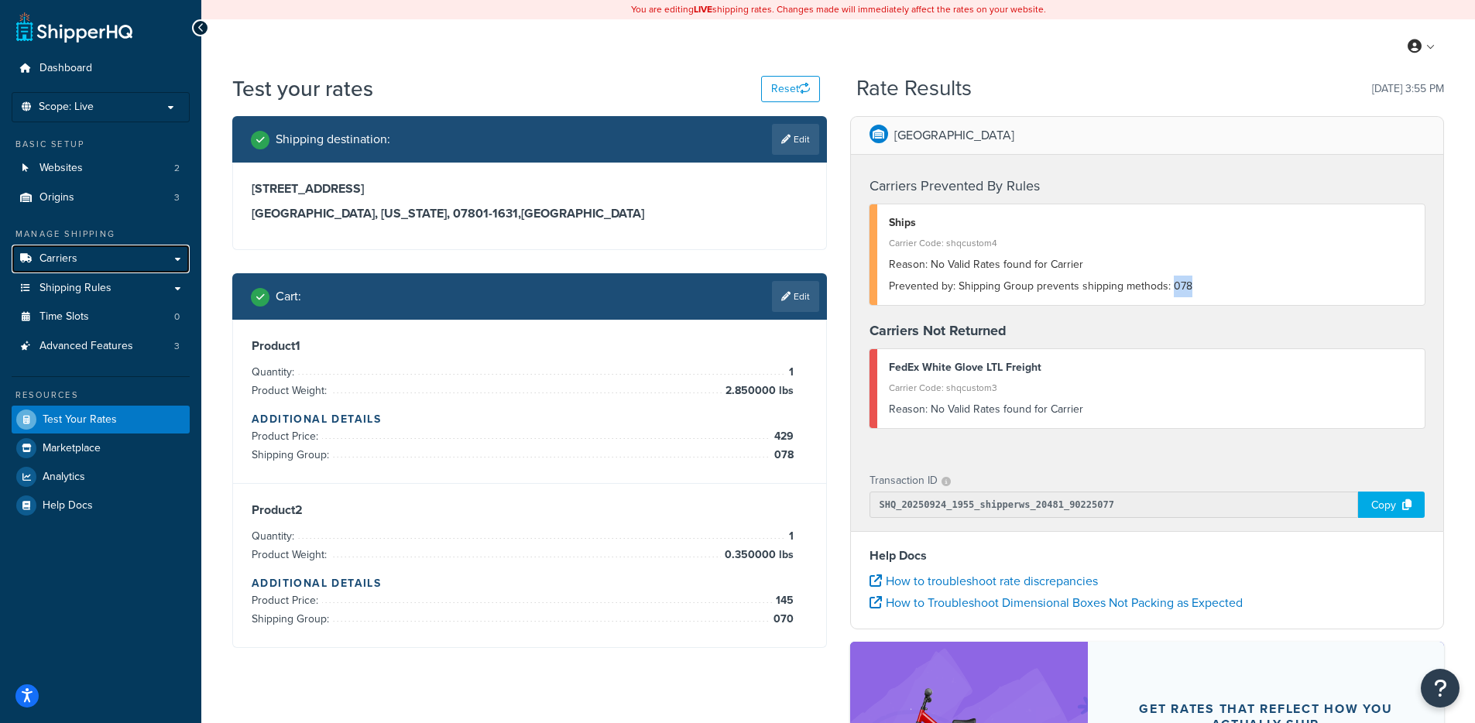
drag, startPoint x: 99, startPoint y: 263, endPoint x: 322, endPoint y: 163, distance: 244.4
click at [99, 263] on link "Carriers" at bounding box center [101, 259] width 178 height 29
drag, startPoint x: 937, startPoint y: 286, endPoint x: 1214, endPoint y: 295, distance: 277.4
click at [1214, 295] on div "Prevented by: Shipping Group prevents shipping methods: 078" at bounding box center [1151, 287] width 525 height 22
drag, startPoint x: 778, startPoint y: 433, endPoint x: 799, endPoint y: 446, distance: 24.1
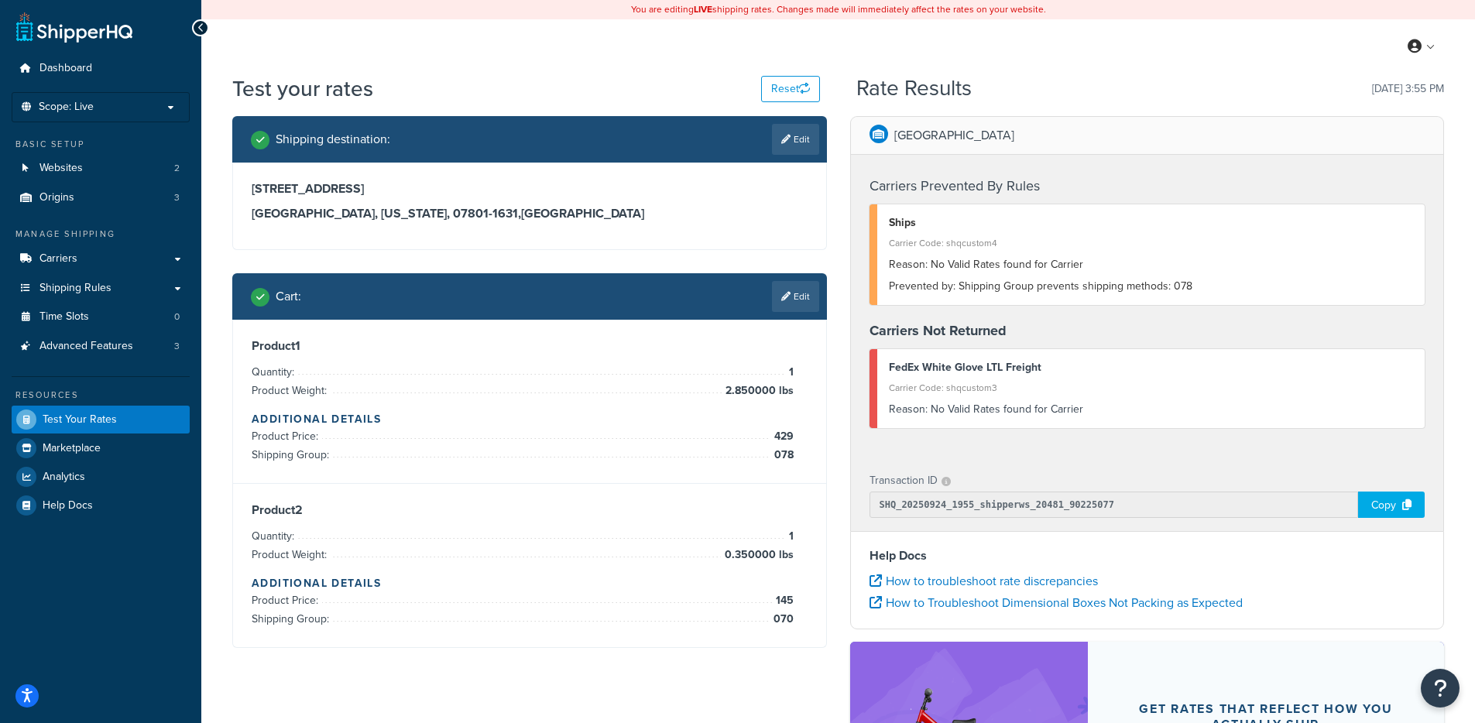
click at [794, 442] on div "Product 1 Quantity: 1 Product Weight: 2.850000 lbs Additional Details Product P…" at bounding box center [530, 401] width 556 height 126
drag, startPoint x: 805, startPoint y: 596, endPoint x: 795, endPoint y: 601, distance: 10.4
click at [788, 601] on div "Product 2 Quantity: 1 Product Weight: 0.350000 lbs Additional Details Product P…" at bounding box center [530, 566] width 556 height 126
drag, startPoint x: 761, startPoint y: 437, endPoint x: 794, endPoint y: 451, distance: 36.1
click at [793, 442] on li "Product Price: 429" at bounding box center [523, 437] width 542 height 19
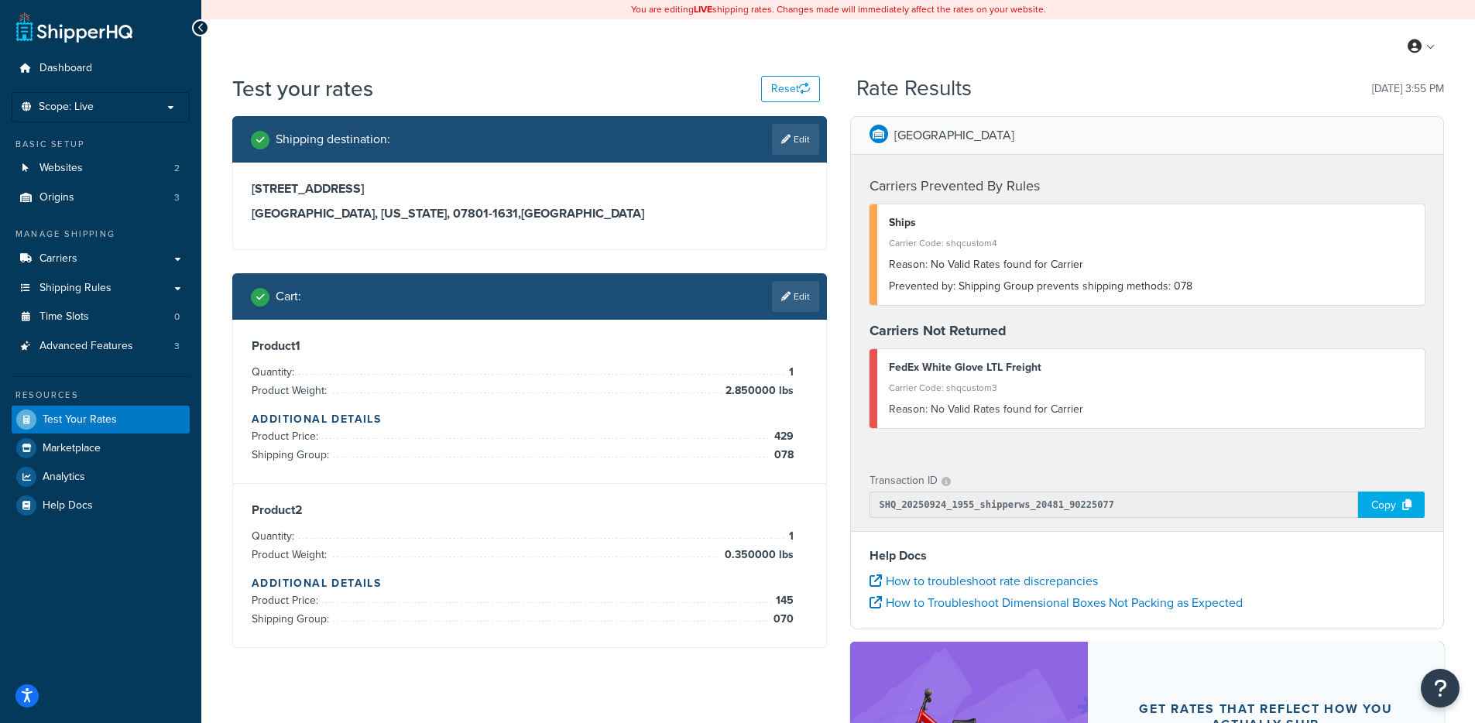
drag, startPoint x: 749, startPoint y: 583, endPoint x: 753, endPoint y: 616, distance: 32.8
click at [749, 588] on h4 "Additional Details" at bounding box center [530, 583] width 556 height 16
drag, startPoint x: 768, startPoint y: 602, endPoint x: 788, endPoint y: 606, distance: 20.7
click at [788, 606] on li "Product Price: 145" at bounding box center [523, 601] width 542 height 19
click at [329, 445] on li "Product Price: 429" at bounding box center [523, 437] width 542 height 19
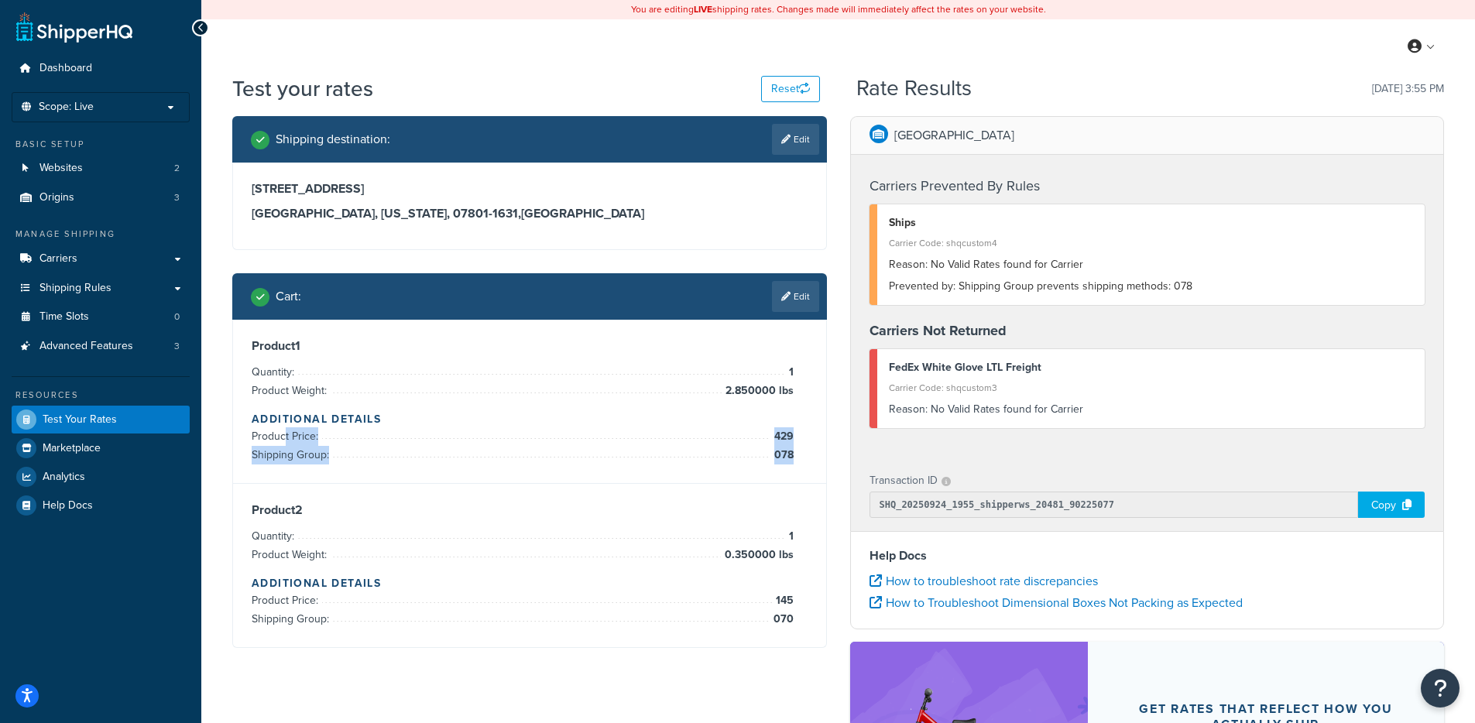
drag, startPoint x: 317, startPoint y: 456, endPoint x: 788, endPoint y: 490, distance: 472.1
click at [788, 490] on div "Product 1 Quantity: 1 Product Weight: 2.850000 lbs Additional Details Product P…" at bounding box center [529, 484] width 593 height 328
drag, startPoint x: 783, startPoint y: 299, endPoint x: 771, endPoint y: 304, distance: 12.8
click at [783, 299] on icon at bounding box center [786, 296] width 9 height 9
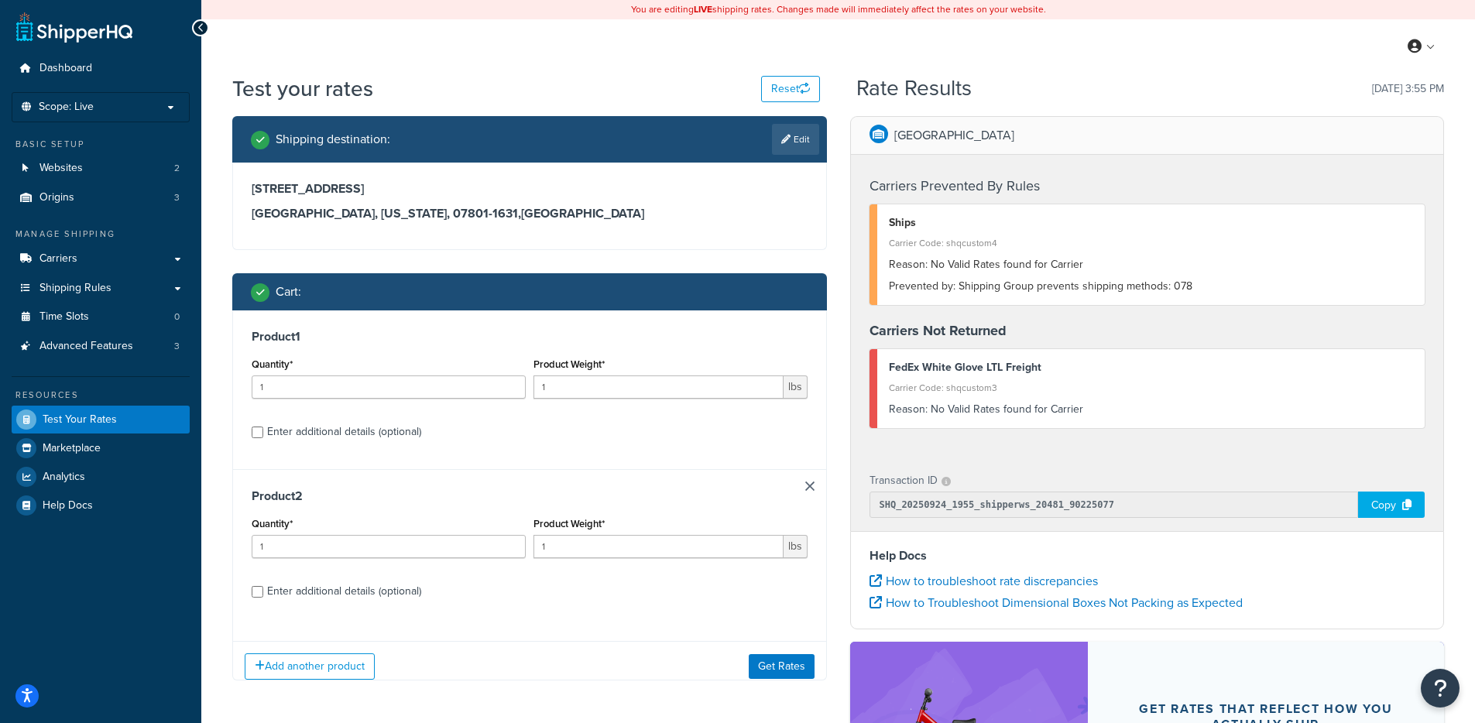
scroll to position [0, 0]
click at [315, 438] on div "Enter additional details (optional)" at bounding box center [344, 432] width 154 height 22
click at [263, 438] on input "Enter additional details (optional)" at bounding box center [258, 433] width 12 height 12
checkbox input "true"
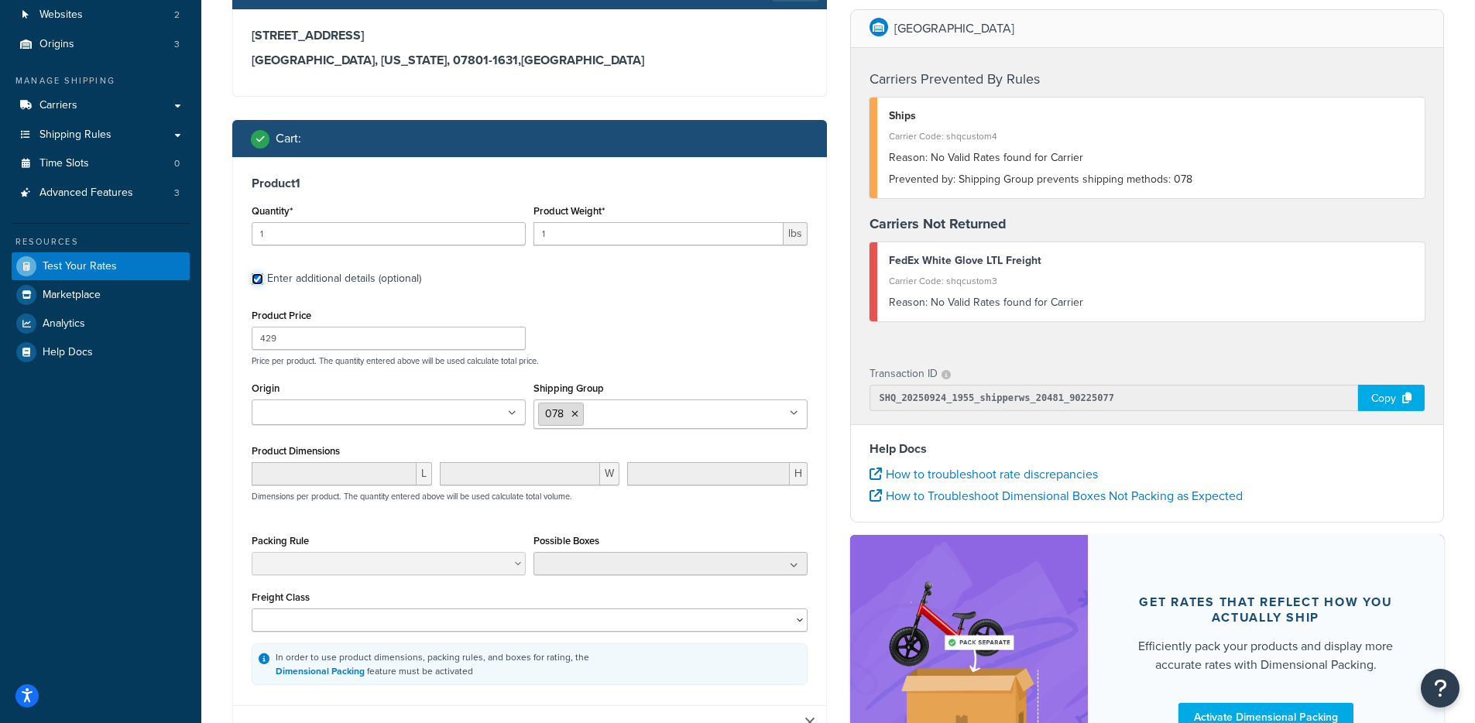
scroll to position [154, 0]
click at [603, 416] on input "Shipping Group" at bounding box center [656, 412] width 137 height 17
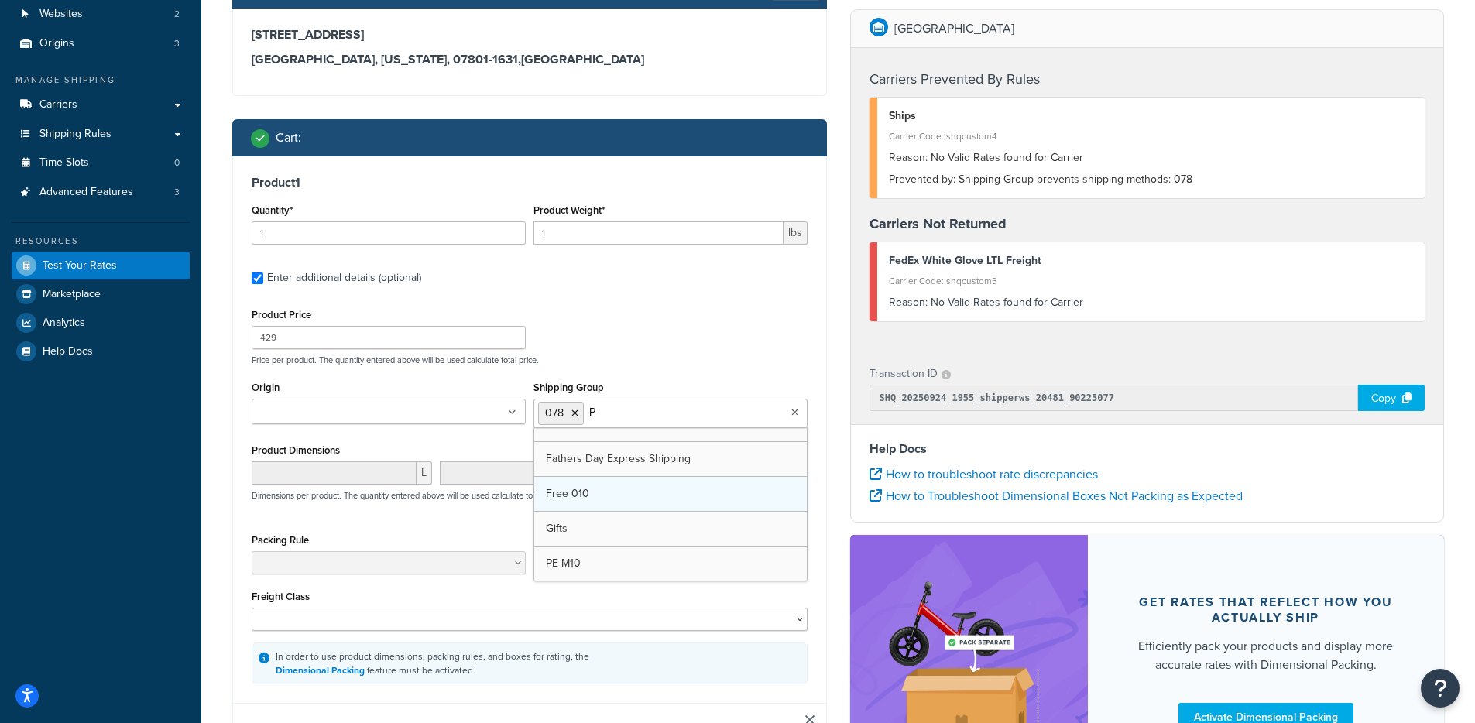
scroll to position [0, 0]
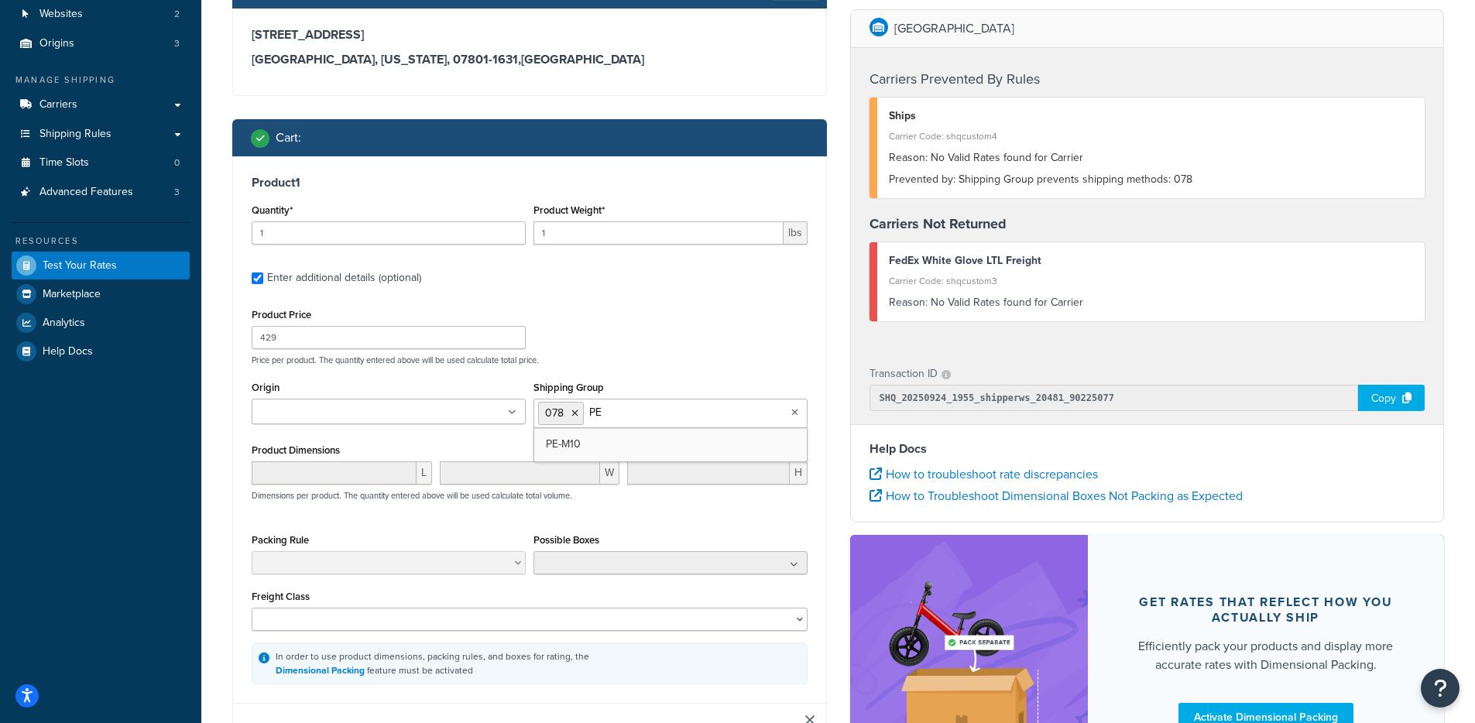
type input "PE-"
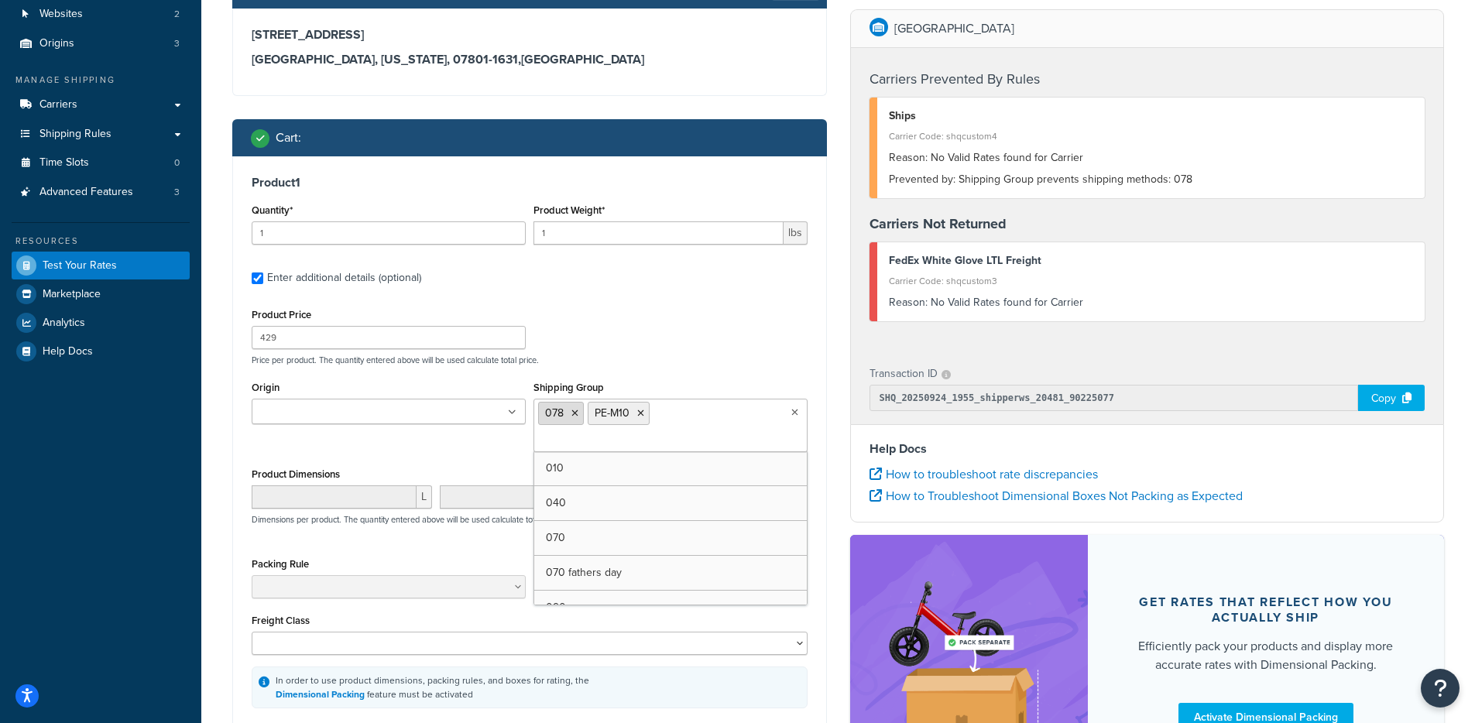
click at [576, 414] on icon at bounding box center [575, 413] width 7 height 9
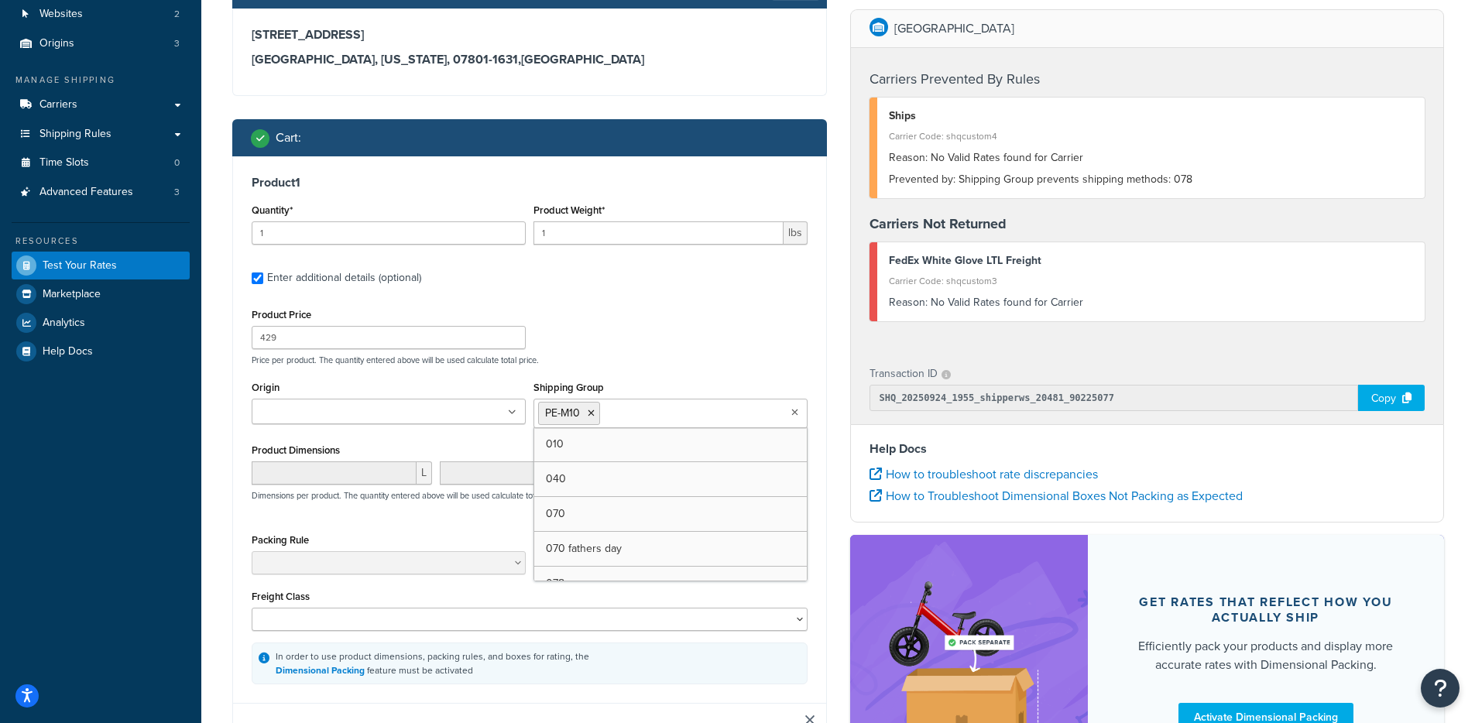
click at [665, 369] on div "Product Price 429 Price per product. The quantity entered above will be used ca…" at bounding box center [530, 494] width 556 height 380
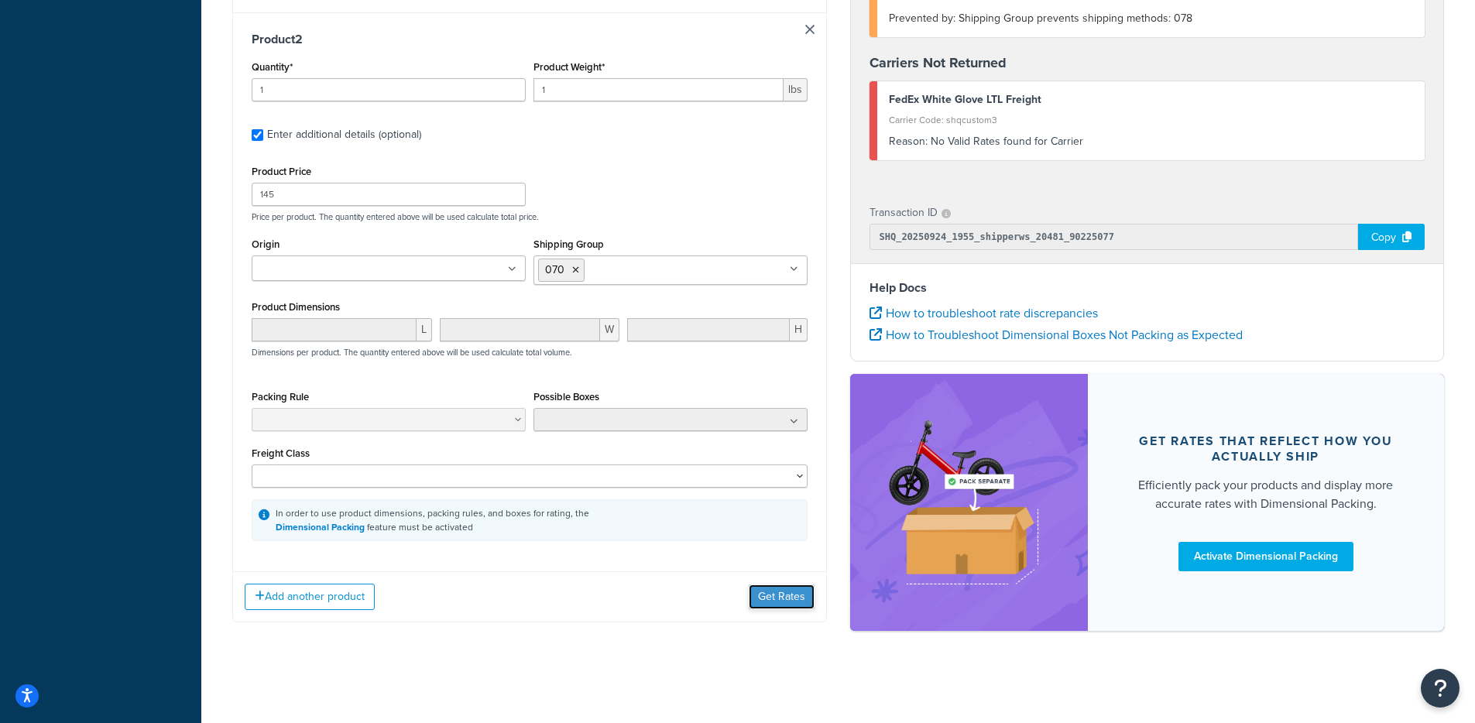
click at [778, 601] on button "Get Rates" at bounding box center [782, 597] width 66 height 25
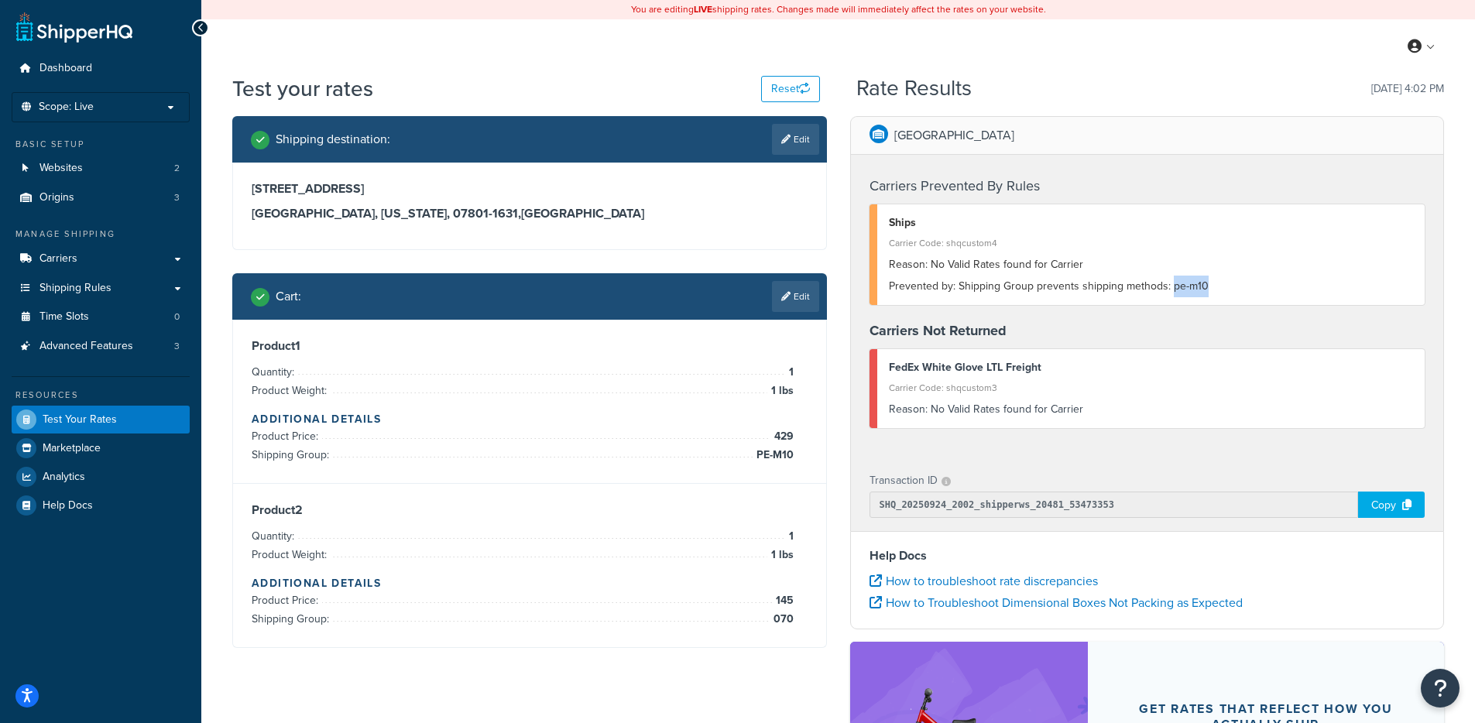
drag, startPoint x: 1228, startPoint y: 291, endPoint x: 1177, endPoint y: 312, distance: 55.2
click at [1170, 292] on div "Prevented by: Shipping Group prevents shipping methods: pe-m10" at bounding box center [1151, 287] width 525 height 22
click at [768, 445] on li "Product Price: 429" at bounding box center [523, 437] width 542 height 19
click at [792, 301] on link "Edit" at bounding box center [795, 296] width 47 height 31
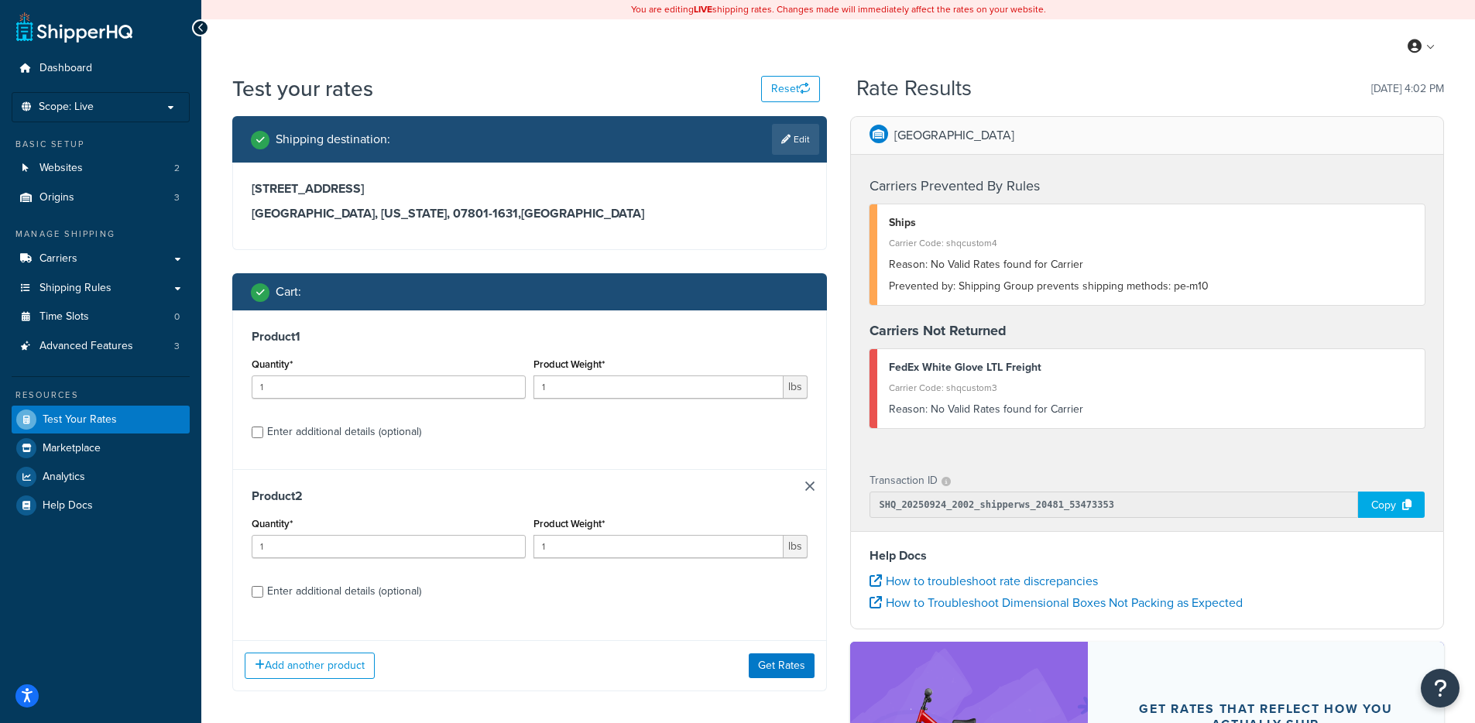
drag, startPoint x: 346, startPoint y: 437, endPoint x: 544, endPoint y: 451, distance: 198.8
click at [346, 438] on div "Enter additional details (optional)" at bounding box center [344, 432] width 154 height 22
click at [263, 438] on input "Enter additional details (optional)" at bounding box center [258, 433] width 12 height 12
checkbox input "true"
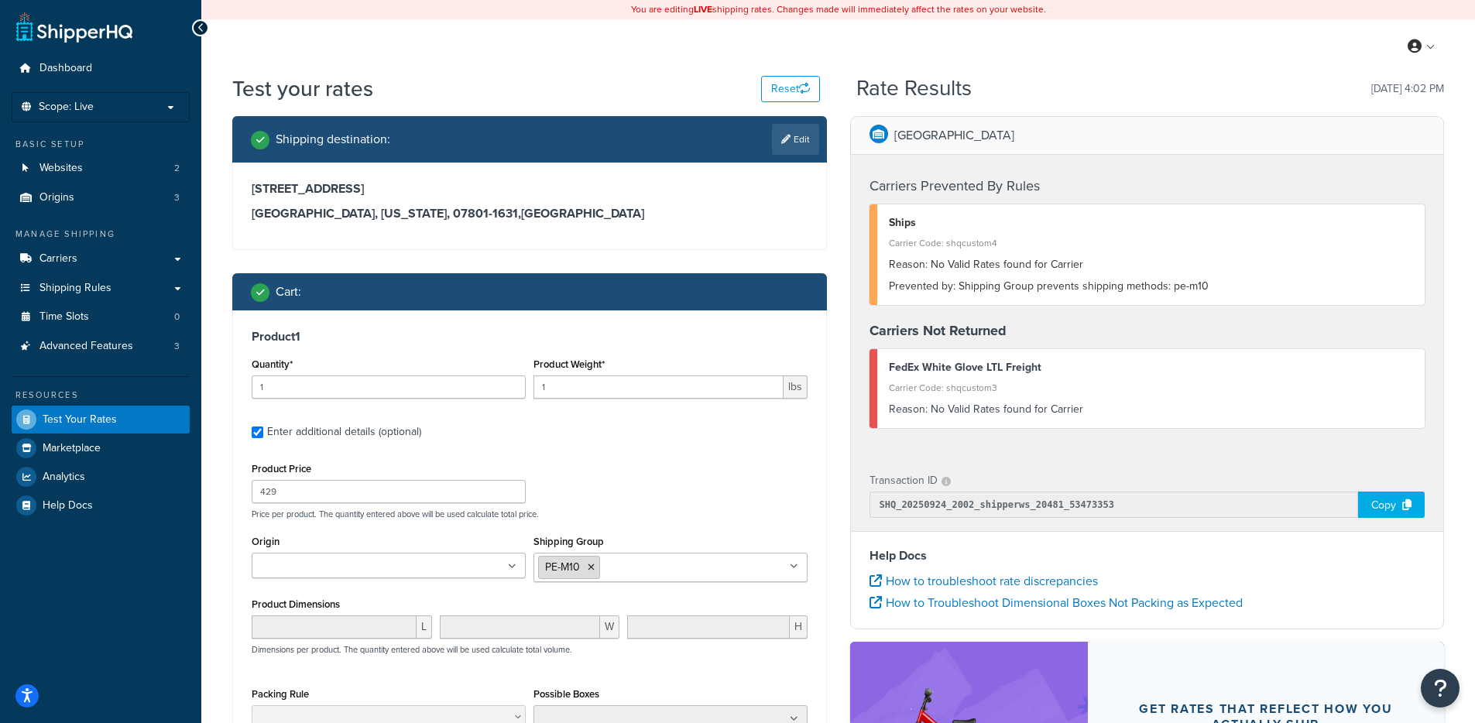
click at [598, 569] on li "PE-M10" at bounding box center [569, 567] width 62 height 23
click at [593, 569] on icon at bounding box center [591, 567] width 7 height 9
click at [600, 574] on input "Shipping Group" at bounding box center [606, 566] width 137 height 17
type input "078"
click at [739, 441] on label "Enter additional details (optional)" at bounding box center [537, 430] width 541 height 25
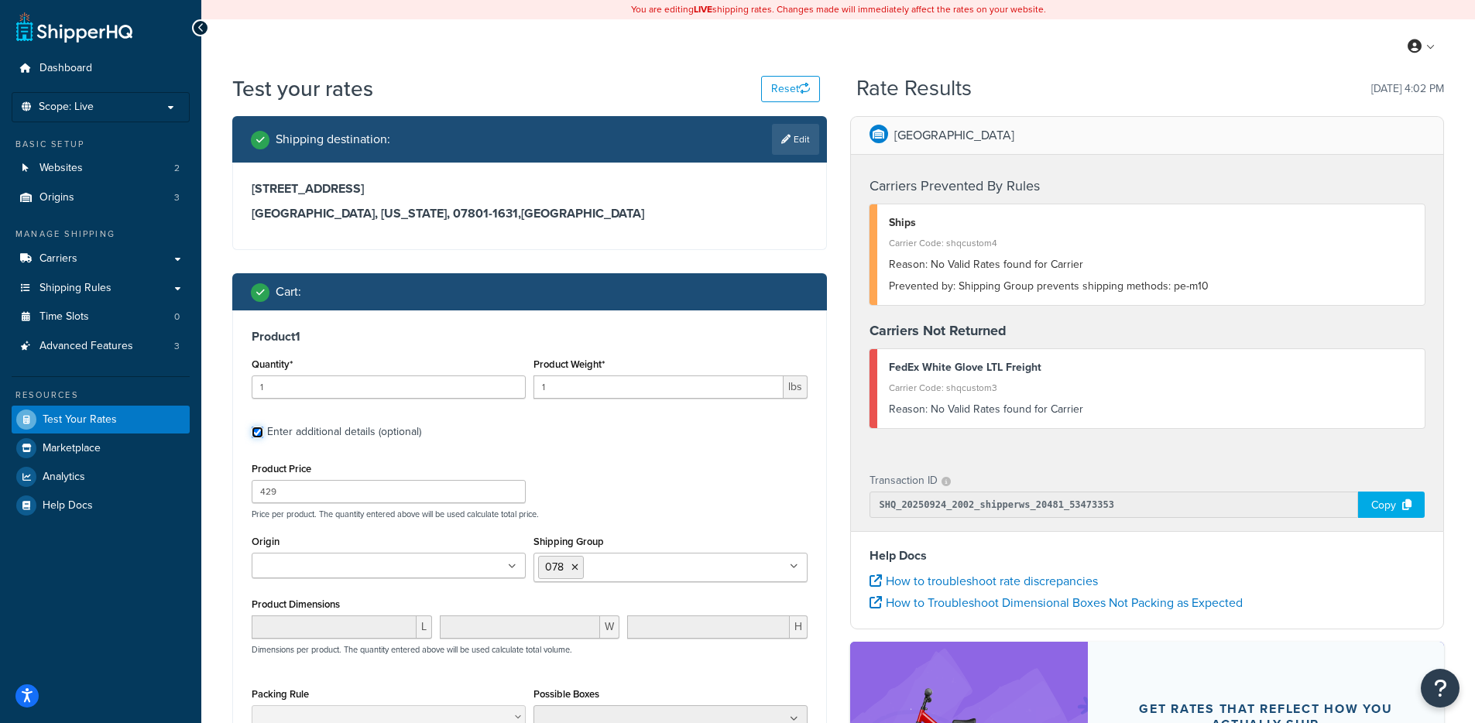
click at [263, 438] on input "Enter additional details (optional)" at bounding box center [258, 433] width 12 height 12
checkbox input "false"
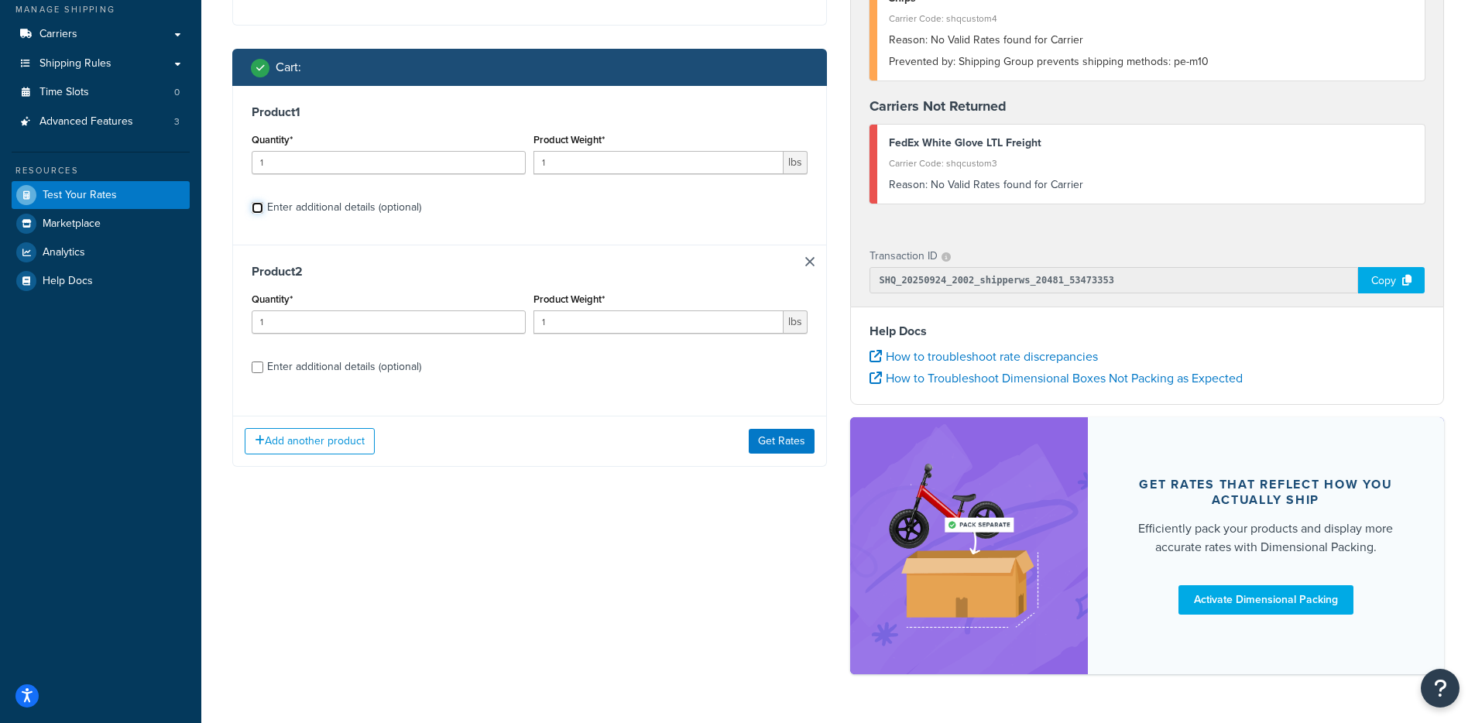
scroll to position [270, 0]
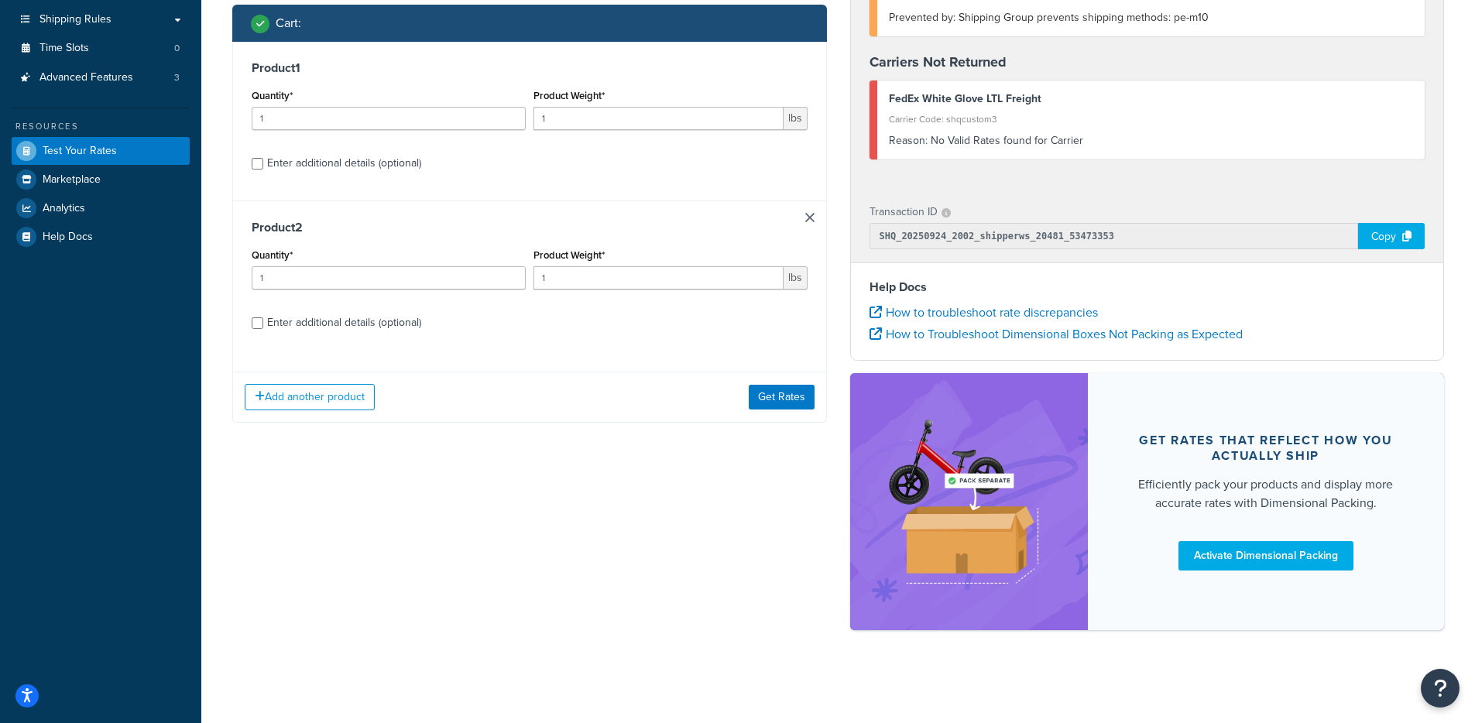
click at [802, 381] on div "Add another product Get Rates" at bounding box center [529, 397] width 593 height 50
click at [798, 390] on button "Get Rates" at bounding box center [782, 397] width 66 height 25
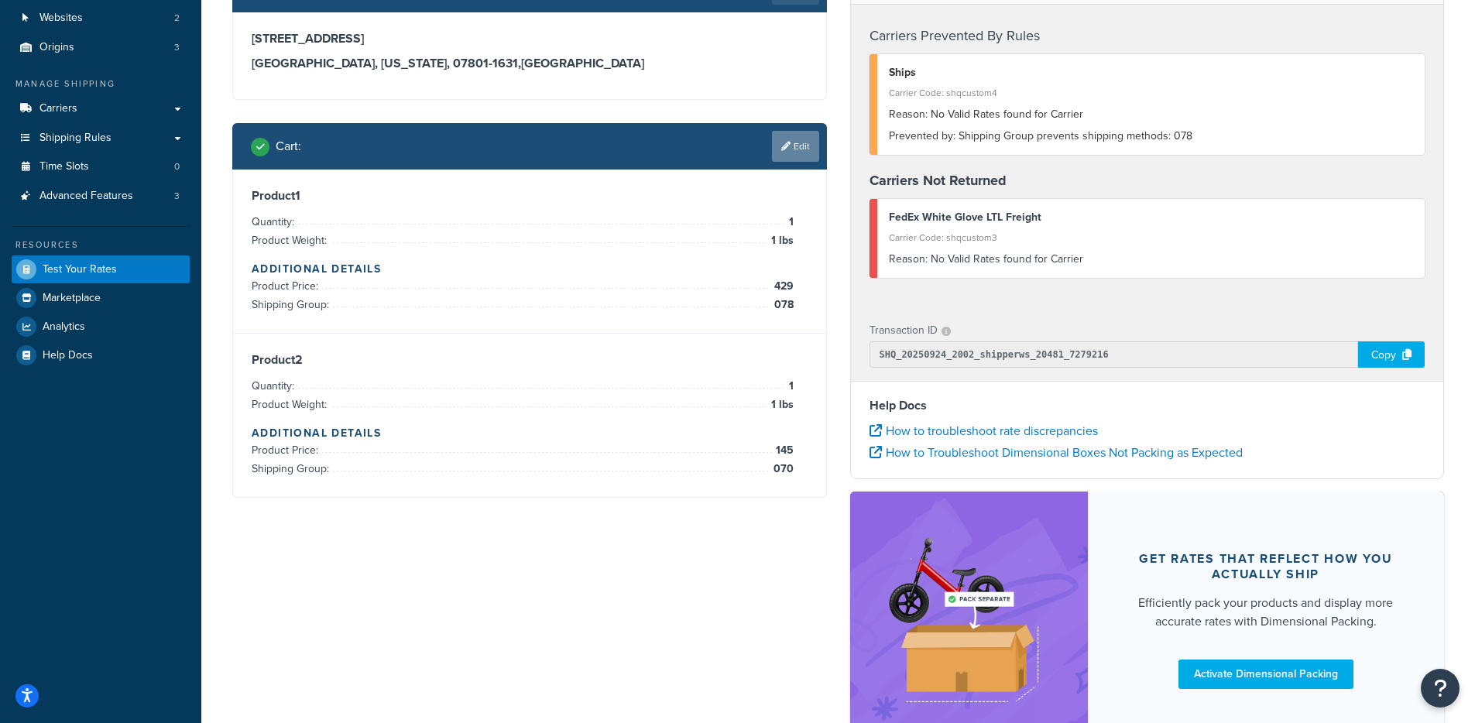
scroll to position [29, 0]
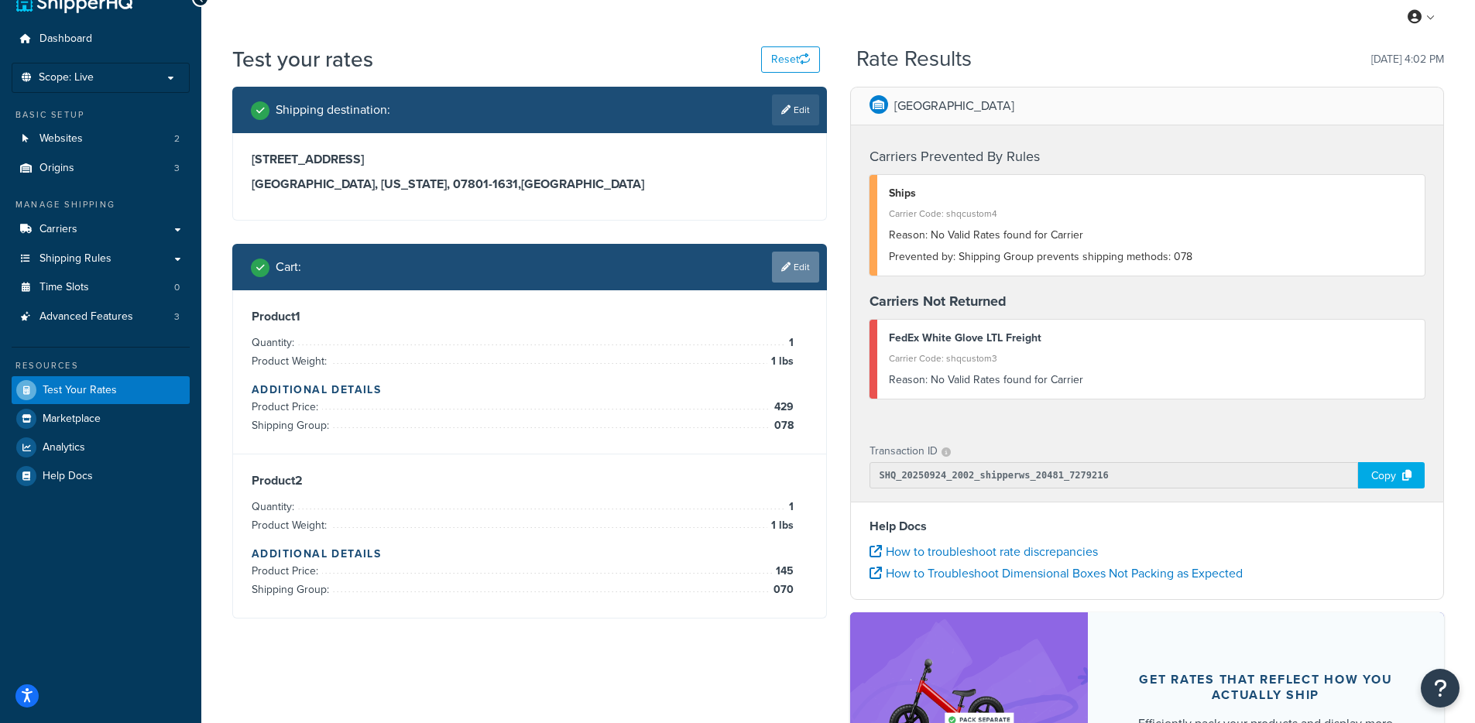
click at [773, 263] on link "Edit" at bounding box center [795, 267] width 47 height 31
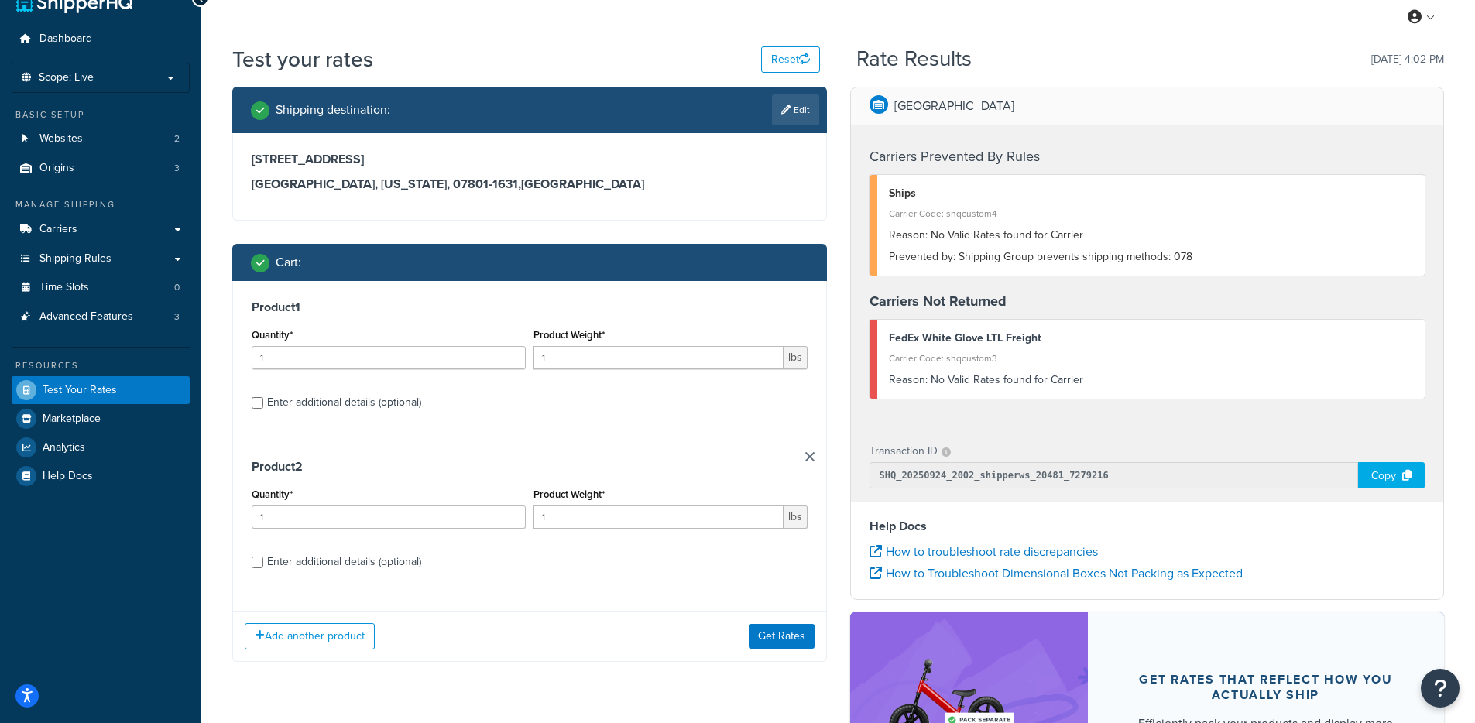
click at [1182, 258] on div "Prevented by: Shipping Group prevents shipping methods: 078" at bounding box center [1151, 257] width 525 height 22
click at [384, 402] on div "Enter additional details (optional)" at bounding box center [344, 403] width 154 height 22
click at [263, 402] on input "Enter additional details (optional)" at bounding box center [258, 403] width 12 height 12
checkbox input "true"
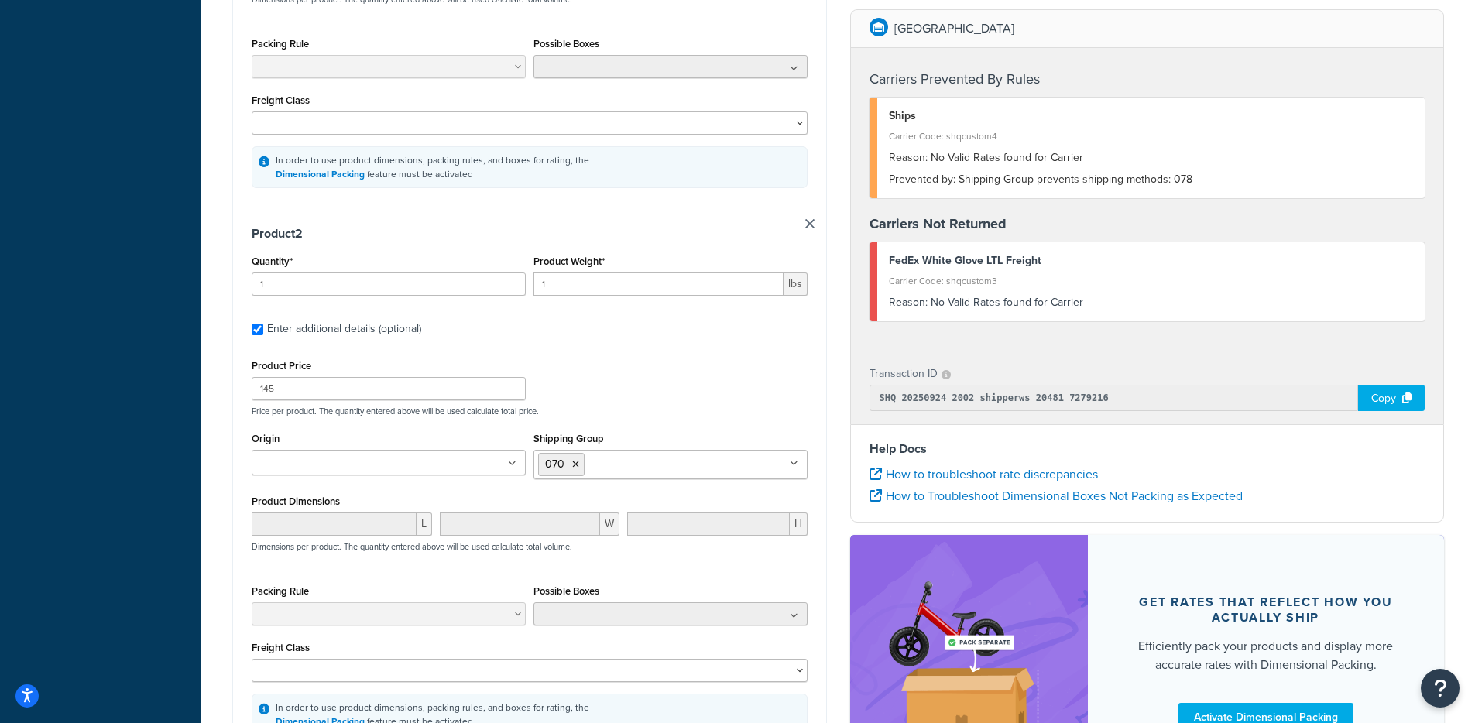
scroll to position [654, 0]
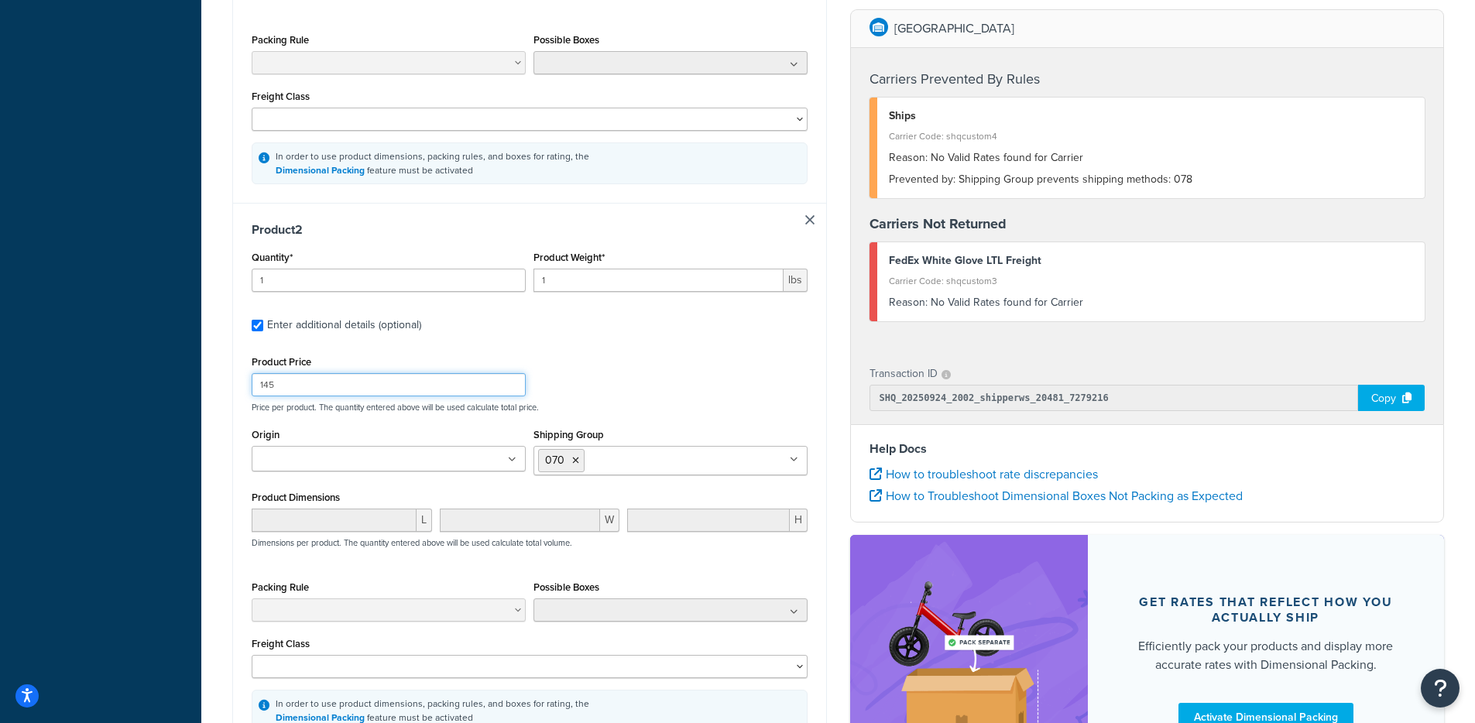
drag, startPoint x: 313, startPoint y: 390, endPoint x: 253, endPoint y: 389, distance: 59.6
click at [253, 389] on input "145" at bounding box center [389, 384] width 274 height 23
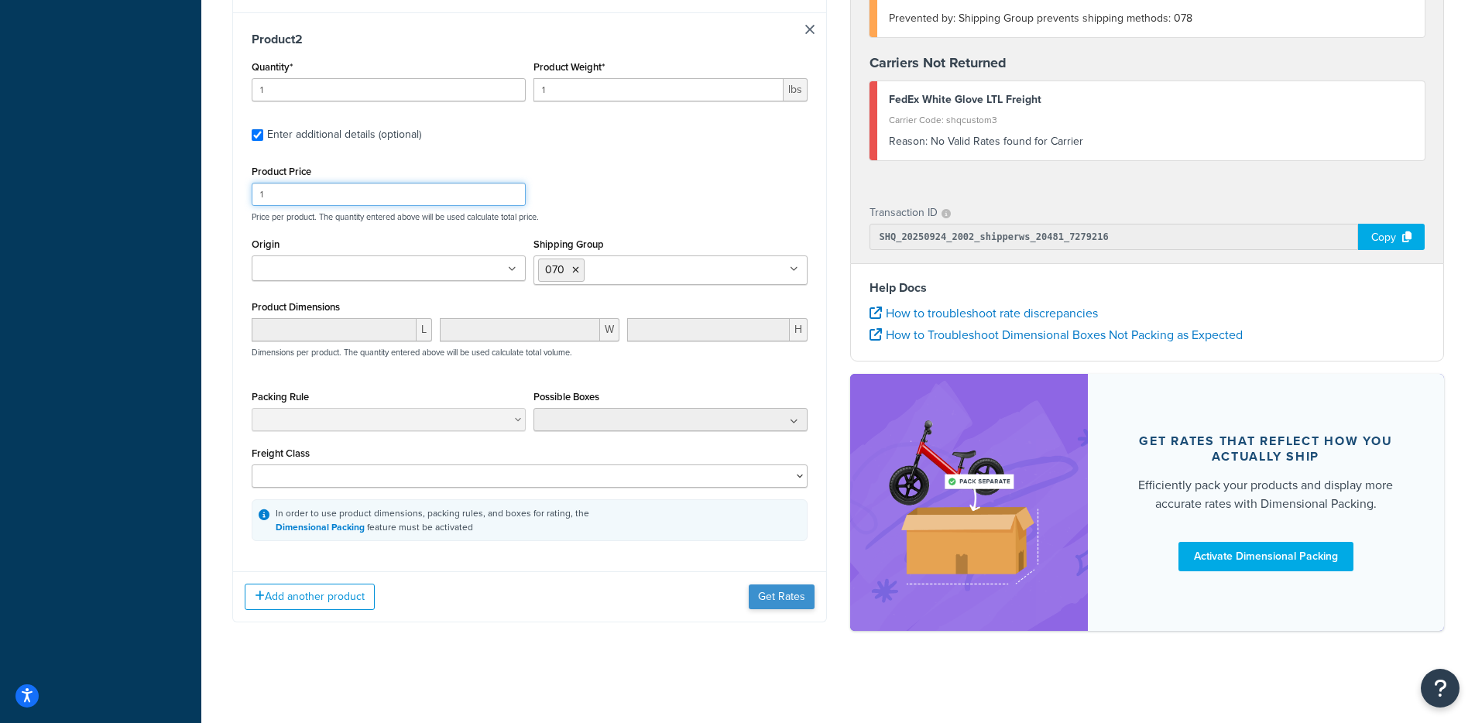
type input "1"
click at [761, 599] on button "Get Rates" at bounding box center [782, 597] width 66 height 25
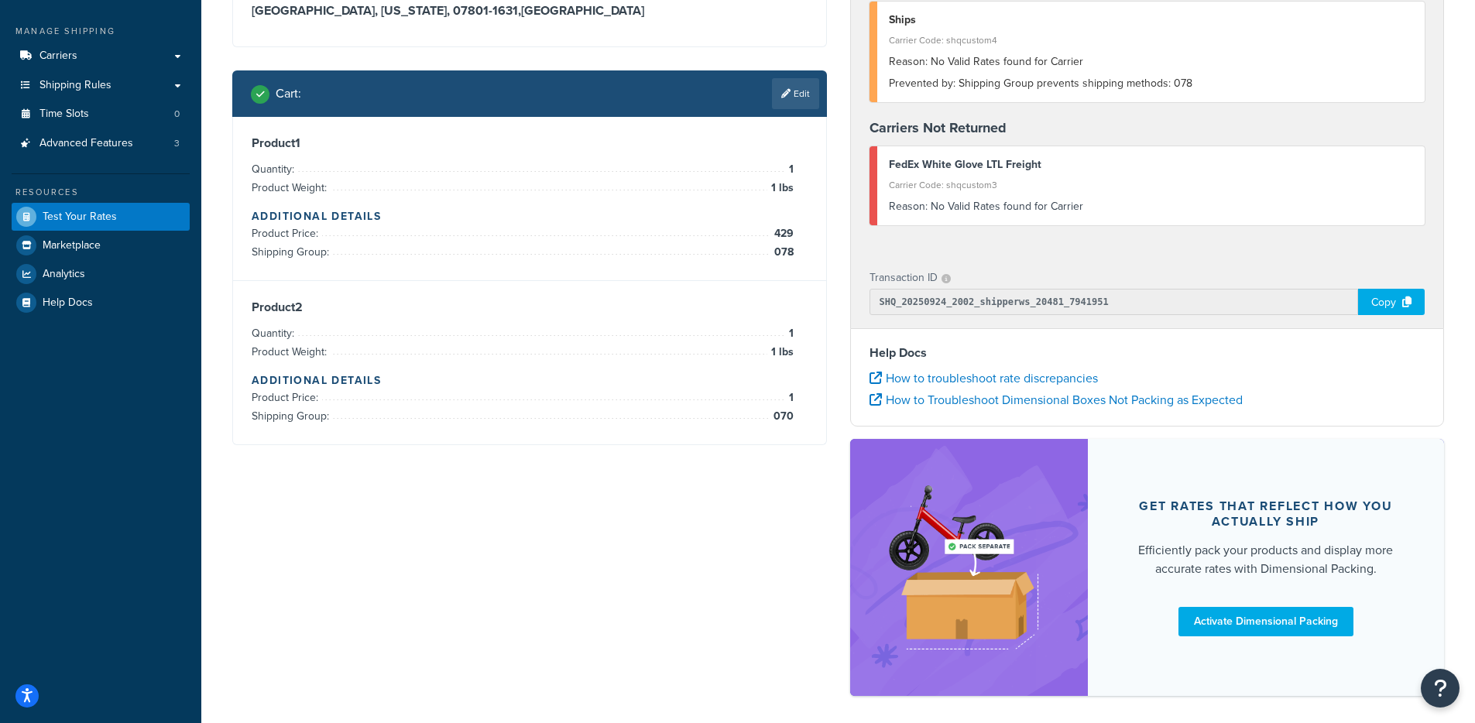
scroll to position [191, 0]
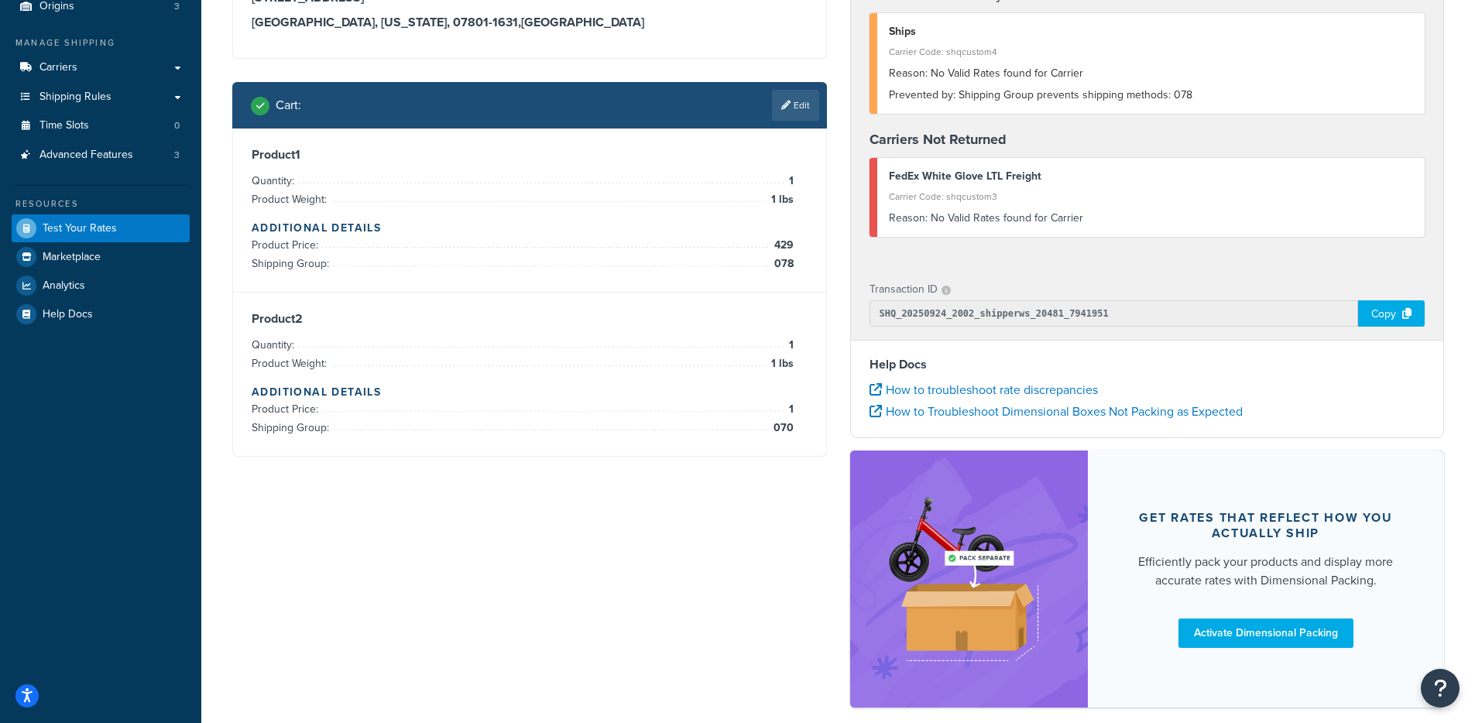
click at [788, 112] on link "Edit" at bounding box center [795, 105] width 47 height 31
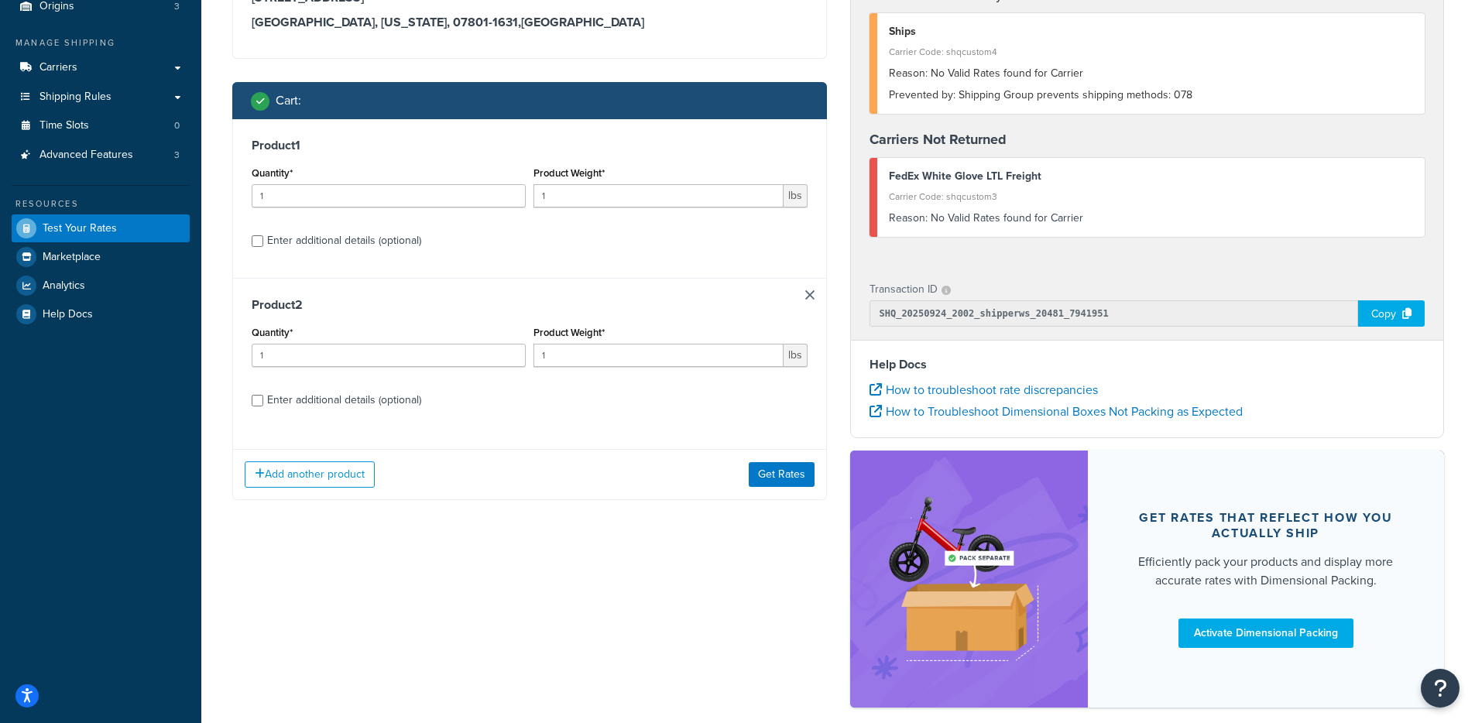
click at [342, 228] on label "Enter additional details (optional)" at bounding box center [537, 239] width 541 height 25
click at [263, 235] on input "Enter additional details (optional)" at bounding box center [258, 241] width 12 height 12
checkbox input "true"
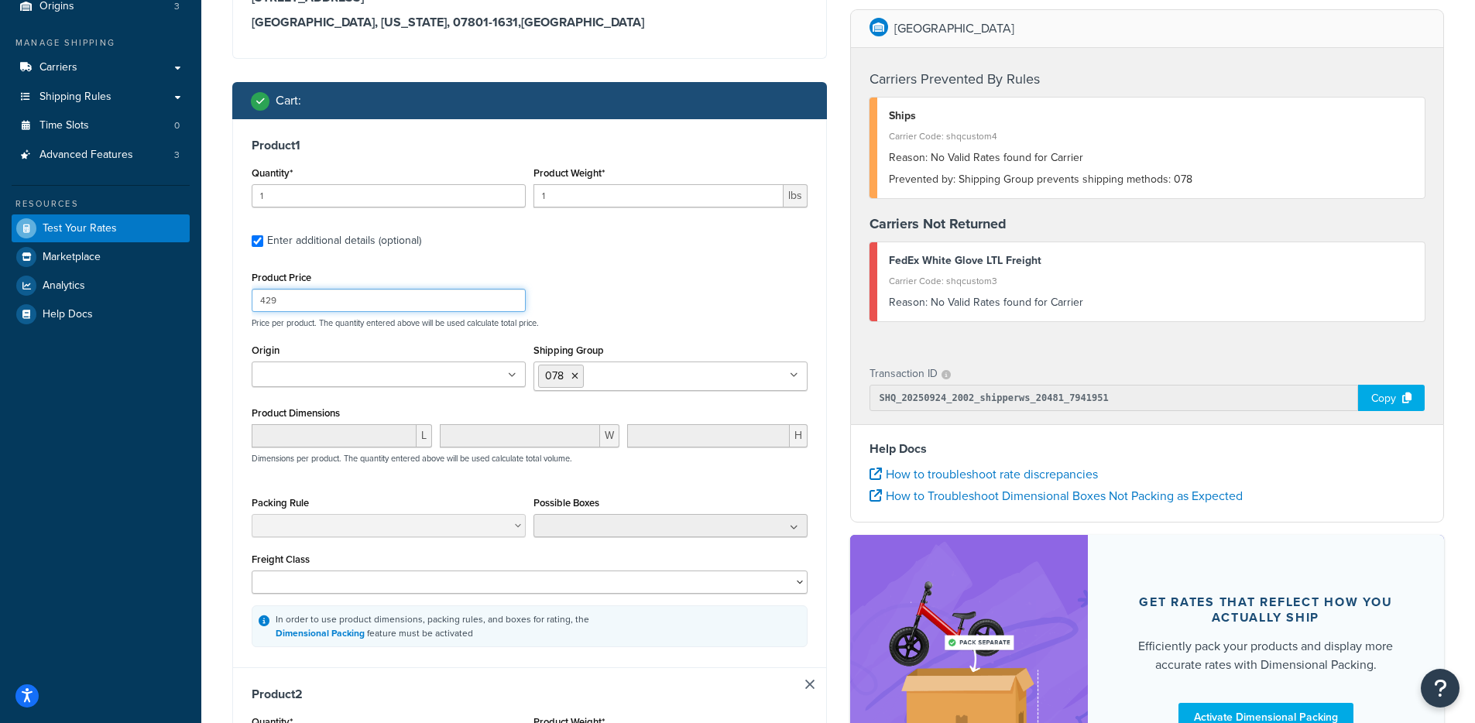
click at [295, 311] on input "429" at bounding box center [389, 300] width 274 height 23
type input "428"
click at [772, 291] on div "Product Price 428 Price per product. The quantity entered above will be used ca…" at bounding box center [530, 297] width 564 height 61
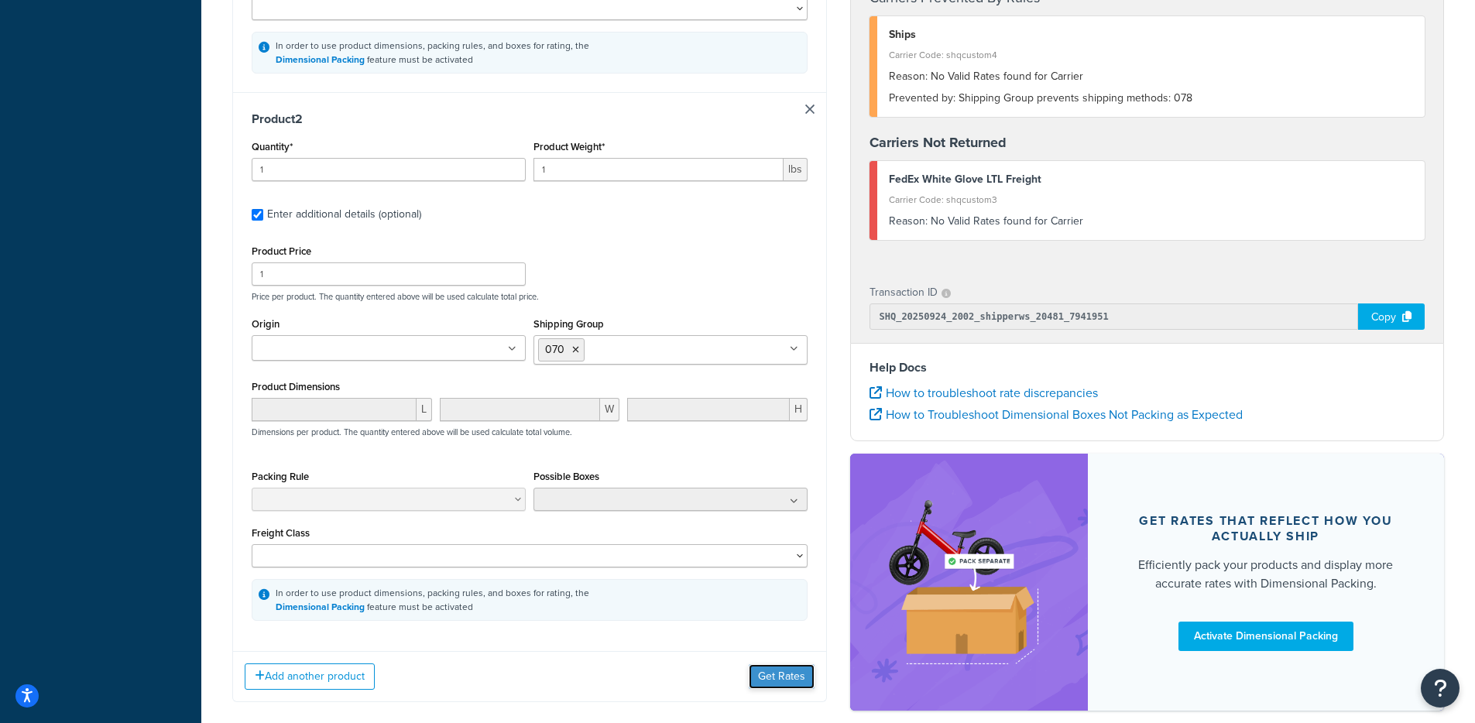
click at [795, 670] on button "Get Rates" at bounding box center [782, 677] width 66 height 25
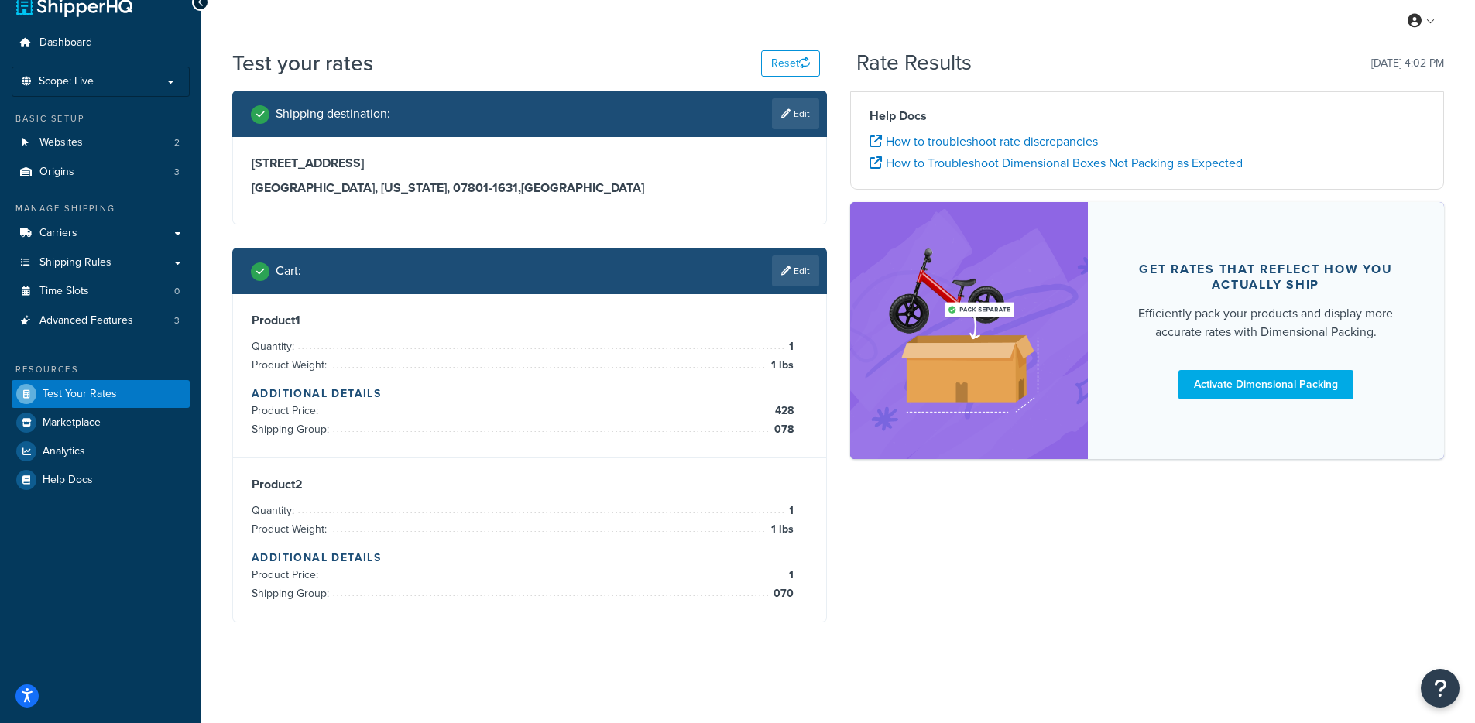
scroll to position [270, 0]
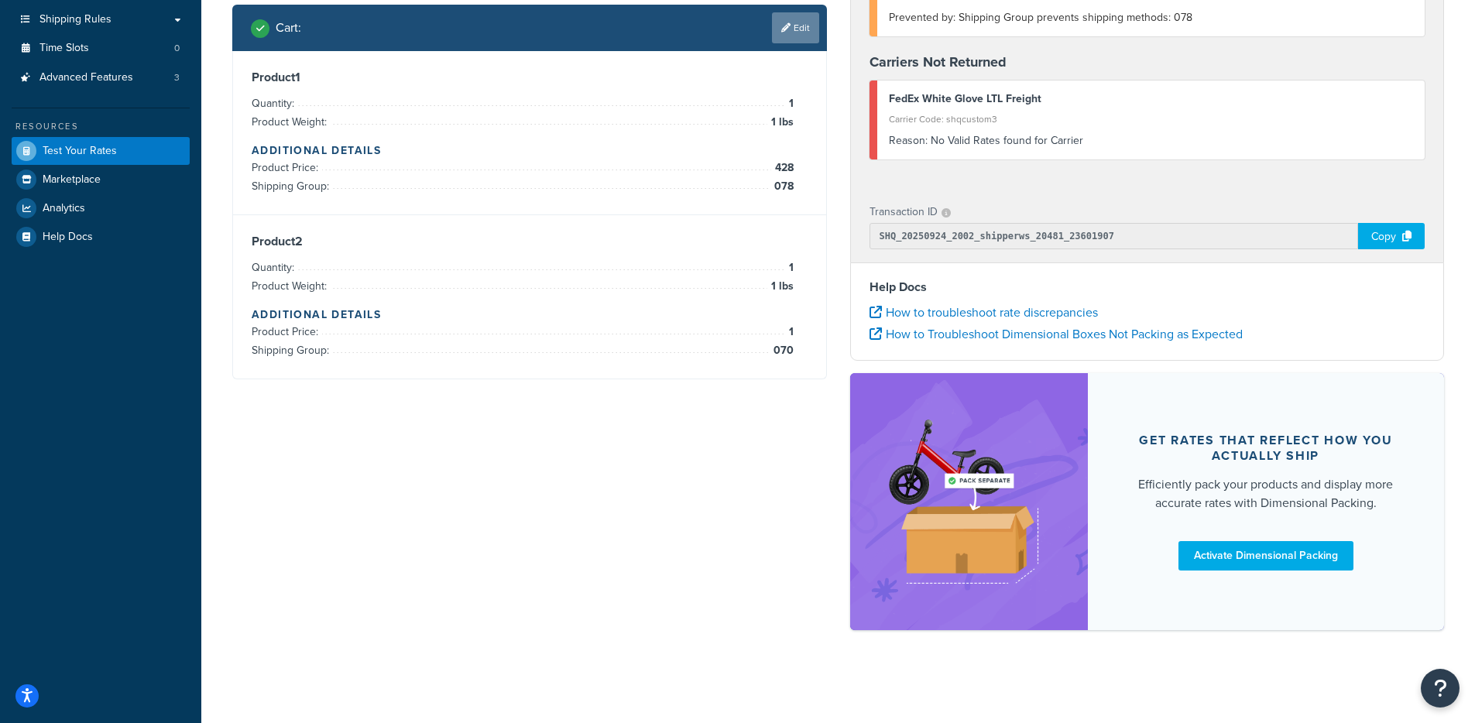
click at [802, 37] on link "Edit" at bounding box center [795, 27] width 47 height 31
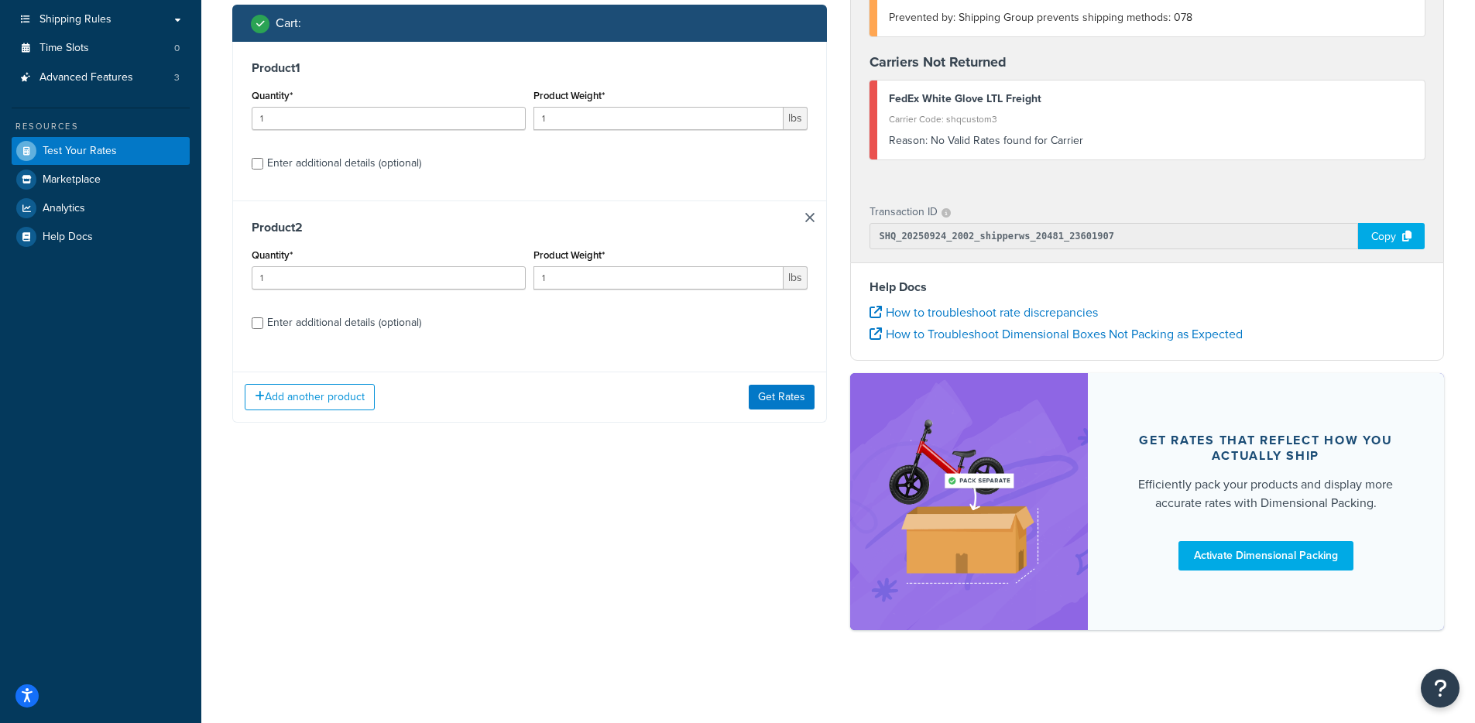
click at [360, 158] on div "Enter additional details (optional)" at bounding box center [344, 164] width 154 height 22
click at [263, 158] on input "Enter additional details (optional)" at bounding box center [258, 164] width 12 height 12
checkbox input "true"
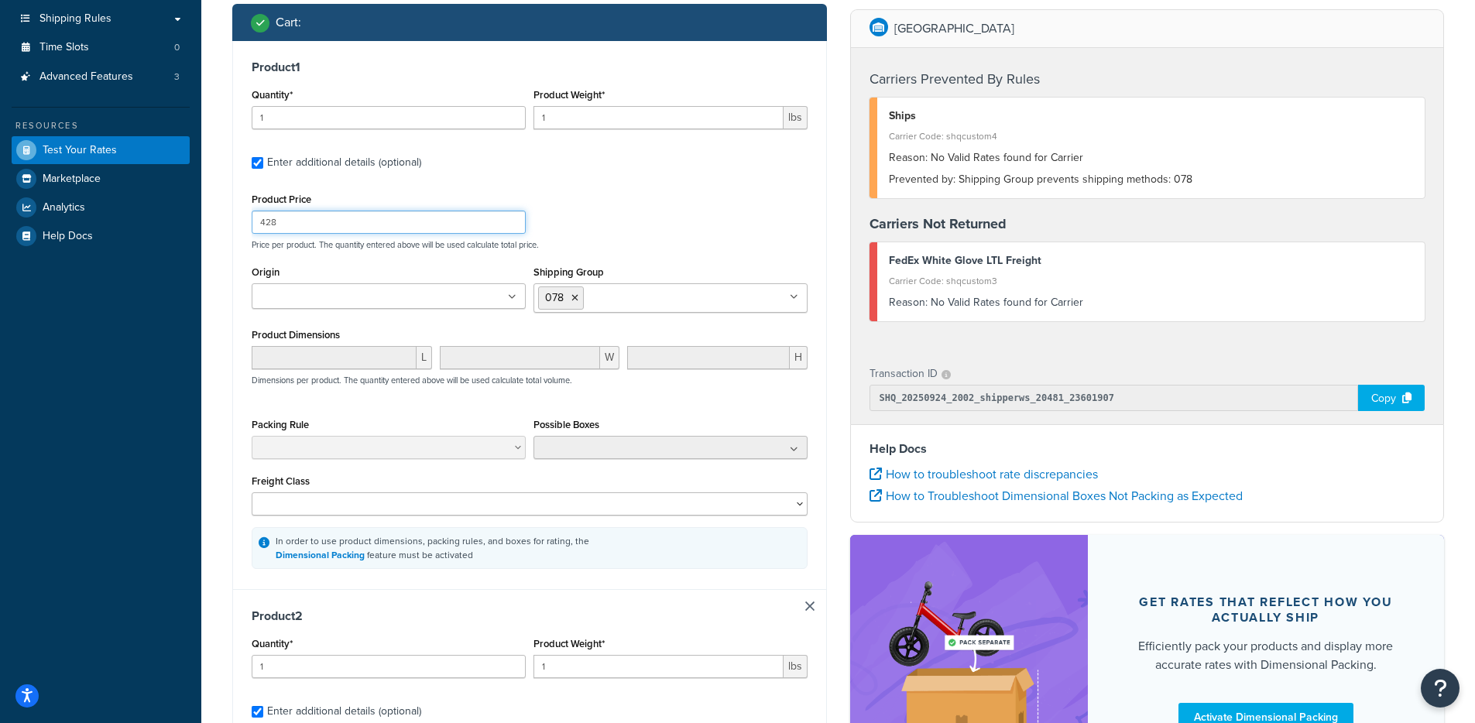
drag, startPoint x: 325, startPoint y: 219, endPoint x: 212, endPoint y: 216, distance: 113.1
click at [212, 216] on div "Test your rates Reset Rate Results 09/24/2025, 4:02 PM Shipping destination : E…" at bounding box center [838, 533] width 1274 height 1459
type input "400"
click at [227, 276] on div "Shipping destination : Edit 570 Mount Pleasant Avenue UNIT 45 Dover, New Jersey…" at bounding box center [530, 534] width 618 height 1375
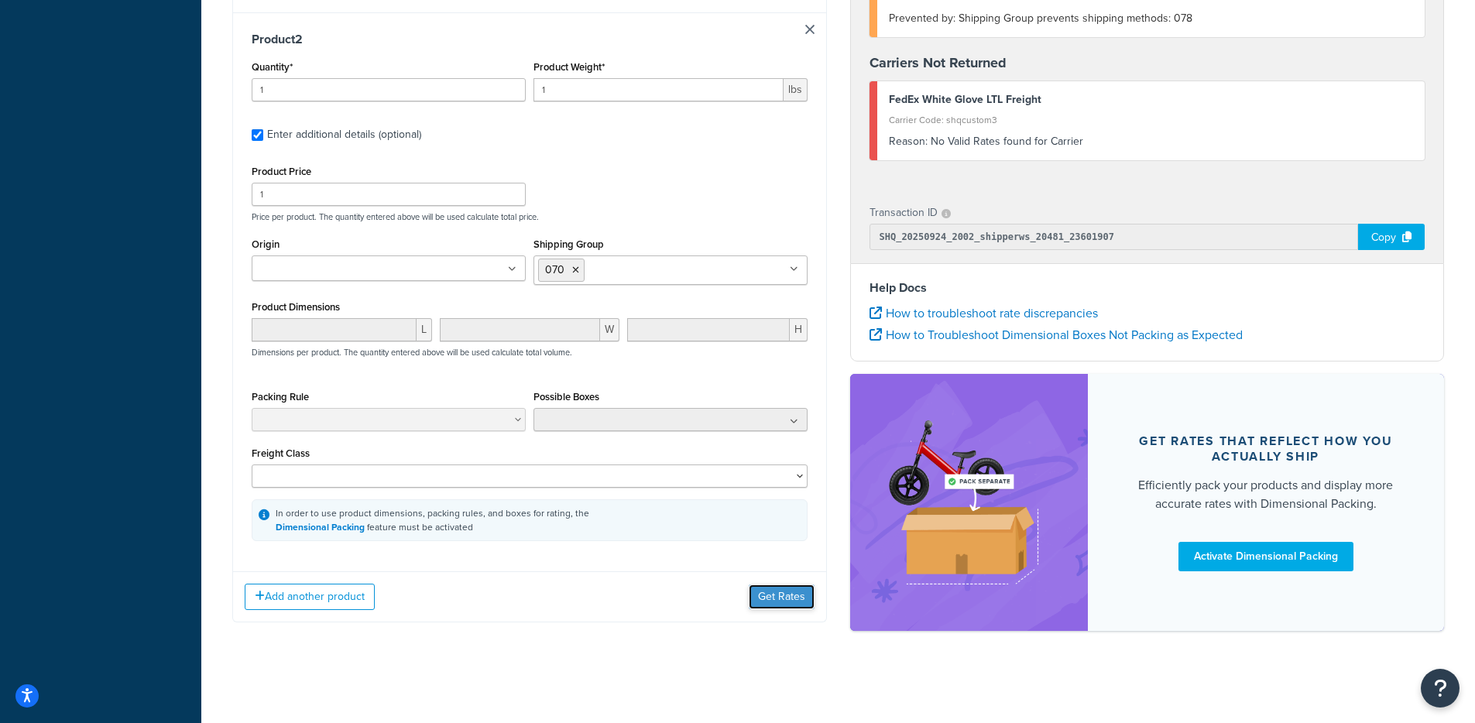
click at [758, 596] on button "Get Rates" at bounding box center [782, 597] width 66 height 25
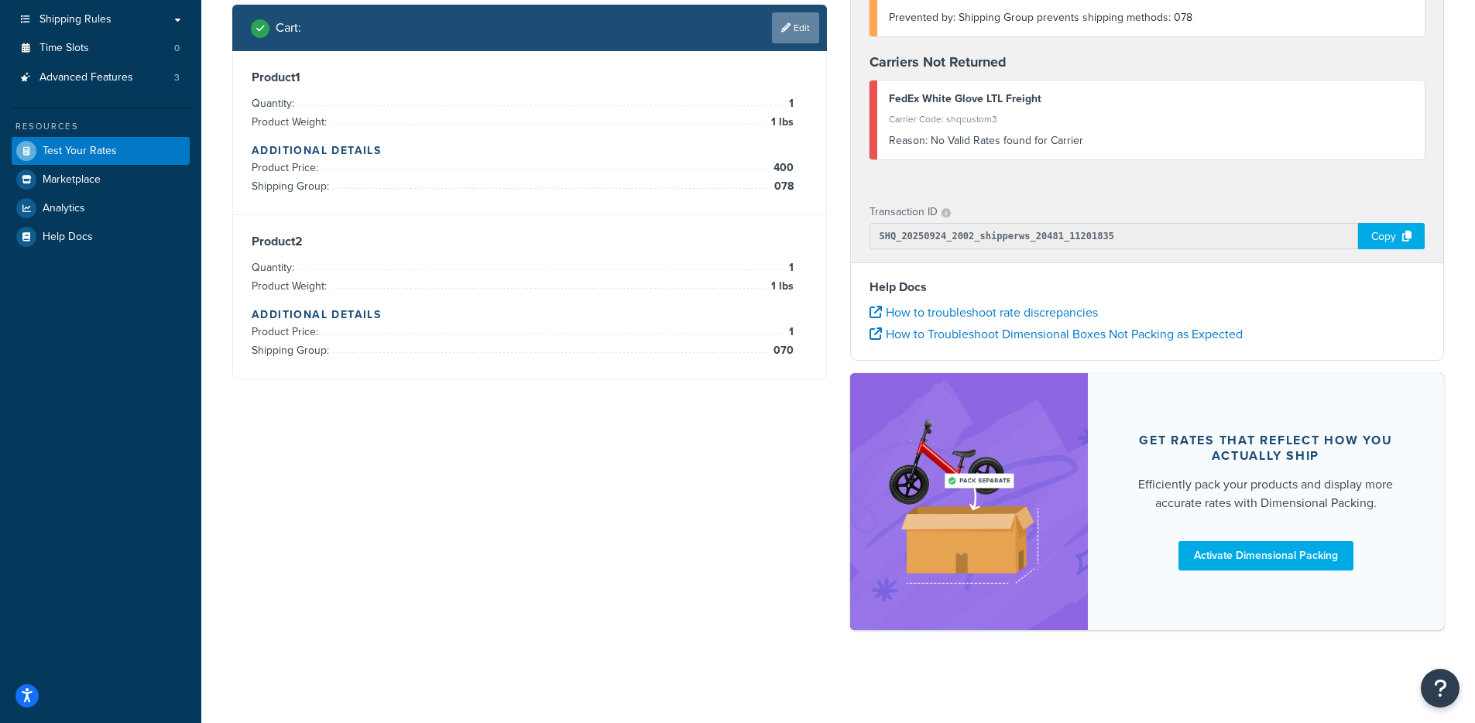
click at [777, 32] on link "Edit" at bounding box center [795, 27] width 47 height 31
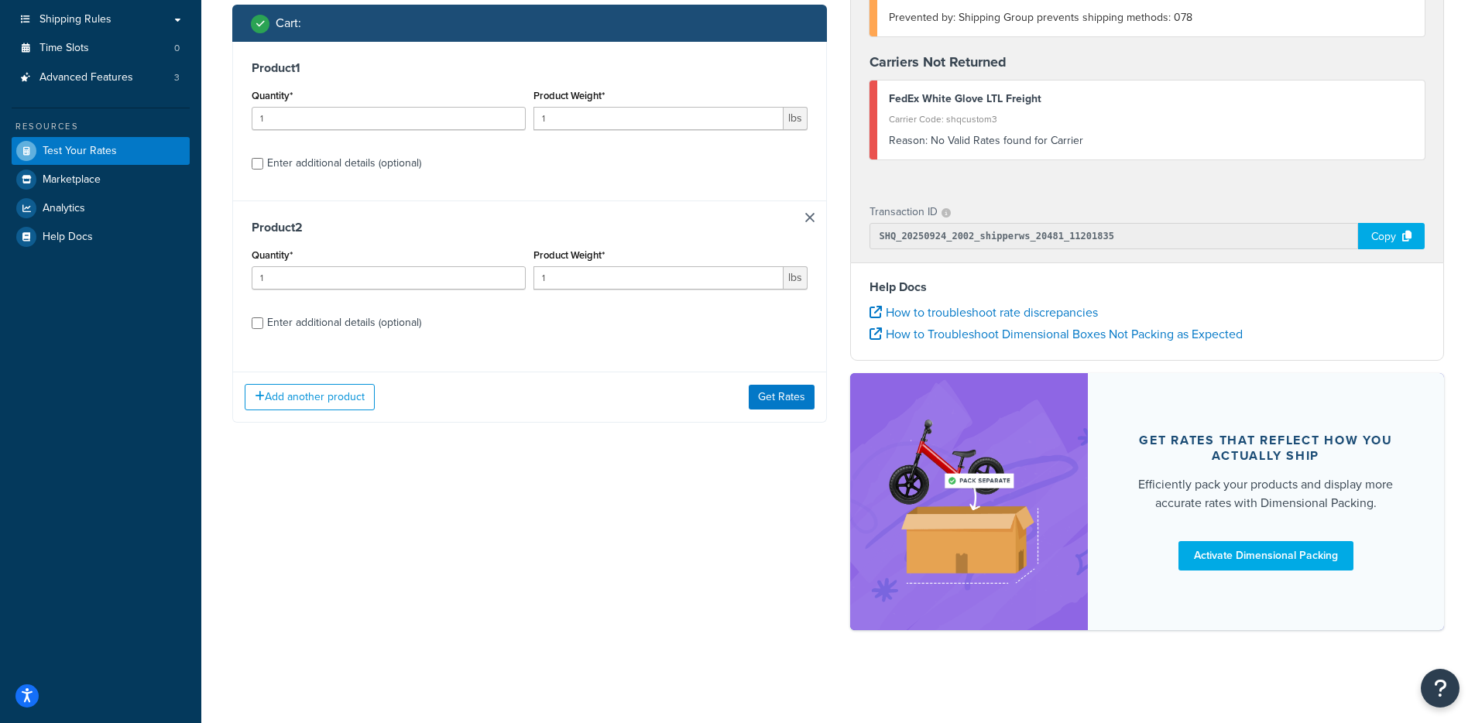
click at [313, 160] on div "Enter additional details (optional)" at bounding box center [344, 164] width 154 height 22
click at [263, 160] on input "Enter additional details (optional)" at bounding box center [258, 164] width 12 height 12
checkbox input "true"
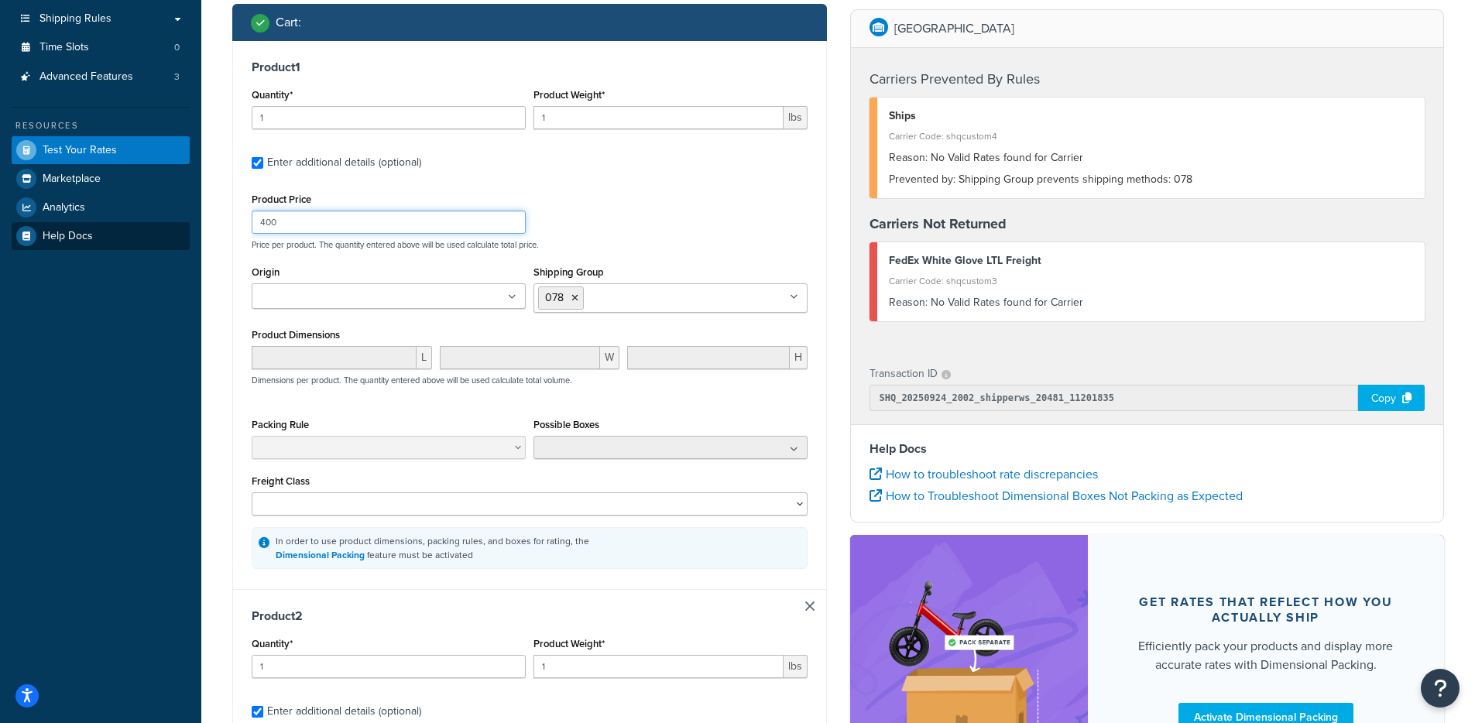
drag, startPoint x: 298, startPoint y: 224, endPoint x: 173, endPoint y: 224, distance: 124.7
click at [173, 224] on div "Dashboard Scope: Live Basic Setup Websites 2 Origins 3 Manage Shipping Carriers…" at bounding box center [737, 516] width 1475 height 1572
type input "1"
click at [215, 292] on div "Test your rates Reset Rate Results 09/24/2025, 4:02 PM Shipping destination : E…" at bounding box center [838, 533] width 1274 height 1459
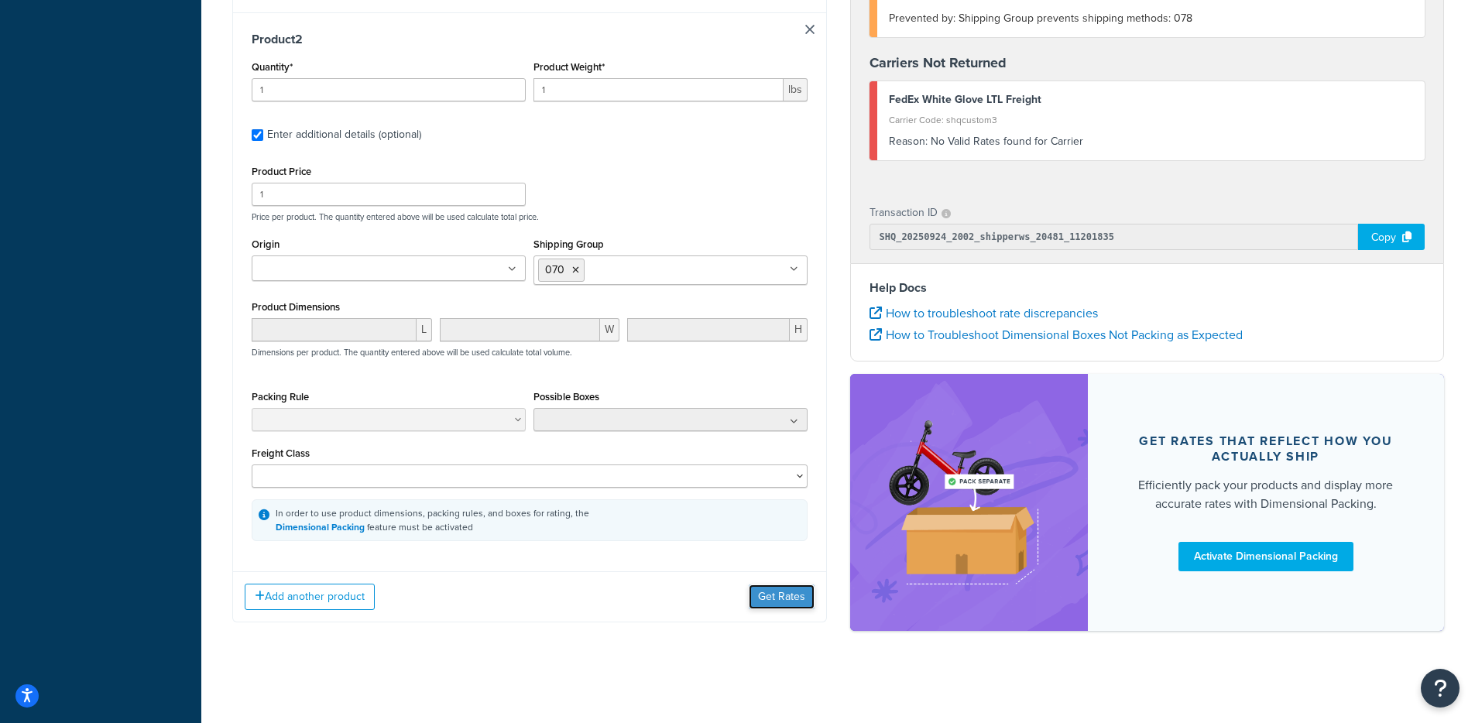
click at [793, 604] on button "Get Rates" at bounding box center [782, 597] width 66 height 25
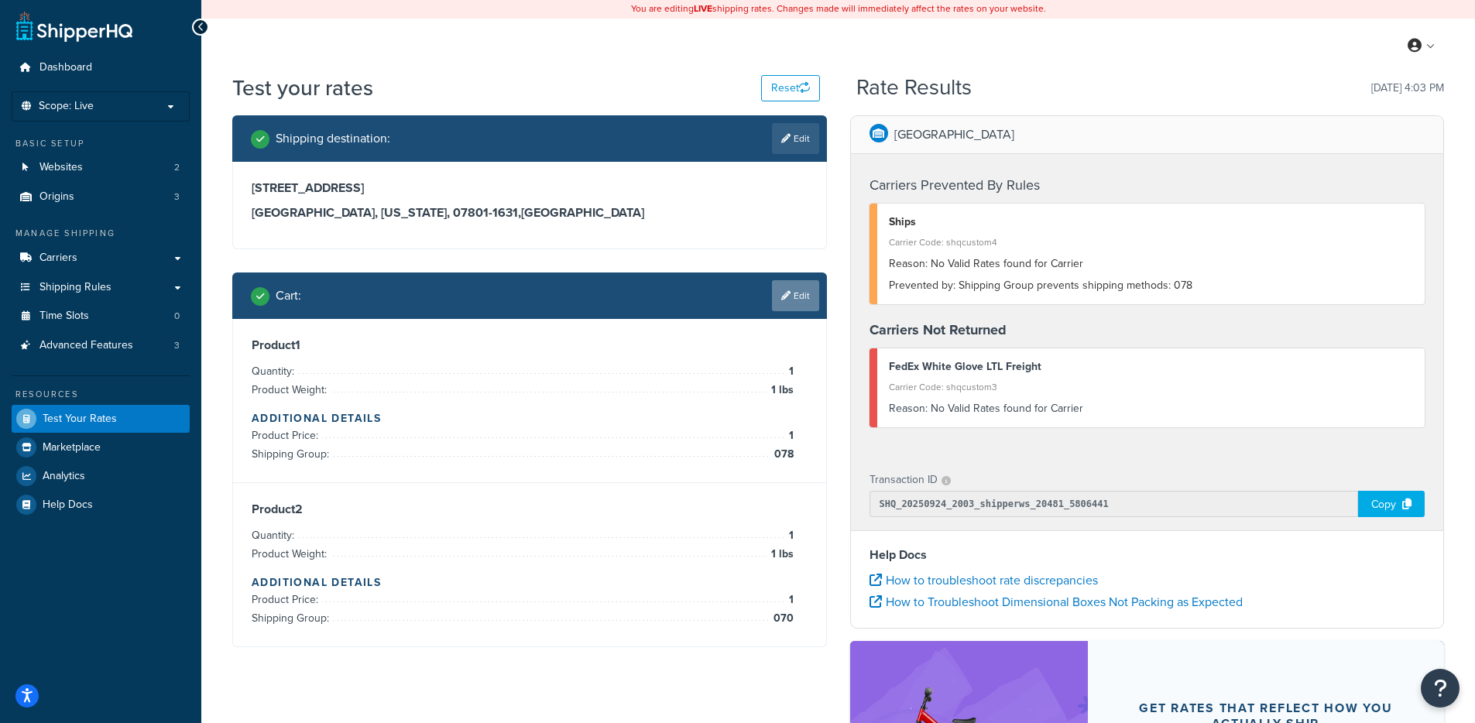
scroll to position [0, 0]
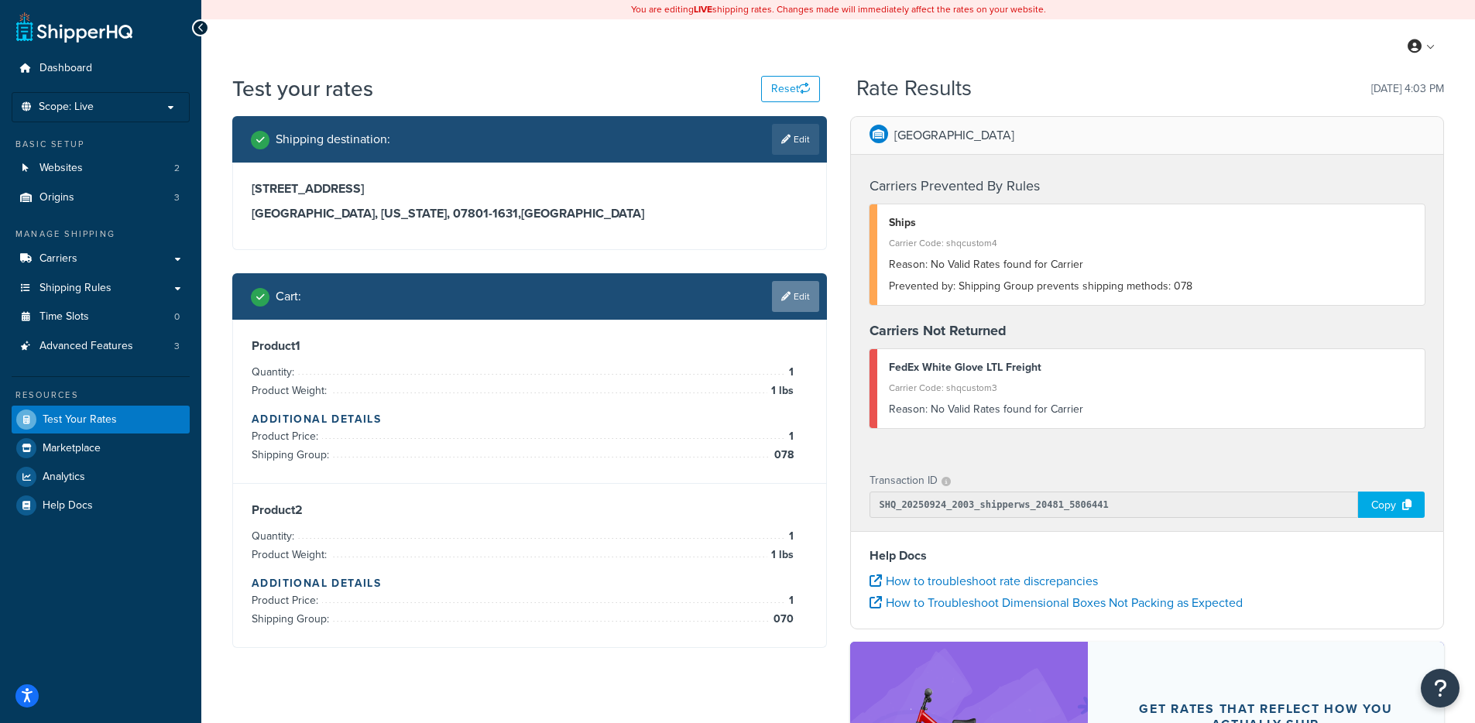
click at [786, 298] on icon at bounding box center [786, 296] width 9 height 9
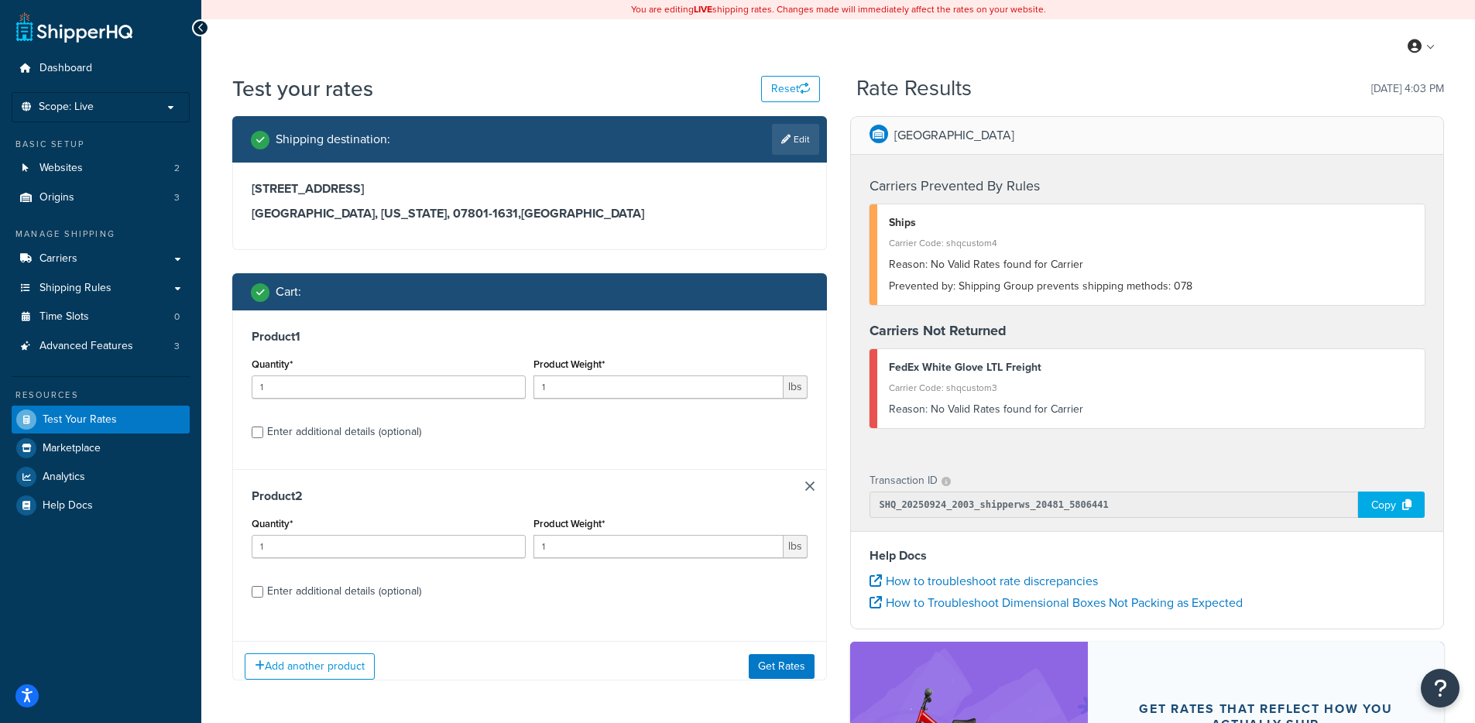
click at [317, 433] on div "Enter additional details (optional)" at bounding box center [344, 432] width 154 height 22
click at [263, 433] on input "Enter additional details (optional)" at bounding box center [258, 433] width 12 height 12
checkbox input "true"
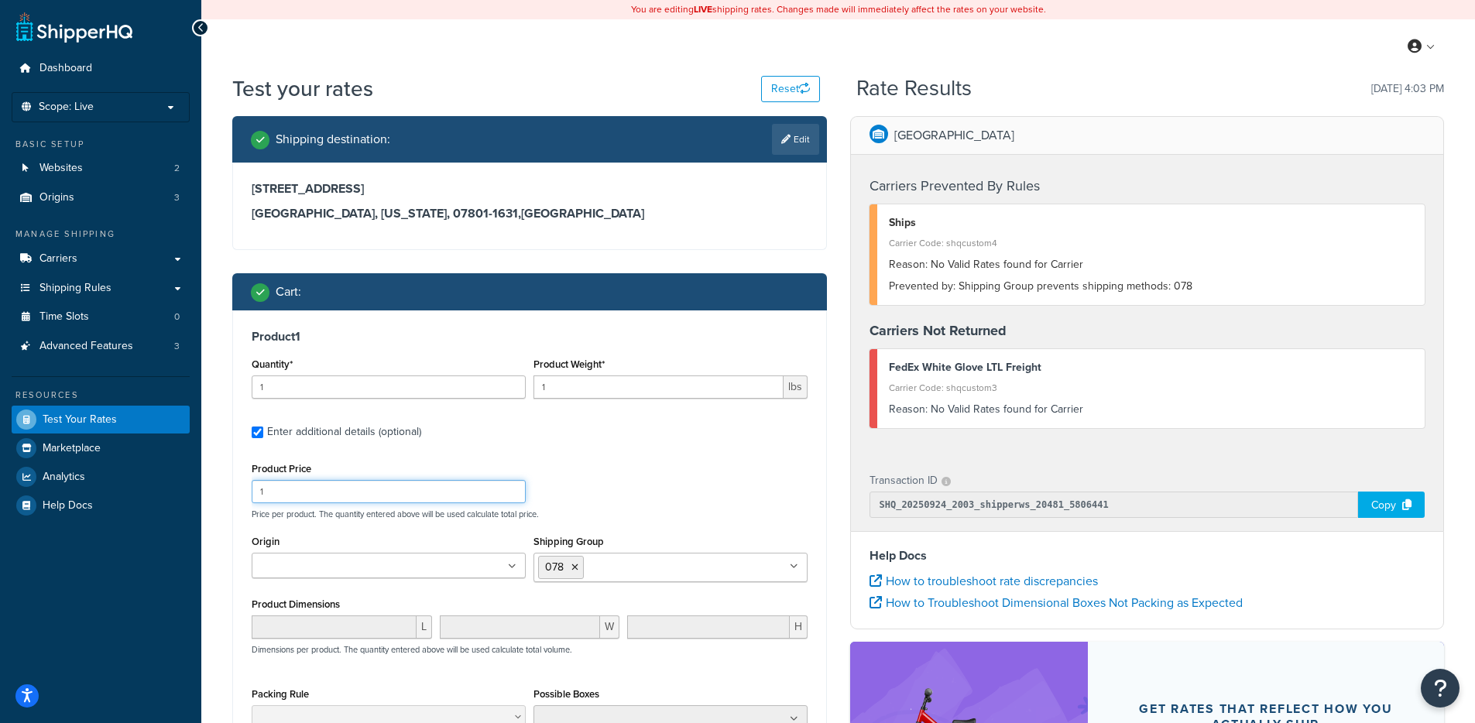
drag, startPoint x: 328, startPoint y: 498, endPoint x: 207, endPoint y: 486, distance: 122.2
type input "701"
click at [256, 475] on label "Product Price" at bounding box center [282, 469] width 60 height 12
click at [256, 480] on input "701" at bounding box center [389, 491] width 274 height 23
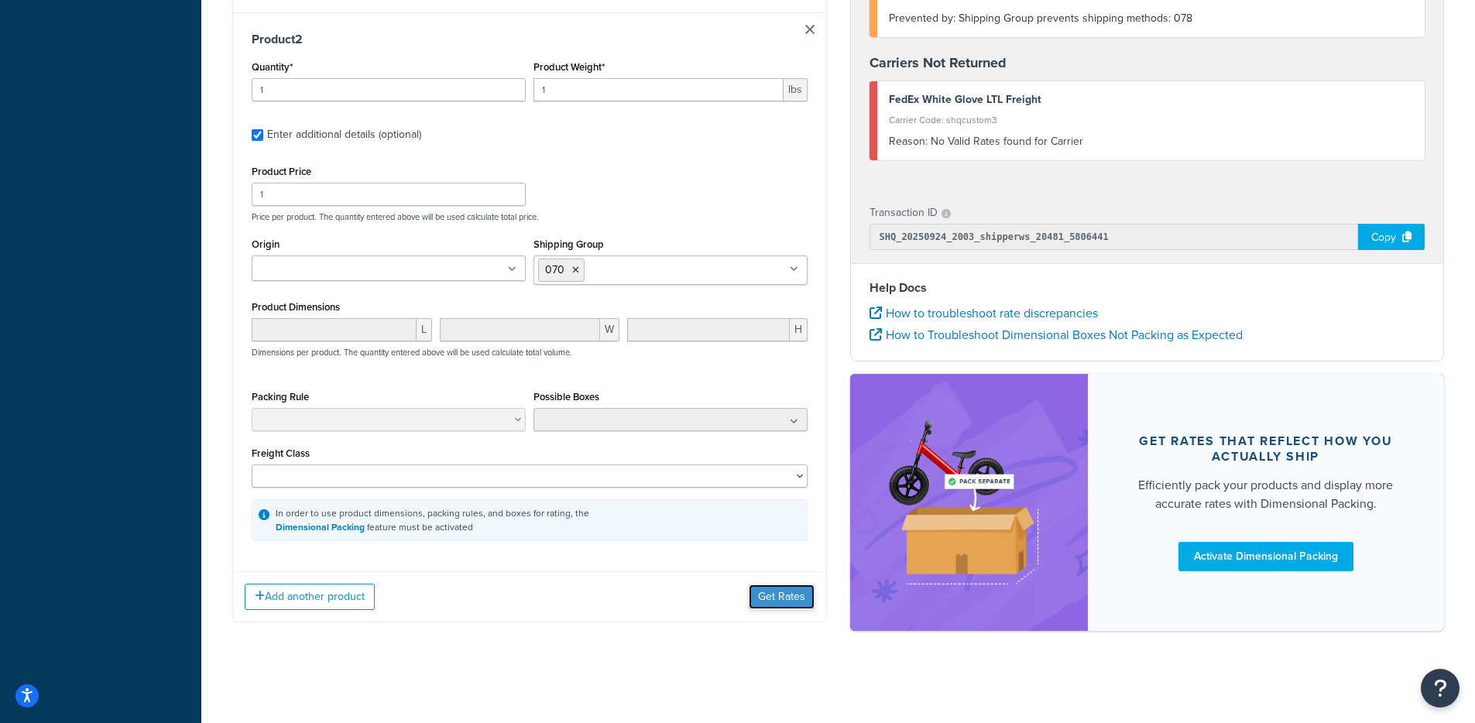
click at [783, 596] on button "Get Rates" at bounding box center [782, 597] width 66 height 25
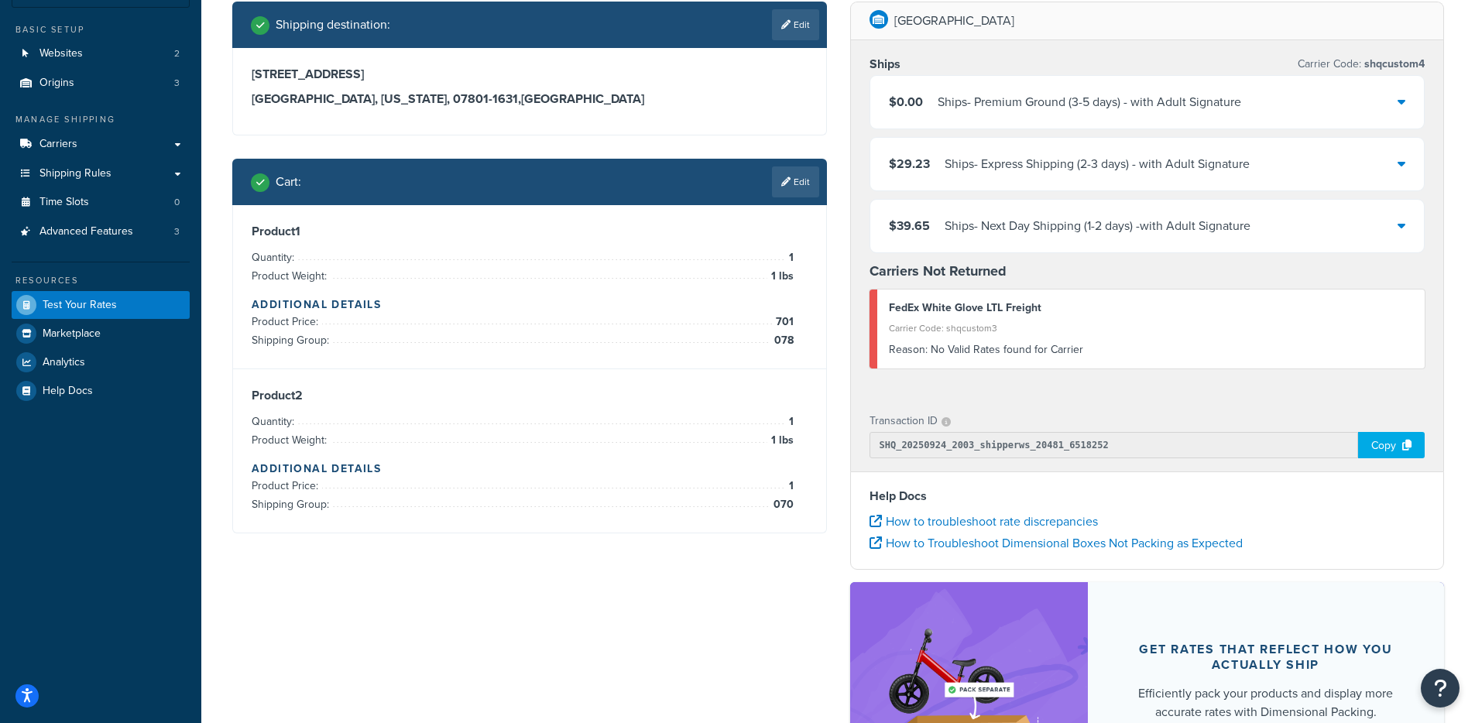
scroll to position [91, 0]
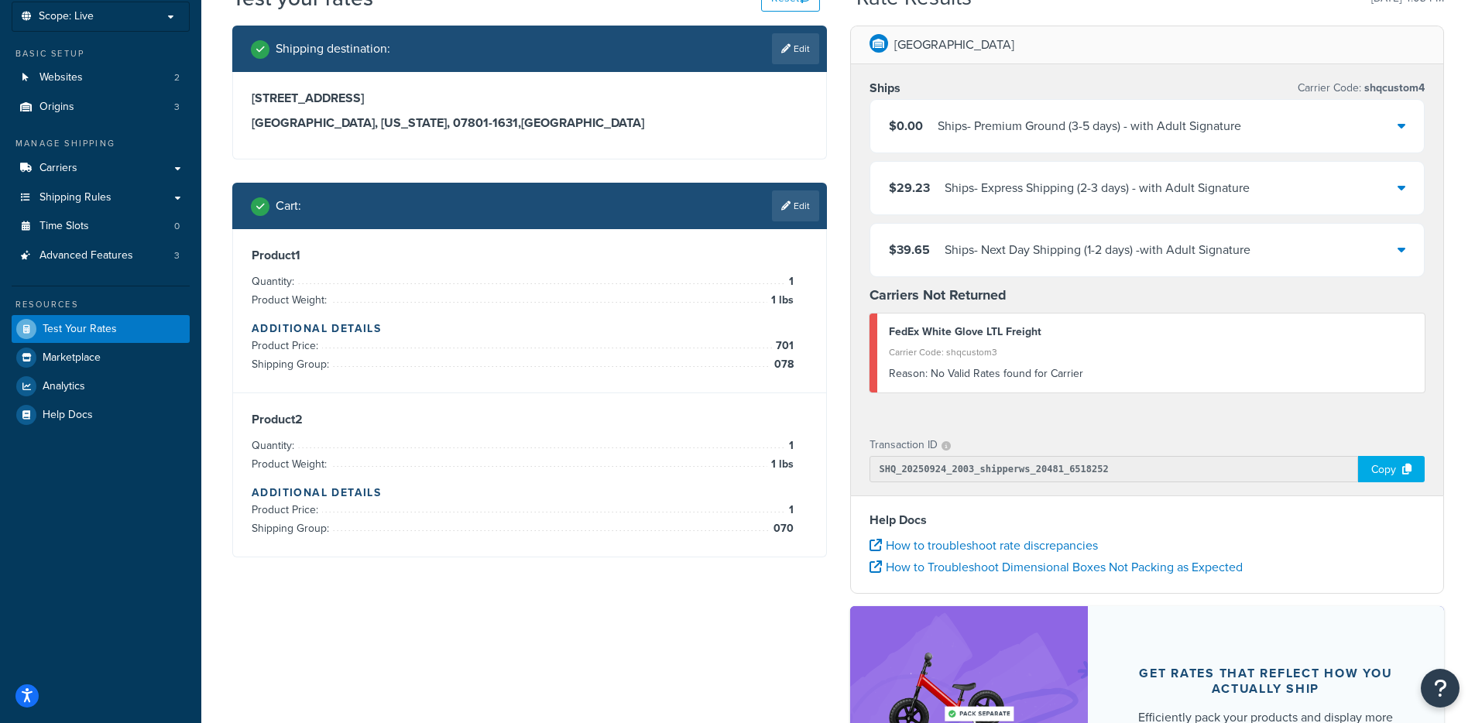
select select "TX"
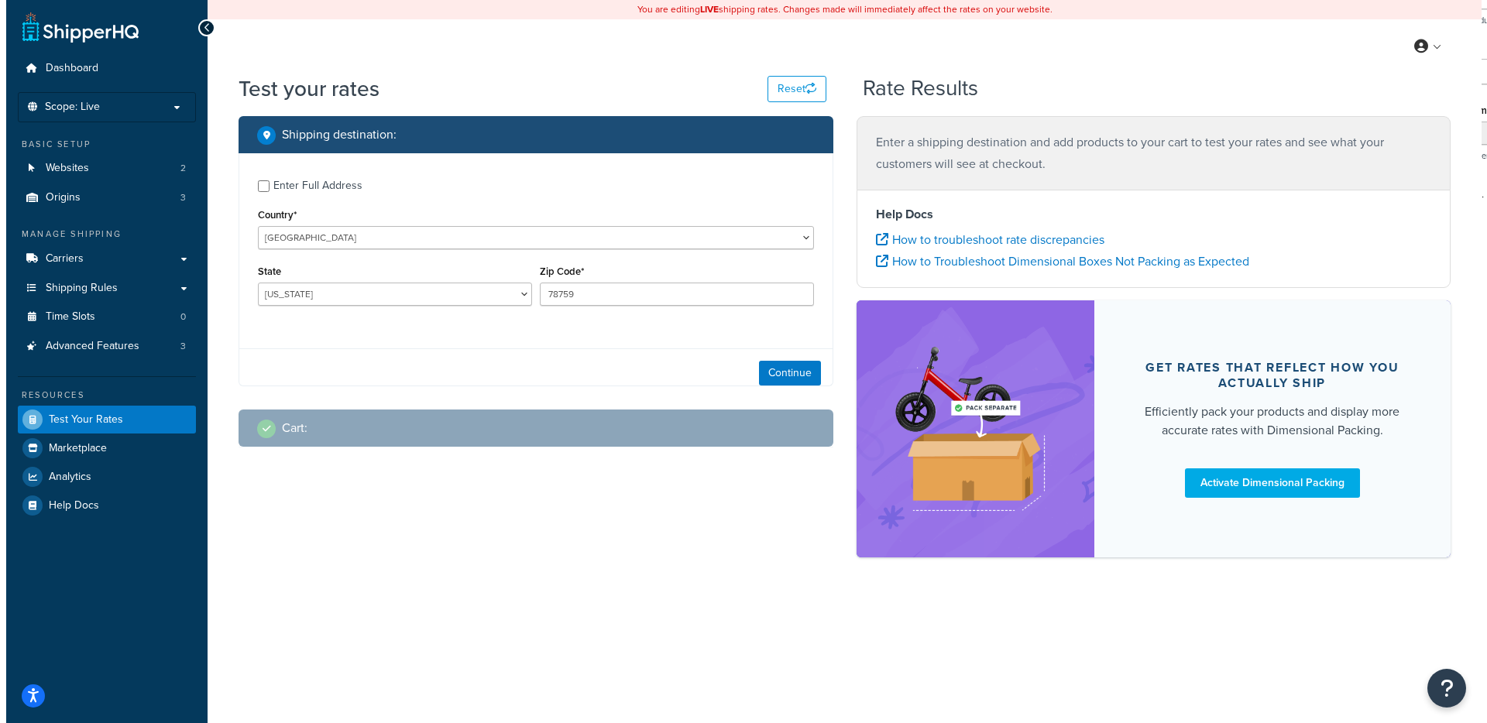
scroll to position [0, 0]
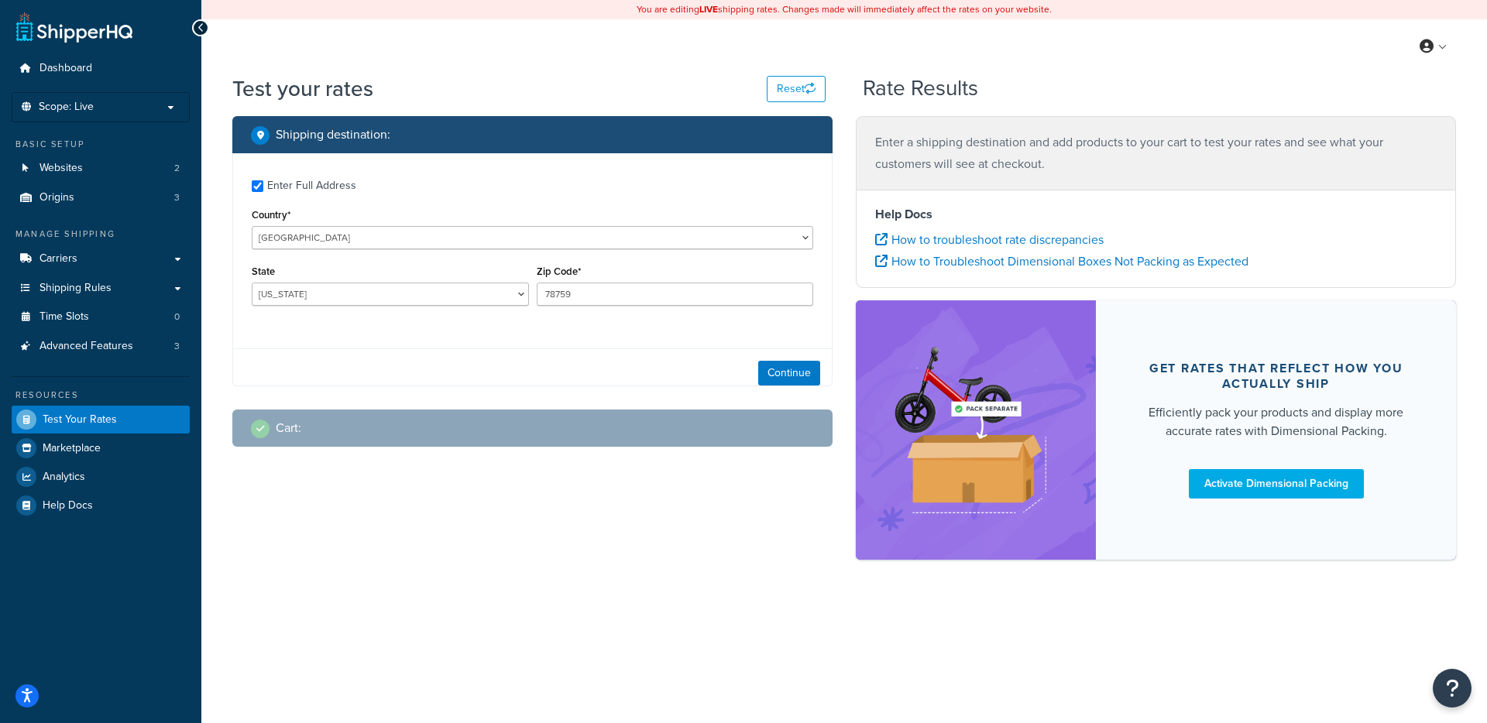
checkbox input "true"
type input "07801-1631"
select select "NJ"
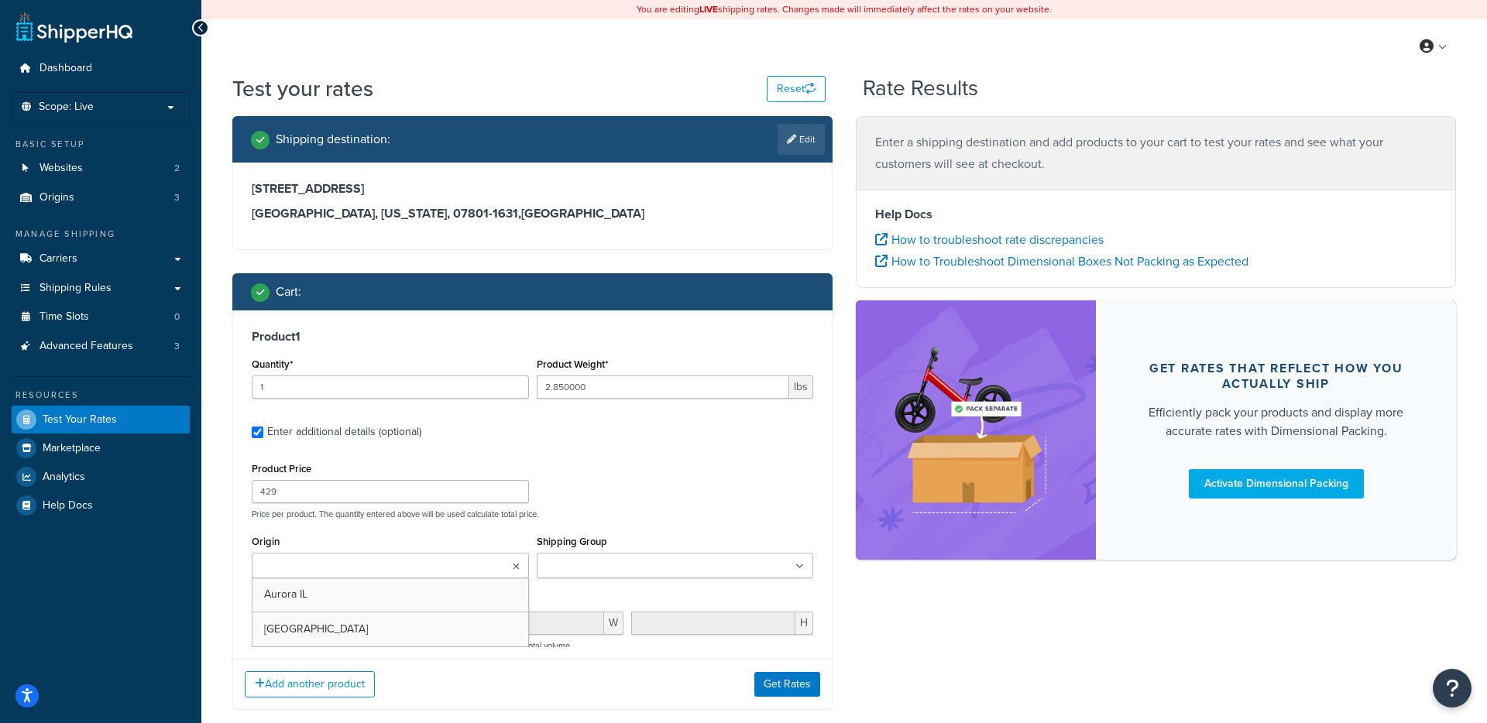
scroll to position [147, 0]
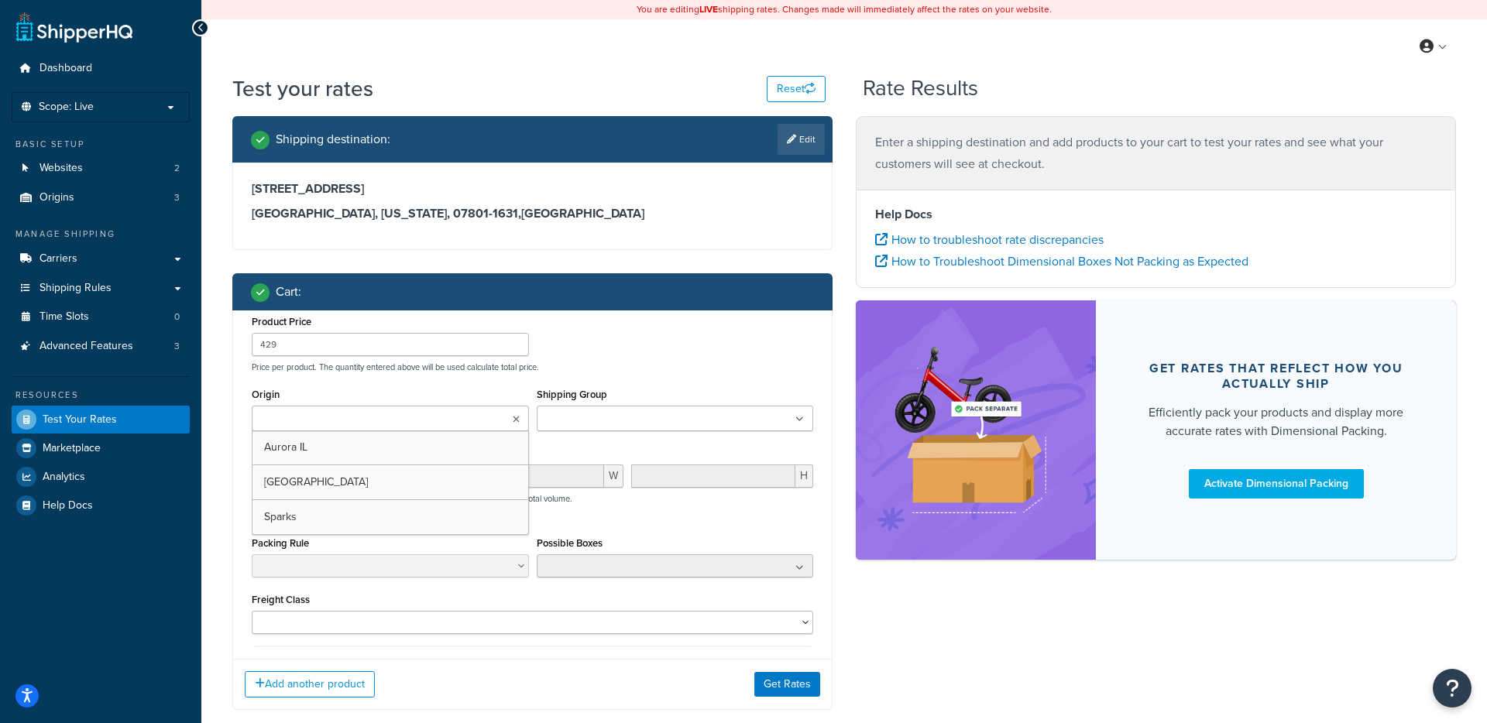
type input "0.350000"
type input "145"
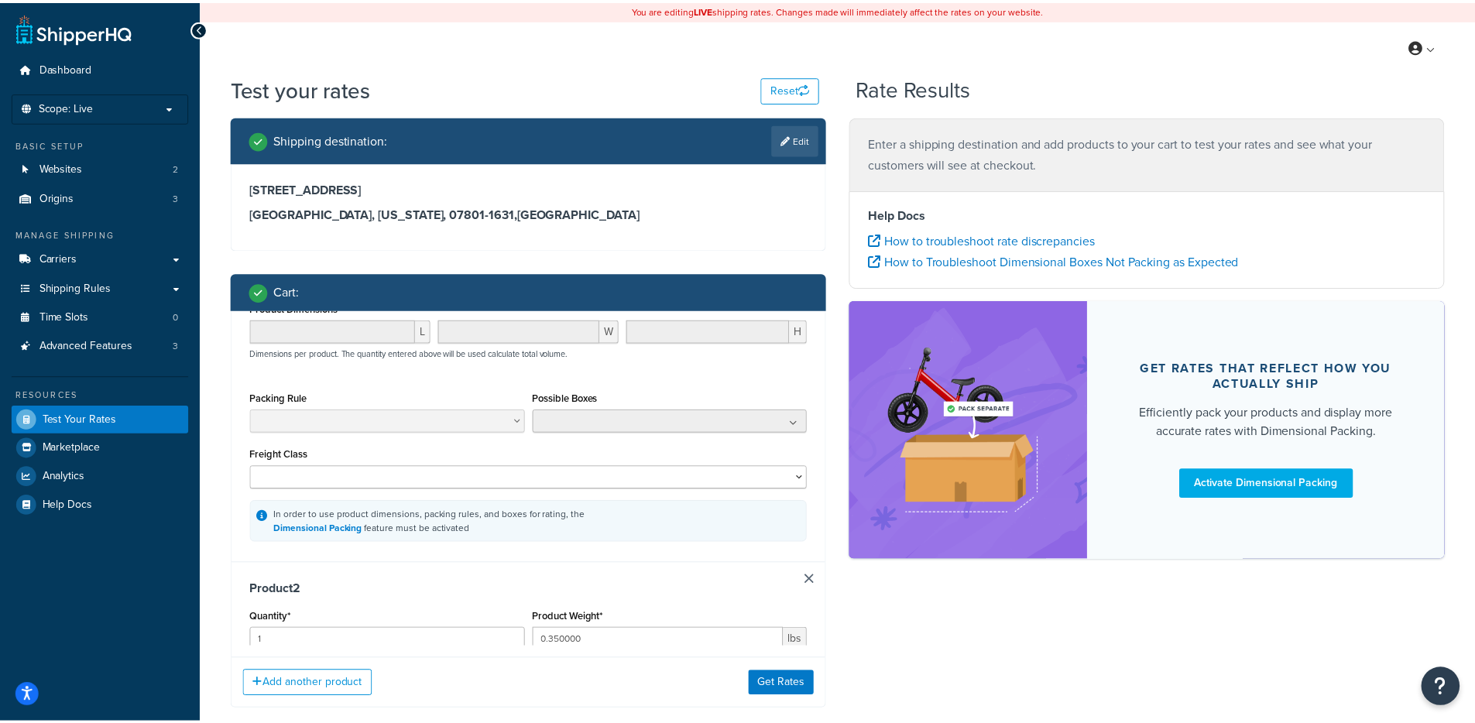
scroll to position [0, 0]
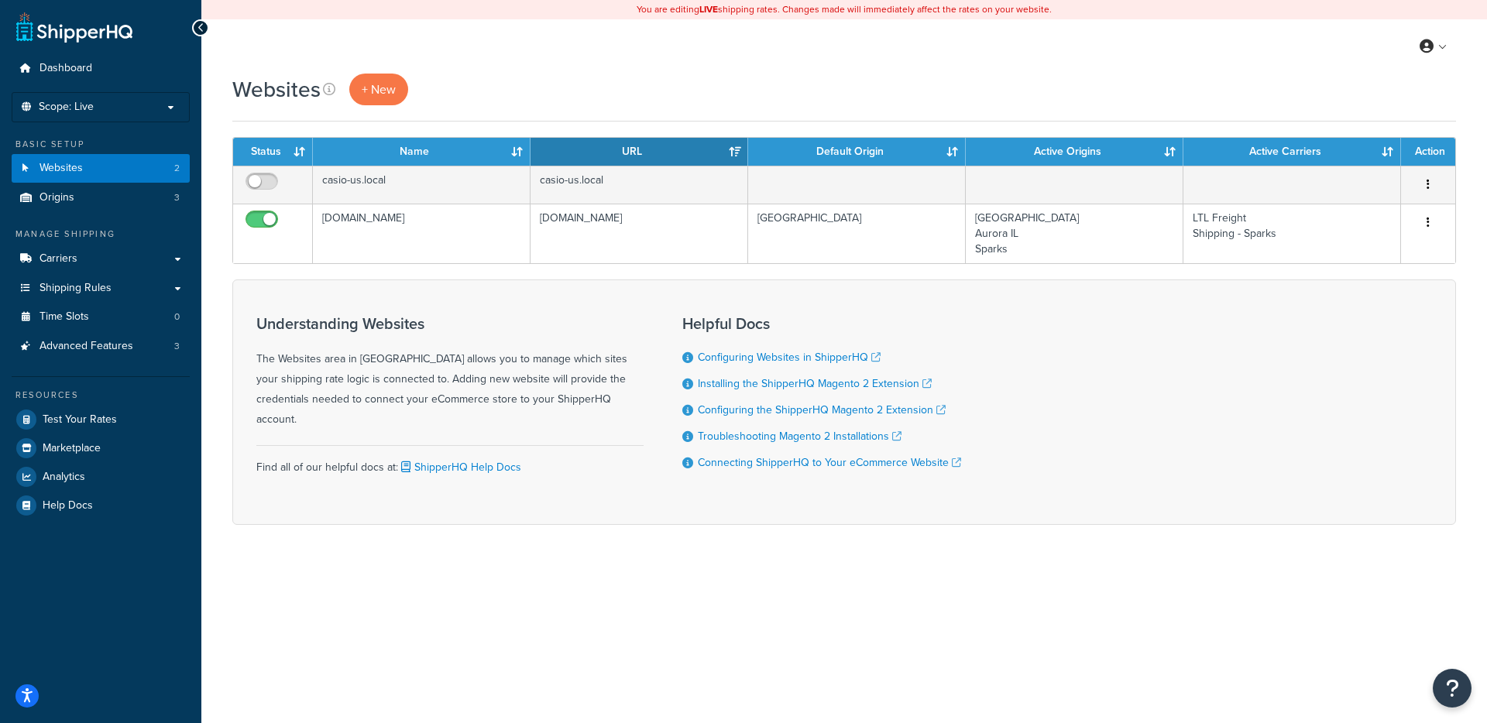
click at [1038, 445] on div "Understanding Websites The Websites area in ShipperHQ allows you to manage whic…" at bounding box center [844, 403] width 1224 height 246
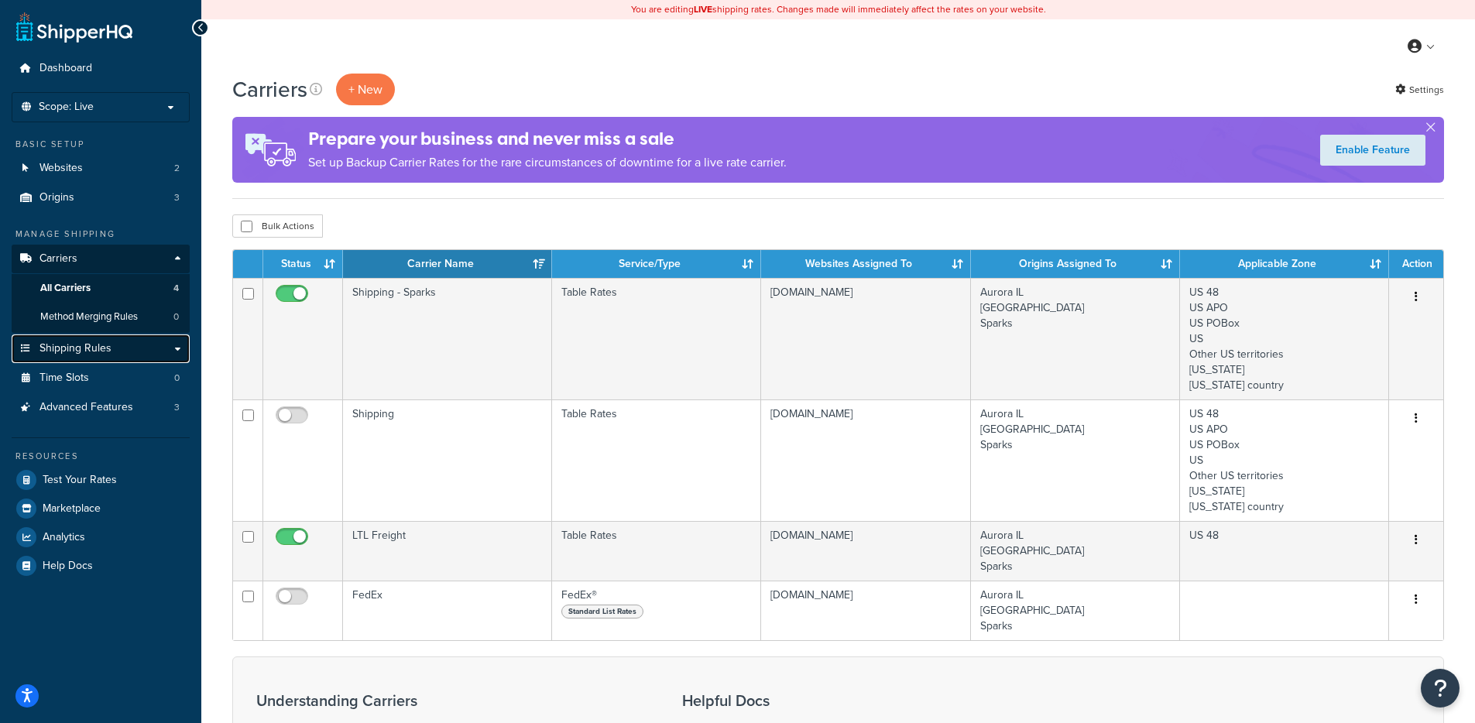
click at [101, 359] on link "Shipping Rules" at bounding box center [101, 349] width 178 height 29
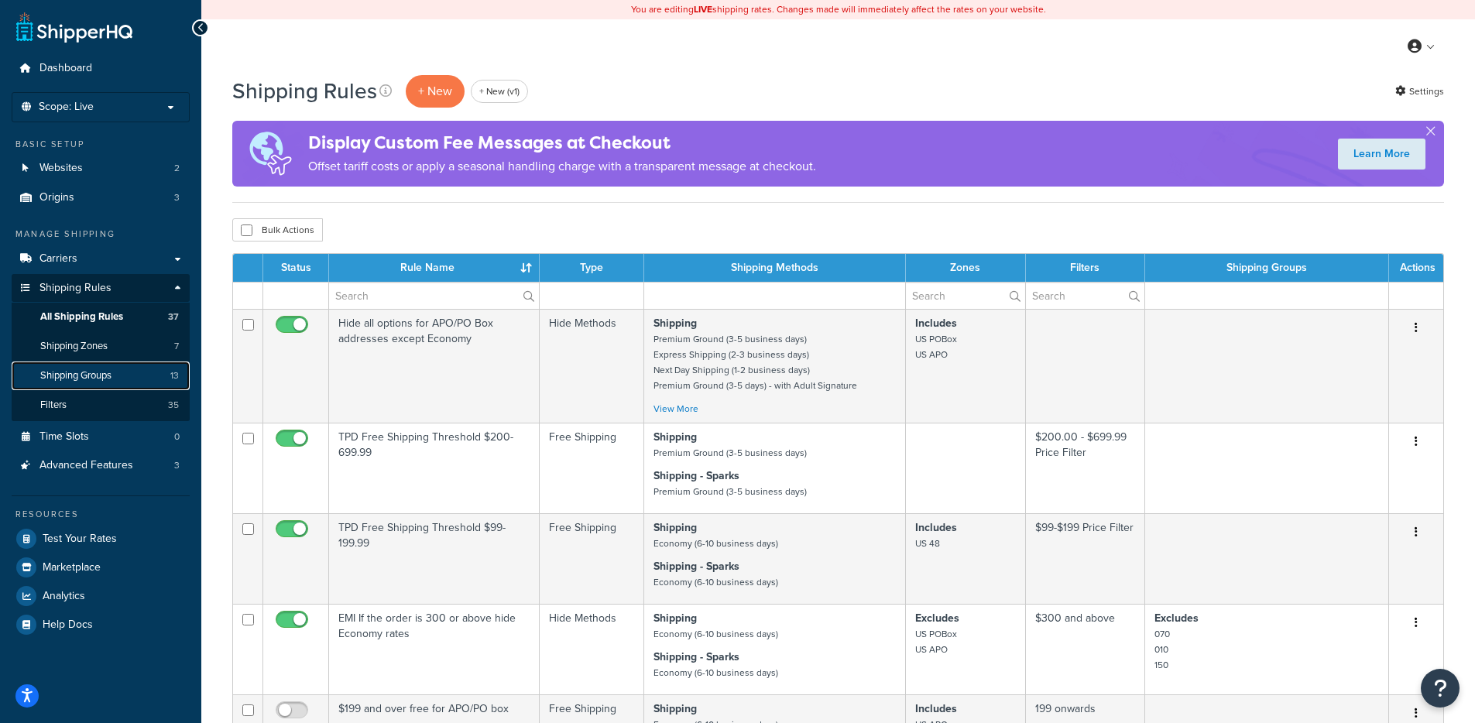
click at [119, 380] on link "Shipping Groups 13" at bounding box center [101, 376] width 178 height 29
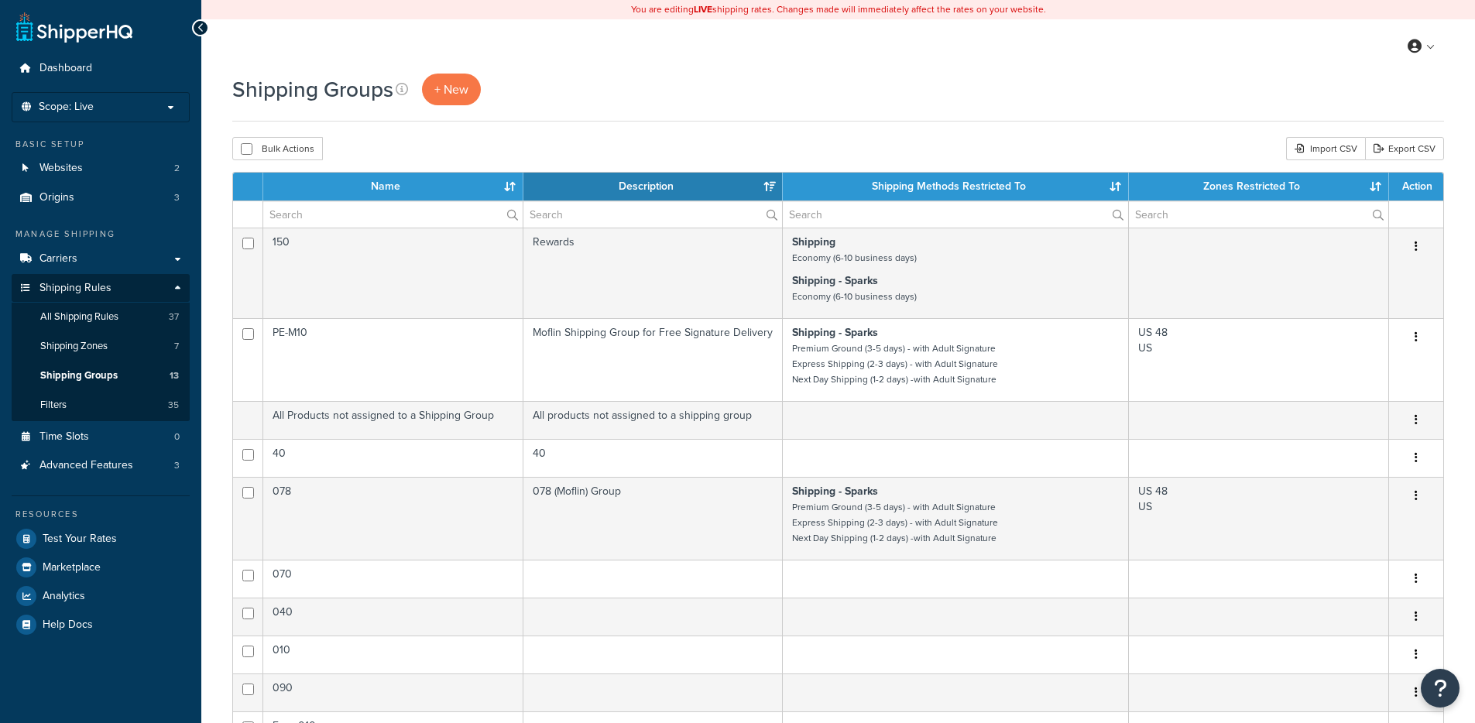
select select "15"
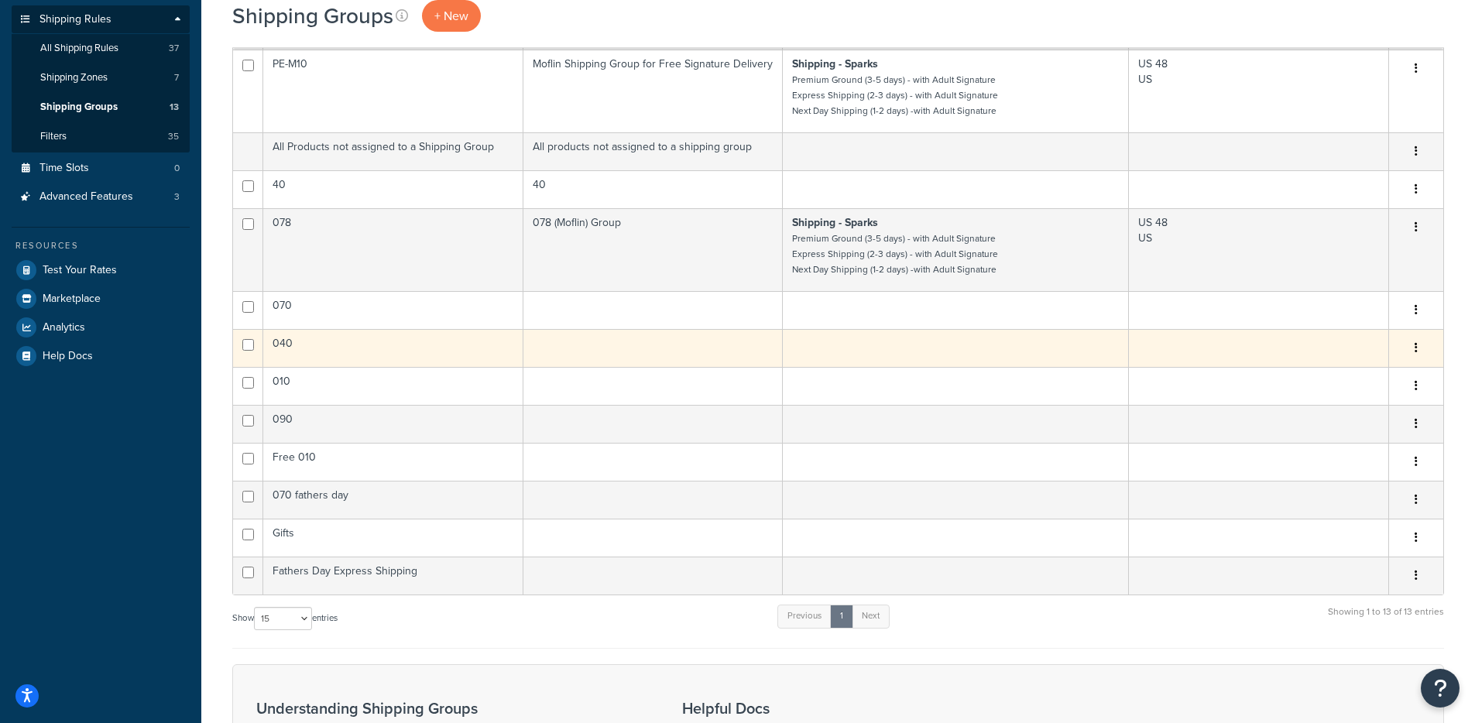
scroll to position [270, 0]
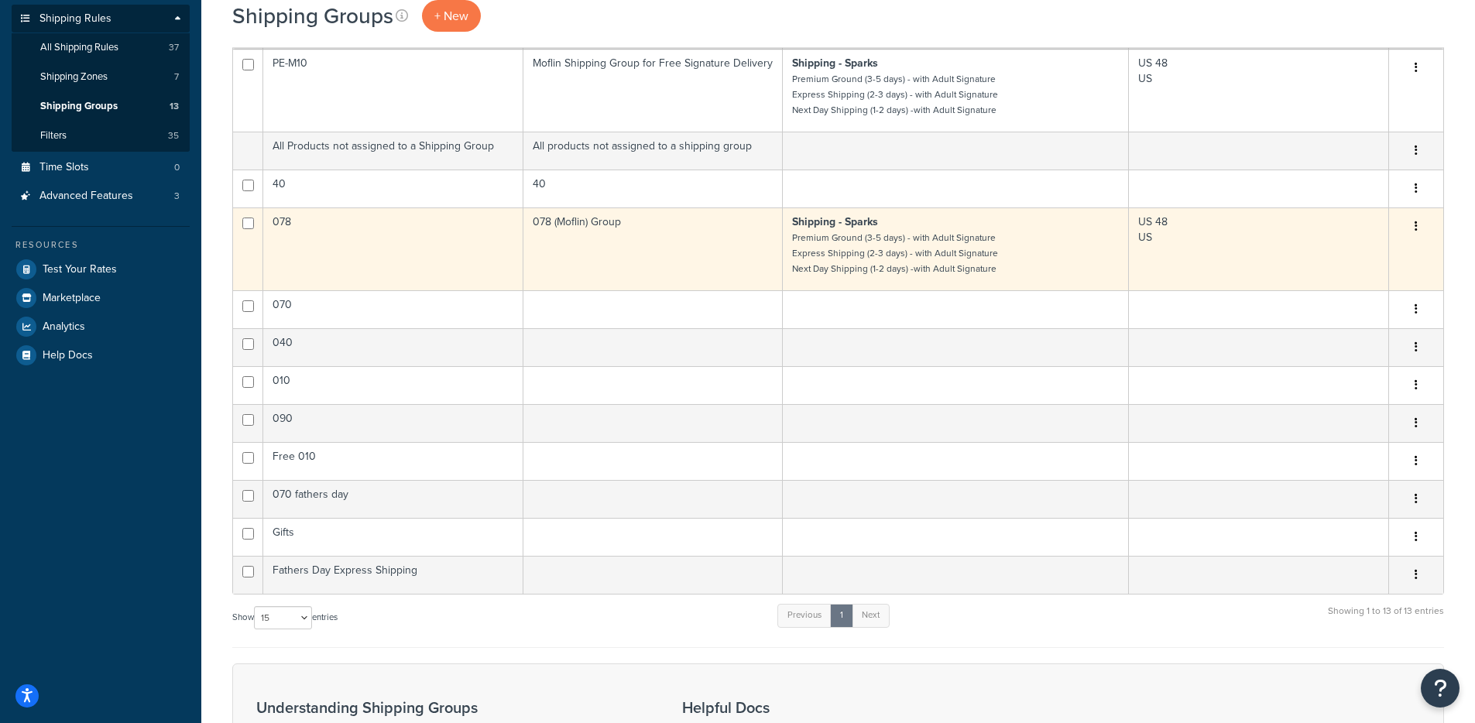
click at [487, 253] on td "078" at bounding box center [393, 249] width 260 height 83
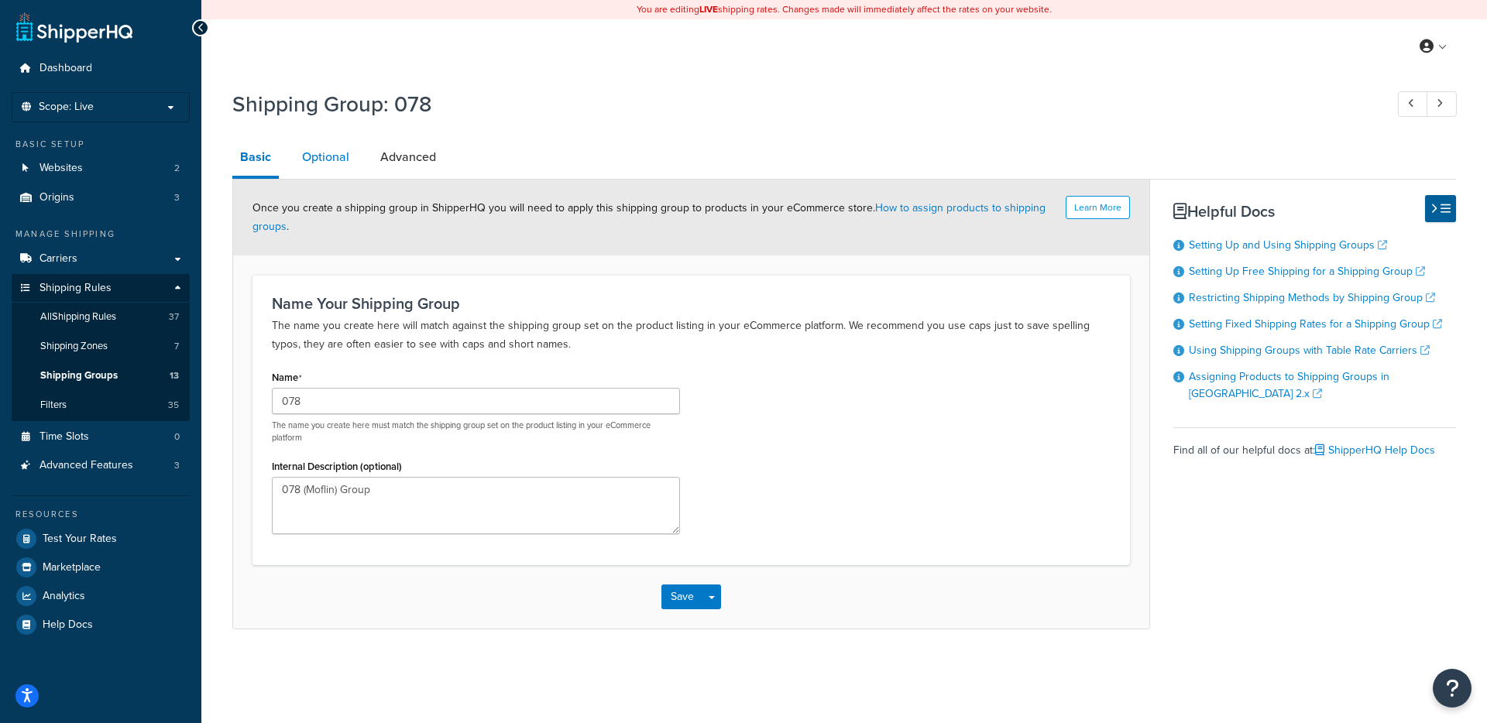
click at [337, 151] on link "Optional" at bounding box center [325, 157] width 63 height 37
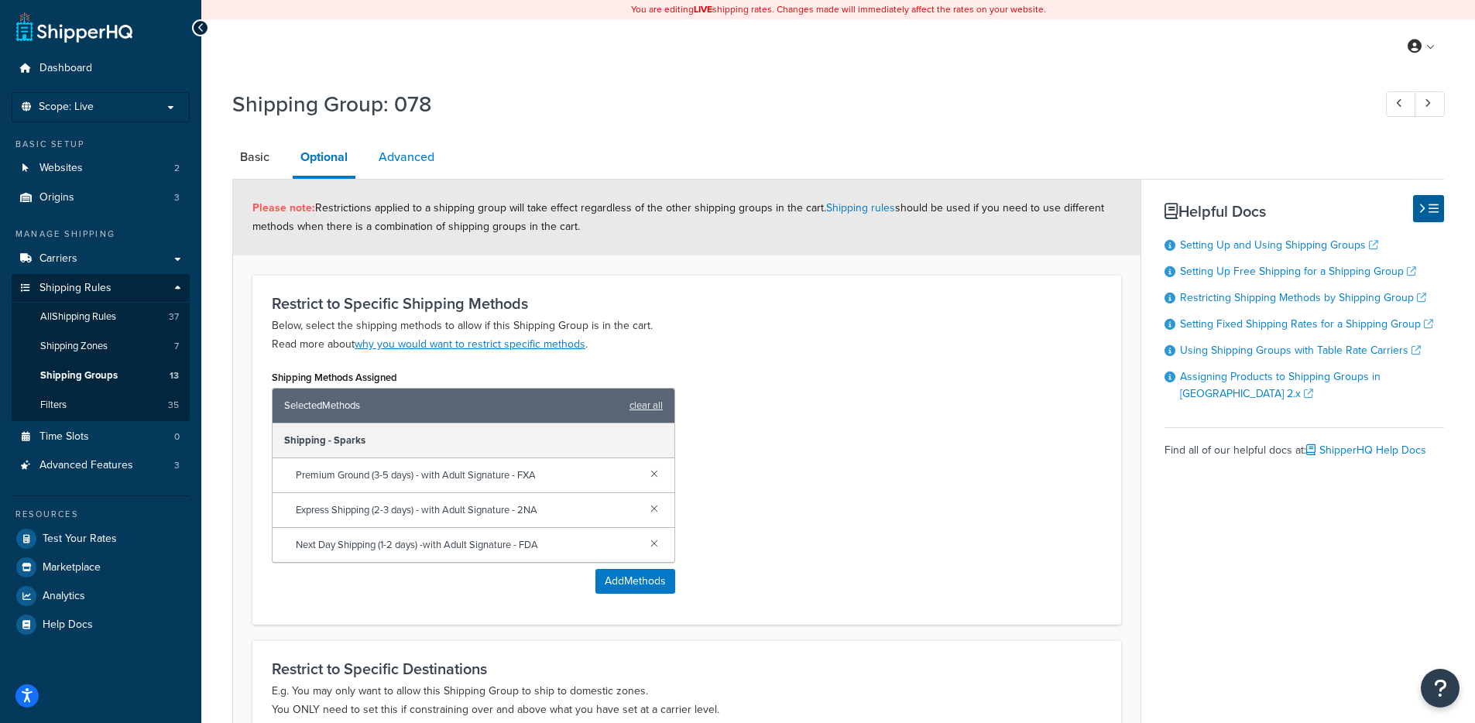
click at [406, 145] on link "Advanced" at bounding box center [406, 157] width 71 height 37
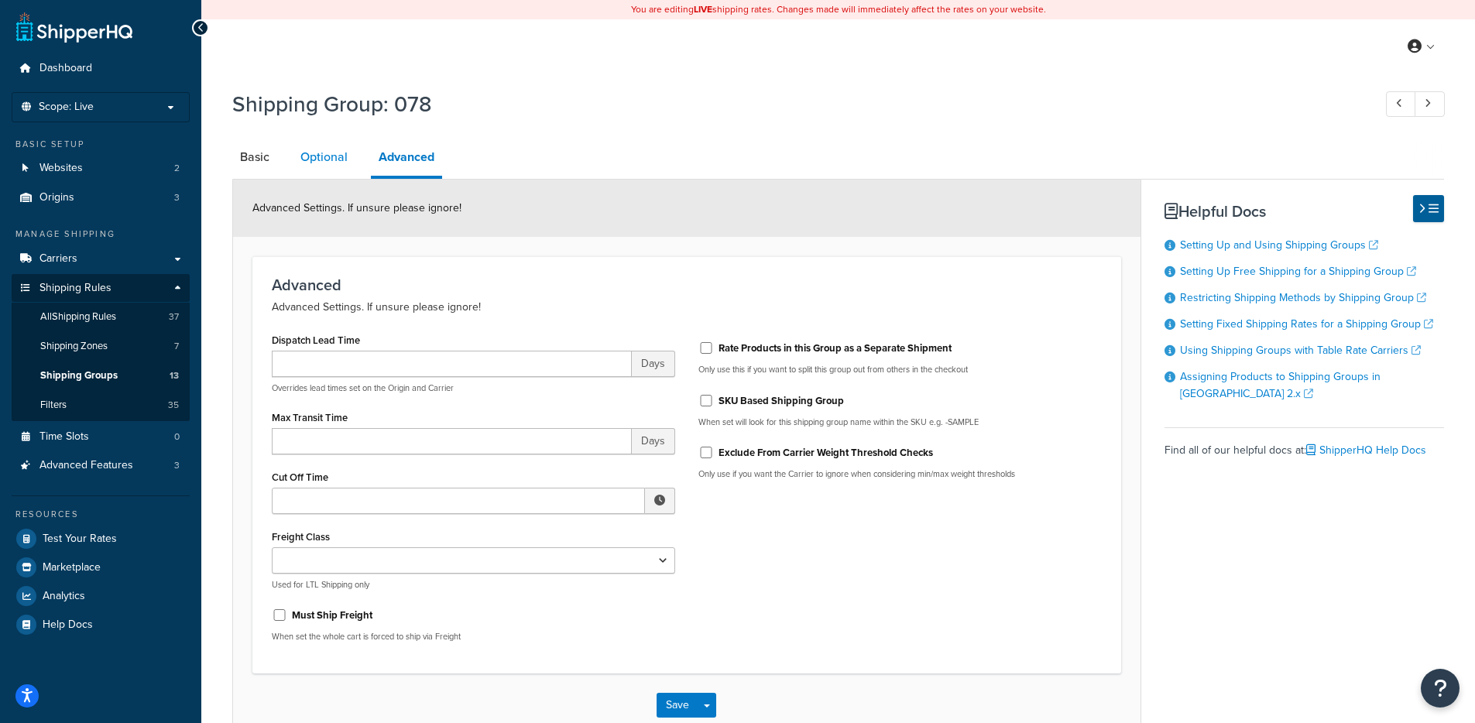
click at [331, 168] on link "Optional" at bounding box center [324, 157] width 63 height 37
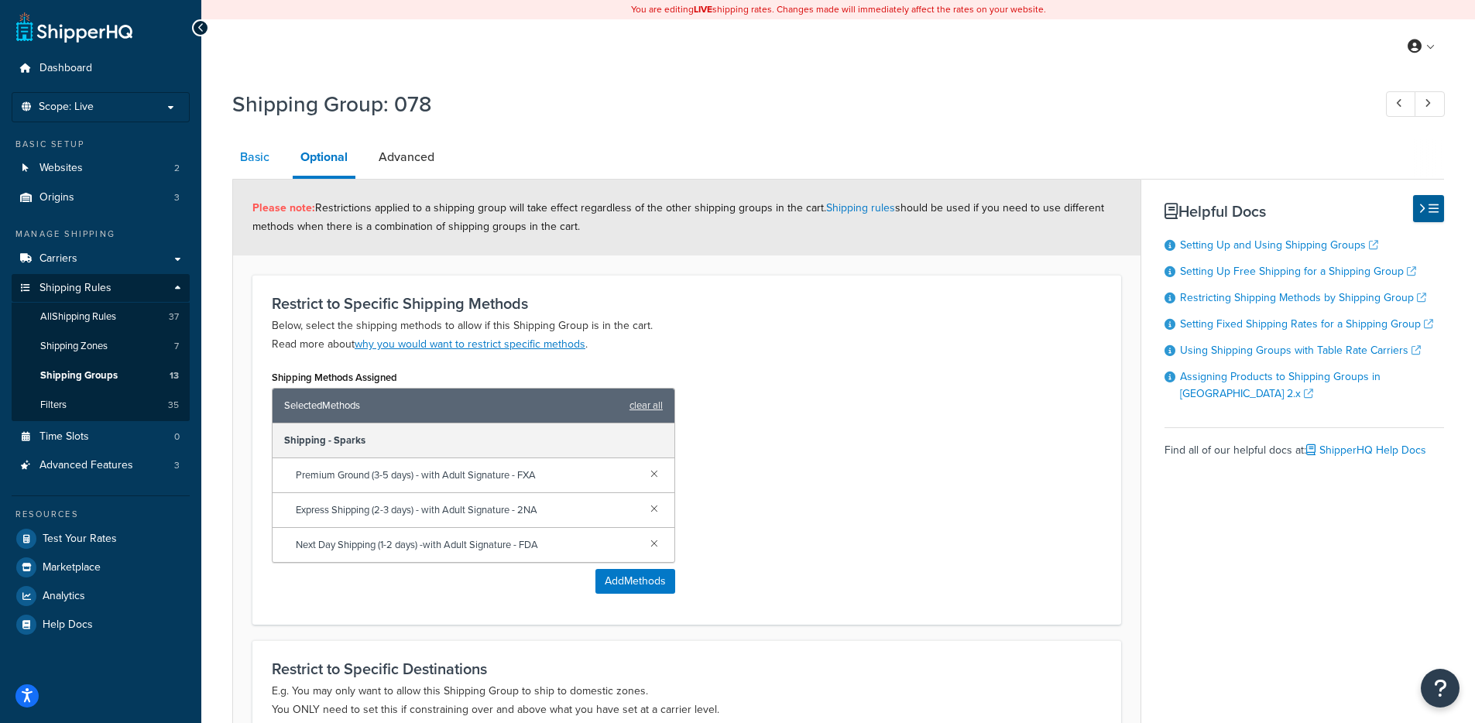
click at [265, 158] on link "Basic" at bounding box center [254, 157] width 45 height 37
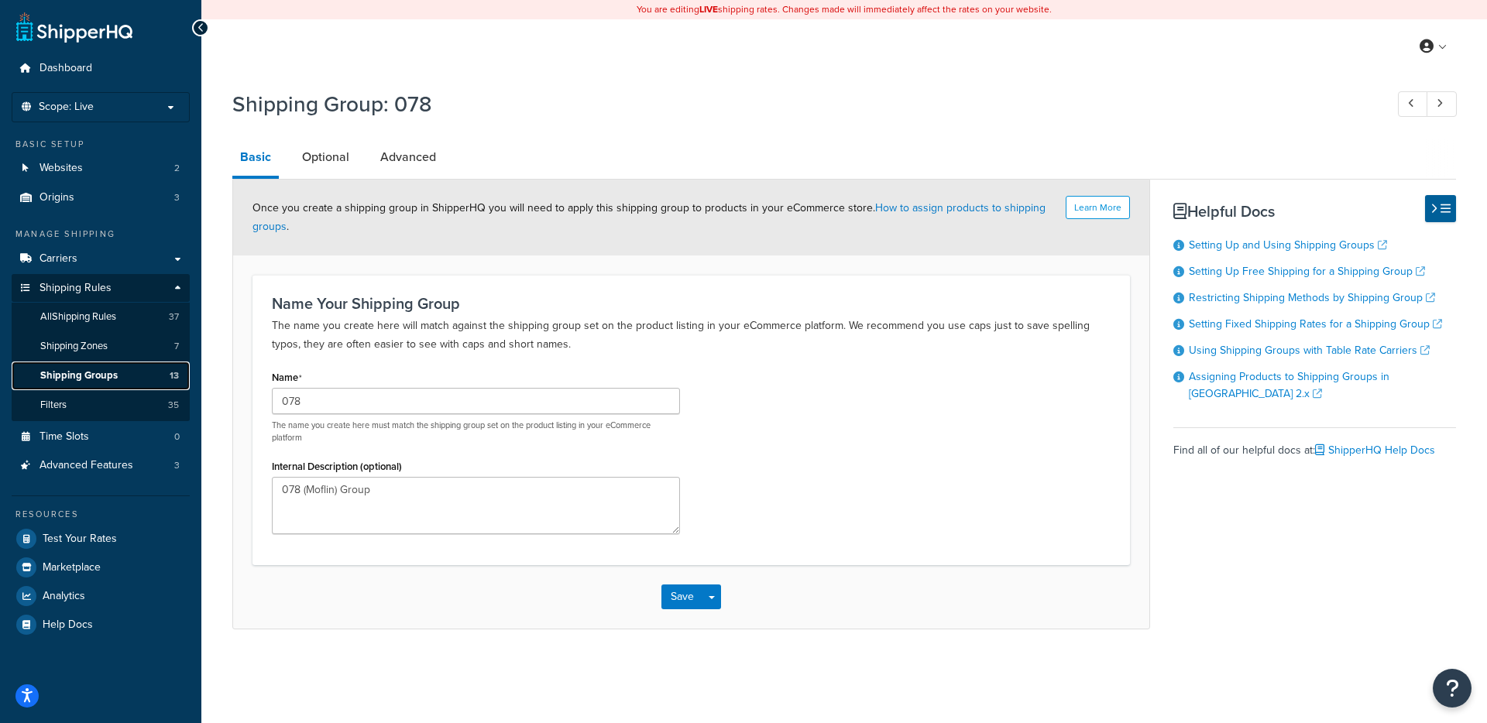
click at [98, 380] on span "Shipping Groups" at bounding box center [78, 375] width 77 height 13
click at [331, 162] on link "Optional" at bounding box center [325, 157] width 63 height 37
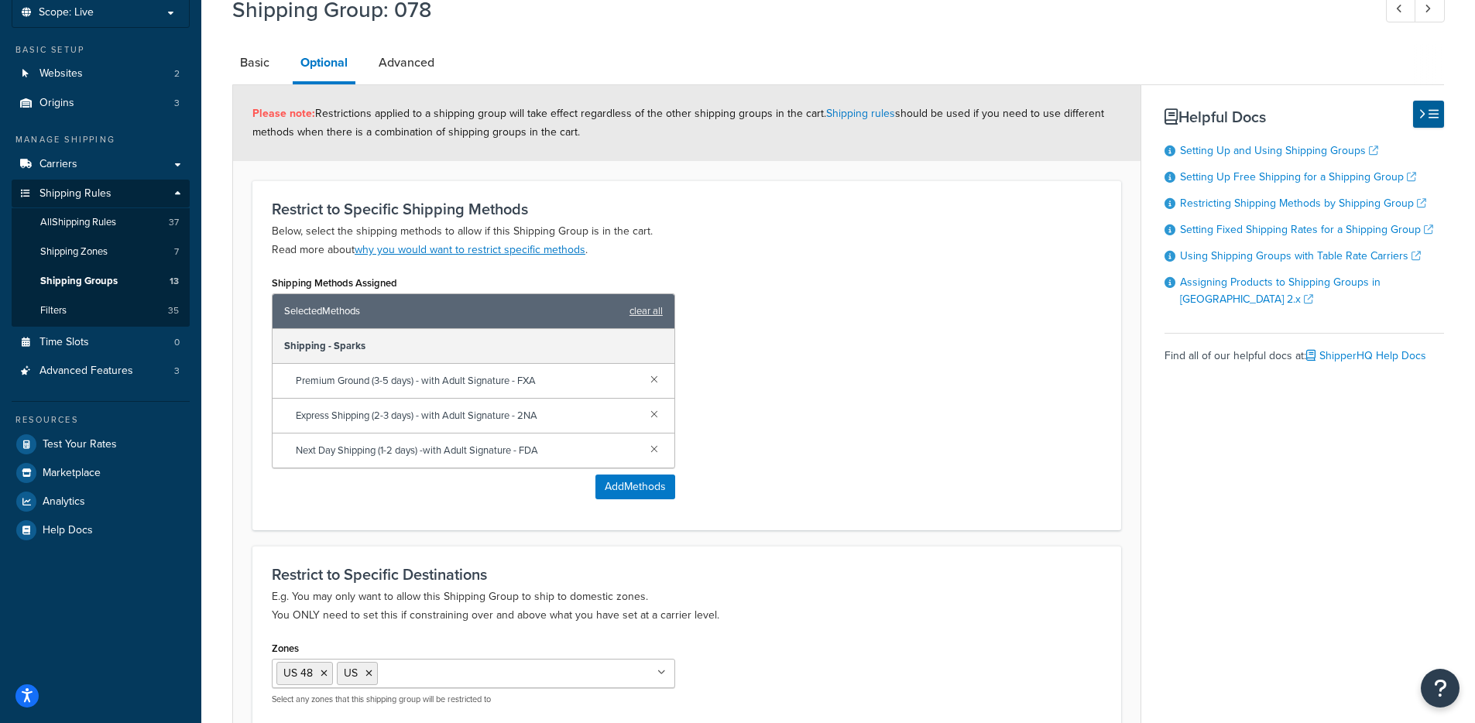
scroll to position [105, 0]
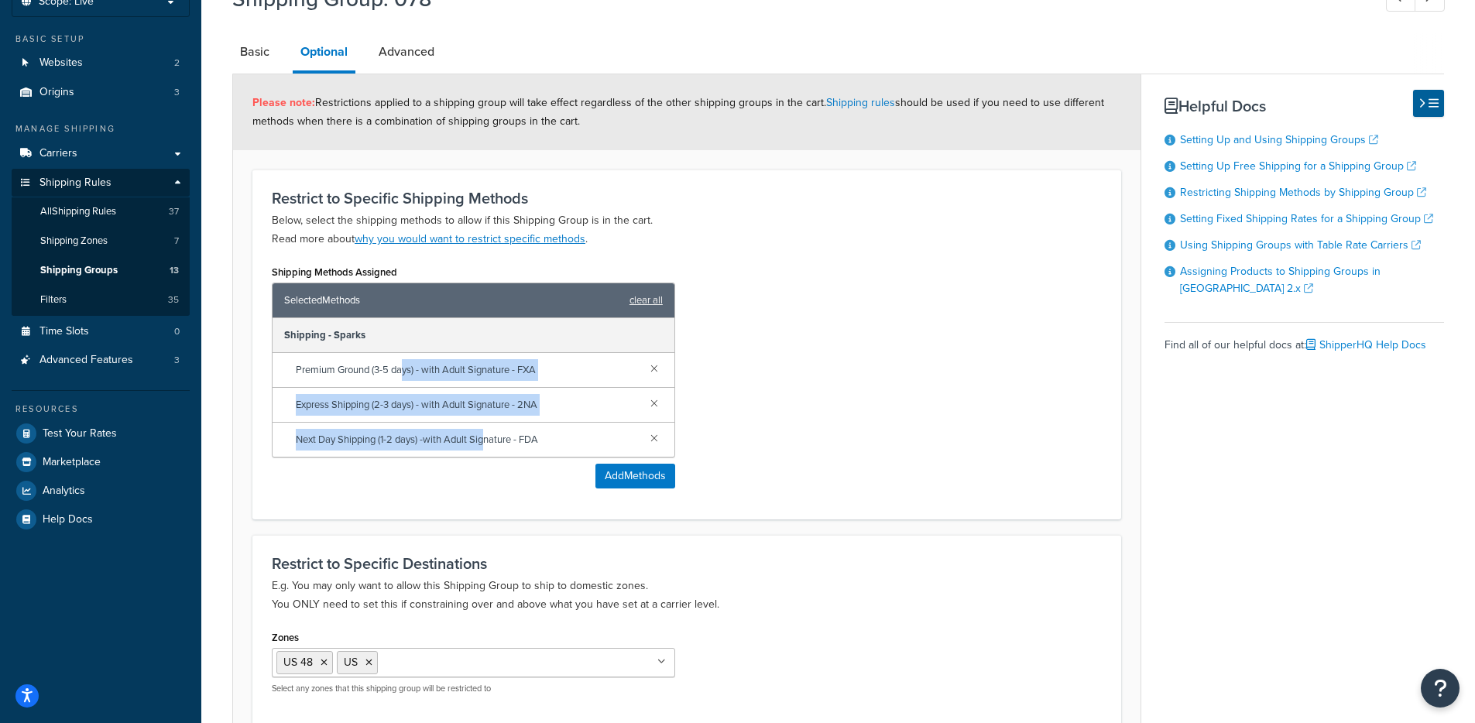
drag, startPoint x: 406, startPoint y: 379, endPoint x: 494, endPoint y: 448, distance: 112.5
click at [486, 437] on div "Shipping - Sparks Premium Ground (3-5 days) - with Adult Signature - FXA Expres…" at bounding box center [474, 387] width 402 height 139
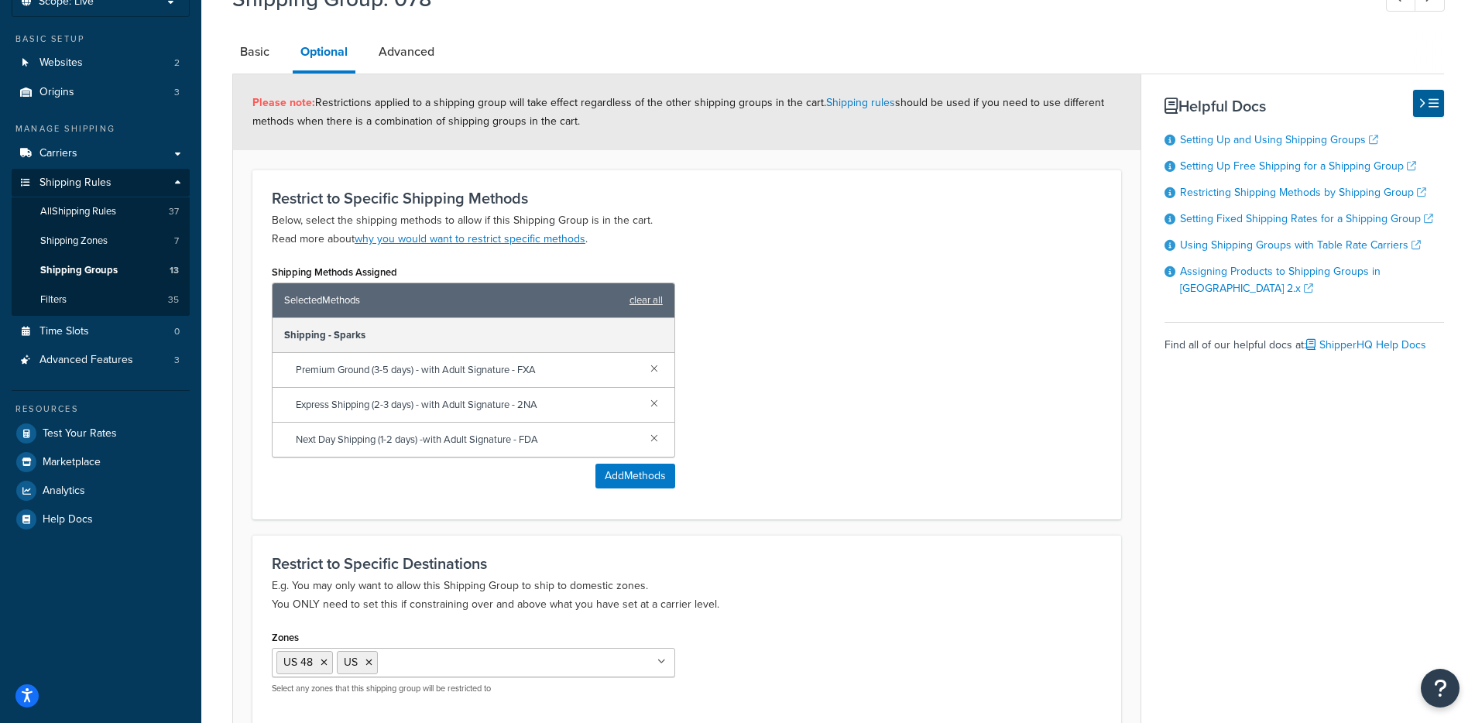
click at [490, 455] on div "Next Day Shipping (1-2 days) -with Adult Signature - FDA" at bounding box center [474, 440] width 402 height 34
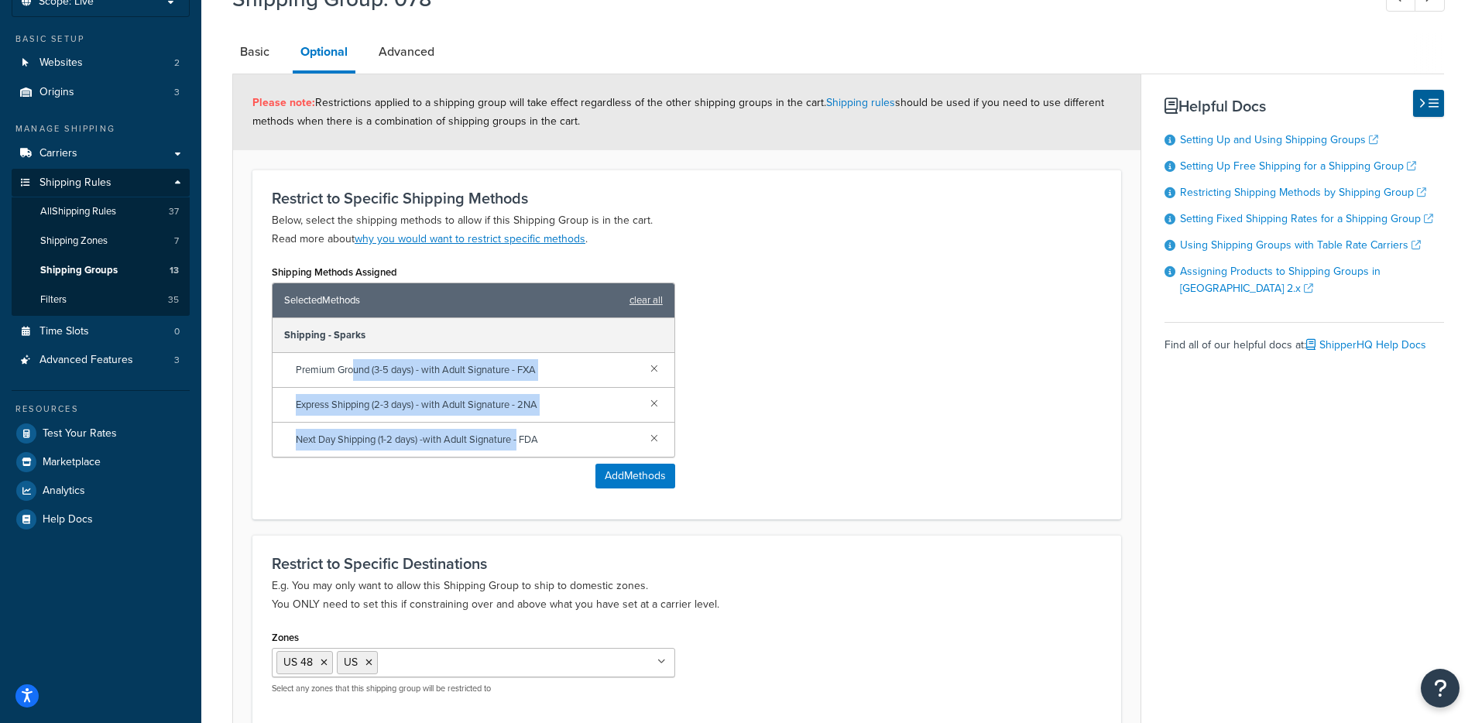
drag, startPoint x: 521, startPoint y: 442, endPoint x: 352, endPoint y: 373, distance: 183.1
click at [352, 373] on div "Shipping - Sparks Premium Ground (3-5 days) - with Adult Signature - FXA Expres…" at bounding box center [474, 387] width 402 height 139
click at [352, 373] on span "Premium Ground (3-5 days) - with Adult Signature - FXA" at bounding box center [467, 370] width 342 height 22
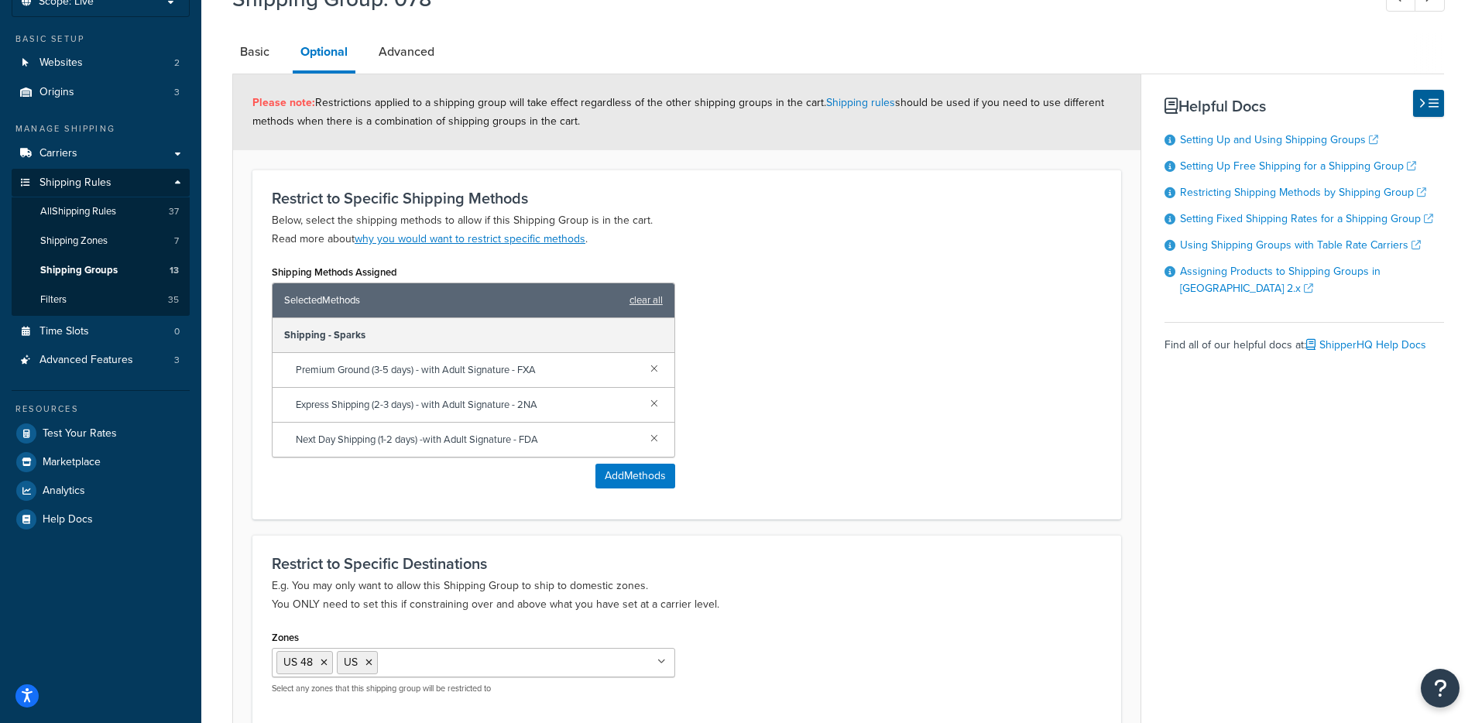
click at [299, 369] on span "Premium Ground (3-5 days) - with Adult Signature - FXA" at bounding box center [467, 370] width 342 height 22
drag, startPoint x: 297, startPoint y: 370, endPoint x: 512, endPoint y: 371, distance: 215.3
click at [512, 371] on span "Premium Ground (3-5 days) - with Adult Signature - FXA" at bounding box center [467, 370] width 342 height 22
copy span "Premium Ground (3-5 days) - with Adult Signature"
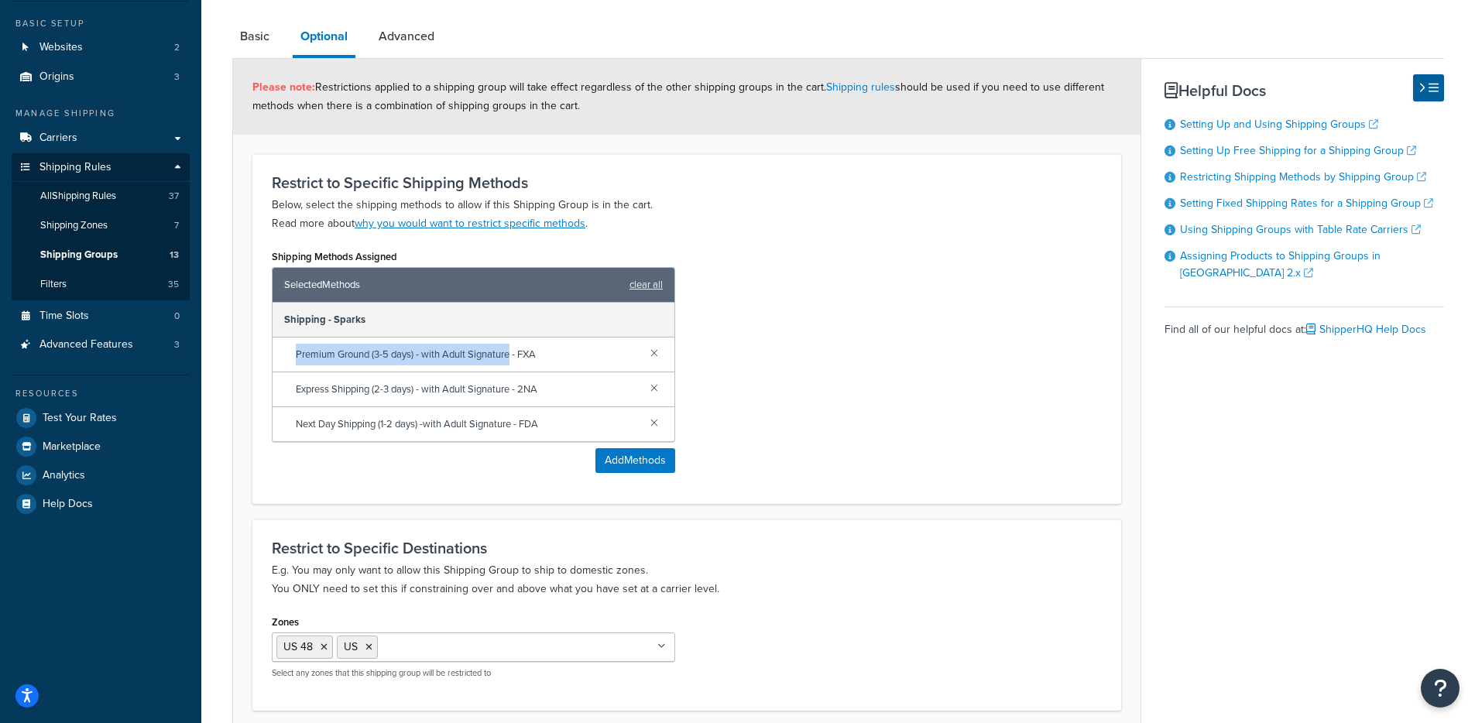
scroll to position [129, 0]
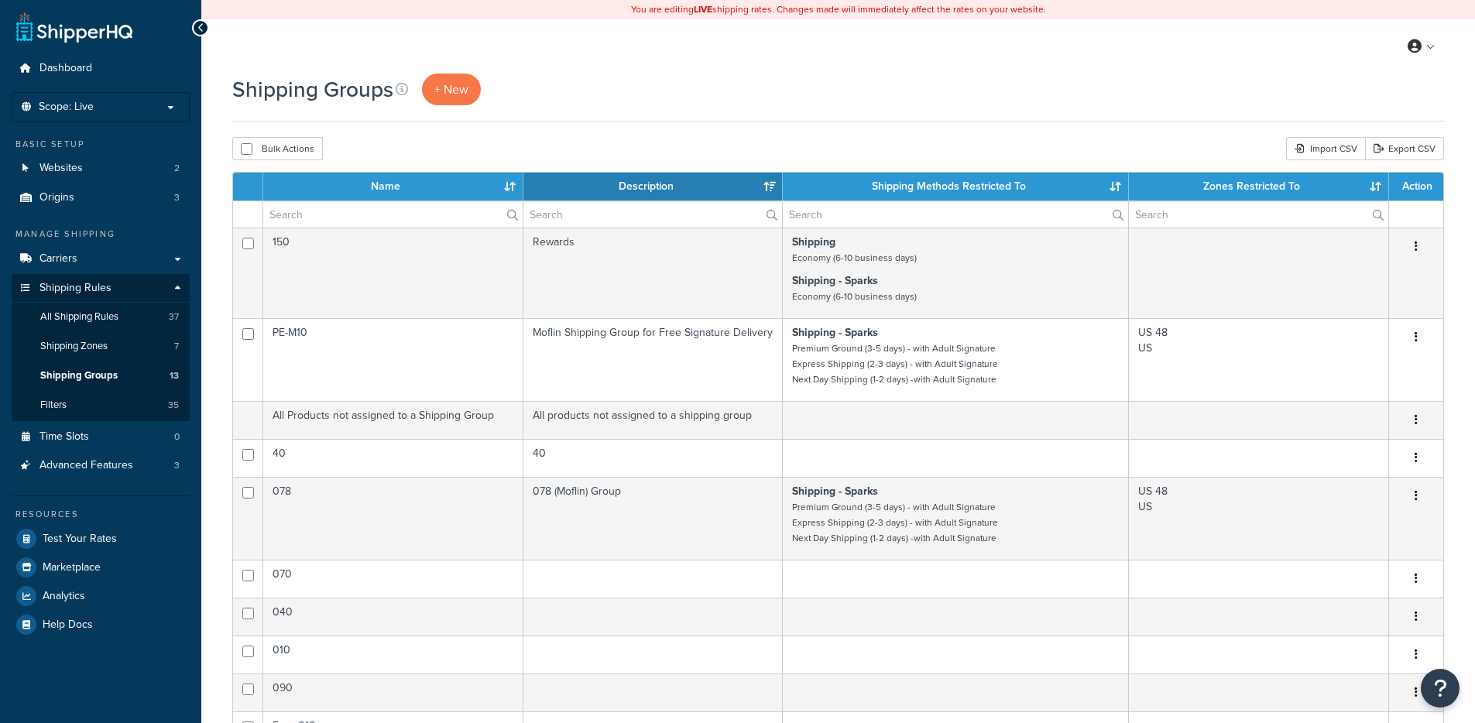
select select "15"
click at [112, 264] on link "Carriers" at bounding box center [101, 259] width 178 height 29
click at [128, 318] on link "All Shipping Rules 37" at bounding box center [101, 317] width 178 height 29
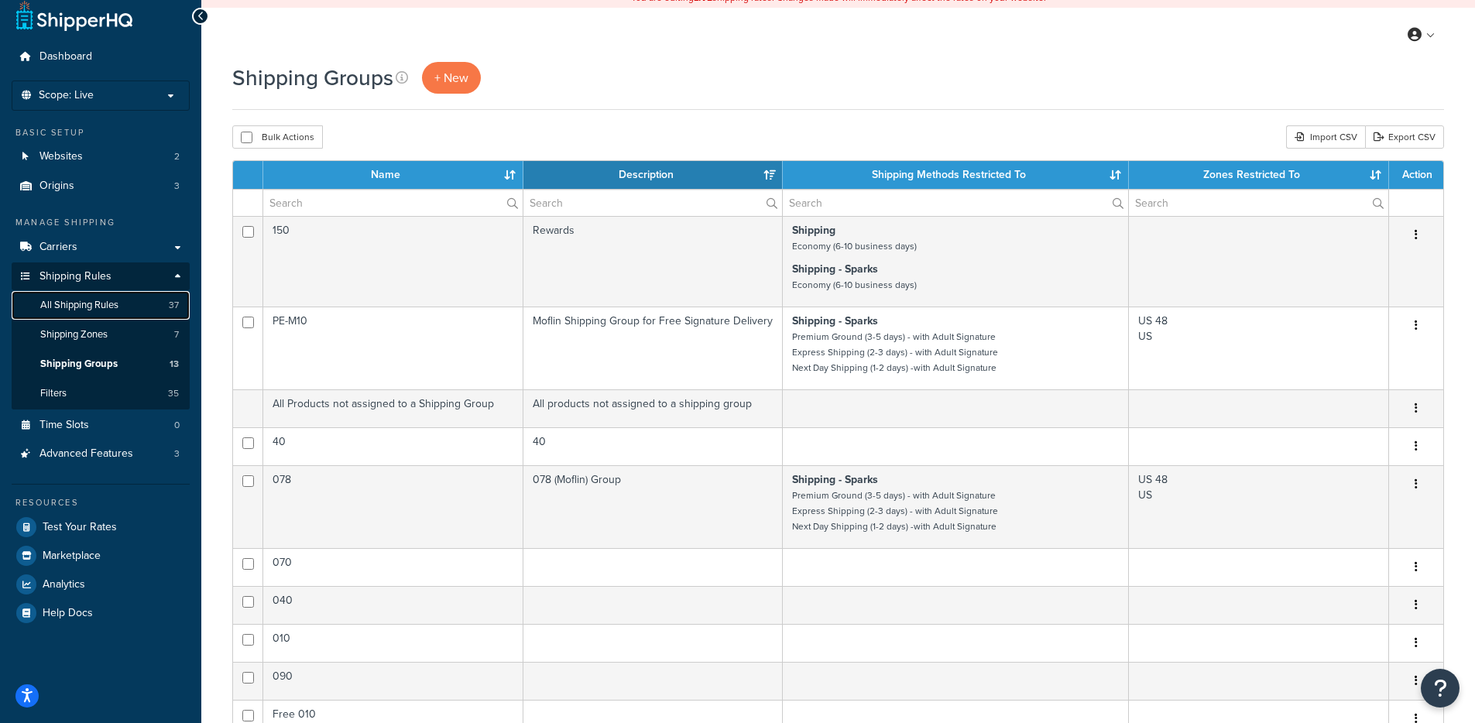
scroll to position [28, 0]
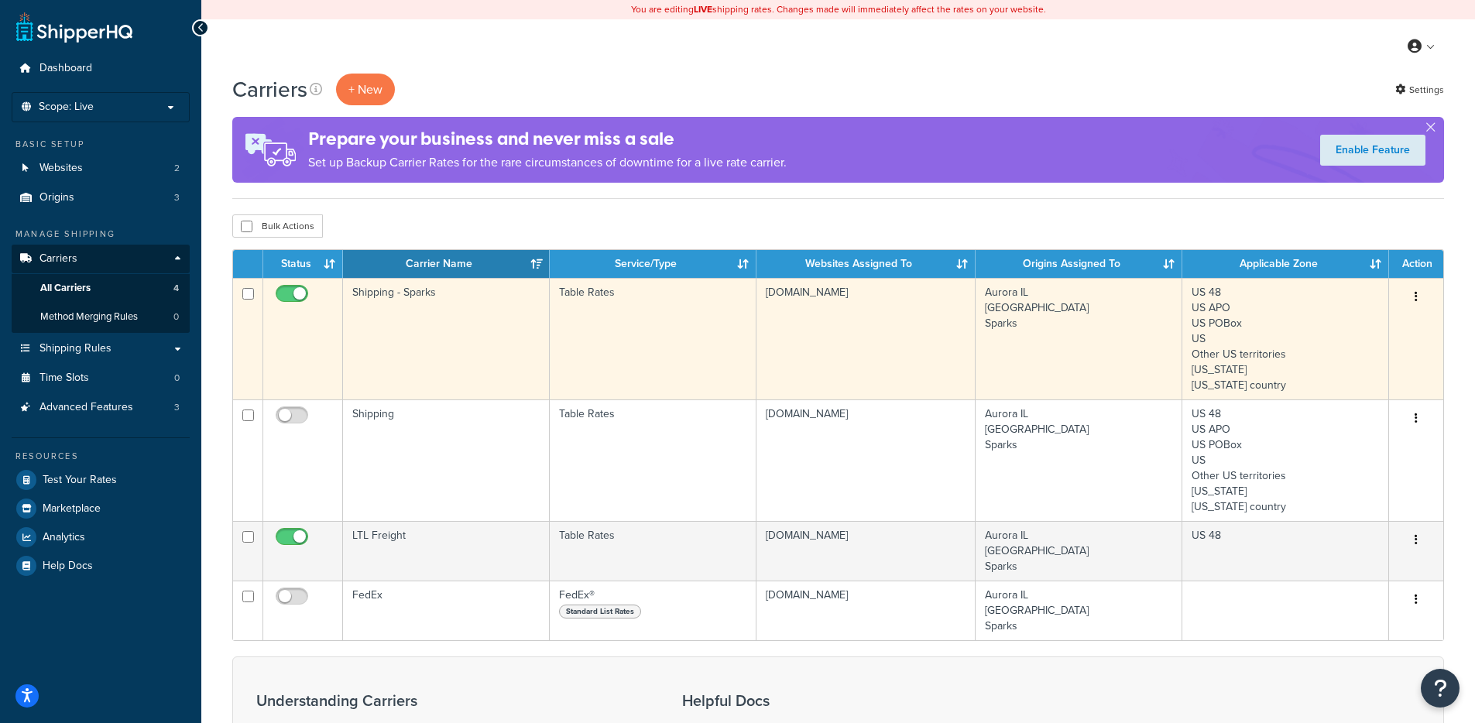
click at [459, 374] on td "Shipping - Sparks" at bounding box center [446, 339] width 207 height 122
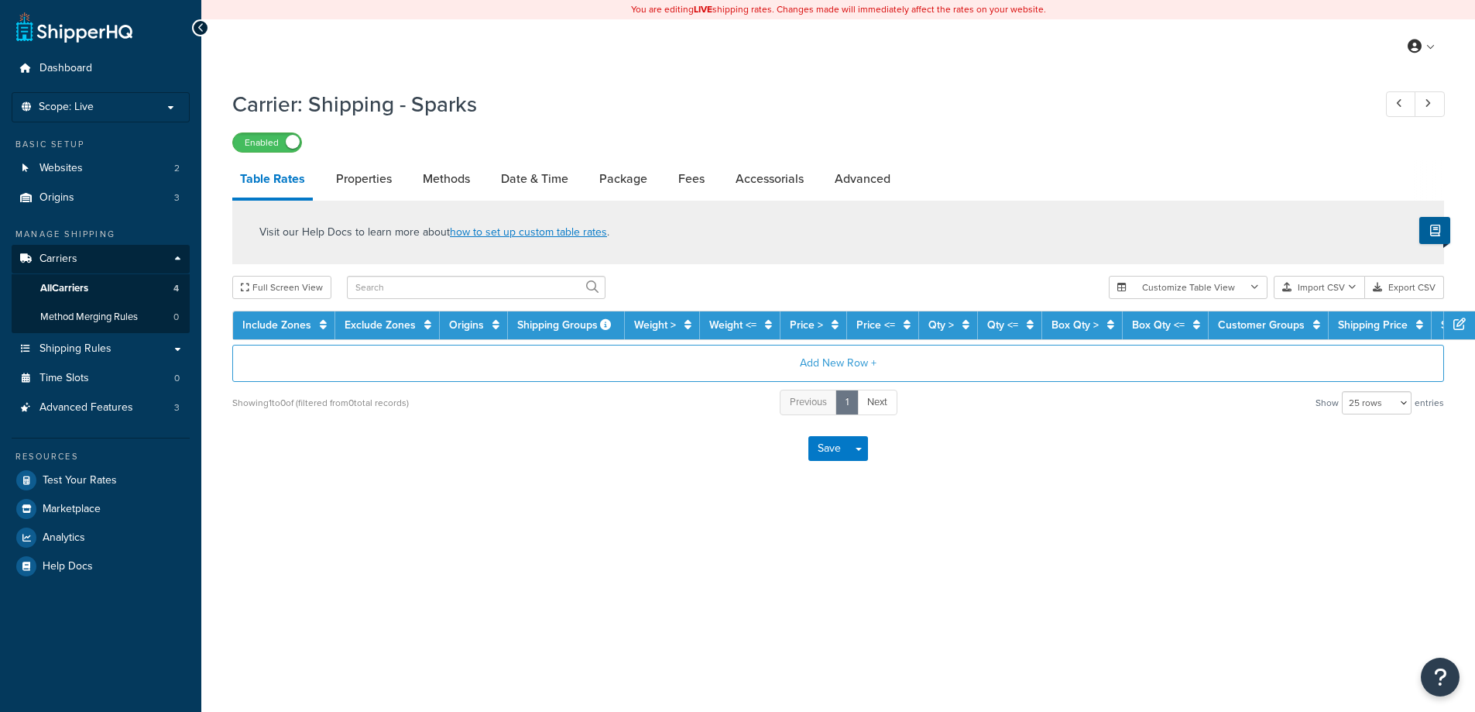
select select "25"
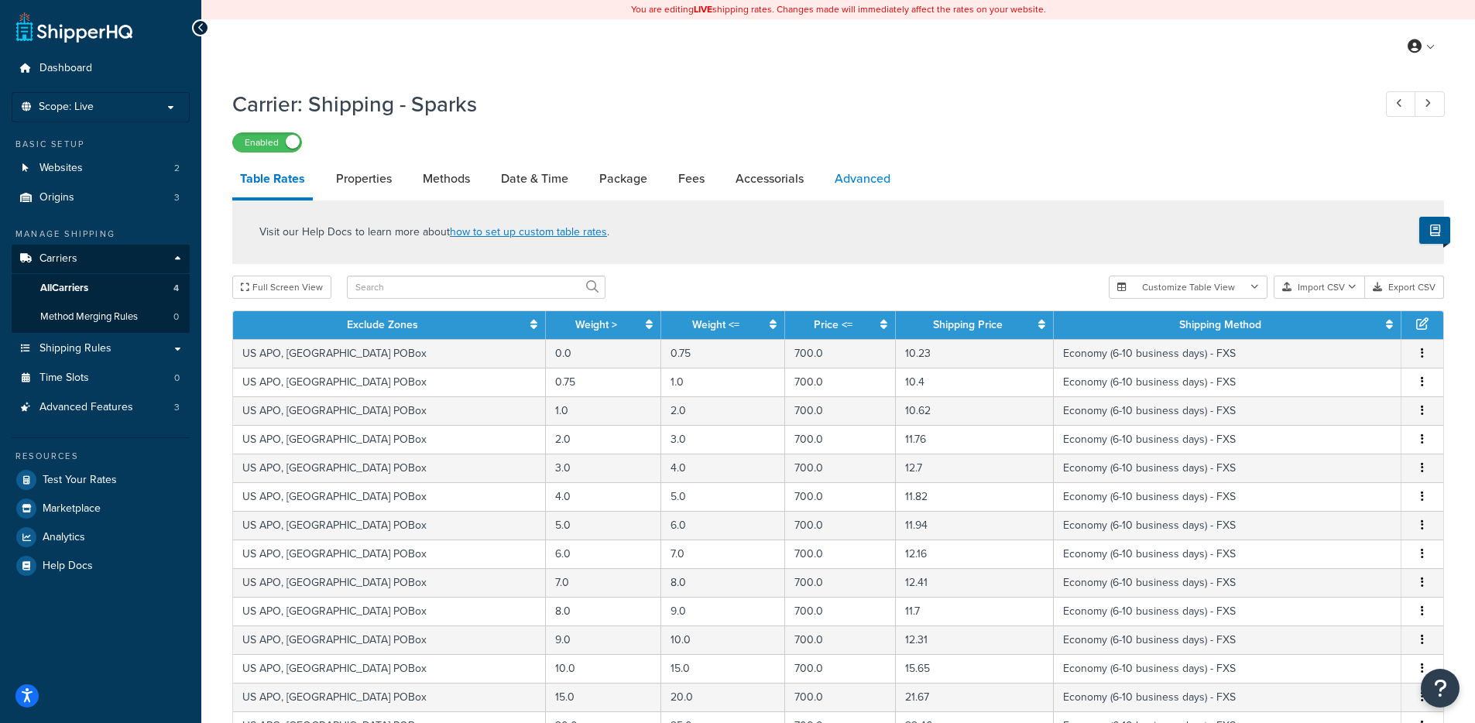
click at [859, 182] on link "Advanced" at bounding box center [862, 178] width 71 height 37
select select "false"
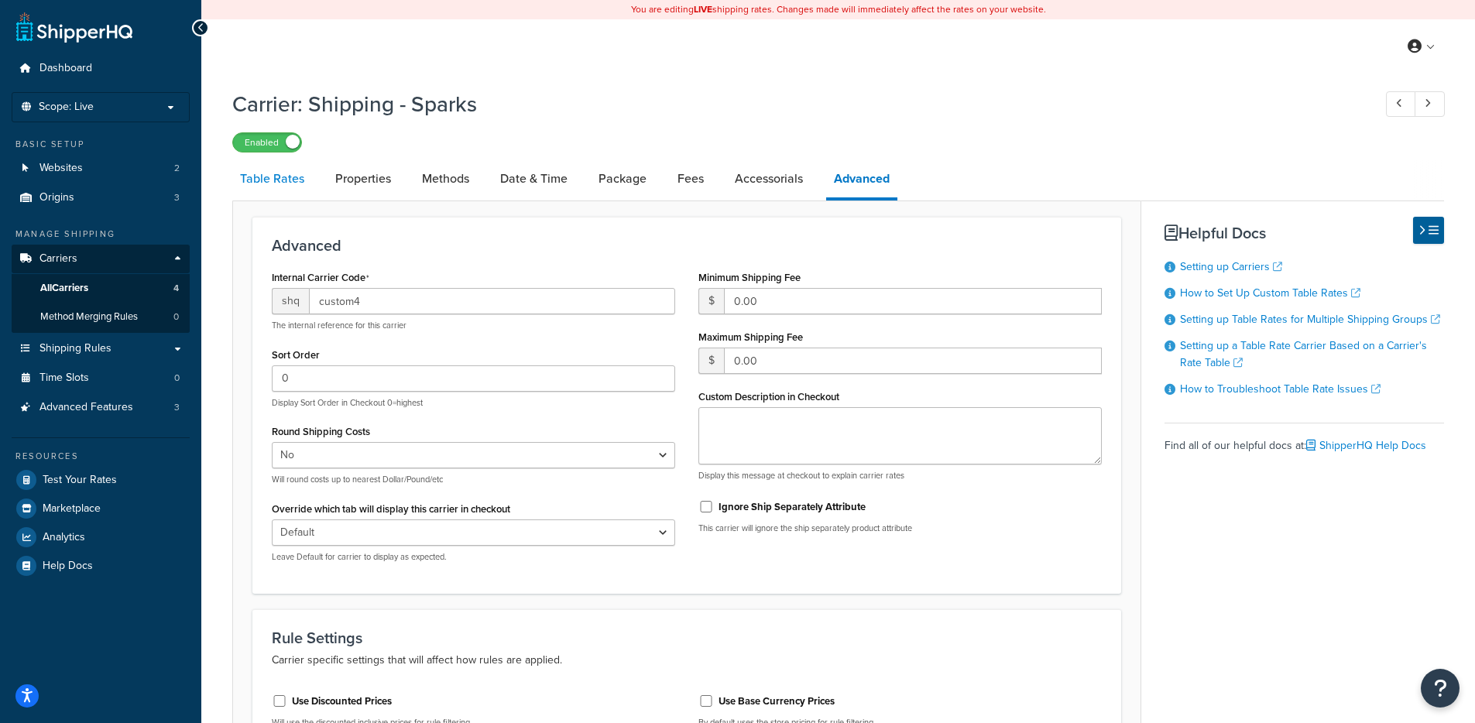
click at [297, 179] on link "Table Rates" at bounding box center [272, 178] width 80 height 37
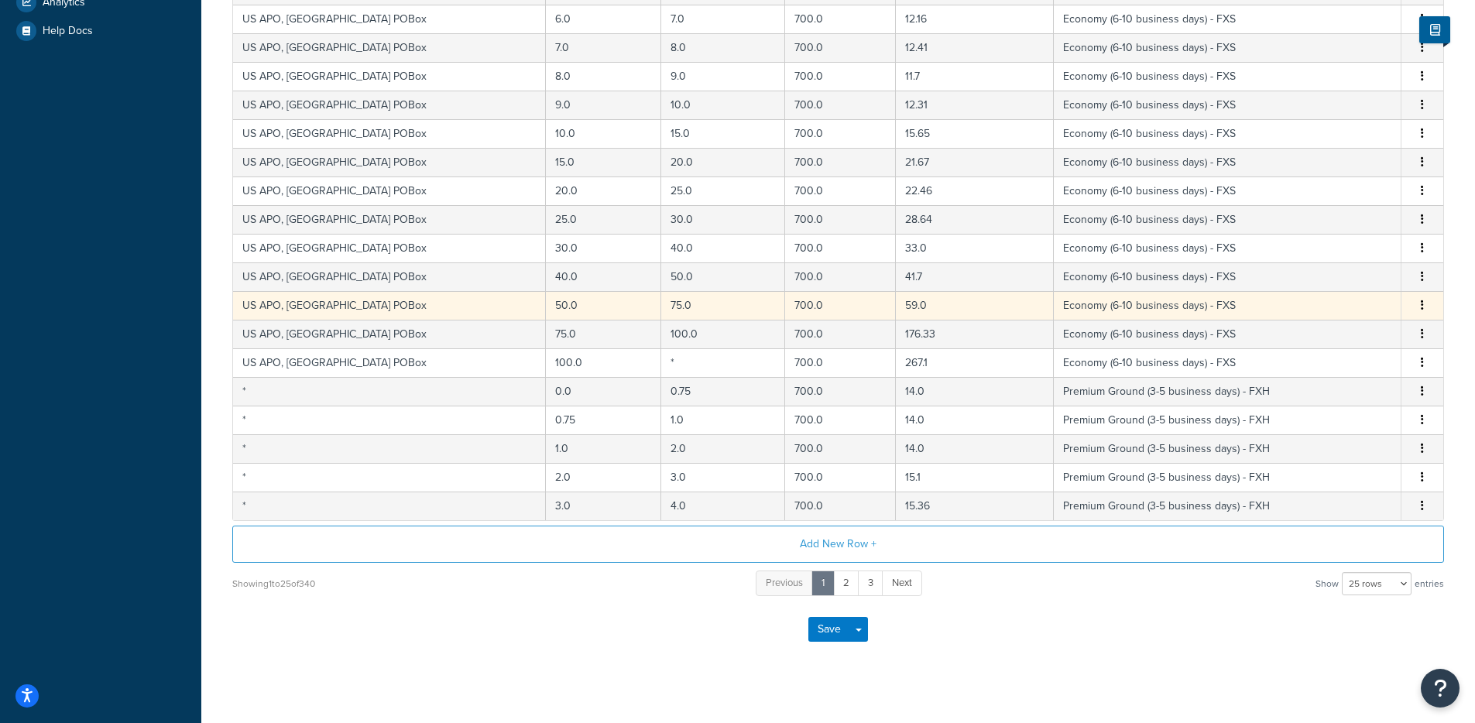
scroll to position [553, 0]
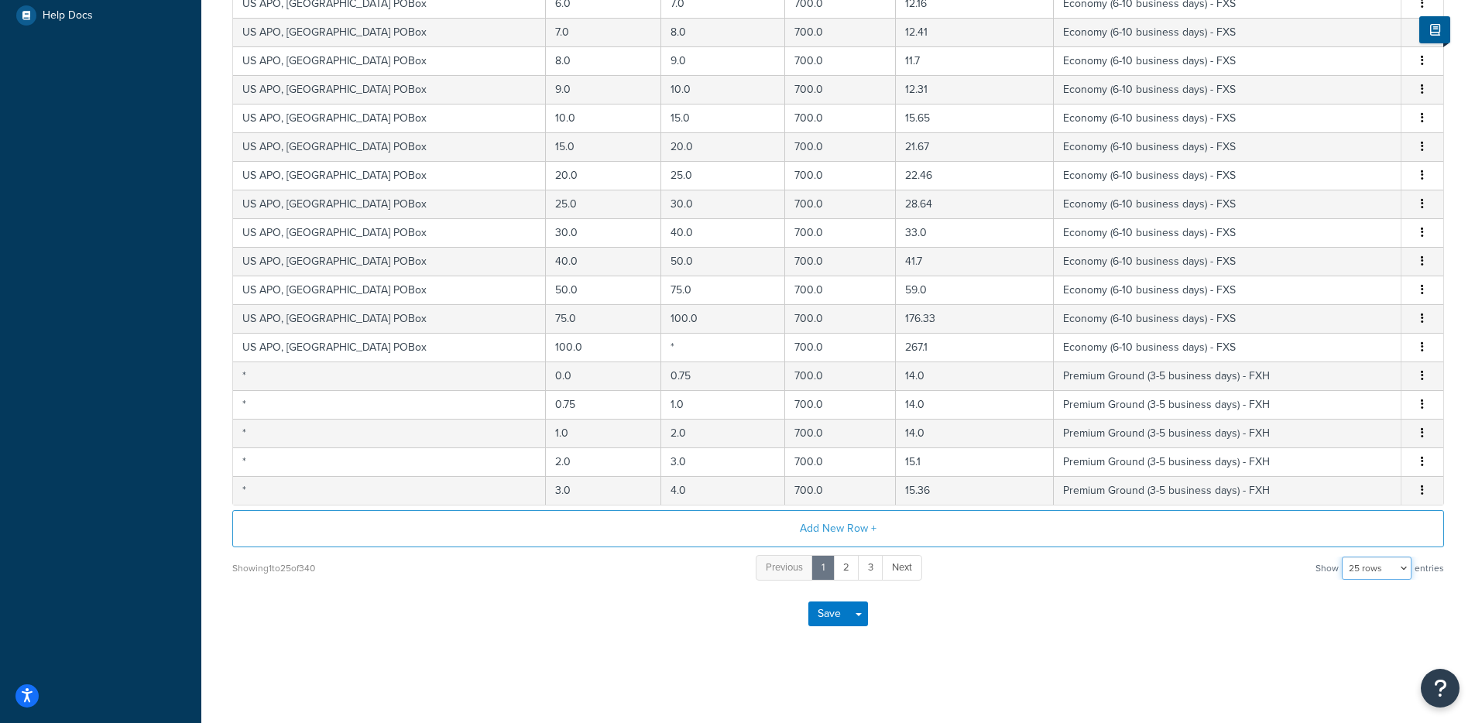
click at [1363, 559] on select "10 rows 15 rows 25 rows 50 rows 100 rows 1000 rows" at bounding box center [1377, 568] width 70 height 23
select select "1000"
click at [1344, 557] on select "10 rows 15 rows 25 rows 50 rows 100 rows 1000 rows" at bounding box center [1377, 568] width 70 height 23
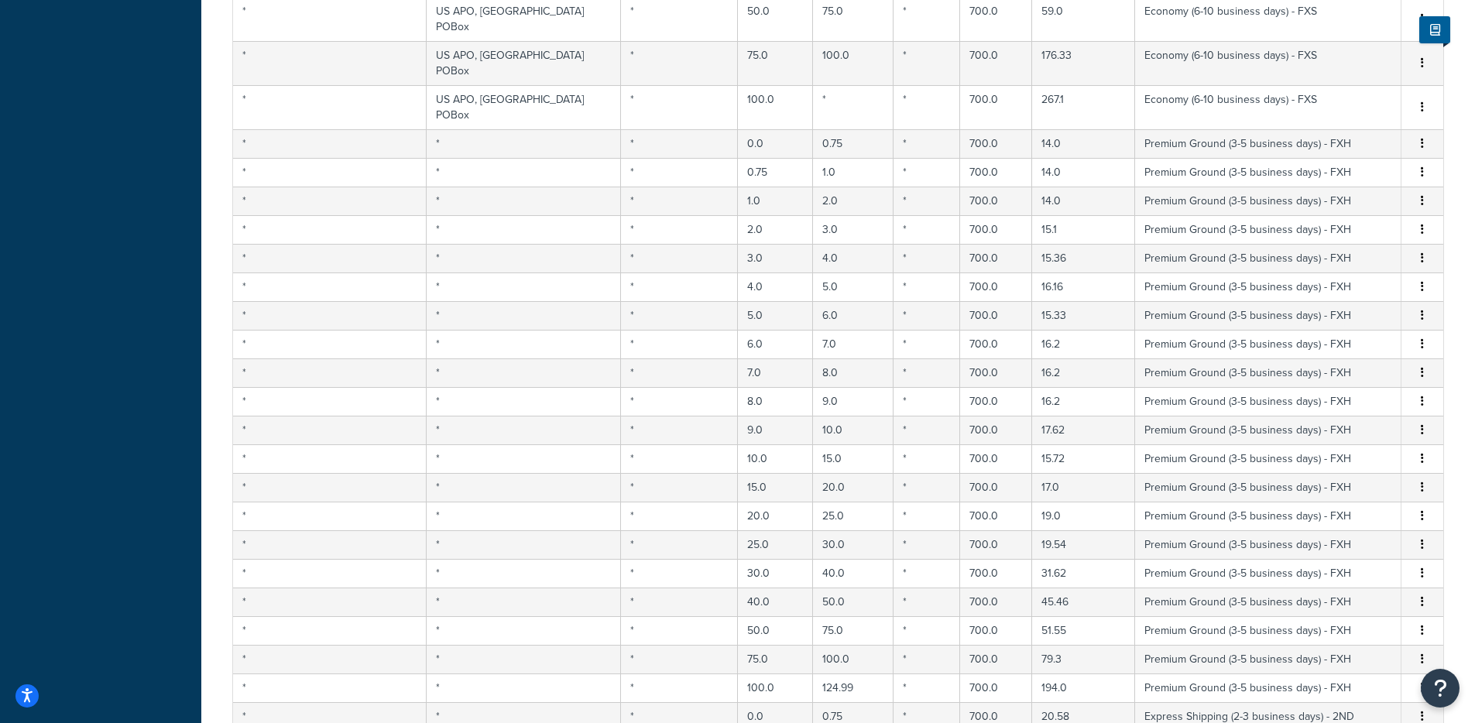
scroll to position [0, 0]
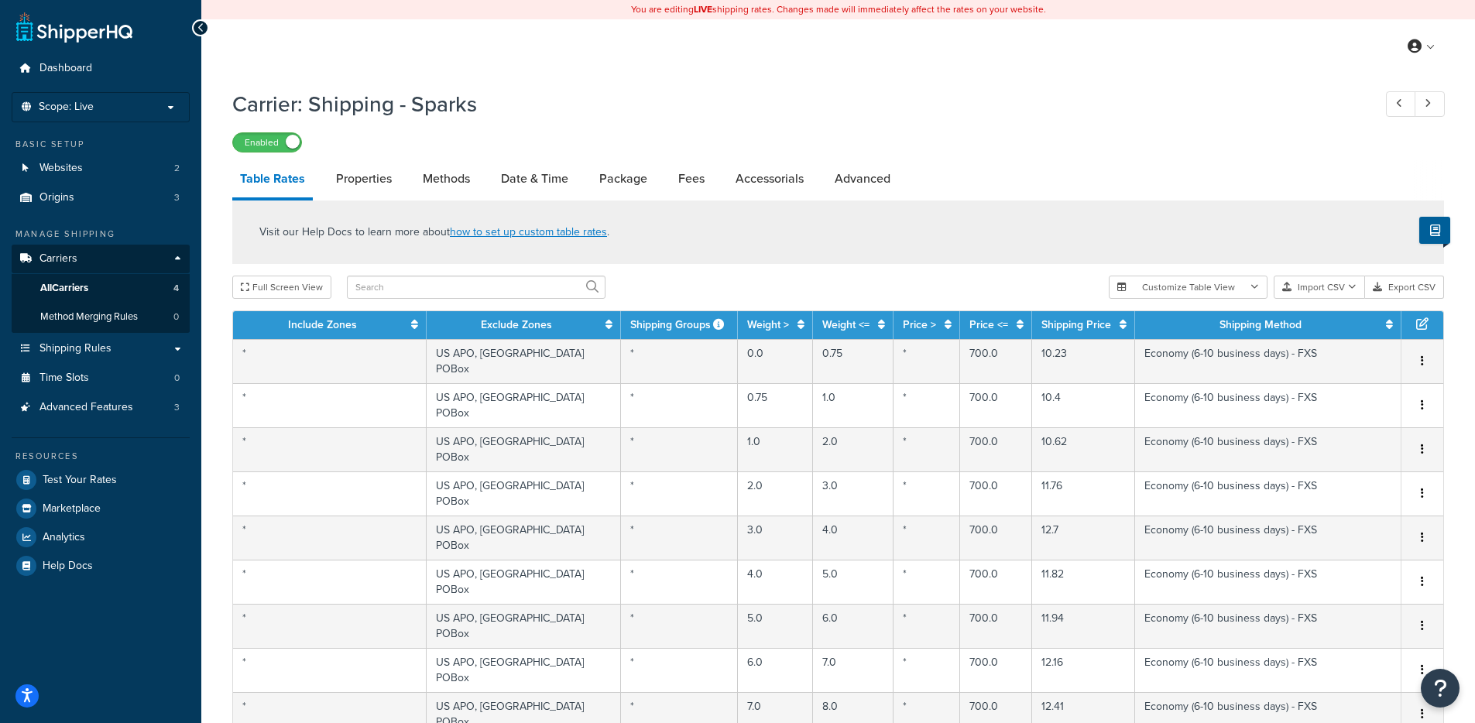
drag, startPoint x: 895, startPoint y: 246, endPoint x: 912, endPoint y: 235, distance: 20.2
click at [895, 246] on div "Visit our Help Docs to learn more about how to set up custom table rates ." at bounding box center [838, 233] width 1212 height 64
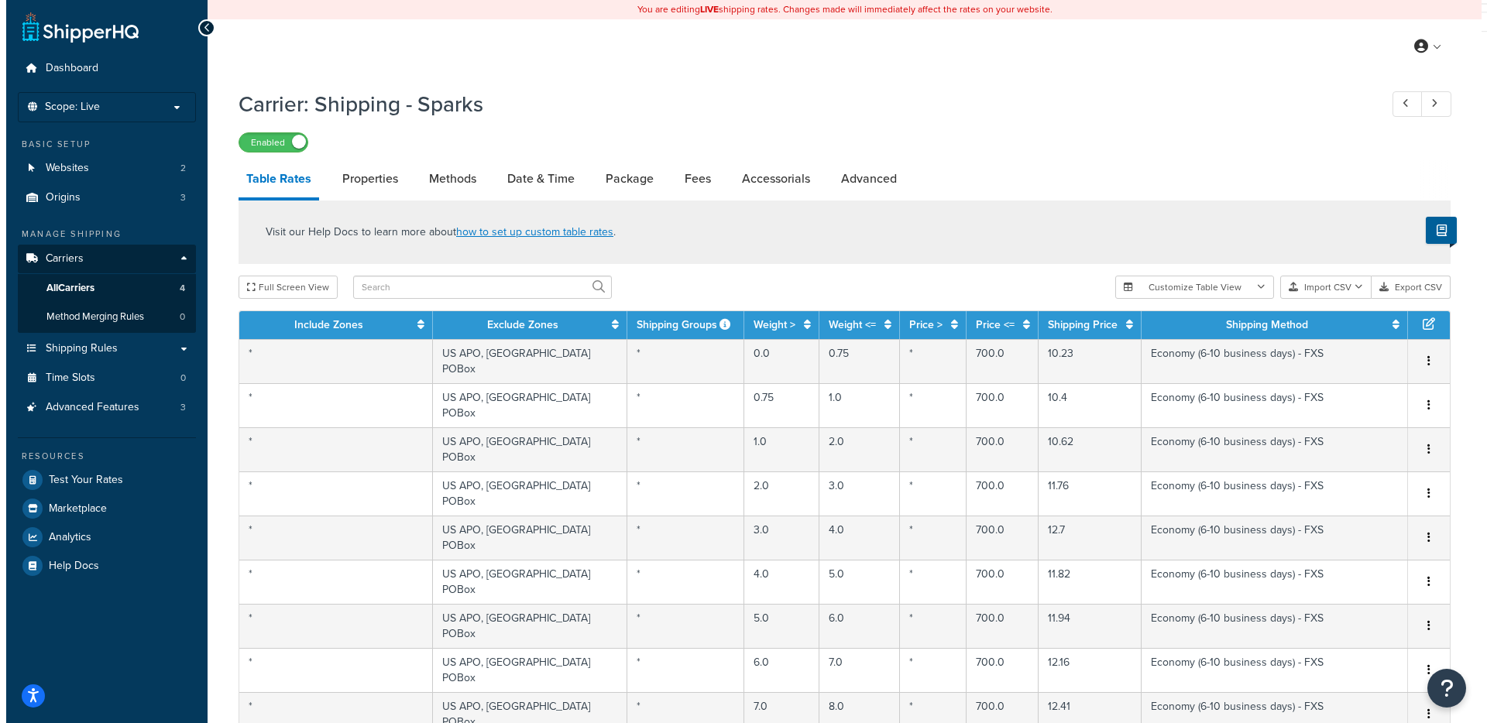
scroll to position [9580, 0]
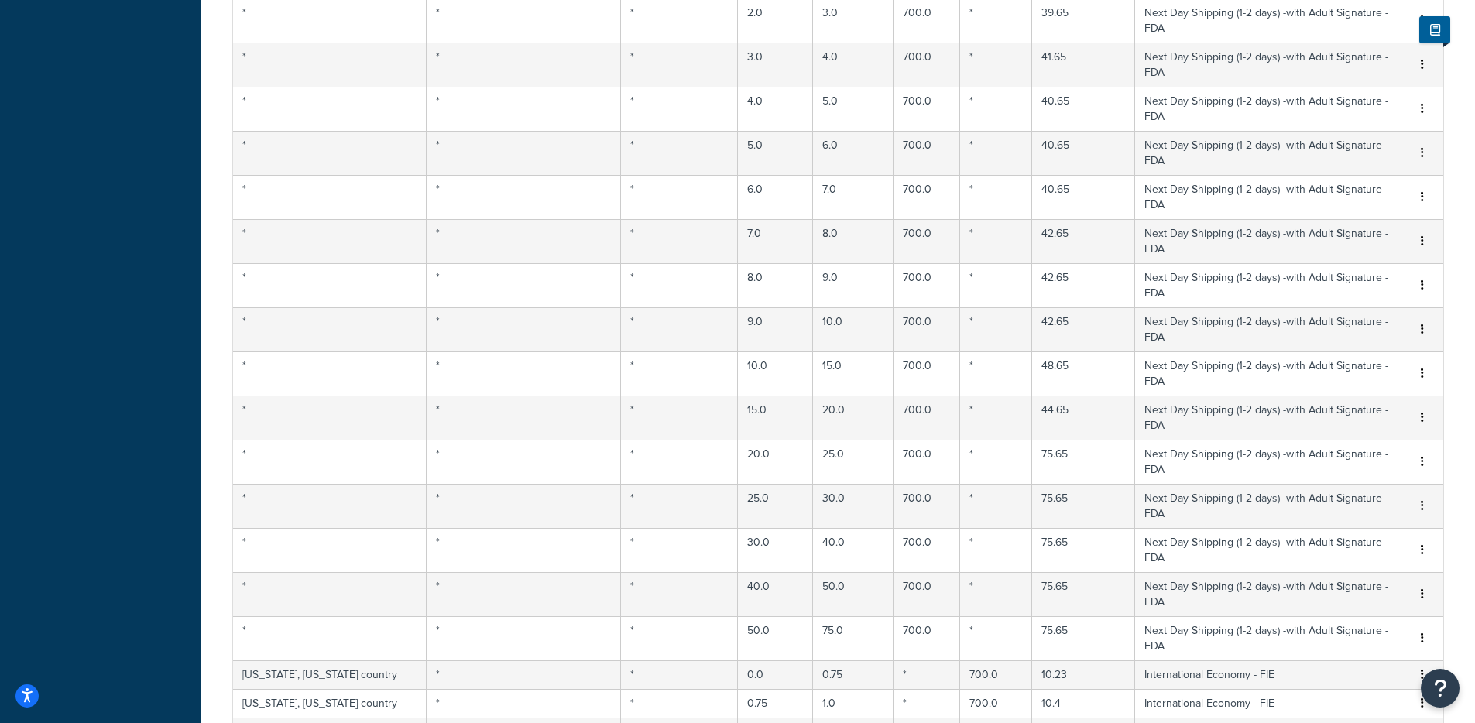
select select "182170"
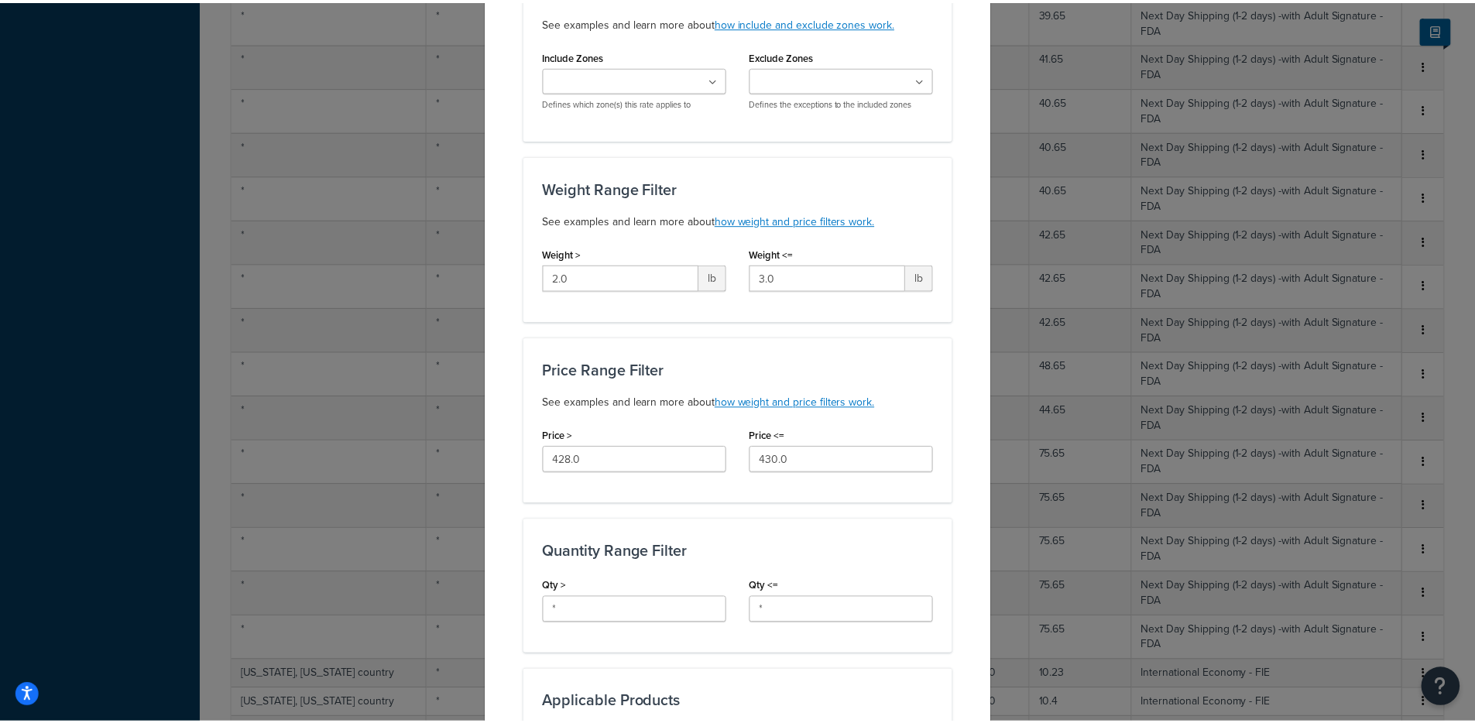
scroll to position [0, 0]
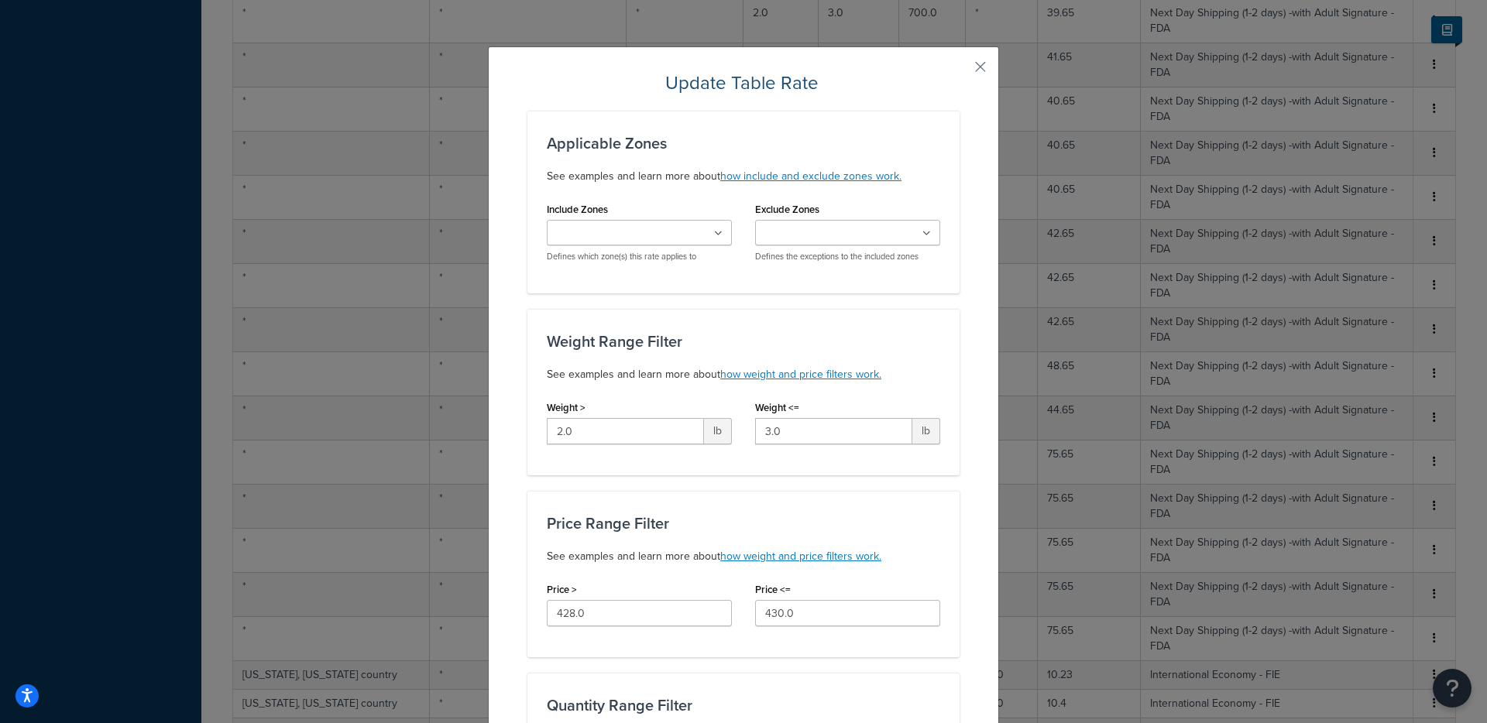
click at [960, 70] on button "button" at bounding box center [958, 72] width 4 height 4
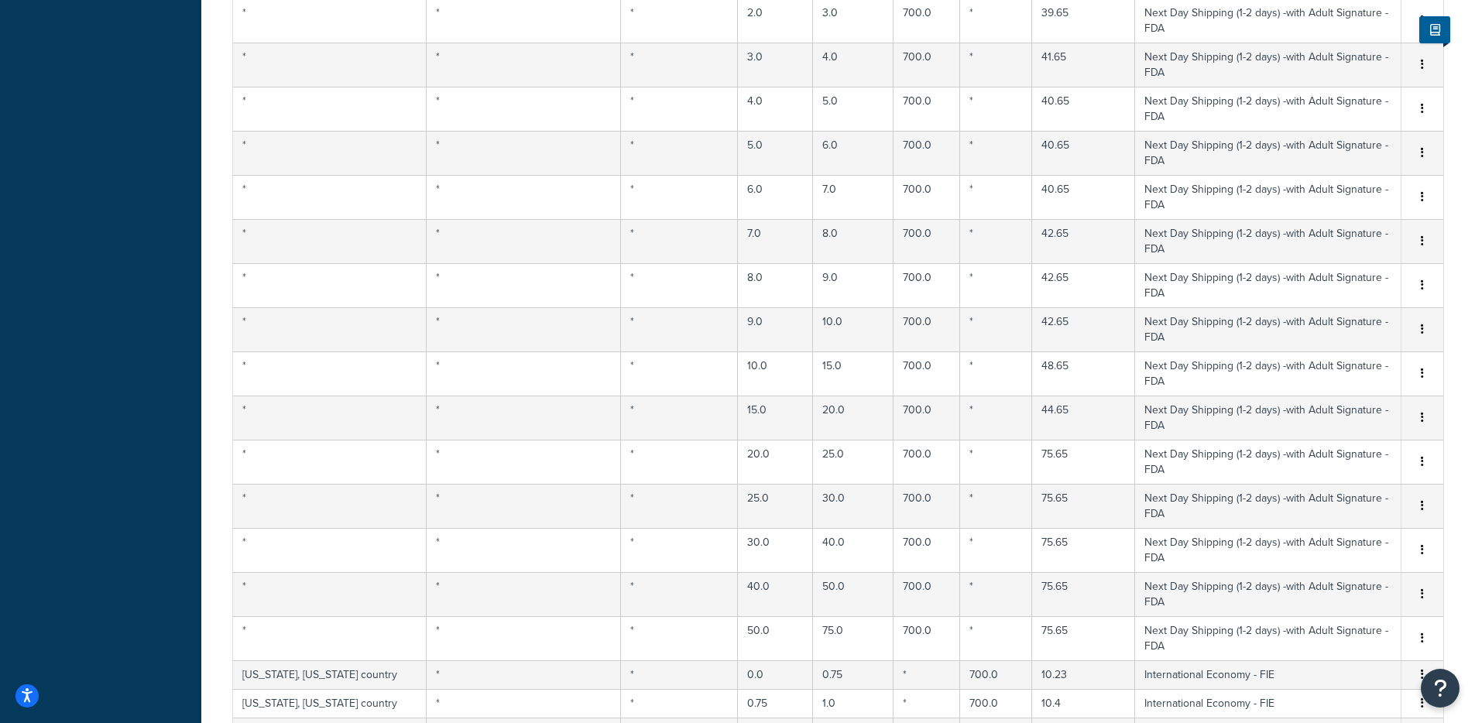
drag, startPoint x: 1388, startPoint y: 345, endPoint x: 1083, endPoint y: 351, distance: 305.2
copy tr "Premium Ground (3-5 days) - with Adult Signature - FXA"
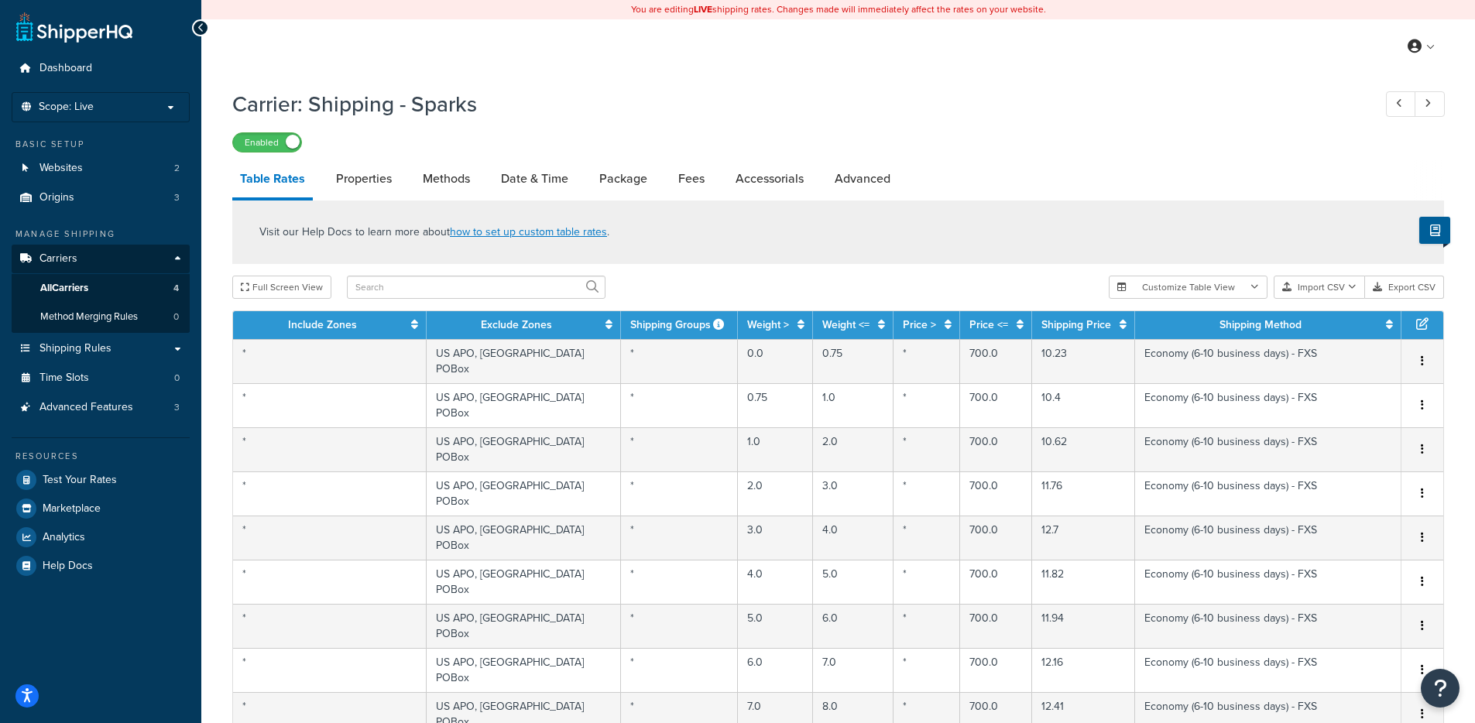
scroll to position [9580, 0]
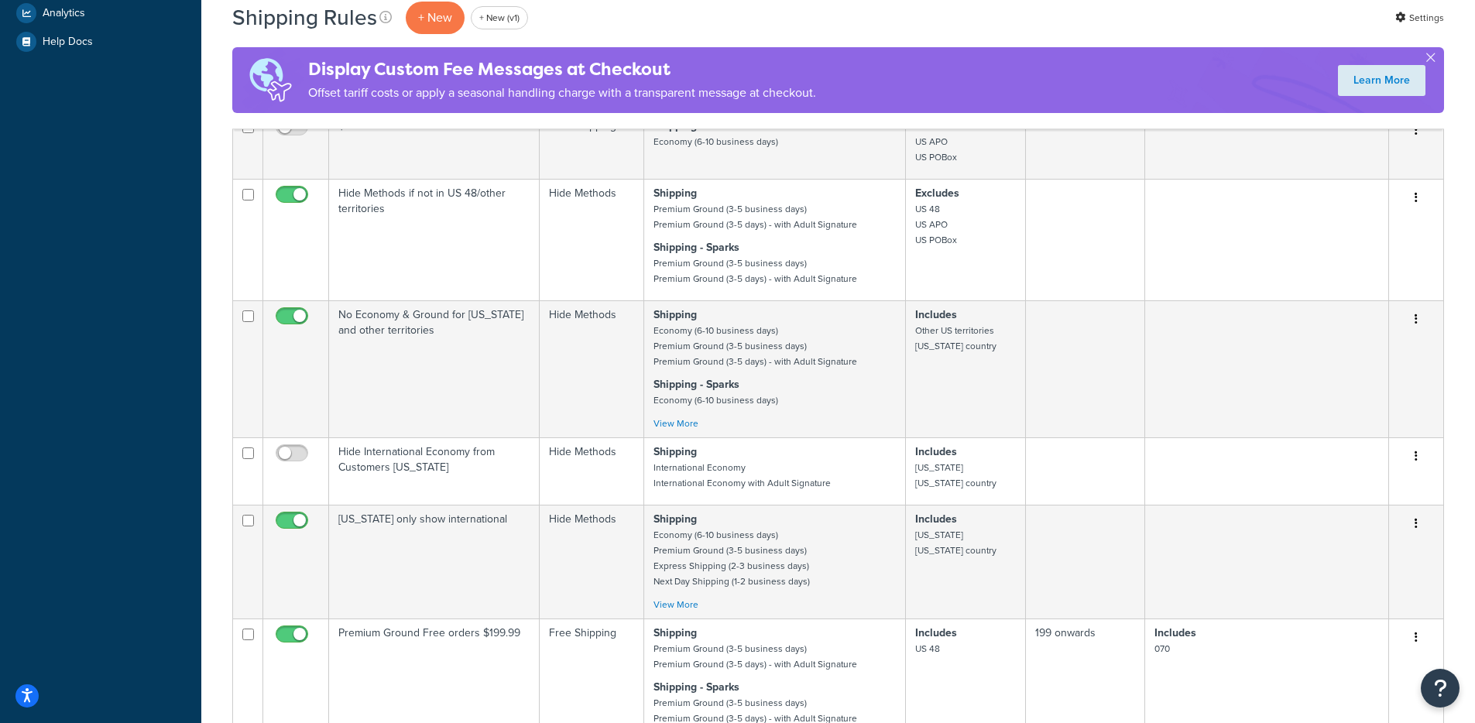
scroll to position [1046, 0]
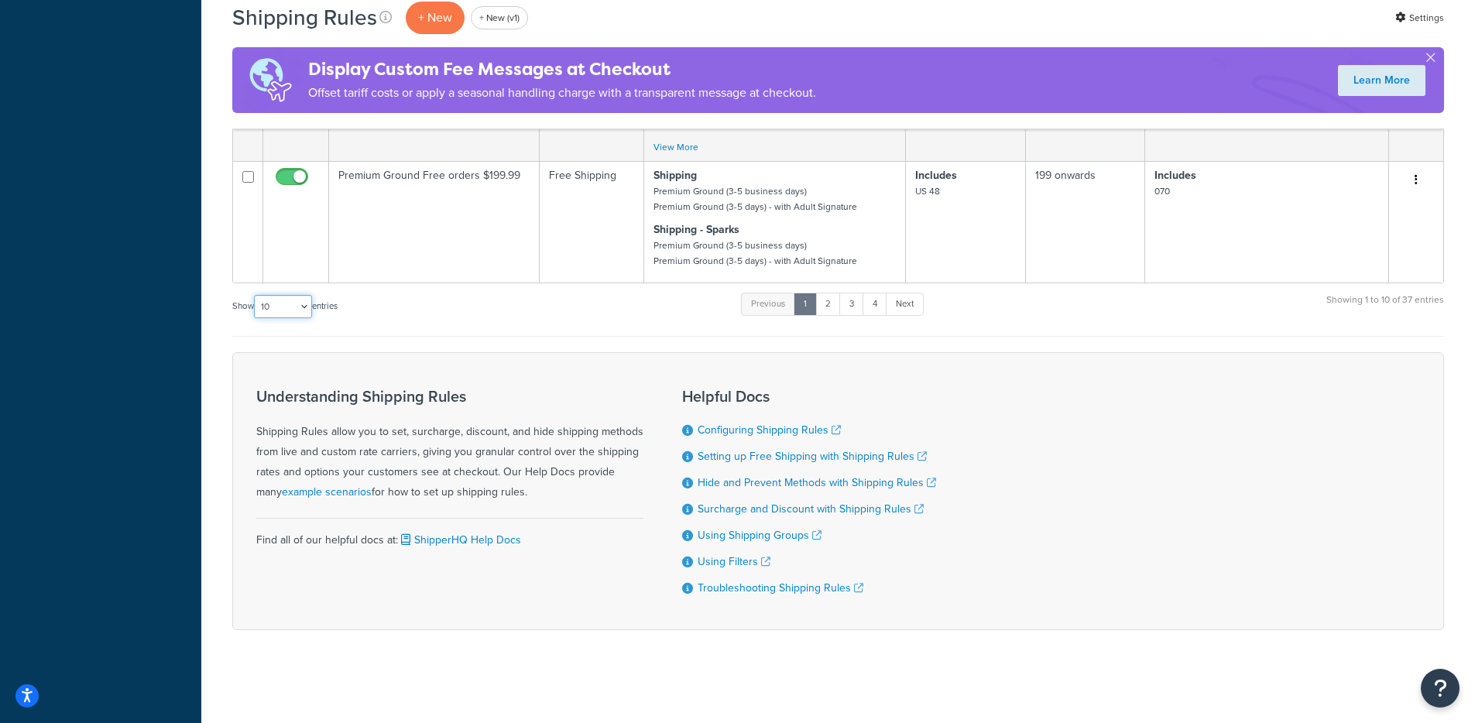
click at [297, 300] on select "10 15 25 50 100 1000" at bounding box center [283, 306] width 58 height 23
select select "100"
click at [256, 295] on select "10 15 25 50 100 1000" at bounding box center [283, 306] width 58 height 23
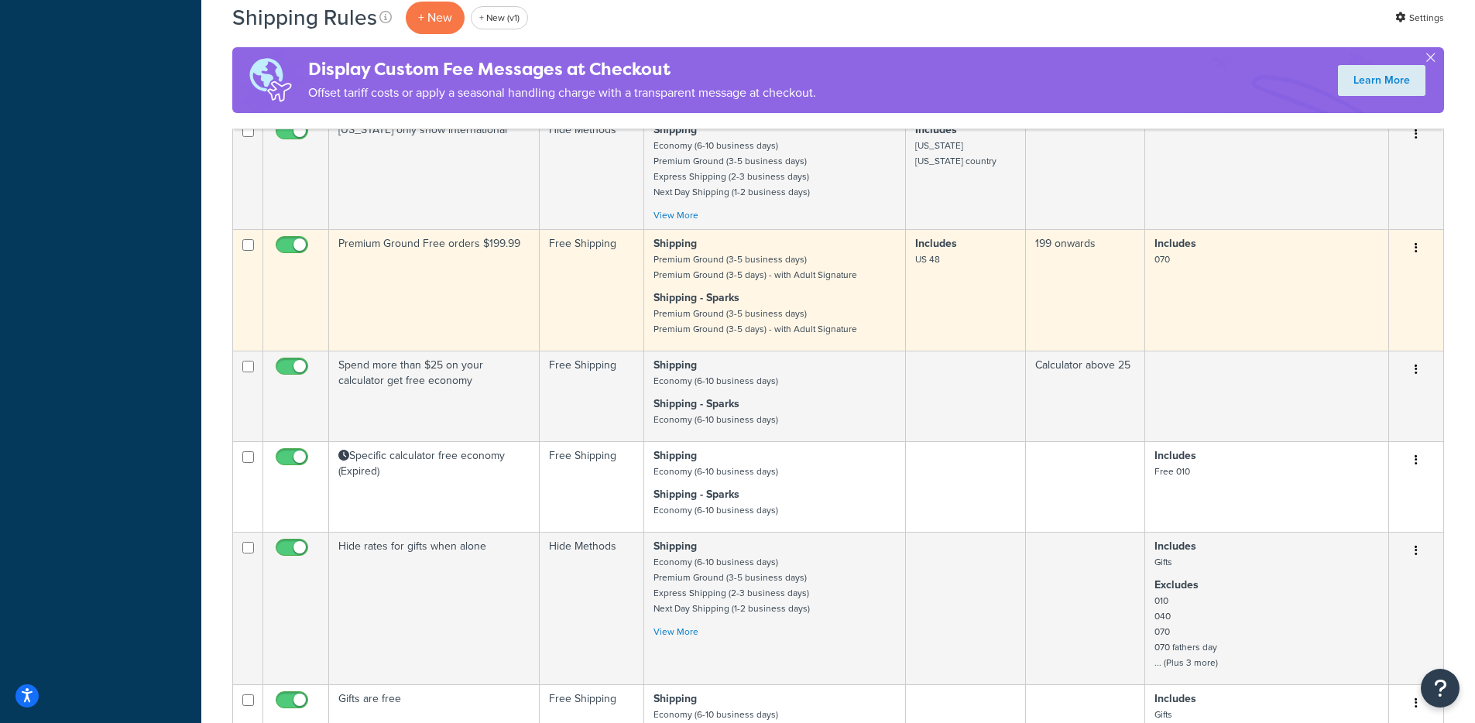
scroll to position [970, 0]
click at [1067, 321] on td "199 onwards" at bounding box center [1085, 293] width 119 height 122
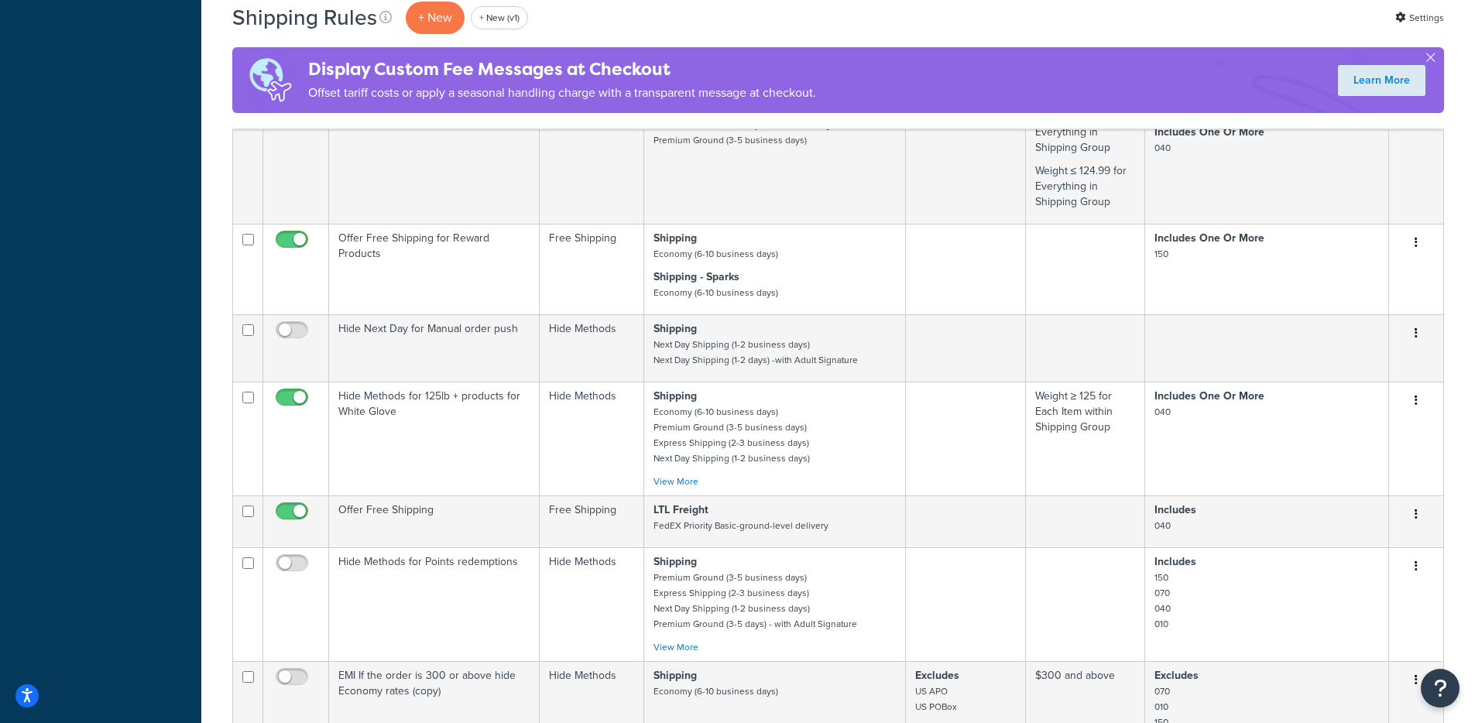
scroll to position [3437, 0]
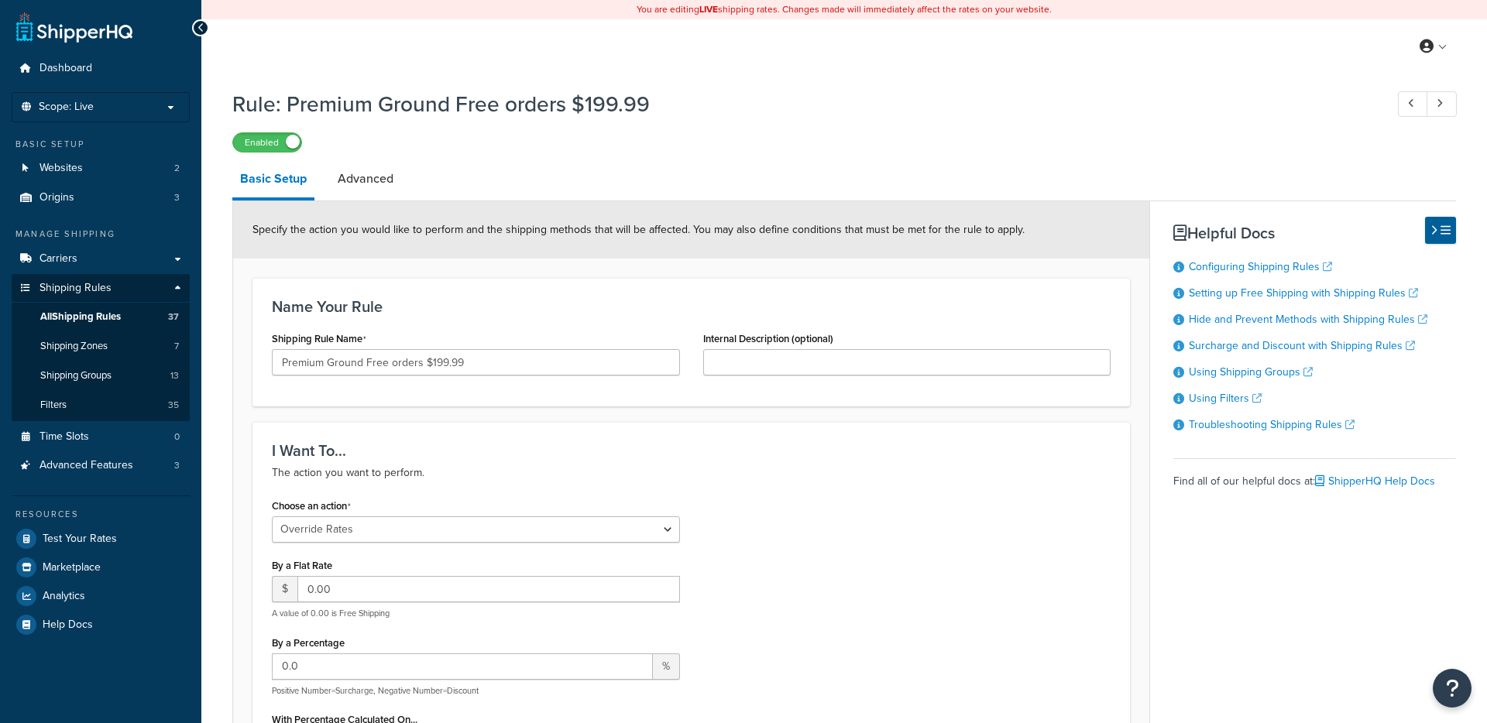
select select "OVERRIDE"
select select "SHIPPING_GROUP"
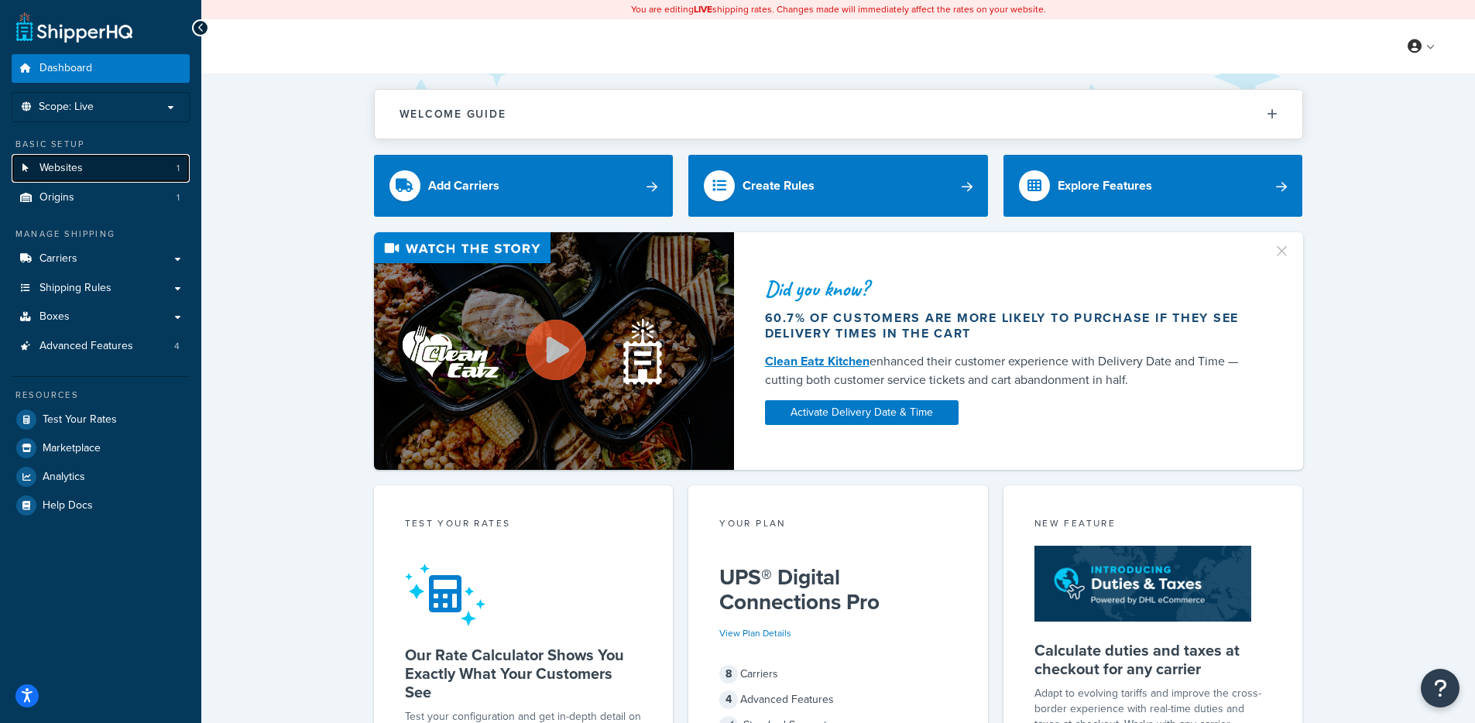
click at [79, 174] on span "Websites" at bounding box center [61, 168] width 43 height 13
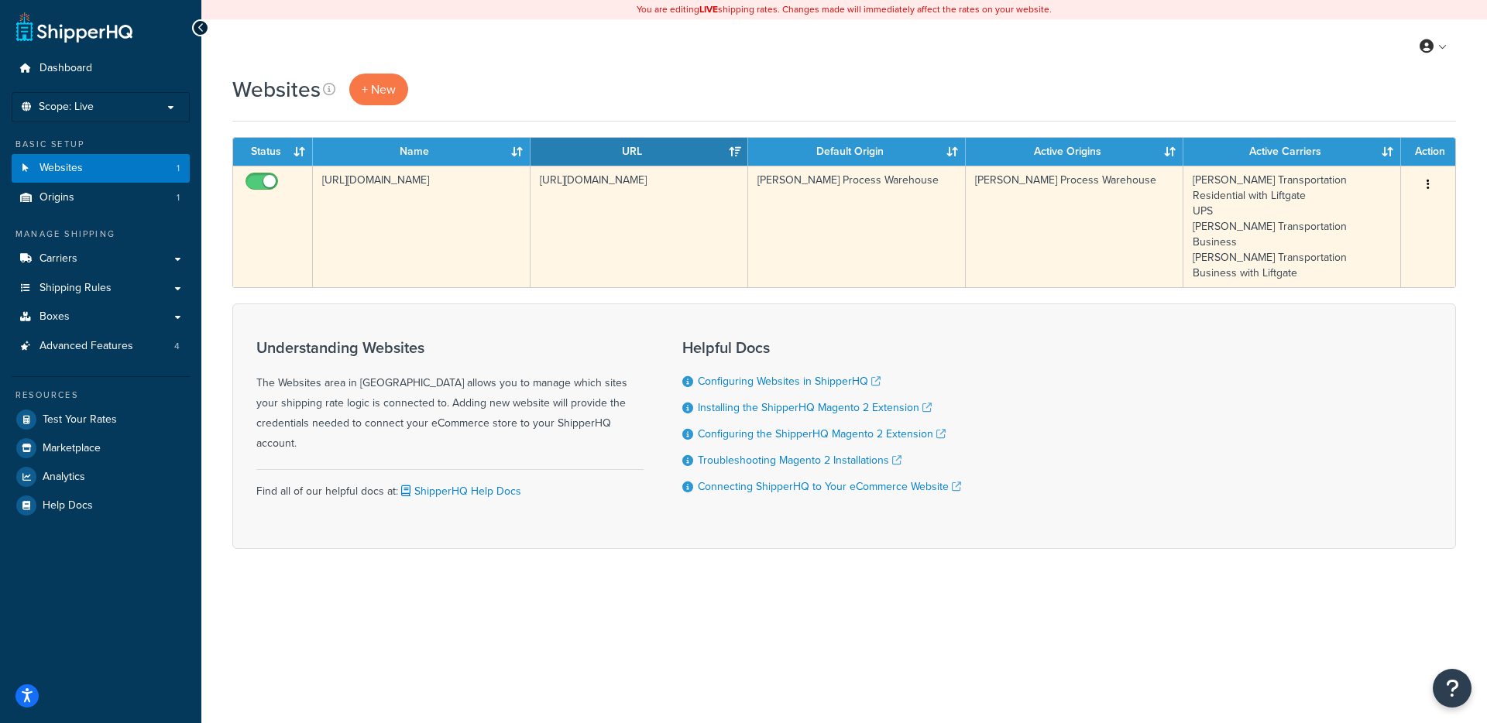
click at [435, 239] on td "https://shop.andersonprocess.com/" at bounding box center [422, 227] width 218 height 122
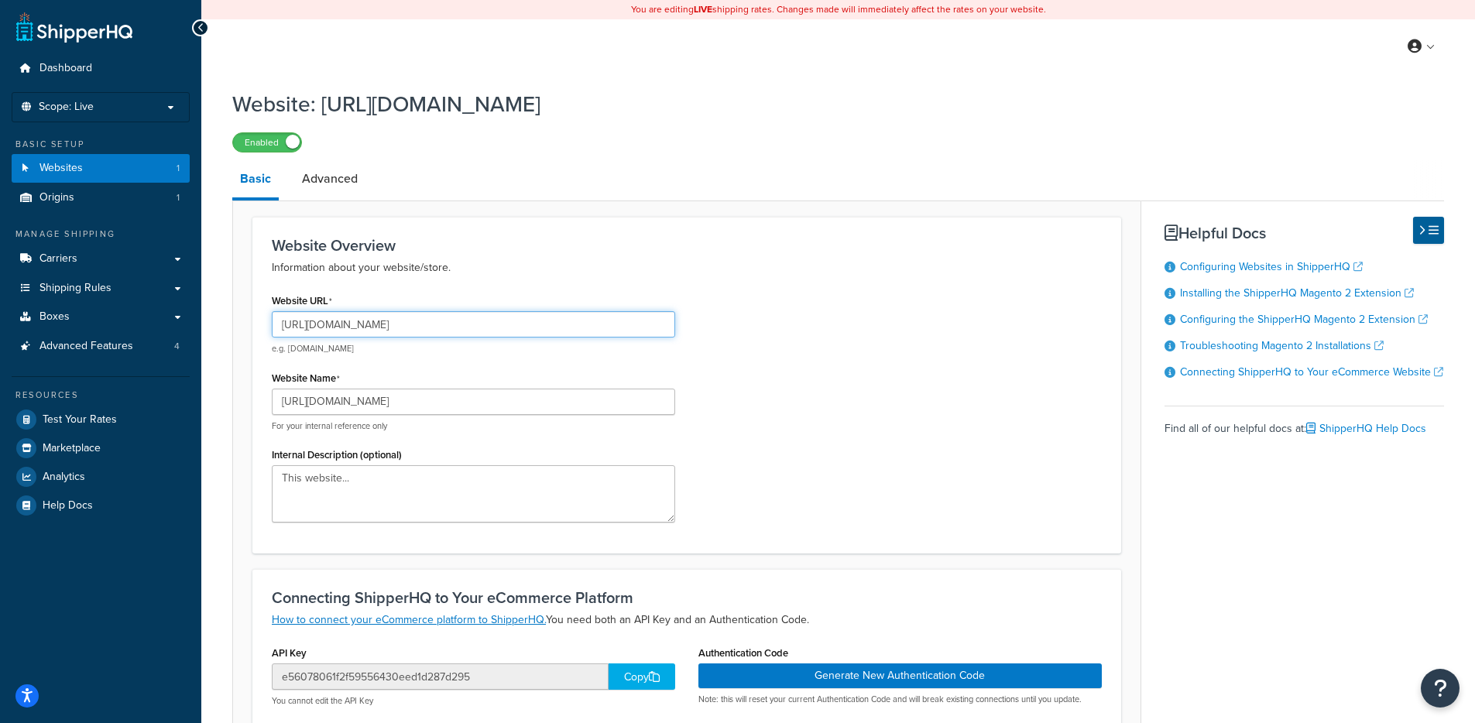
drag, startPoint x: 463, startPoint y: 327, endPoint x: 502, endPoint y: 318, distance: 39.8
click at [316, 328] on input "https://shop.andersonprocess.com/" at bounding box center [474, 324] width 404 height 26
click at [132, 110] on p "Scope: Live" at bounding box center [101, 107] width 164 height 13
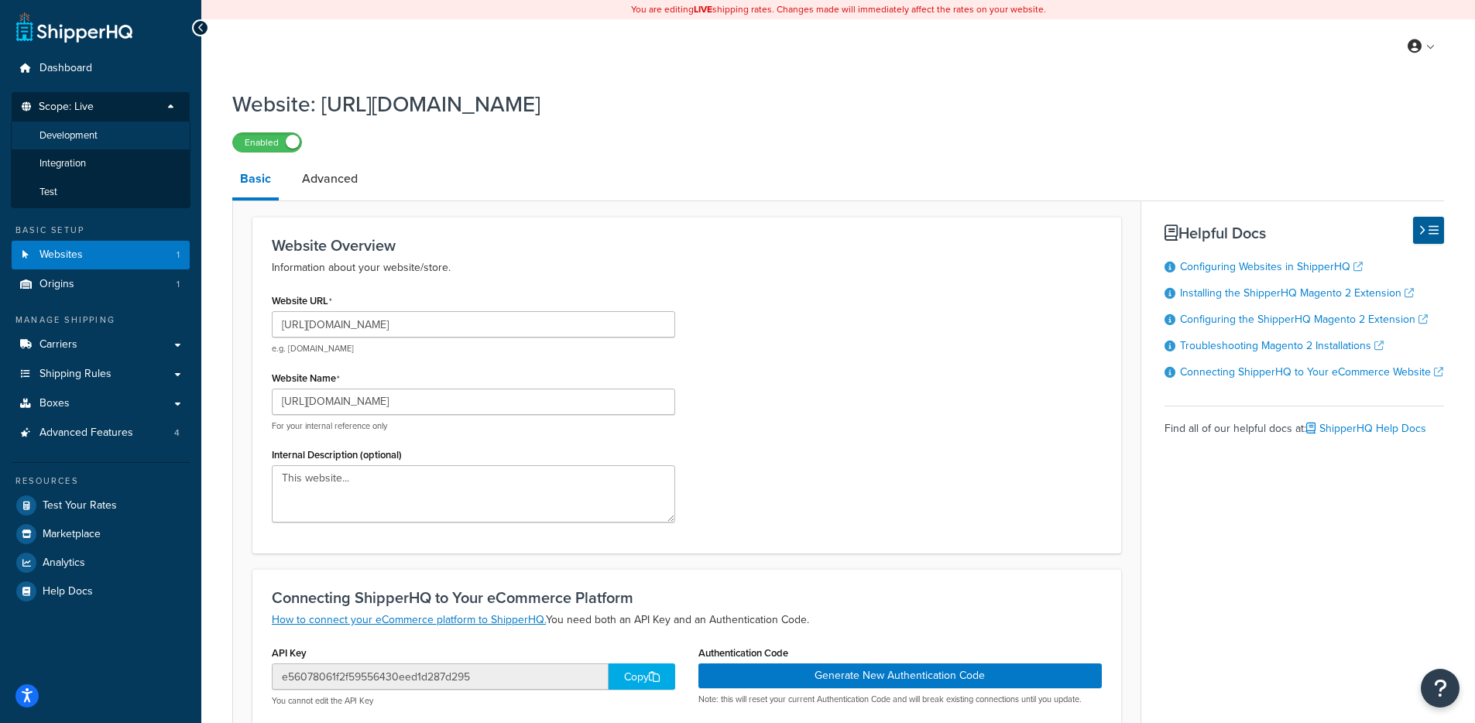
click at [99, 139] on li "Development" at bounding box center [101, 136] width 180 height 29
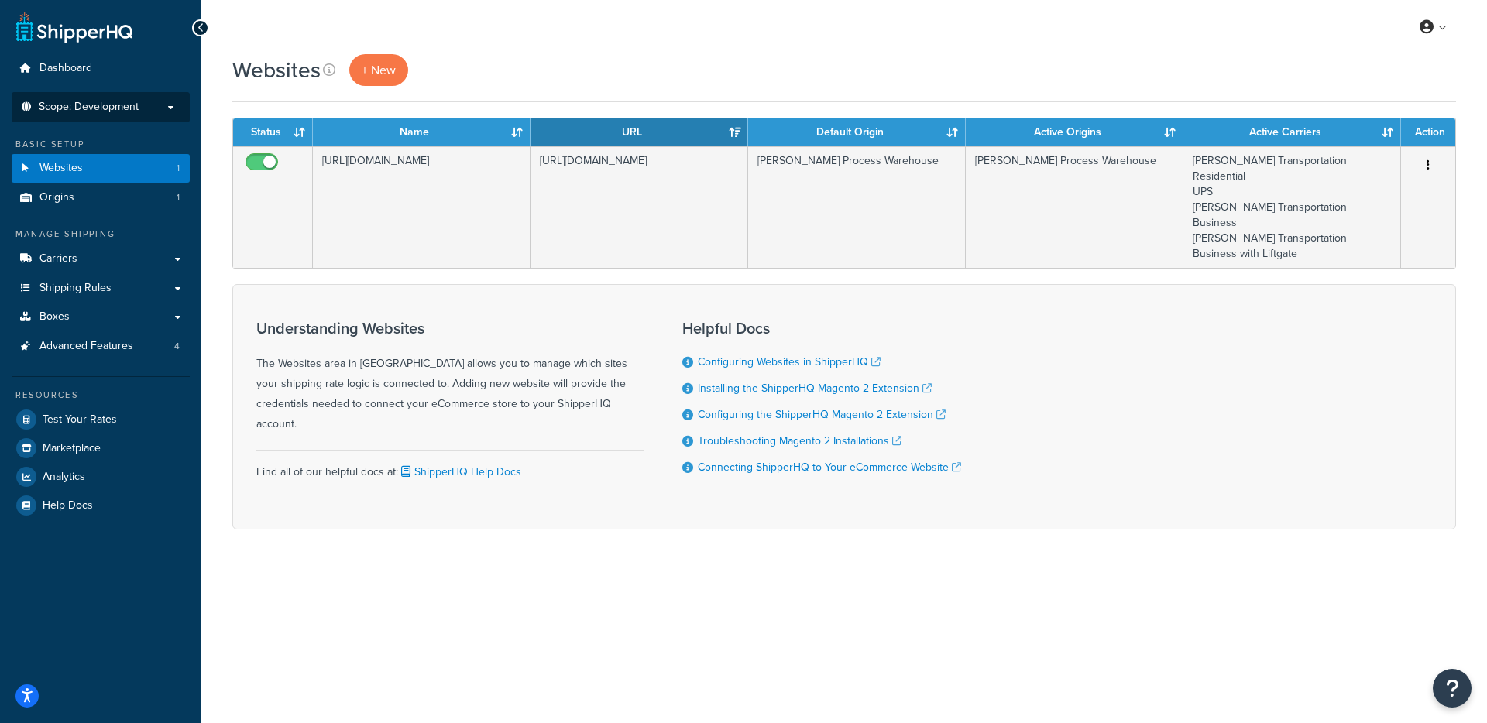
click at [105, 119] on li "Scope: Development Live Integration Test" at bounding box center [101, 107] width 178 height 30
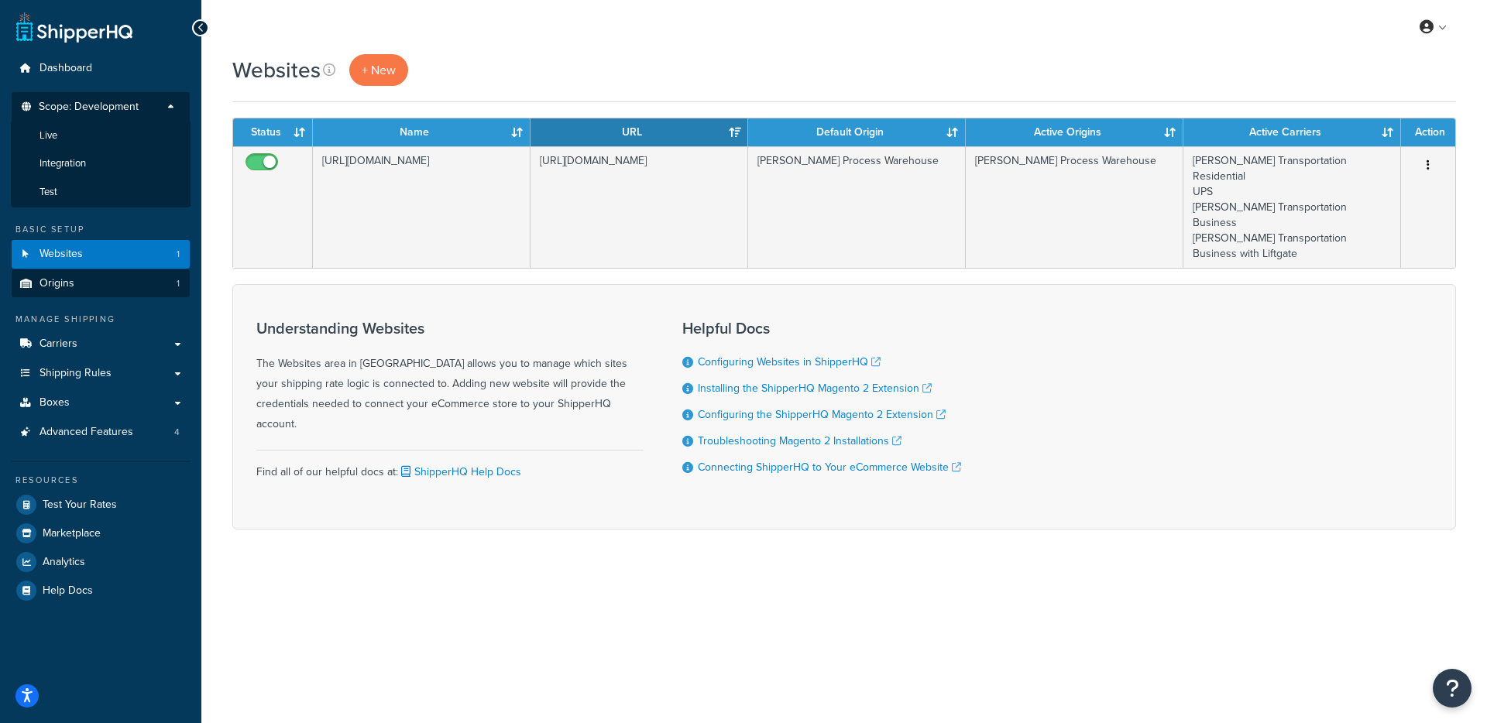
click at [94, 197] on li "Test" at bounding box center [101, 192] width 180 height 29
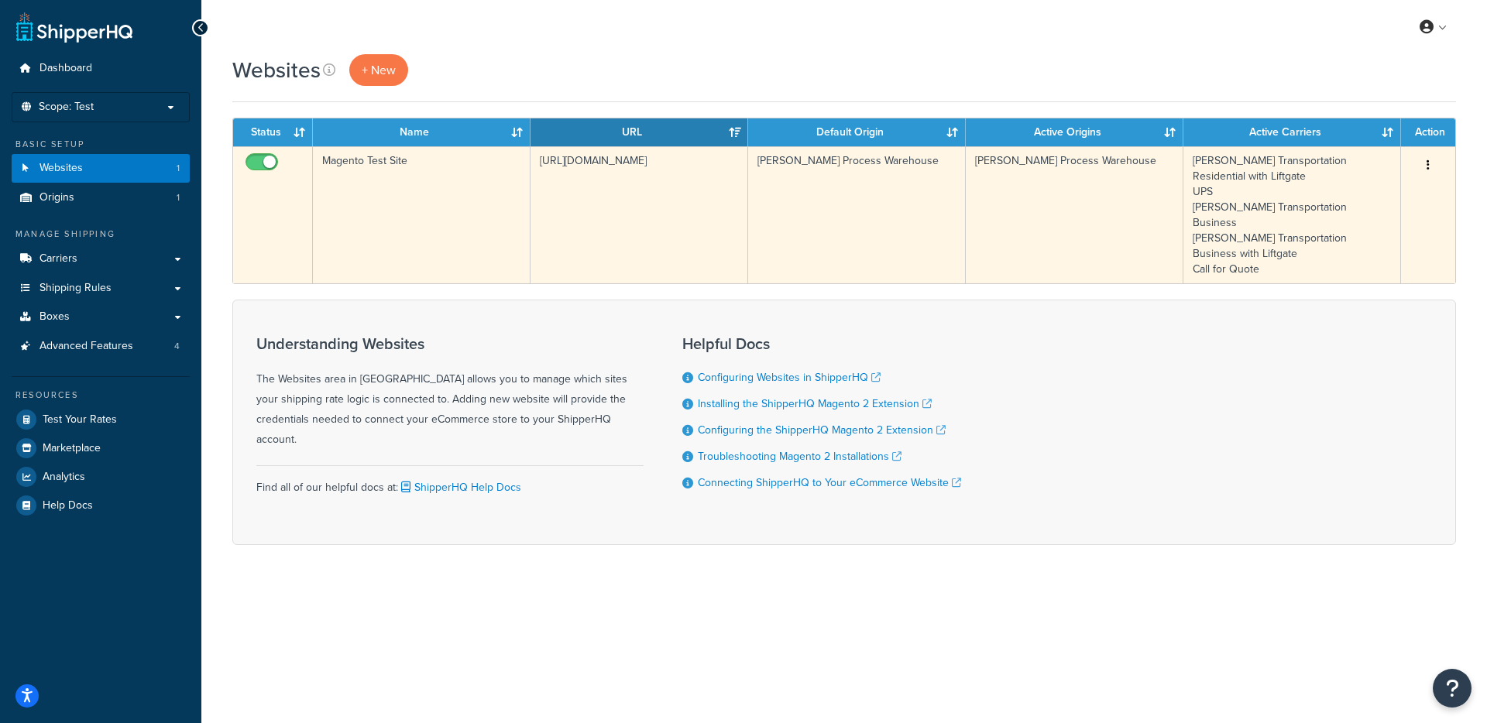
click at [540, 235] on td "[URL][DOMAIN_NAME]" at bounding box center [640, 214] width 218 height 137
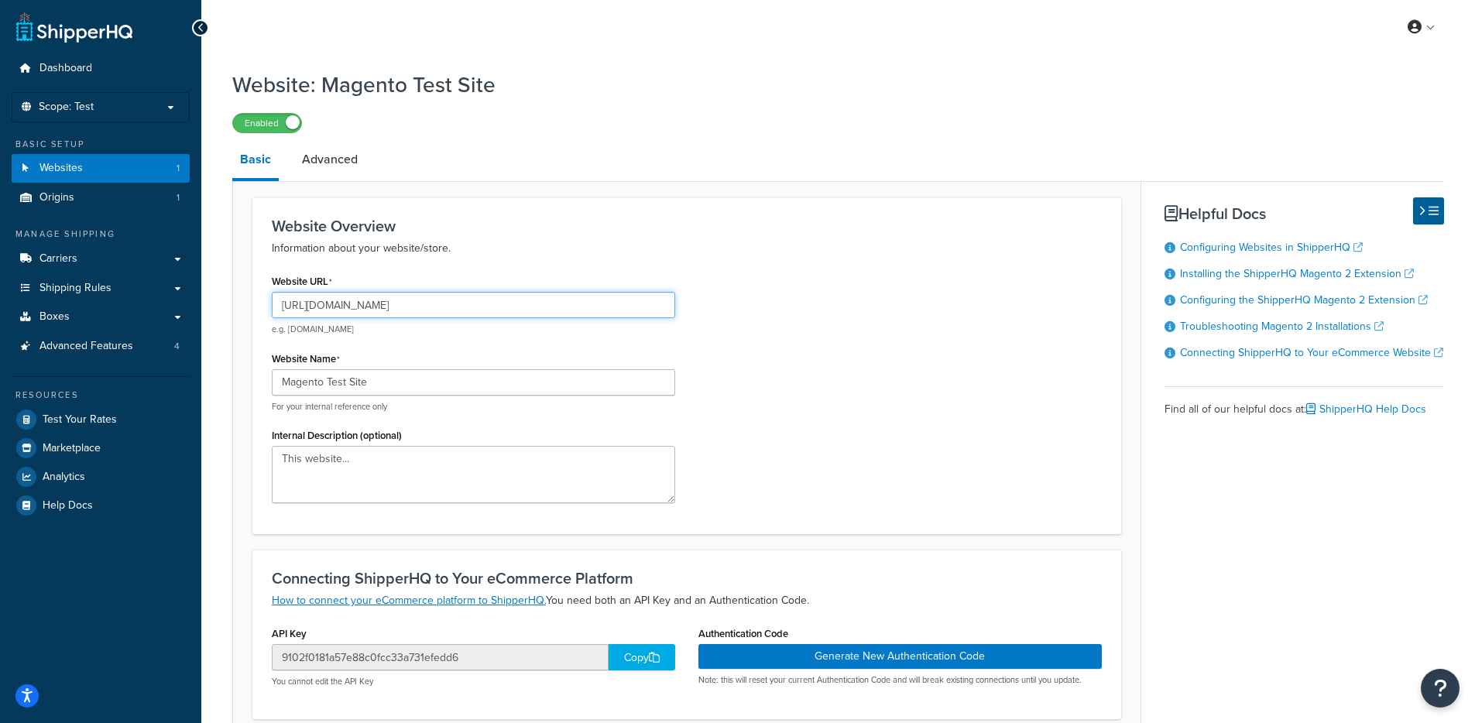
drag, startPoint x: 503, startPoint y: 297, endPoint x: 316, endPoint y: 309, distance: 187.1
click at [316, 309] on input "https://shoptest-andersonprocess.epicorcommerce.com/" at bounding box center [474, 305] width 404 height 26
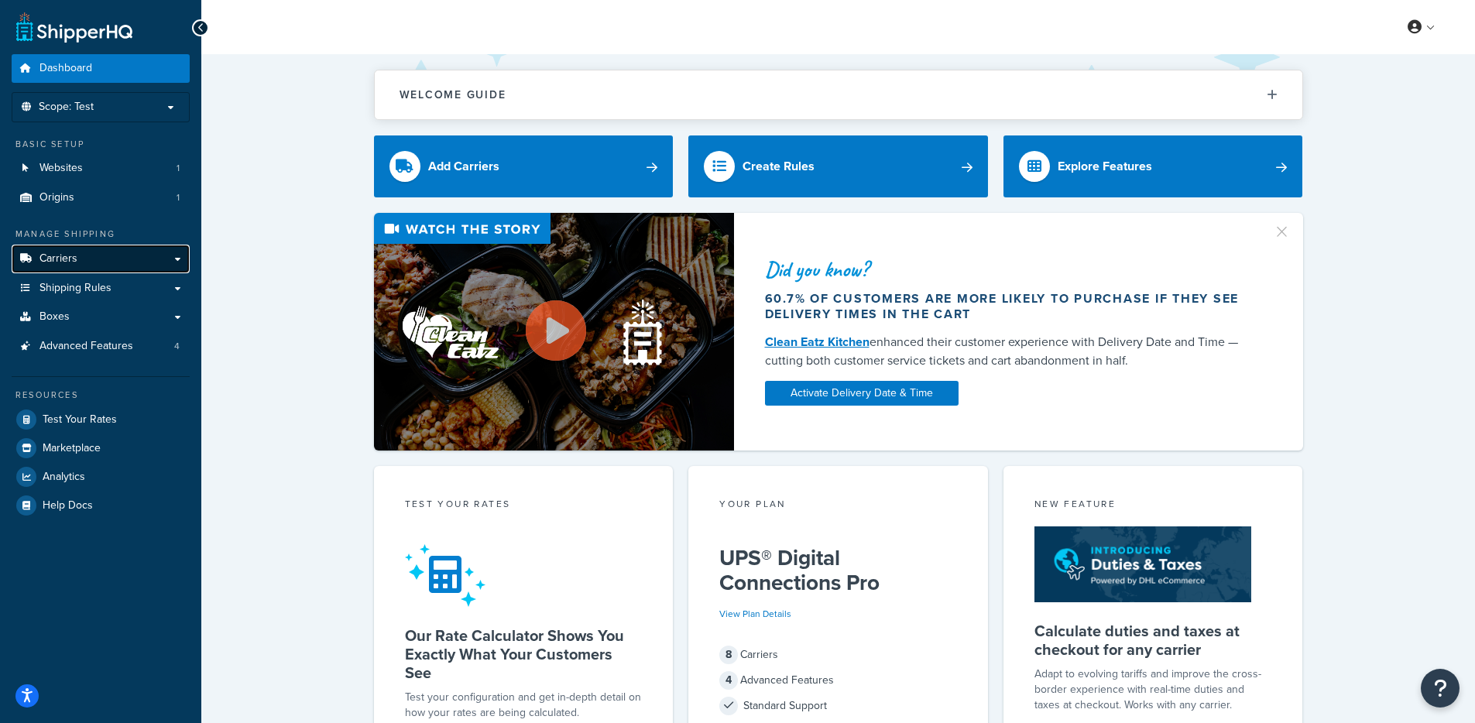
click at [110, 259] on link "Carriers" at bounding box center [101, 259] width 178 height 29
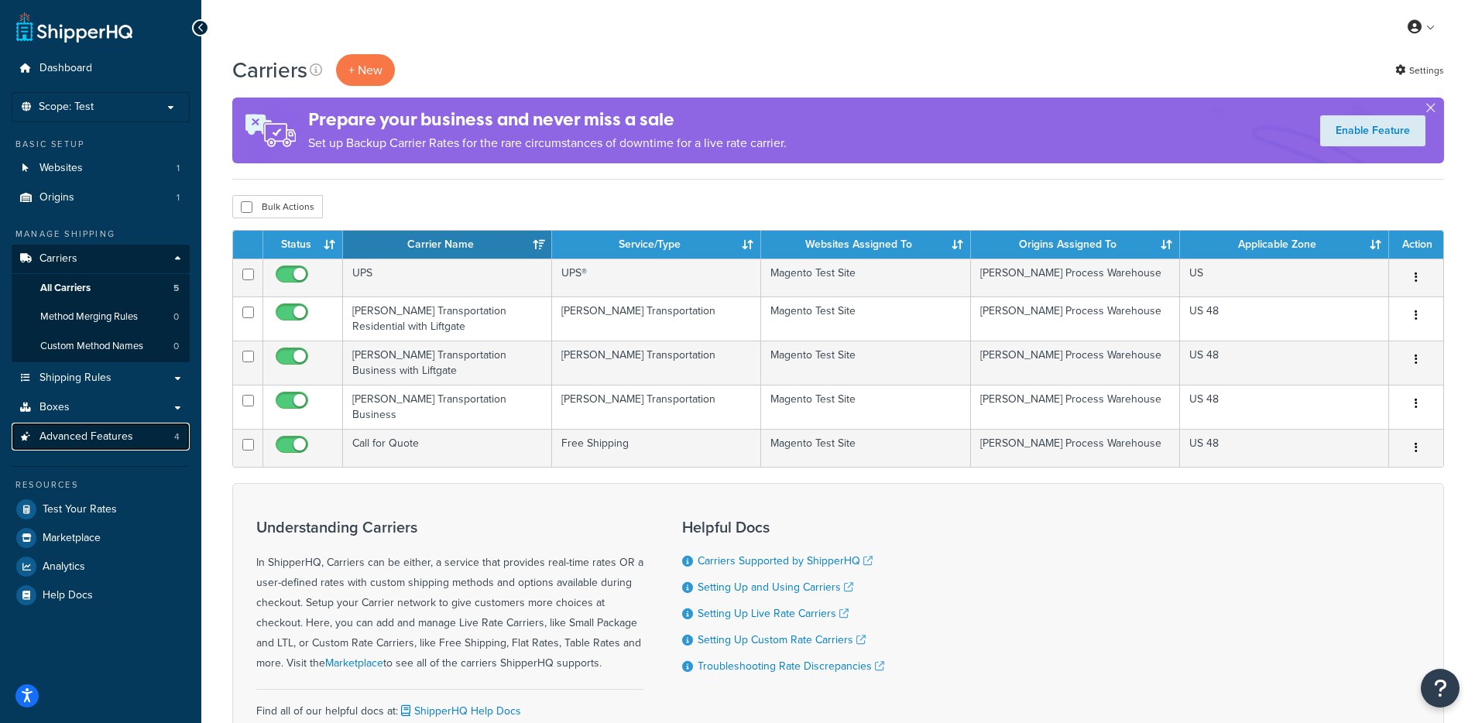
click at [133, 442] on link "Advanced Features 4" at bounding box center [101, 437] width 178 height 29
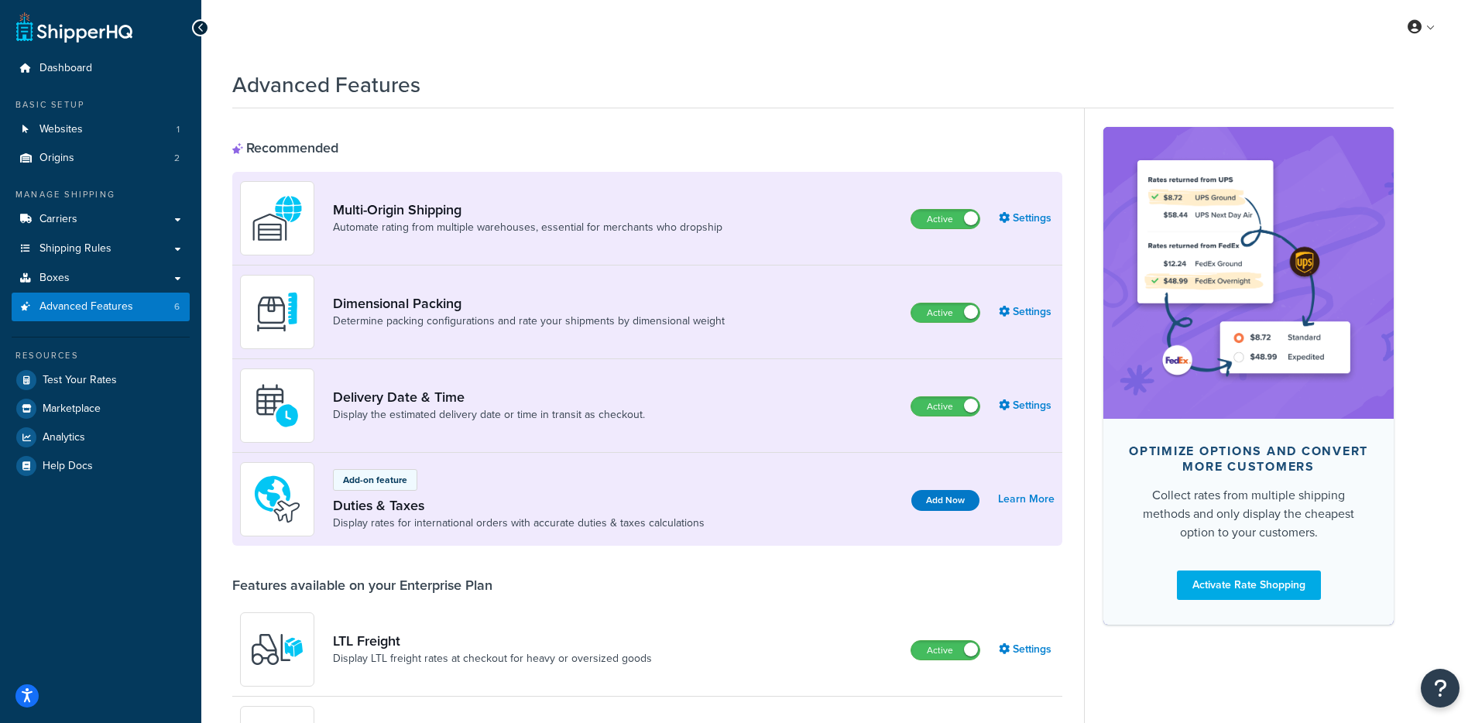
click at [583, 178] on div "Multi-Origin Shipping Automate rating from multiple warehouses, essential for m…" at bounding box center [647, 219] width 830 height 94
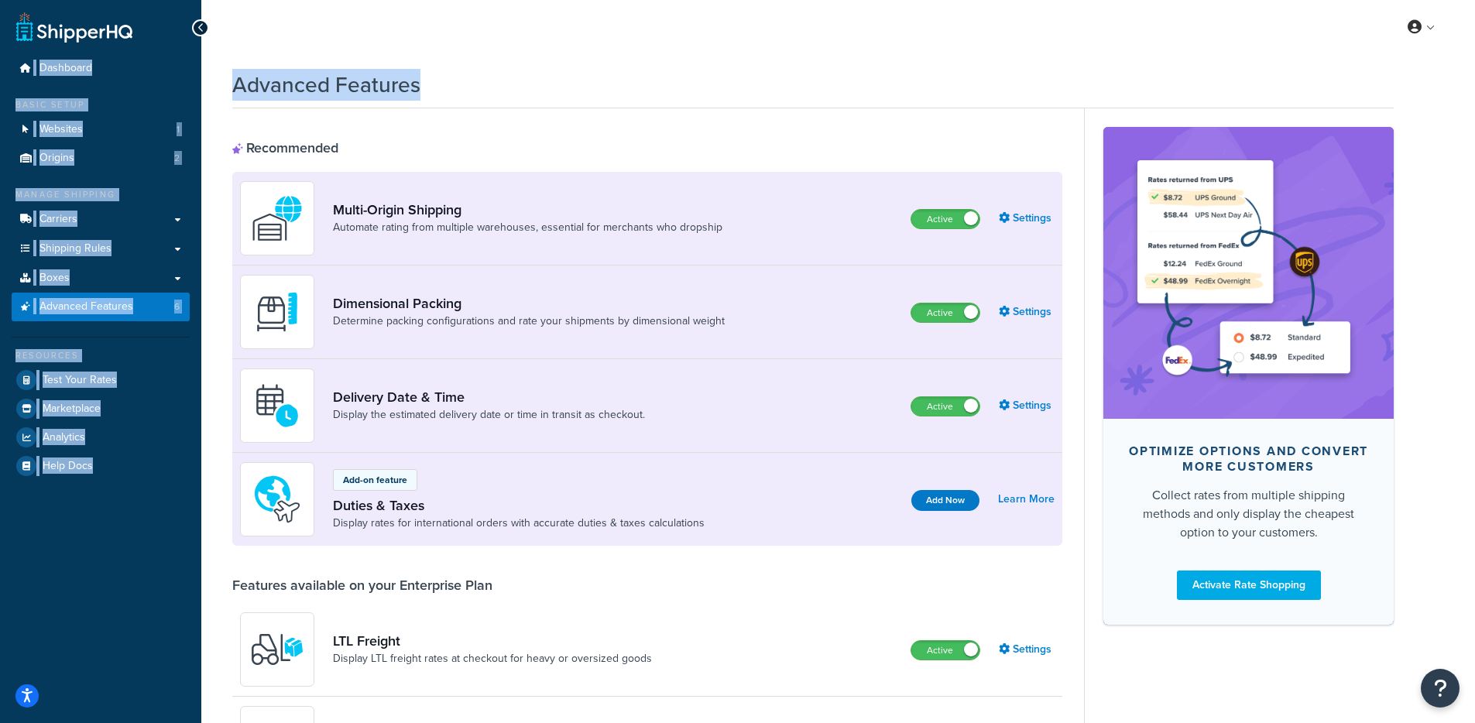
drag, startPoint x: 880, startPoint y: 116, endPoint x: 218, endPoint y: 67, distance: 663.3
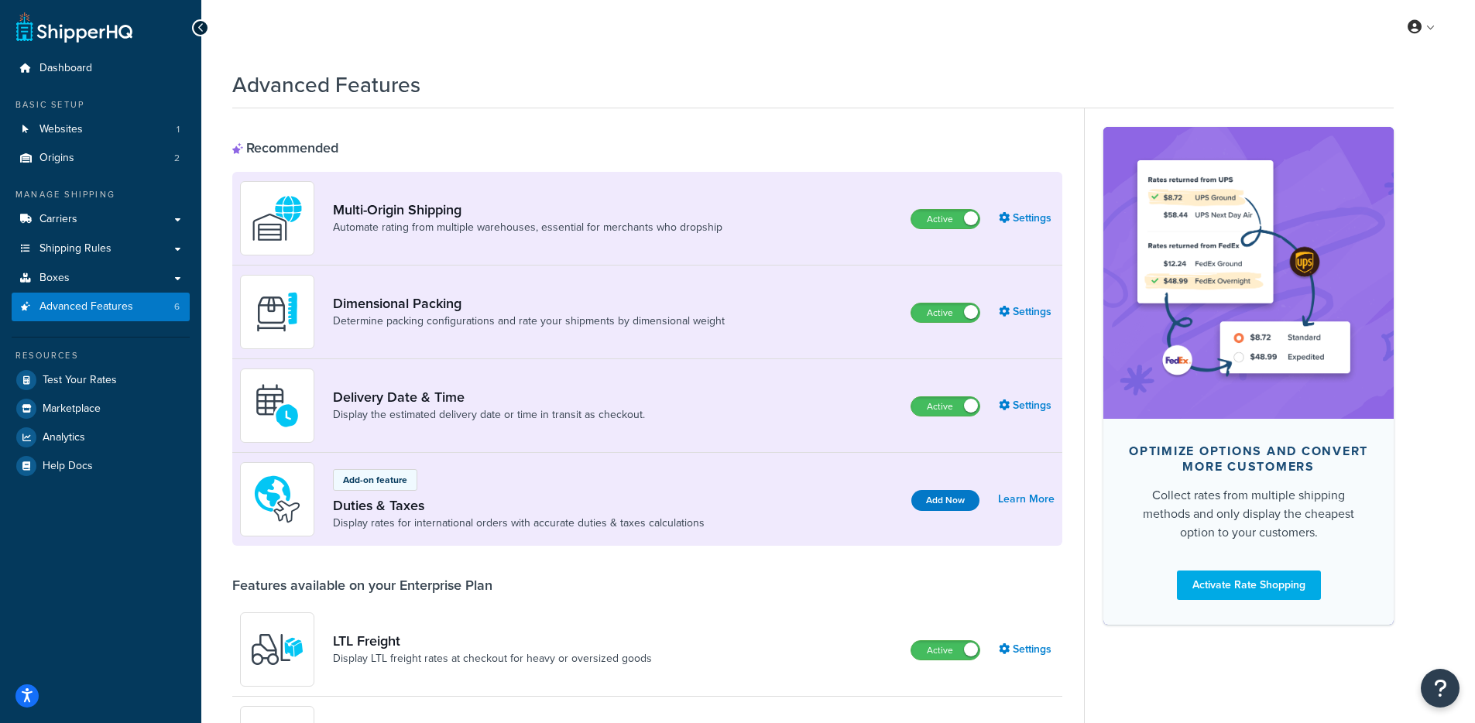
drag, startPoint x: 337, startPoint y: 102, endPoint x: 177, endPoint y: 177, distance: 176.4
click at [95, 217] on link "Carriers" at bounding box center [101, 219] width 178 height 29
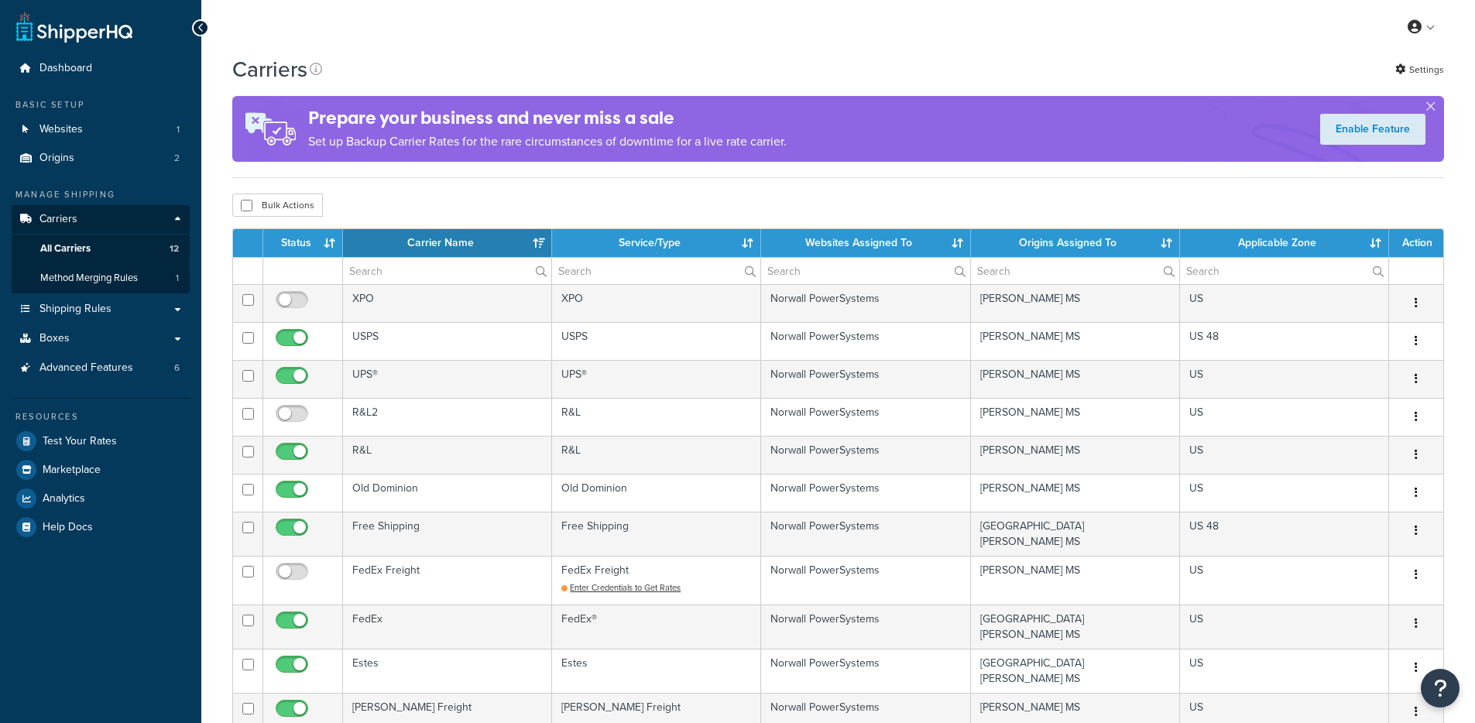
select select "15"
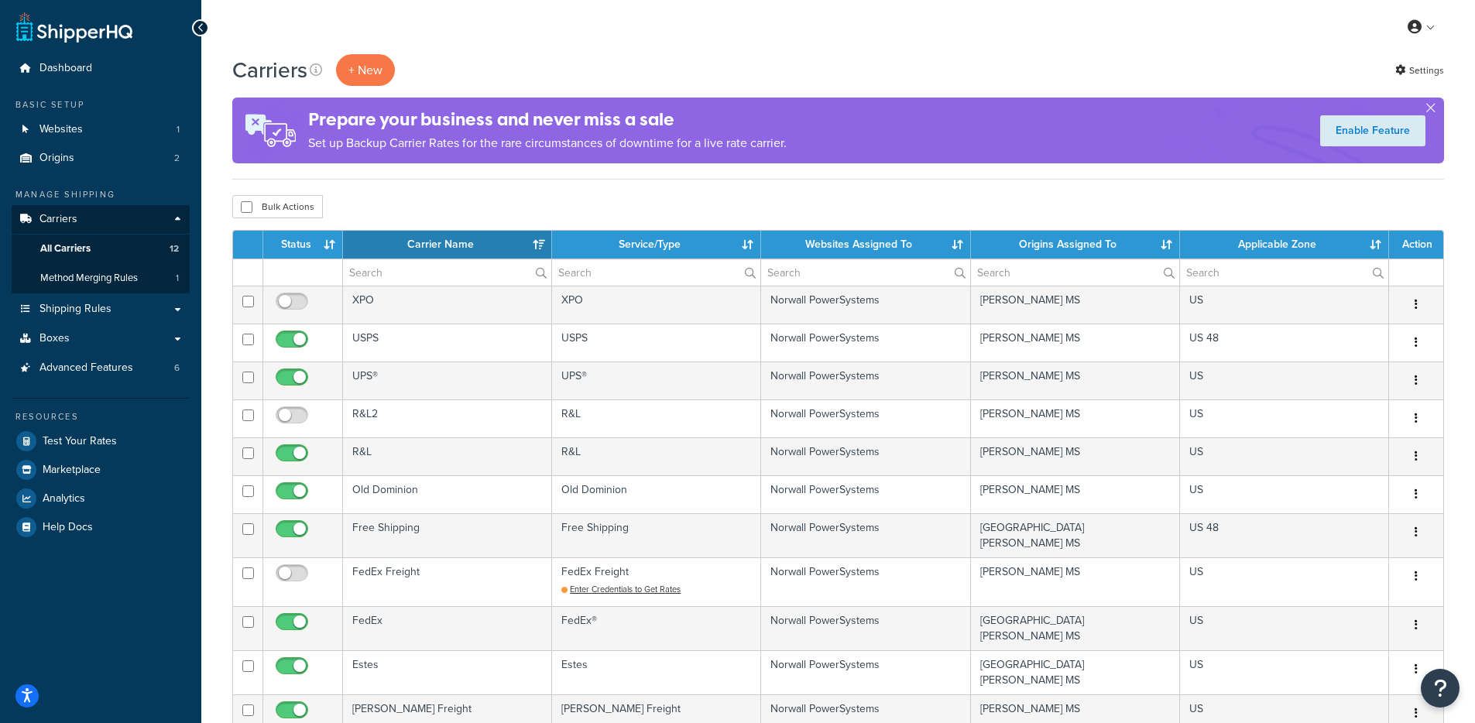
click at [451, 188] on div "Carriers + New Settings Prepare your business and never miss a sale Set up Back…" at bounding box center [838, 620] width 1274 height 1132
click at [93, 436] on span "Test Your Rates" at bounding box center [80, 441] width 74 height 13
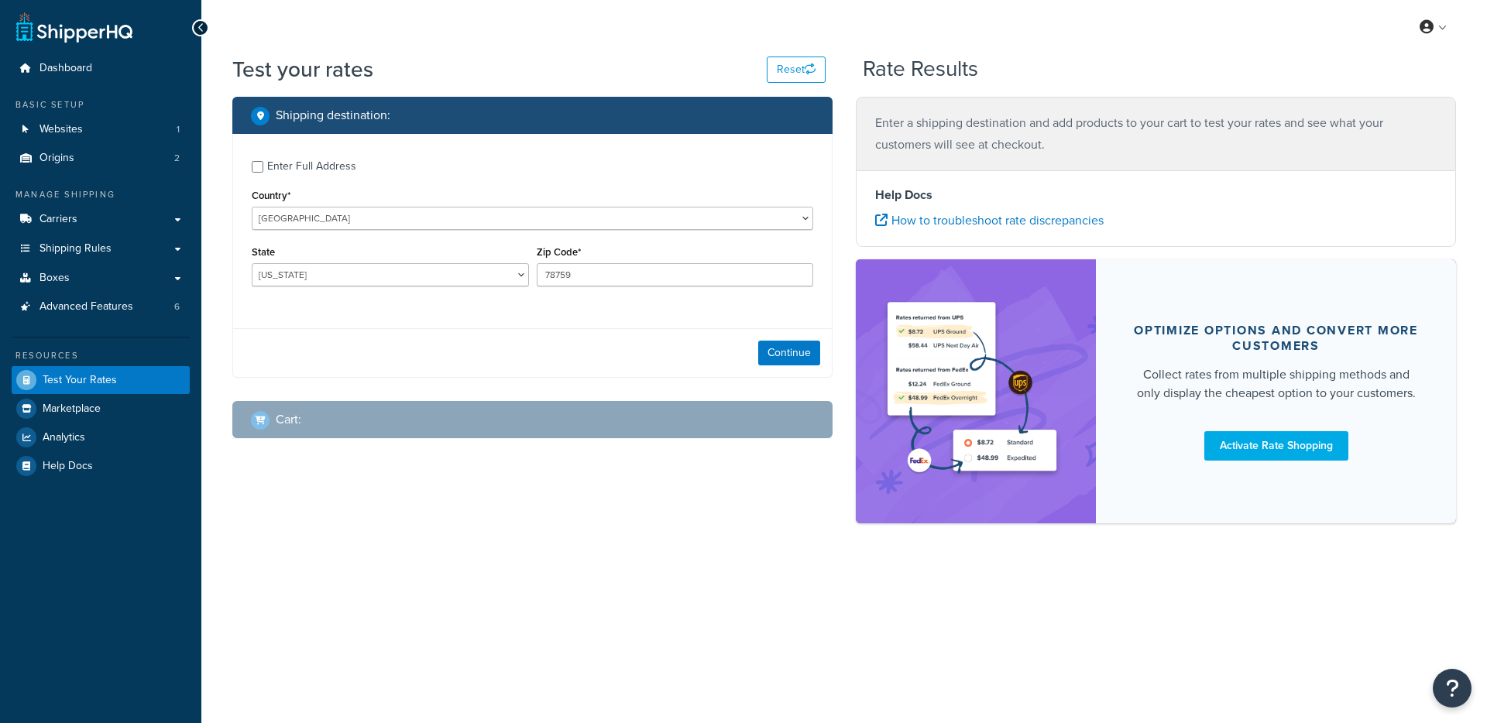
select select "[GEOGRAPHIC_DATA]"
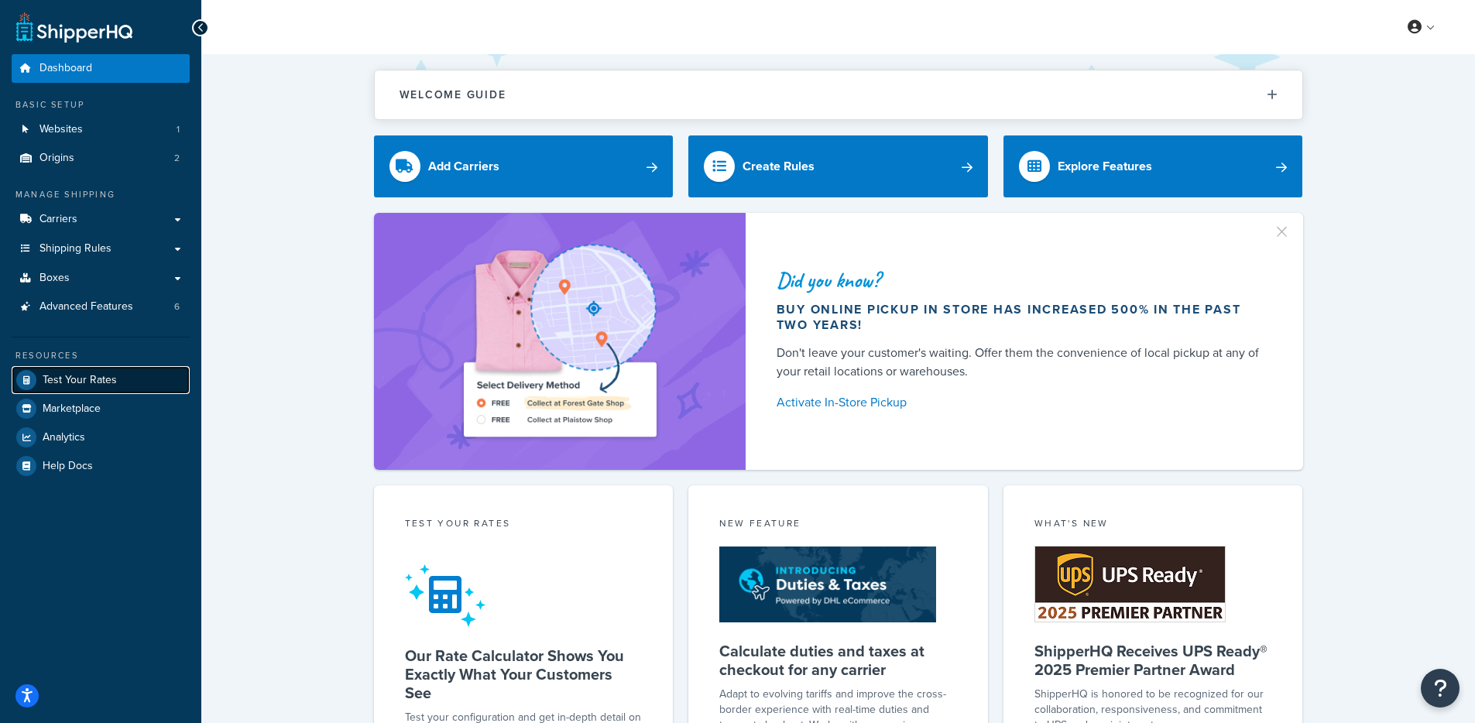
click at [134, 376] on link "Test Your Rates" at bounding box center [101, 380] width 178 height 28
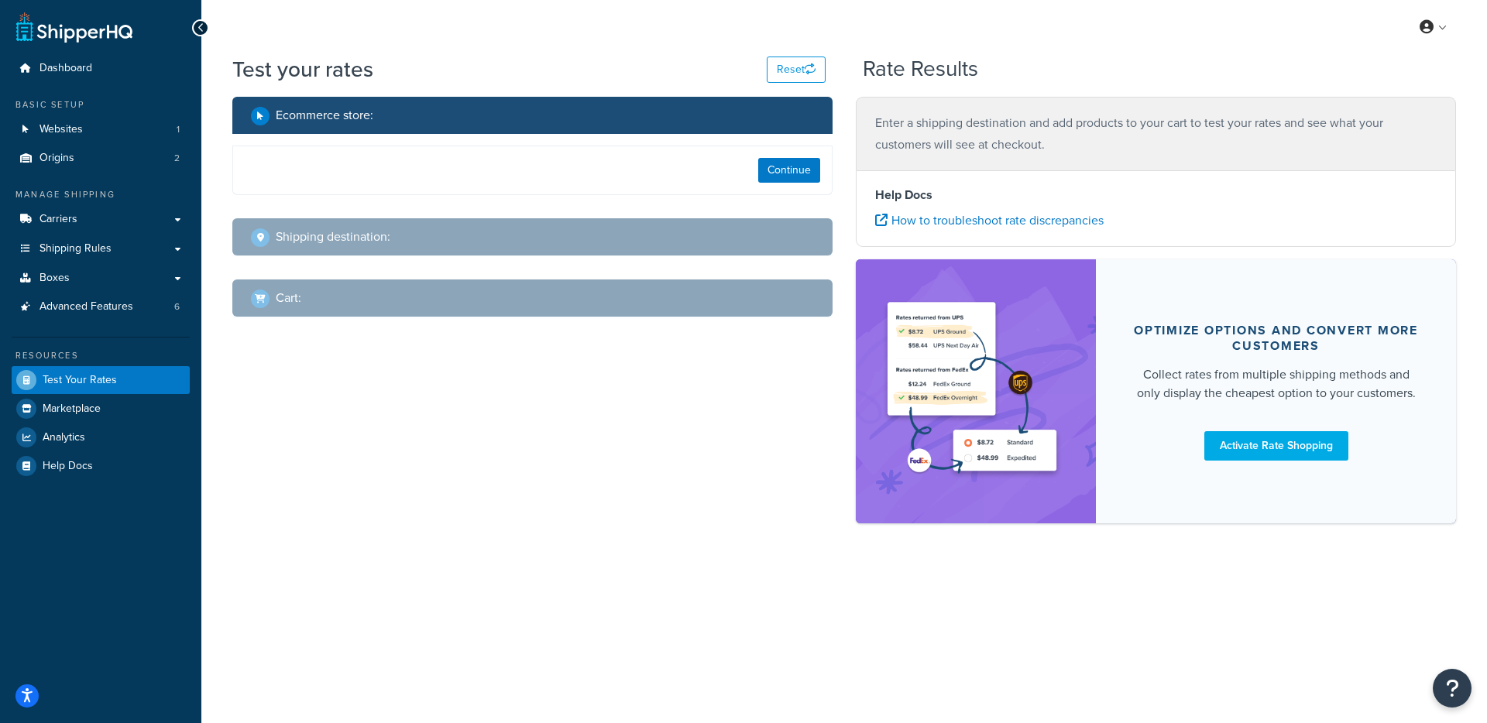
select select "[GEOGRAPHIC_DATA]"
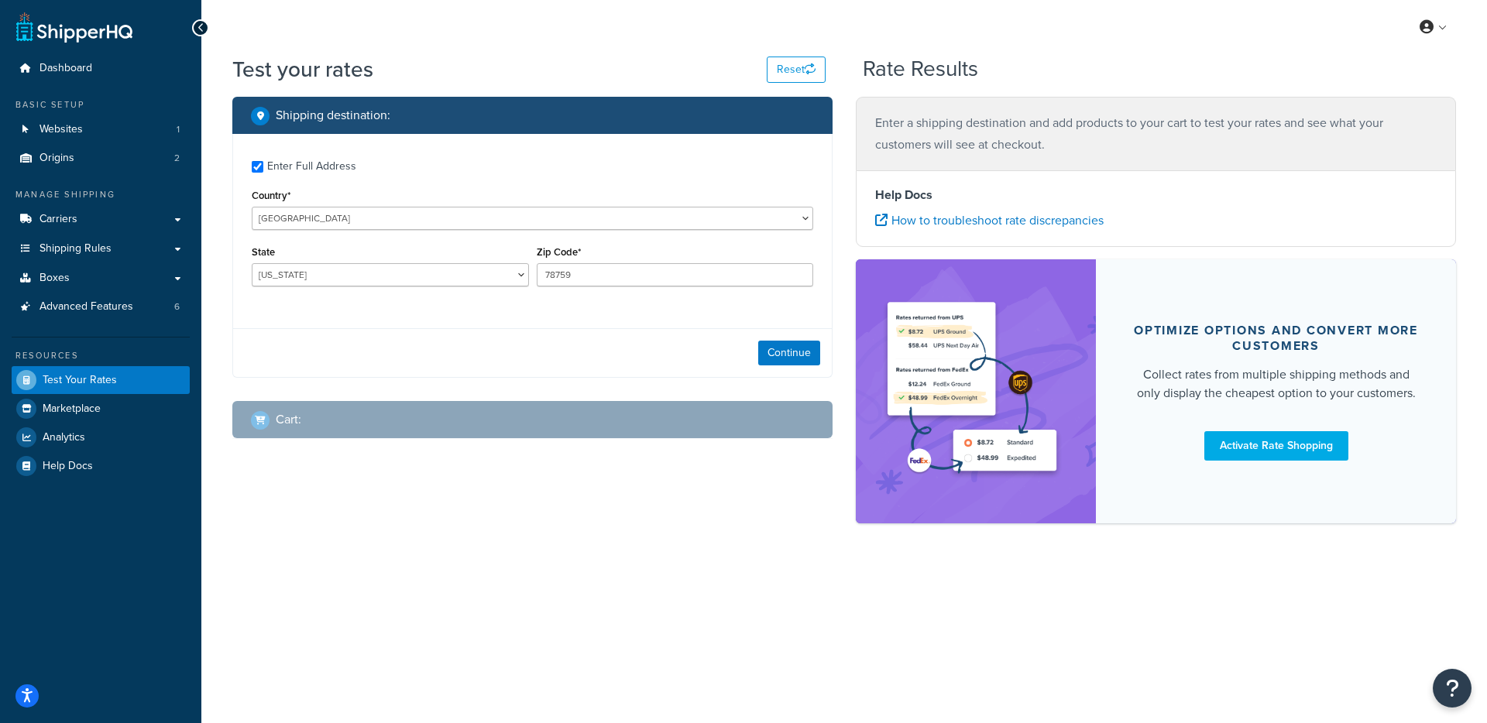
checkbox input "true"
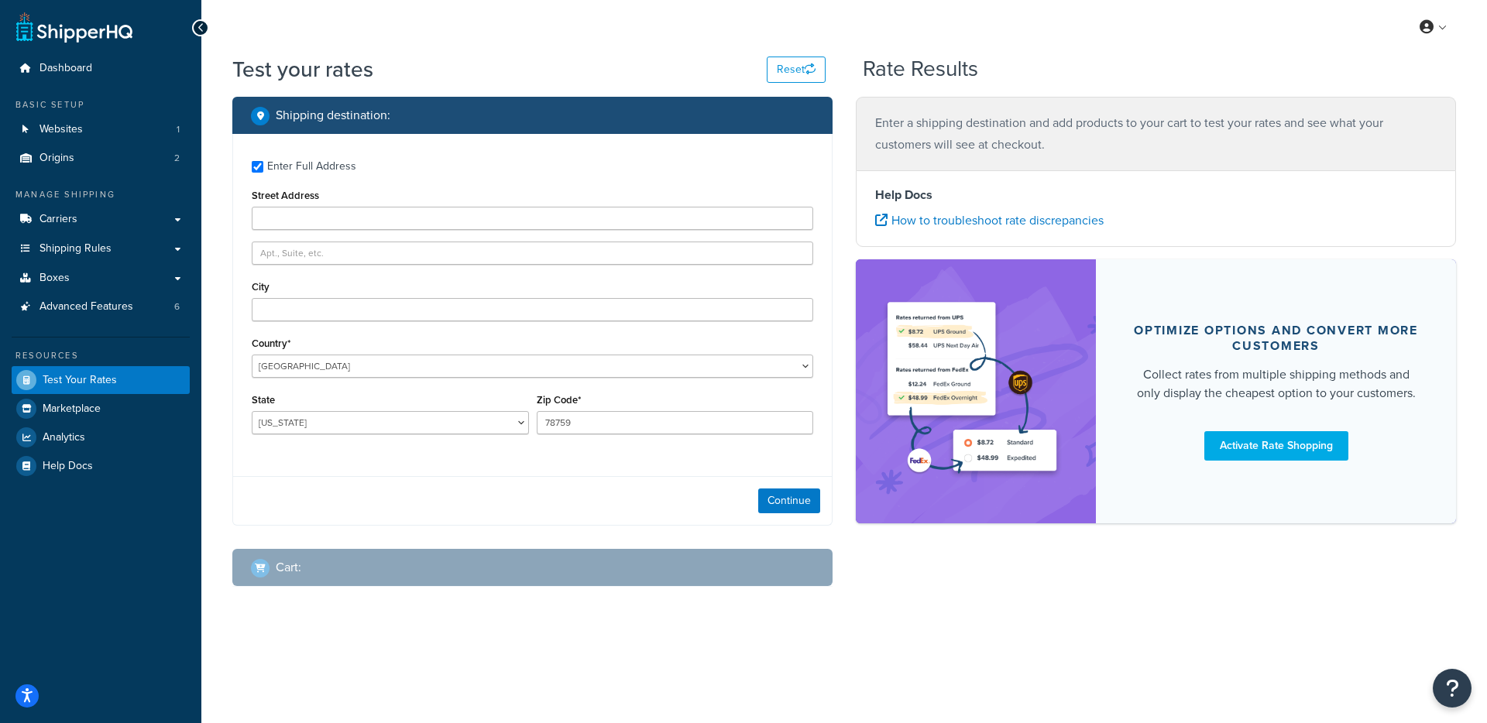
type input "9600 Great Hills Trail qwert"
type input "Austin"
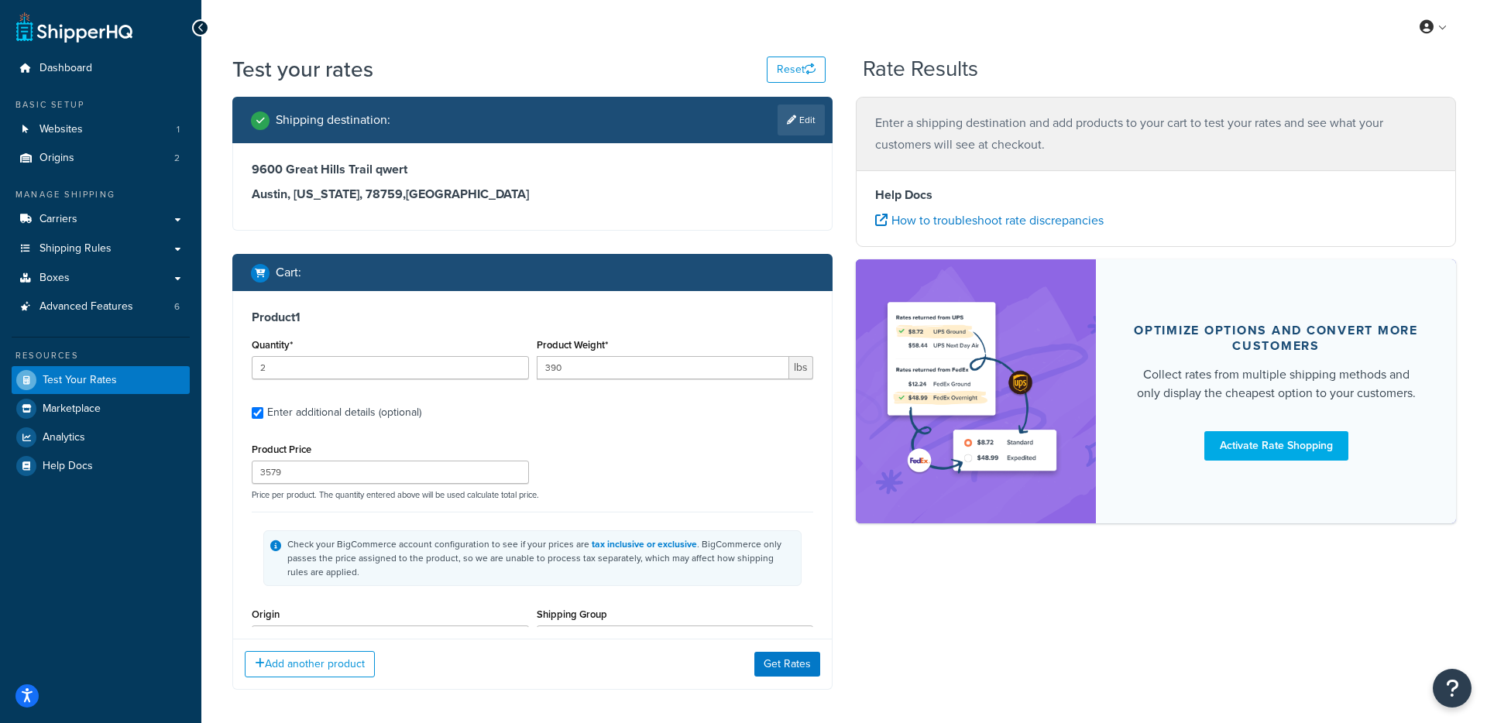
scroll to position [147, 0]
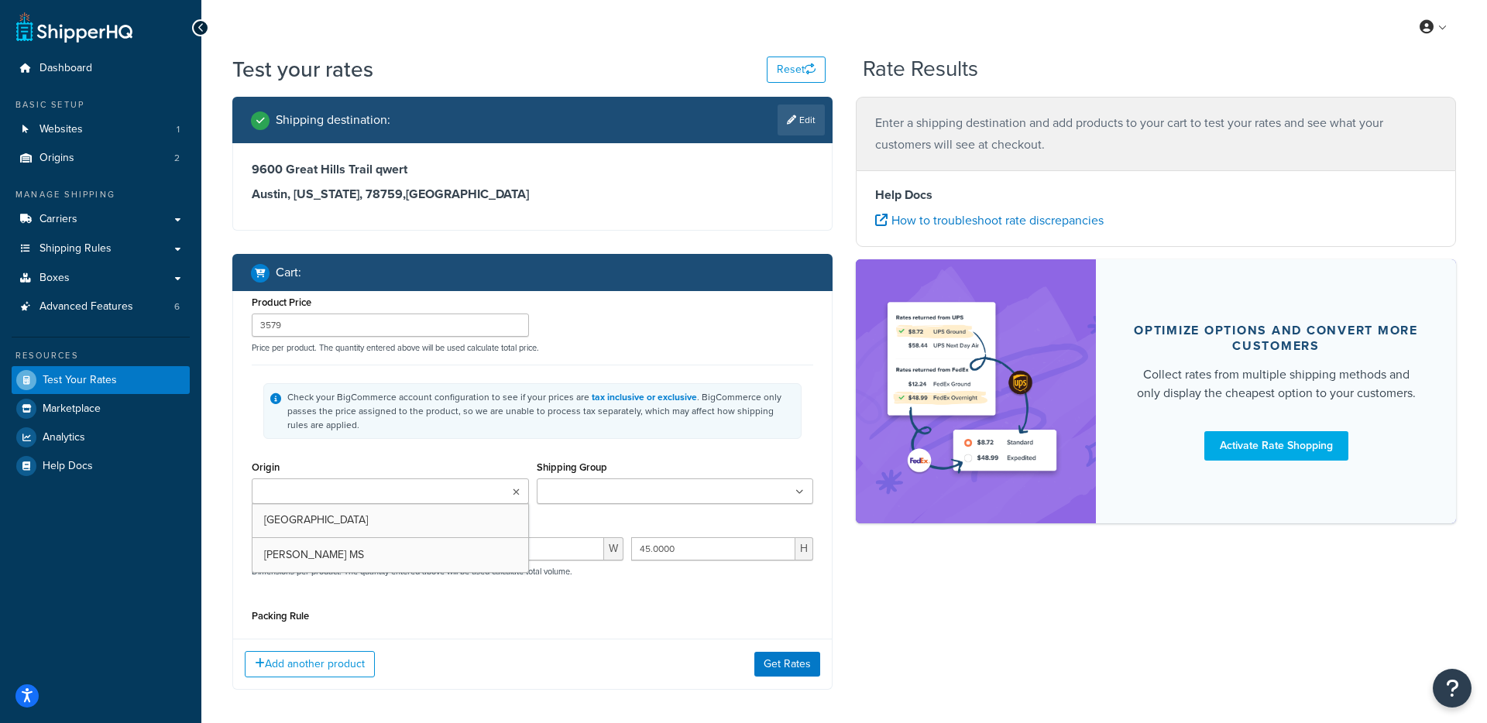
type input "75"
type input "799"
type input "3.8000"
type input "15.4000"
type input "22.5000"
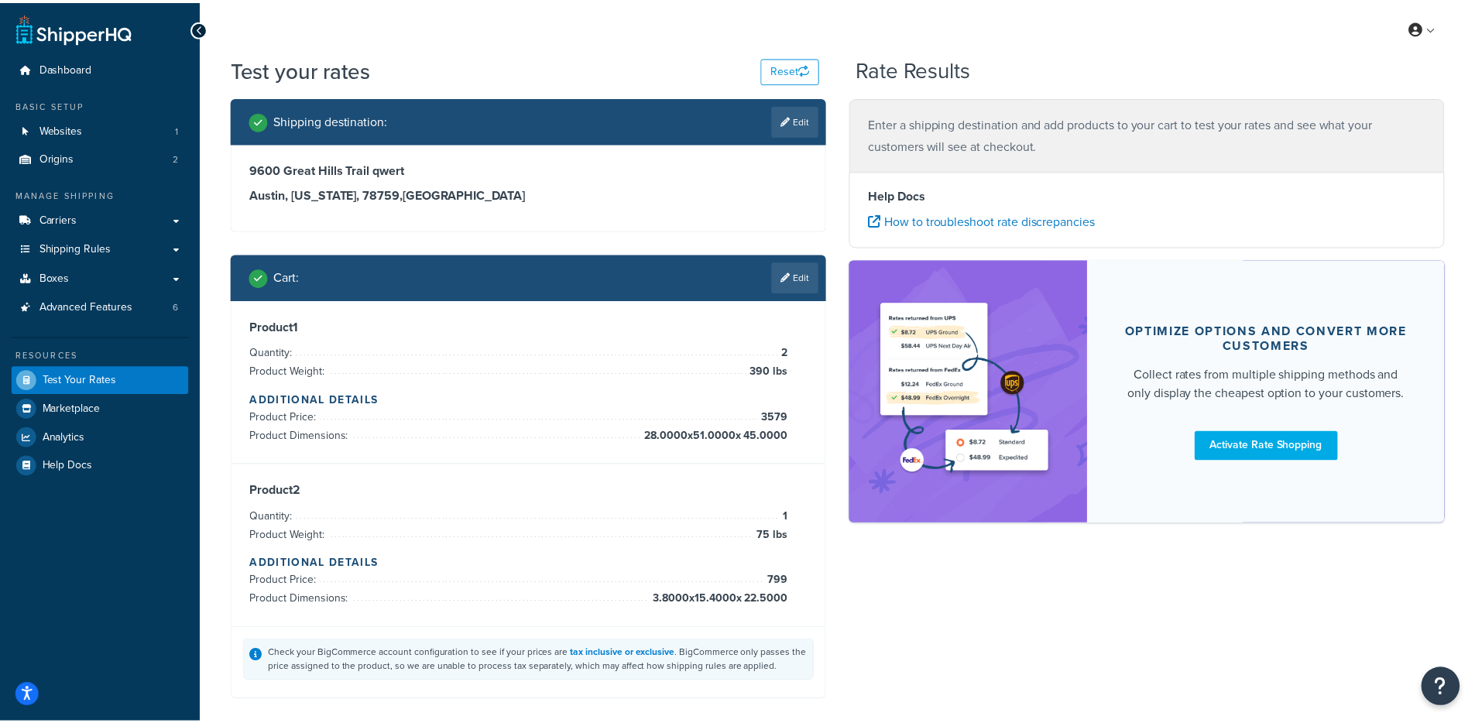
scroll to position [0, 0]
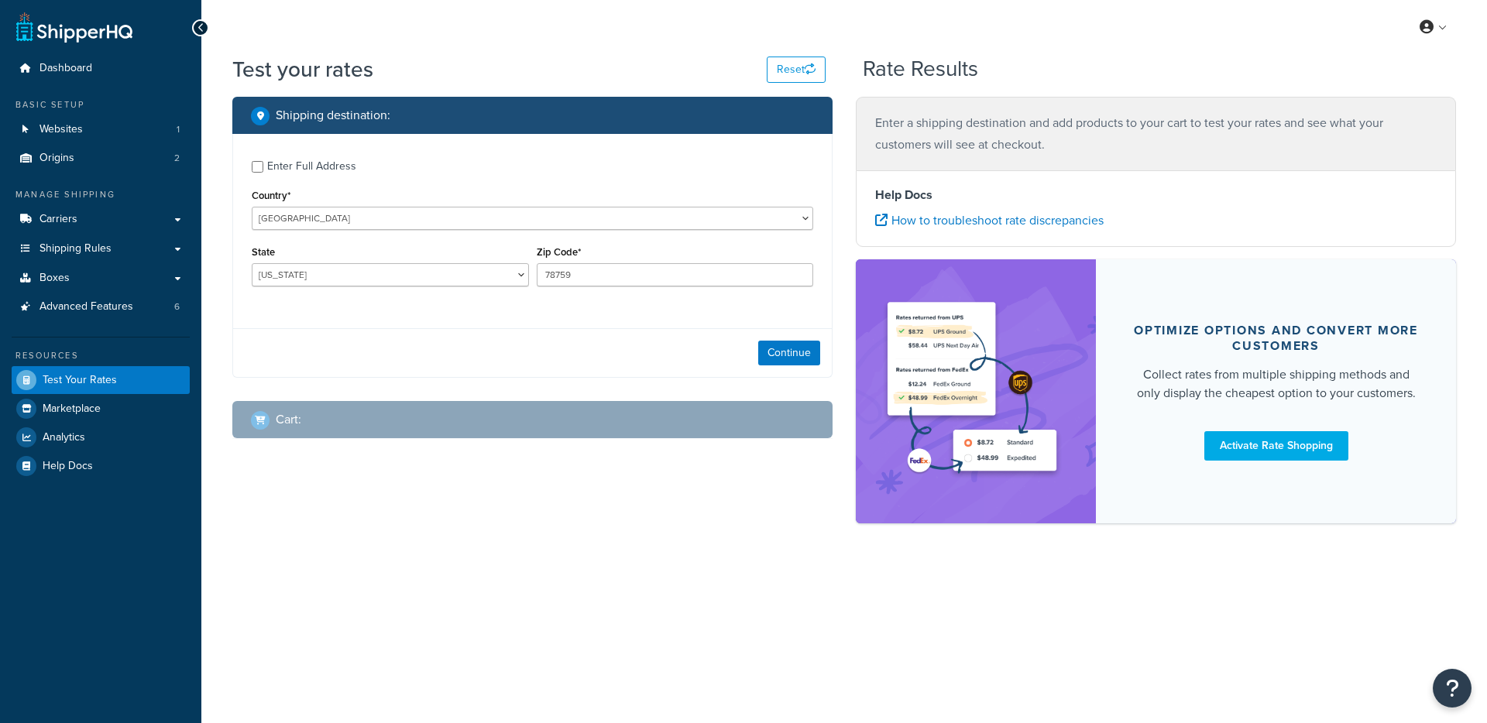
select select "[GEOGRAPHIC_DATA]"
checkbox input "true"
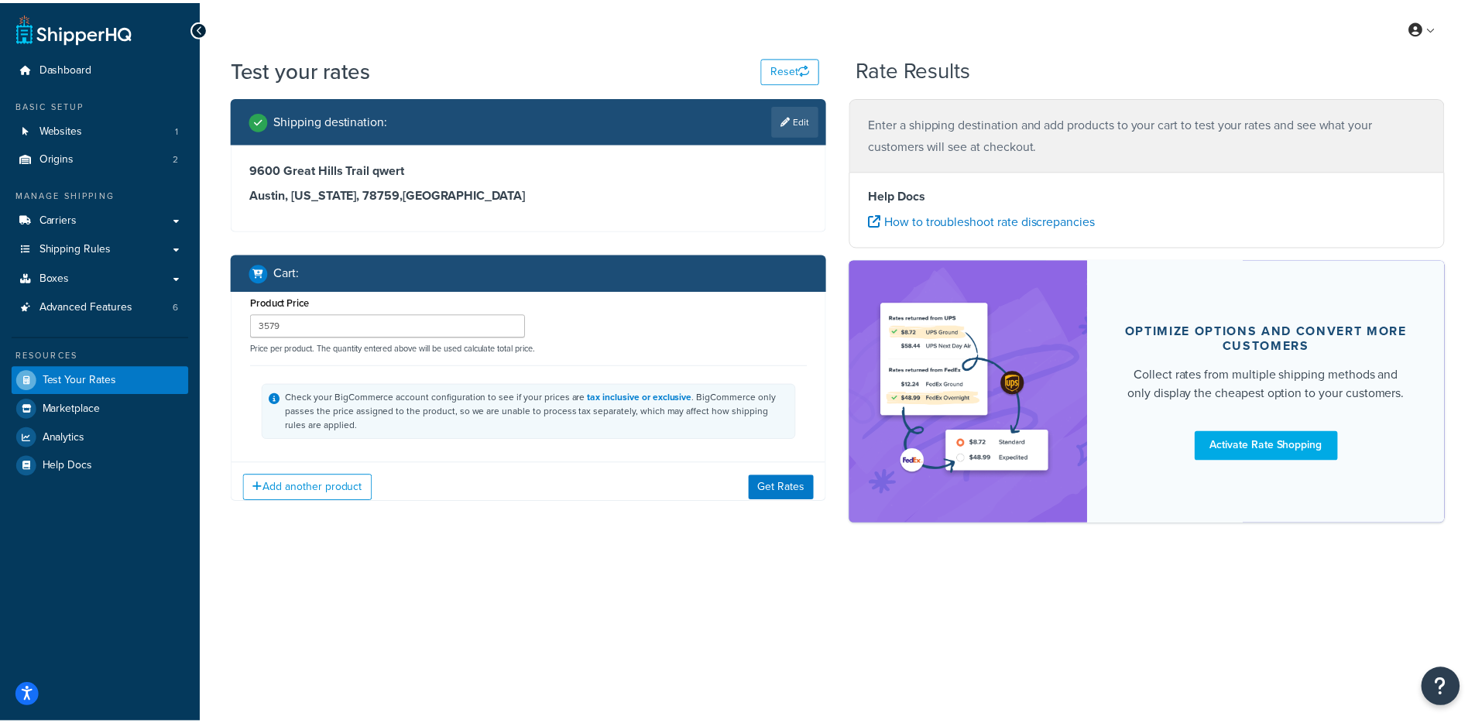
scroll to position [289, 0]
